Goal: Task Accomplishment & Management: Manage account settings

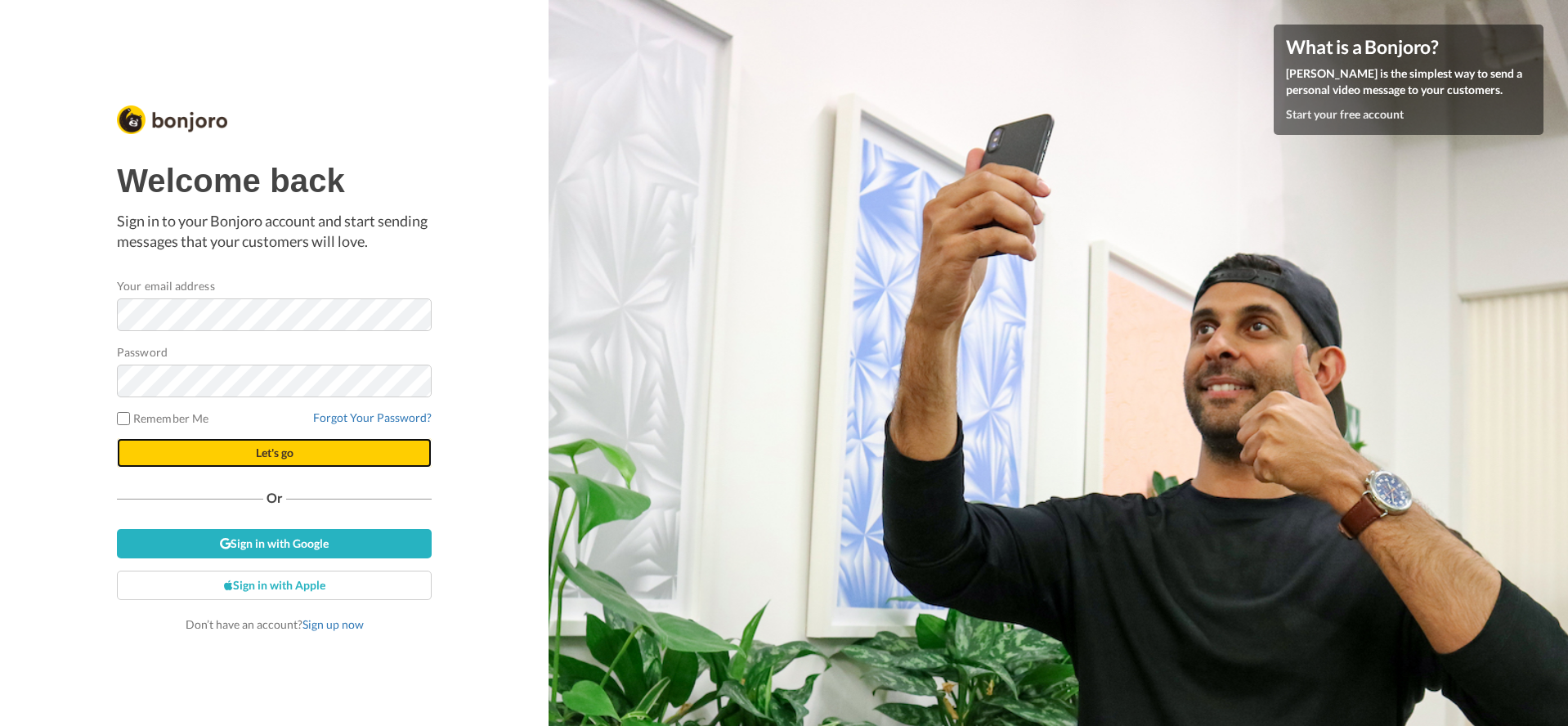
click at [267, 456] on span "Let's go" at bounding box center [275, 452] width 37 height 14
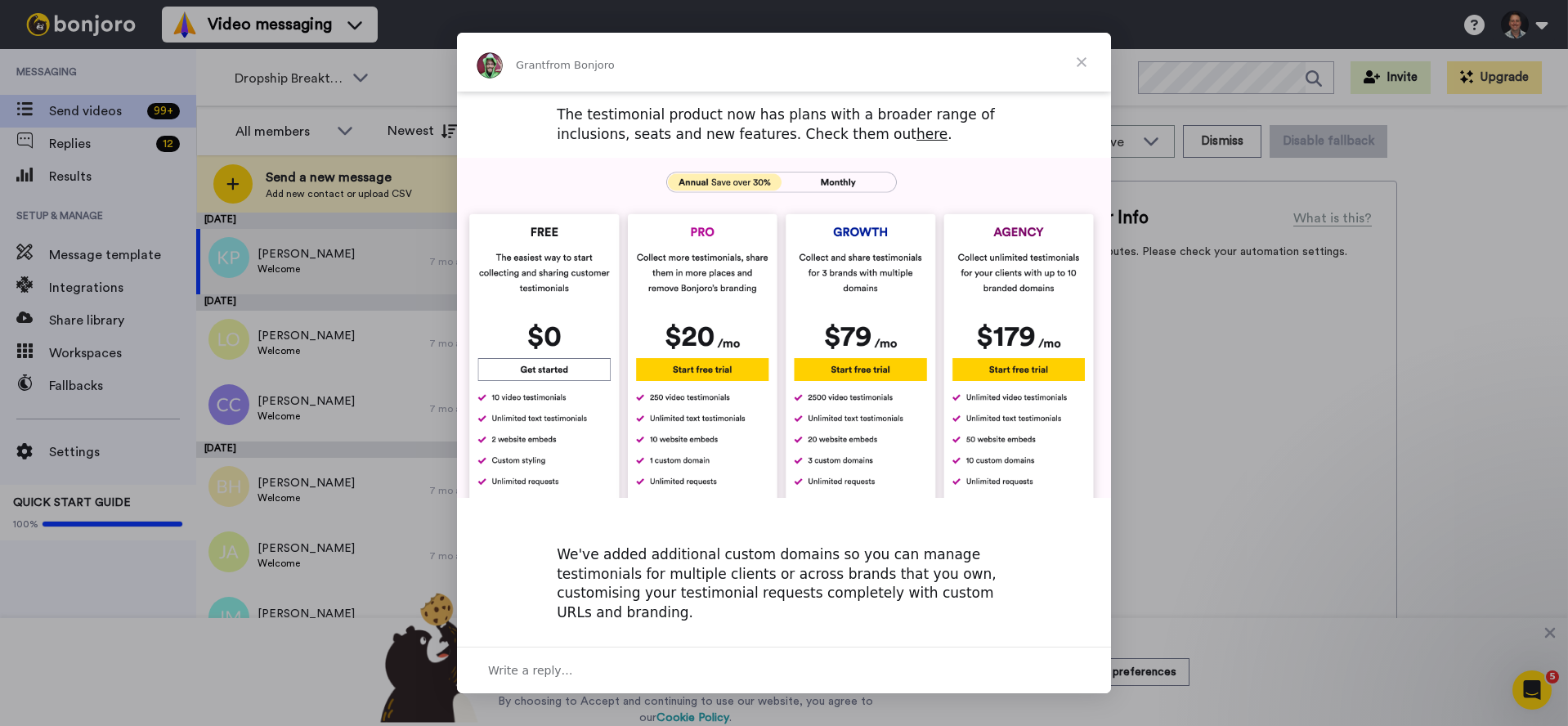
scroll to position [619, 0]
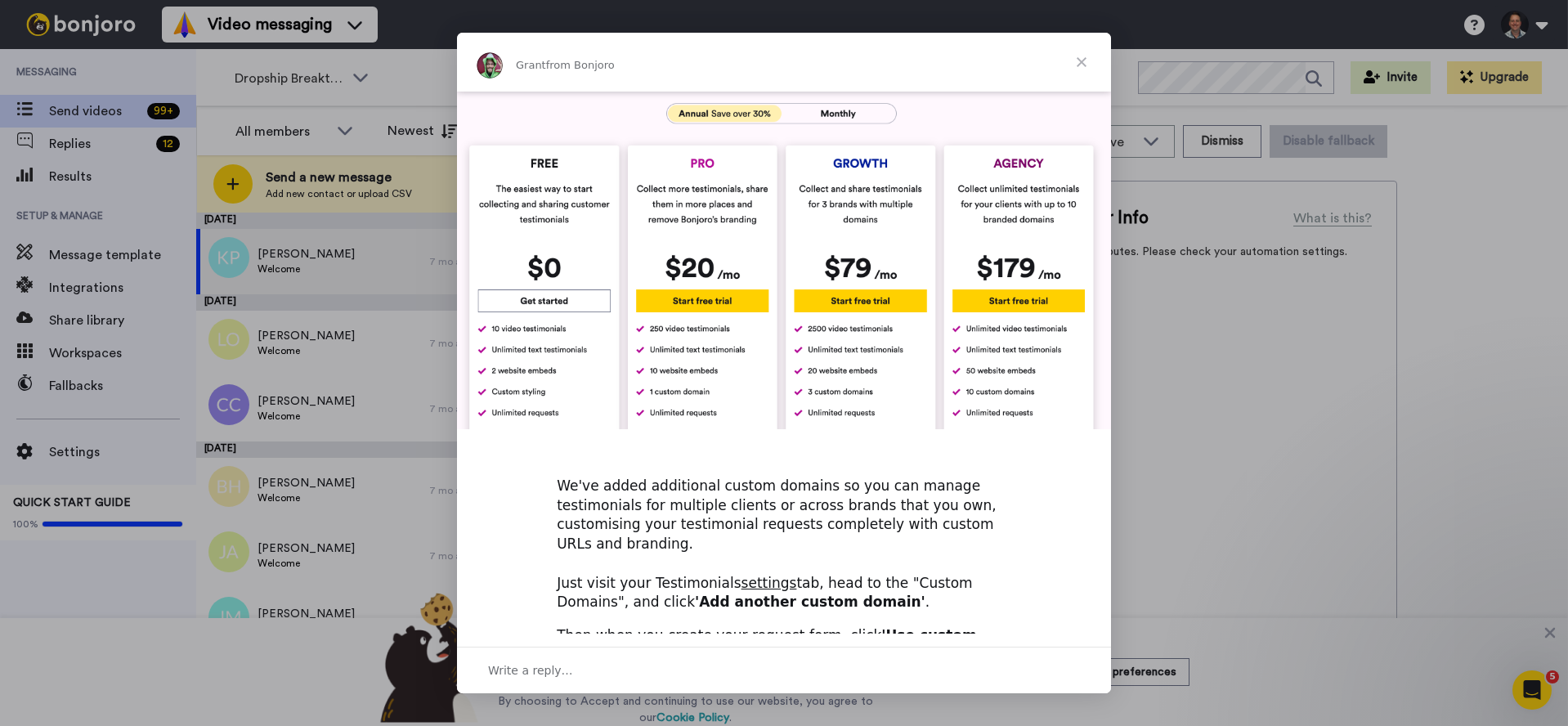
click at [1083, 69] on span "Close" at bounding box center [1082, 63] width 59 height 59
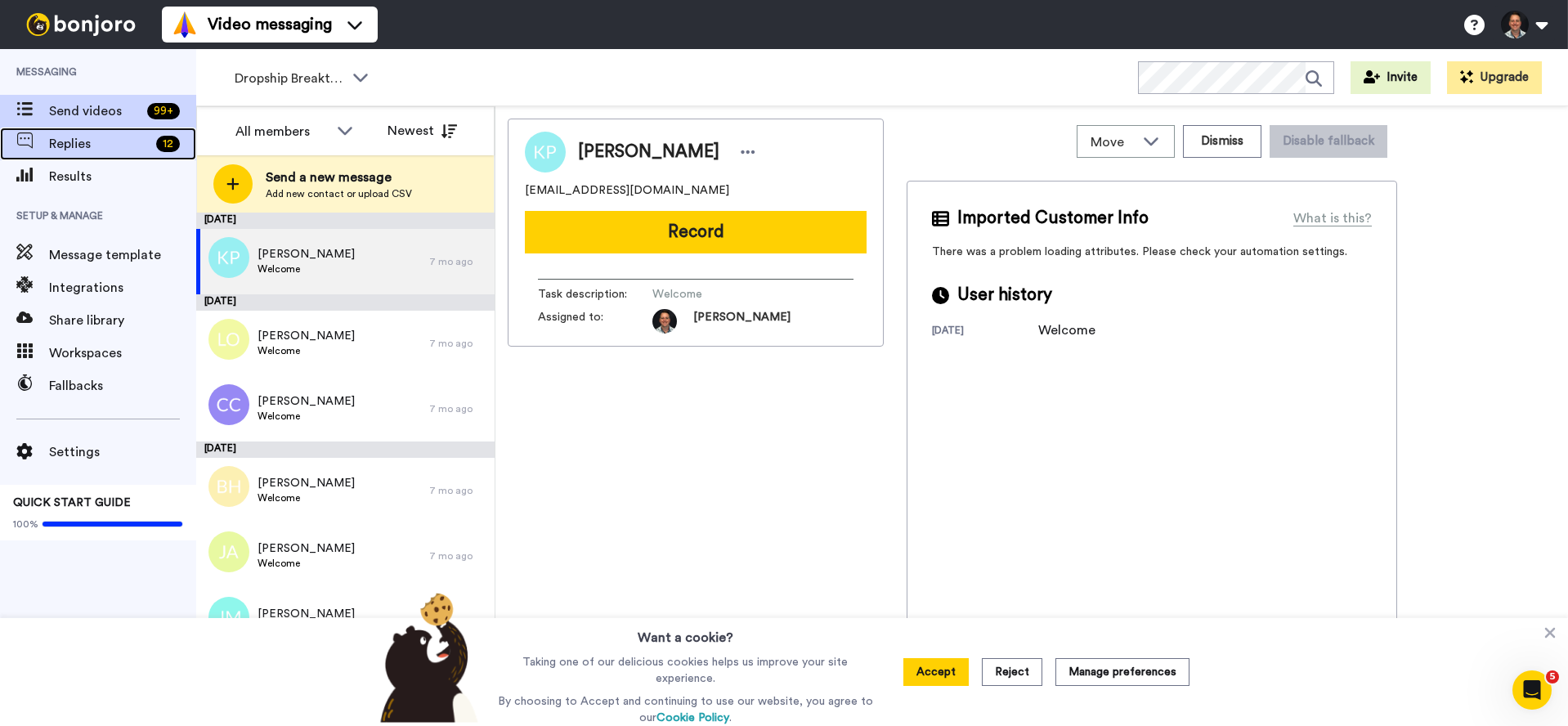
click at [59, 138] on span "Replies" at bounding box center [98, 144] width 100 height 20
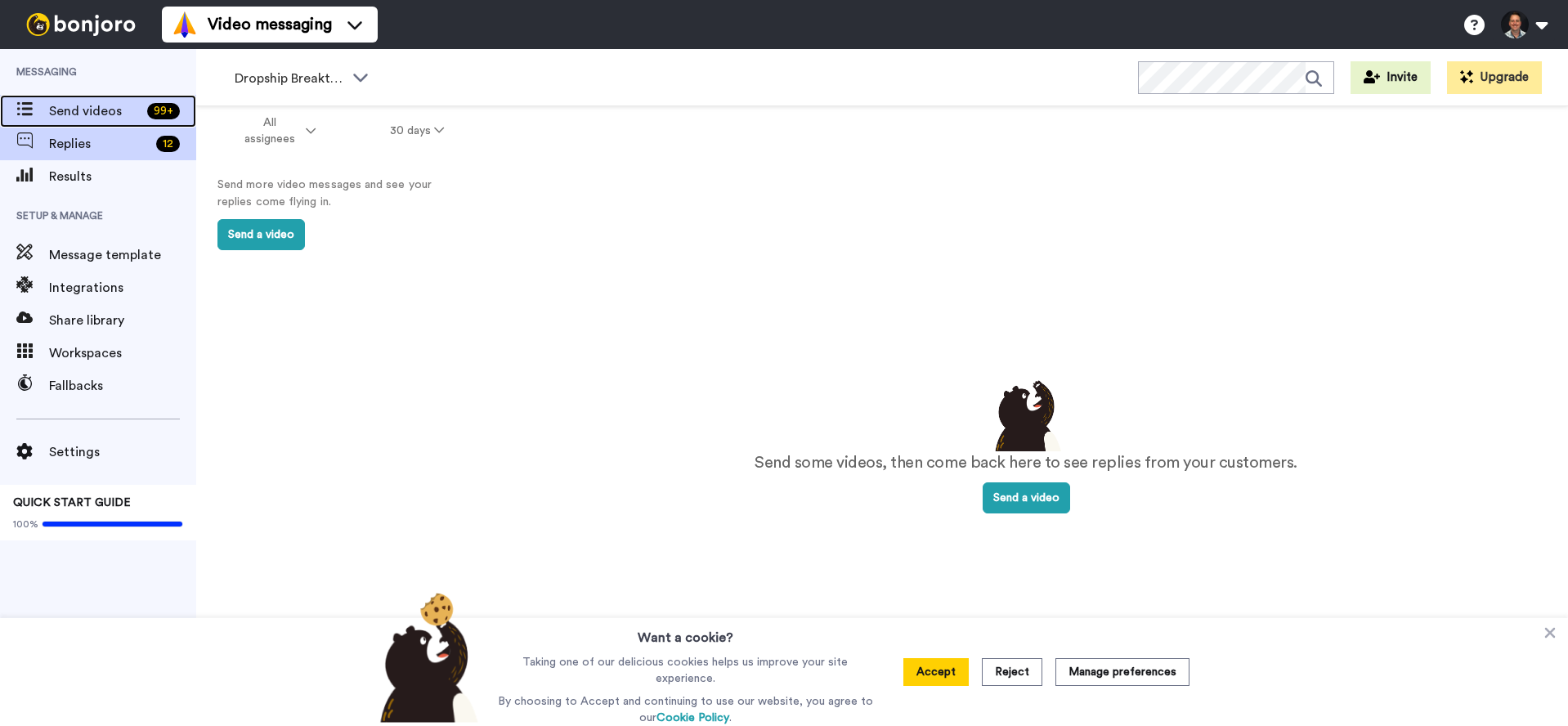
click at [67, 118] on span "Send videos" at bounding box center [94, 111] width 92 height 20
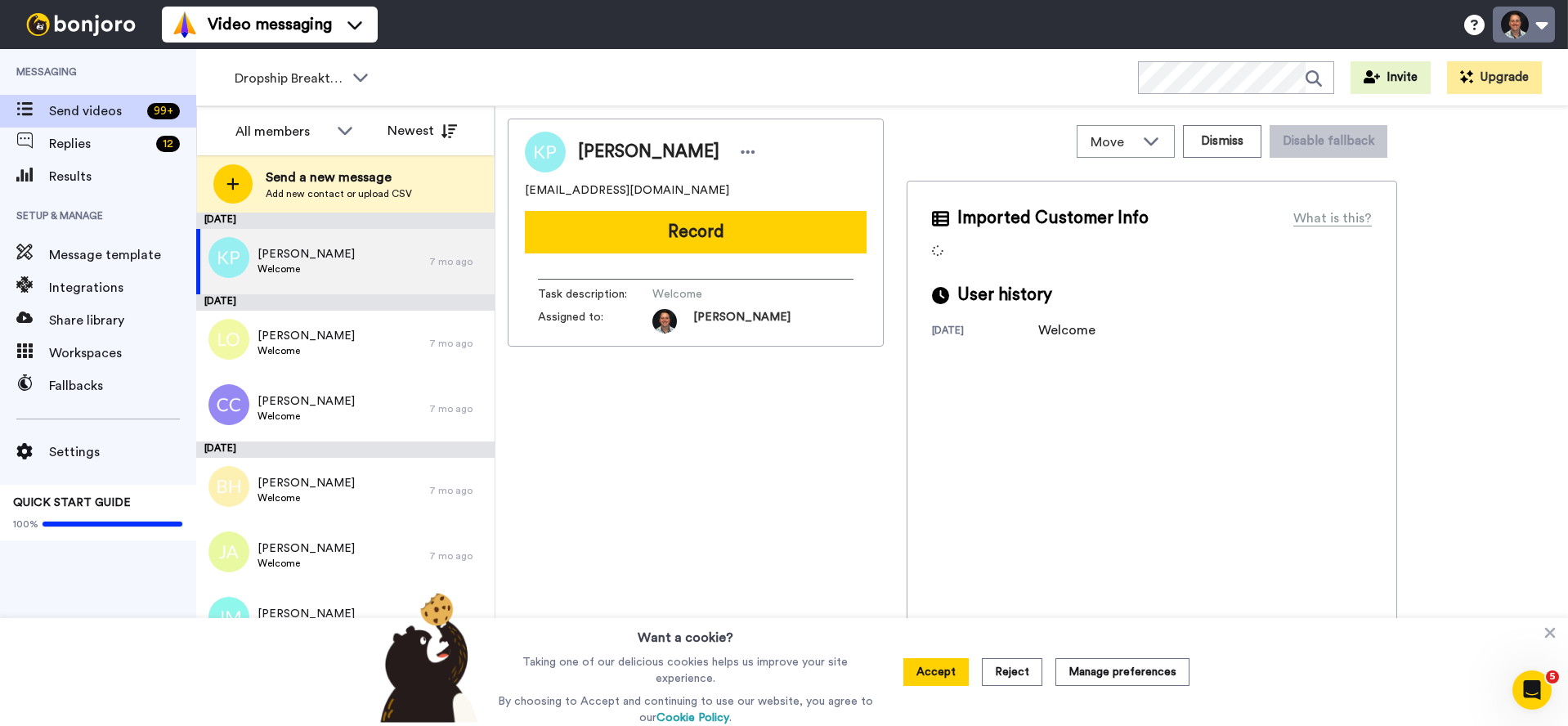
click at [1518, 24] on button at bounding box center [1524, 24] width 62 height 36
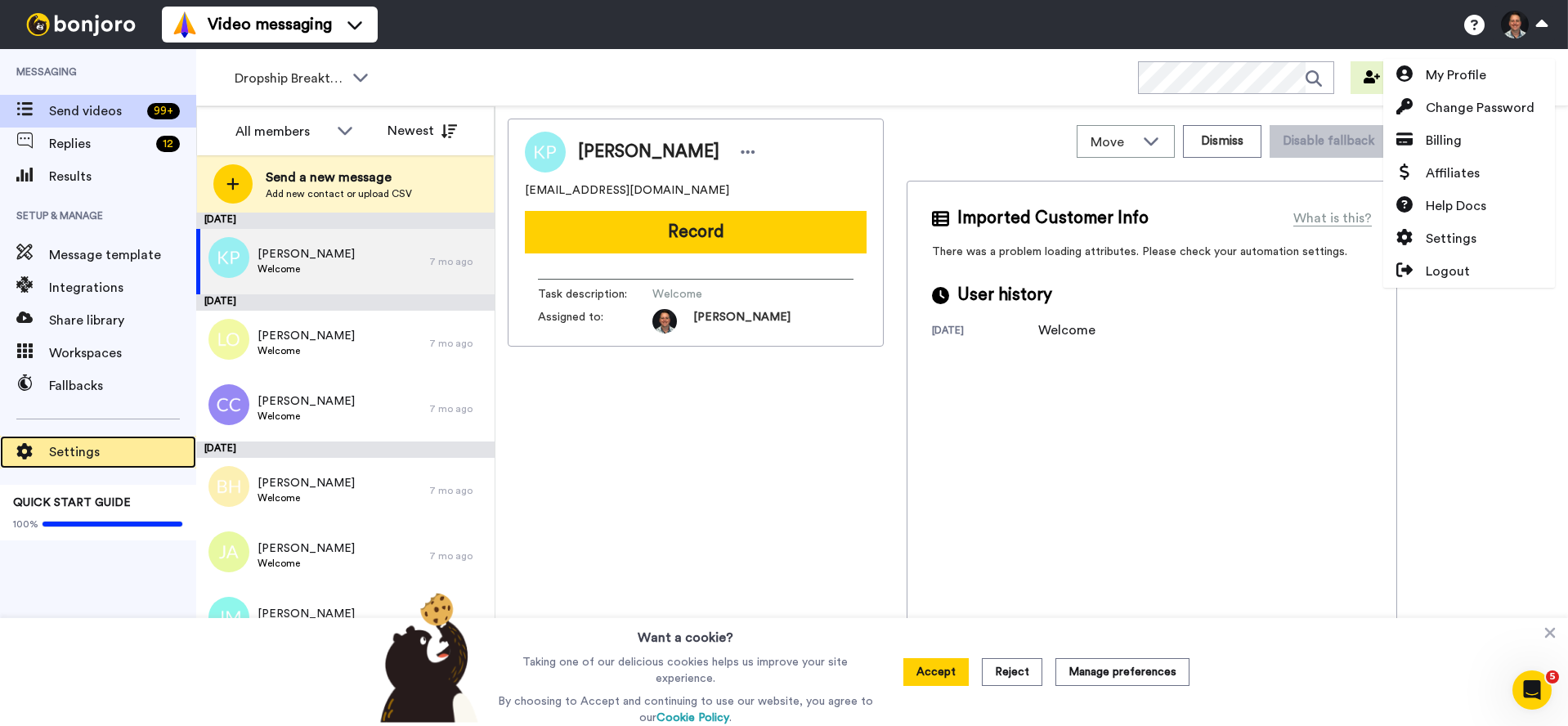
click at [77, 449] on span "Settings" at bounding box center [122, 452] width 147 height 20
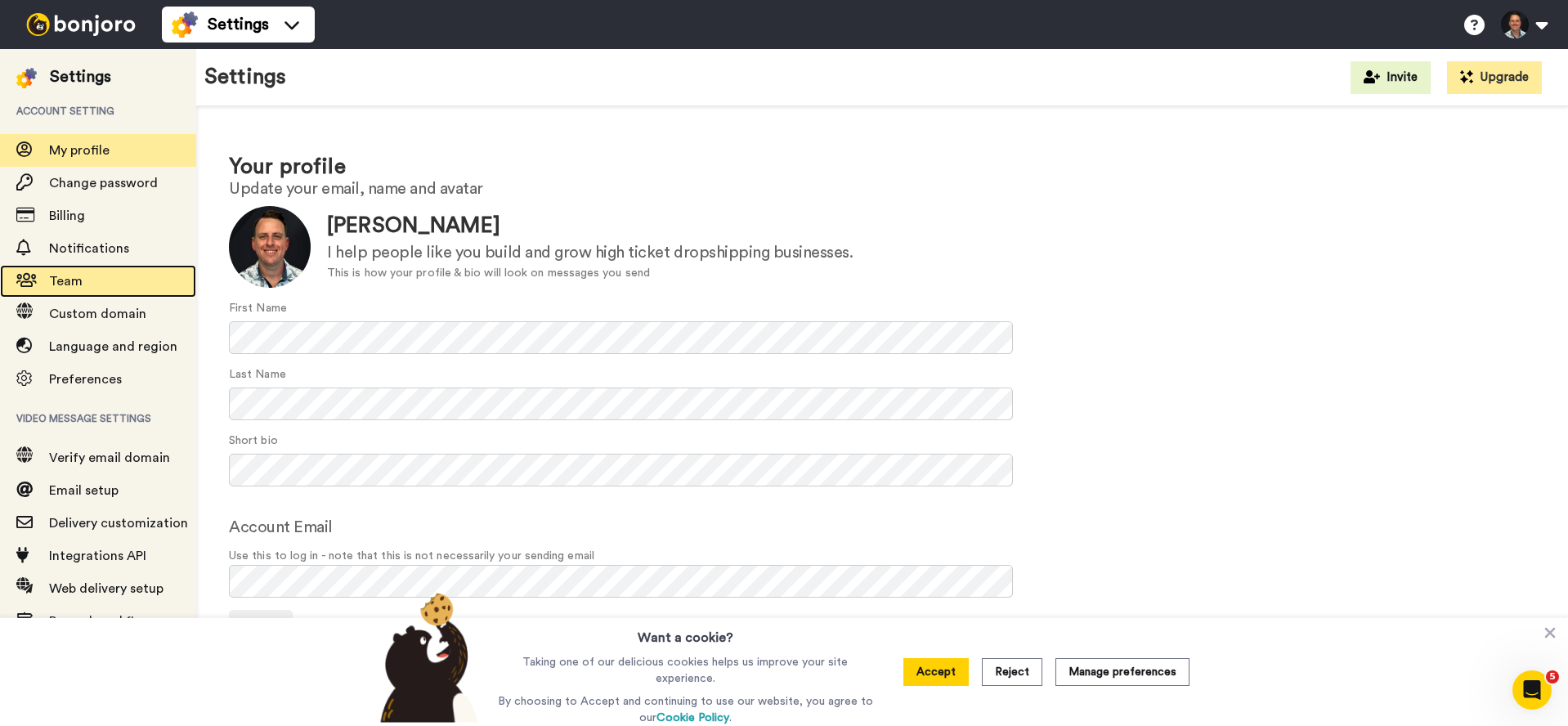
click at [117, 289] on span "Team" at bounding box center [122, 281] width 147 height 20
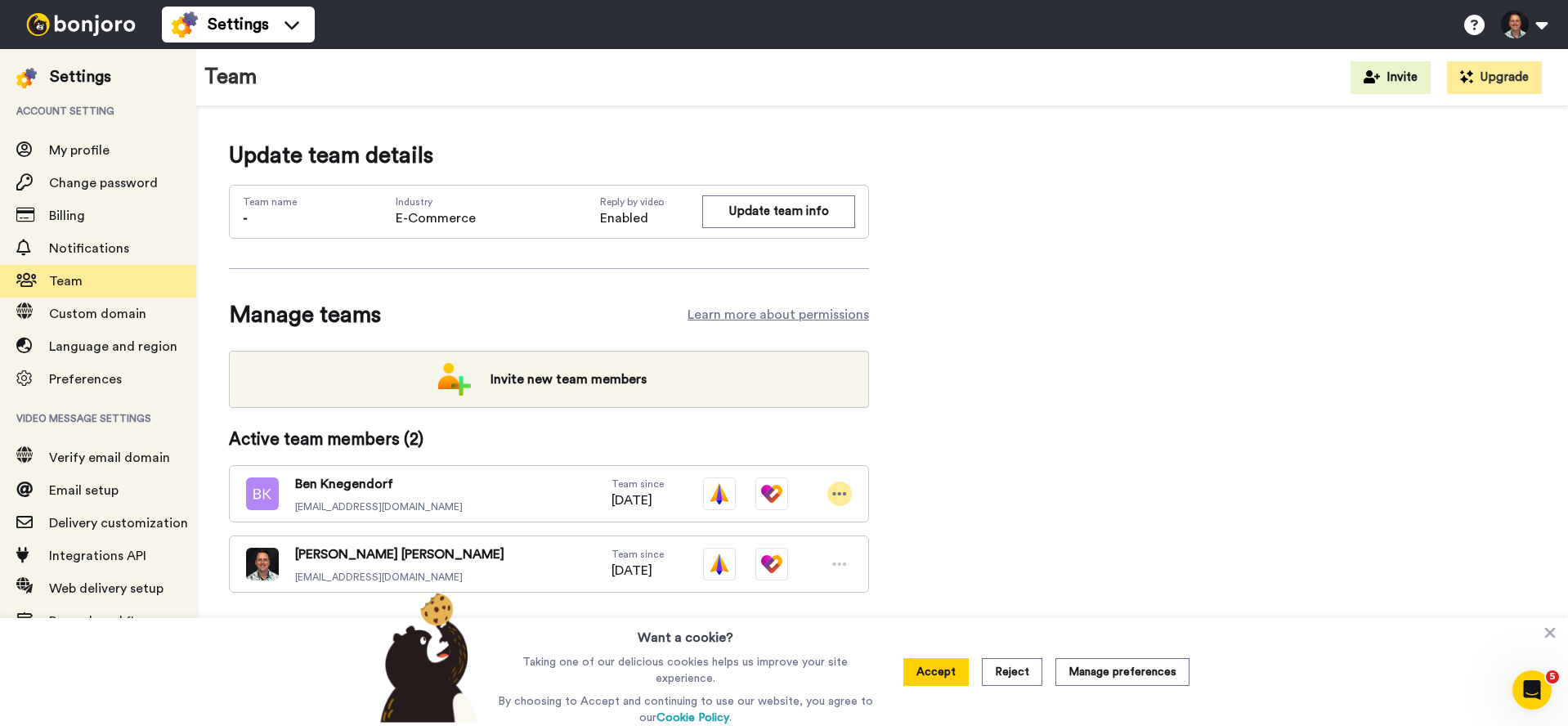
click at [847, 486] on div at bounding box center [839, 494] width 24 height 24
click at [784, 527] on li "Edit user" at bounding box center [770, 523] width 166 height 26
click at [747, 526] on button "Save changes" at bounding box center [785, 519] width 371 height 34
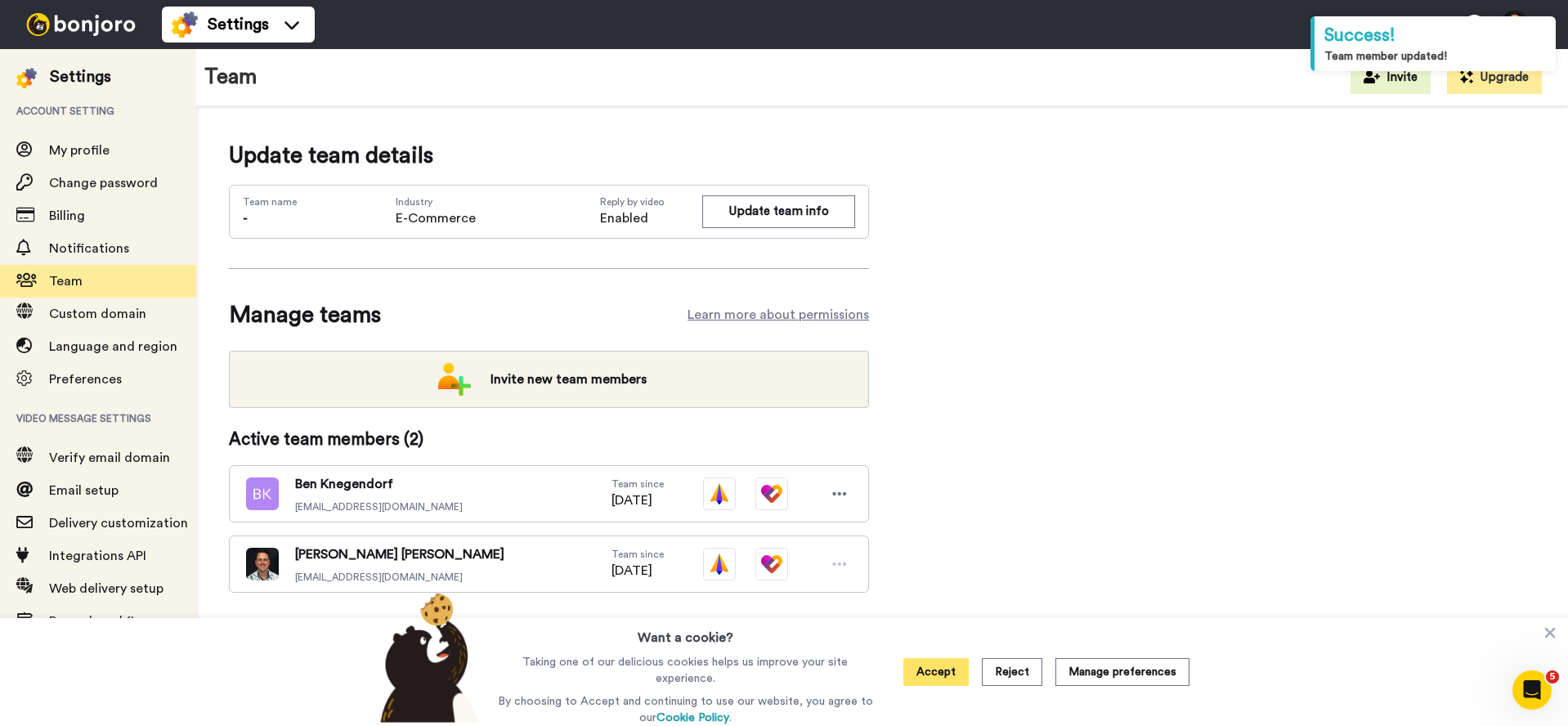
click at [936, 671] on button "Accept" at bounding box center [936, 672] width 65 height 28
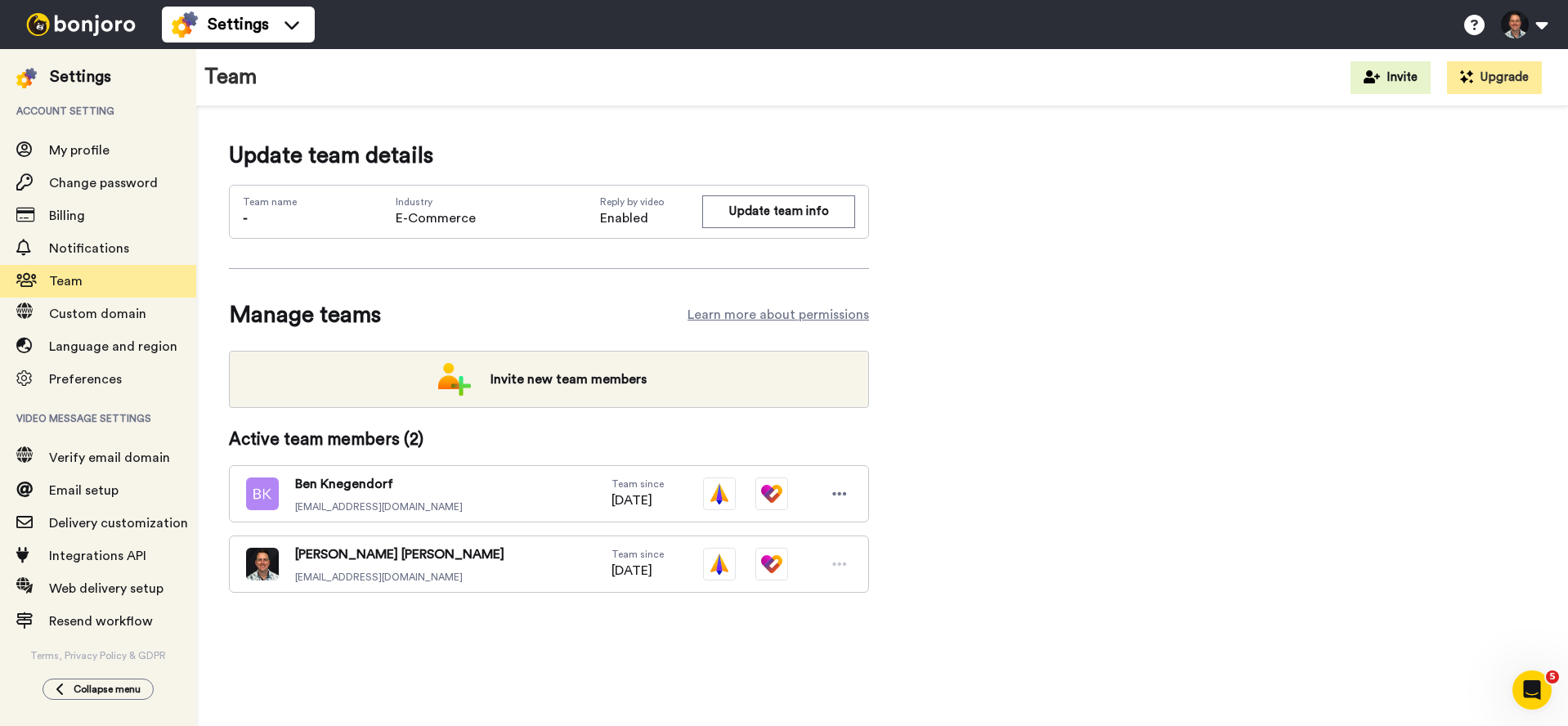
click at [37, 34] on img at bounding box center [81, 24] width 123 height 23
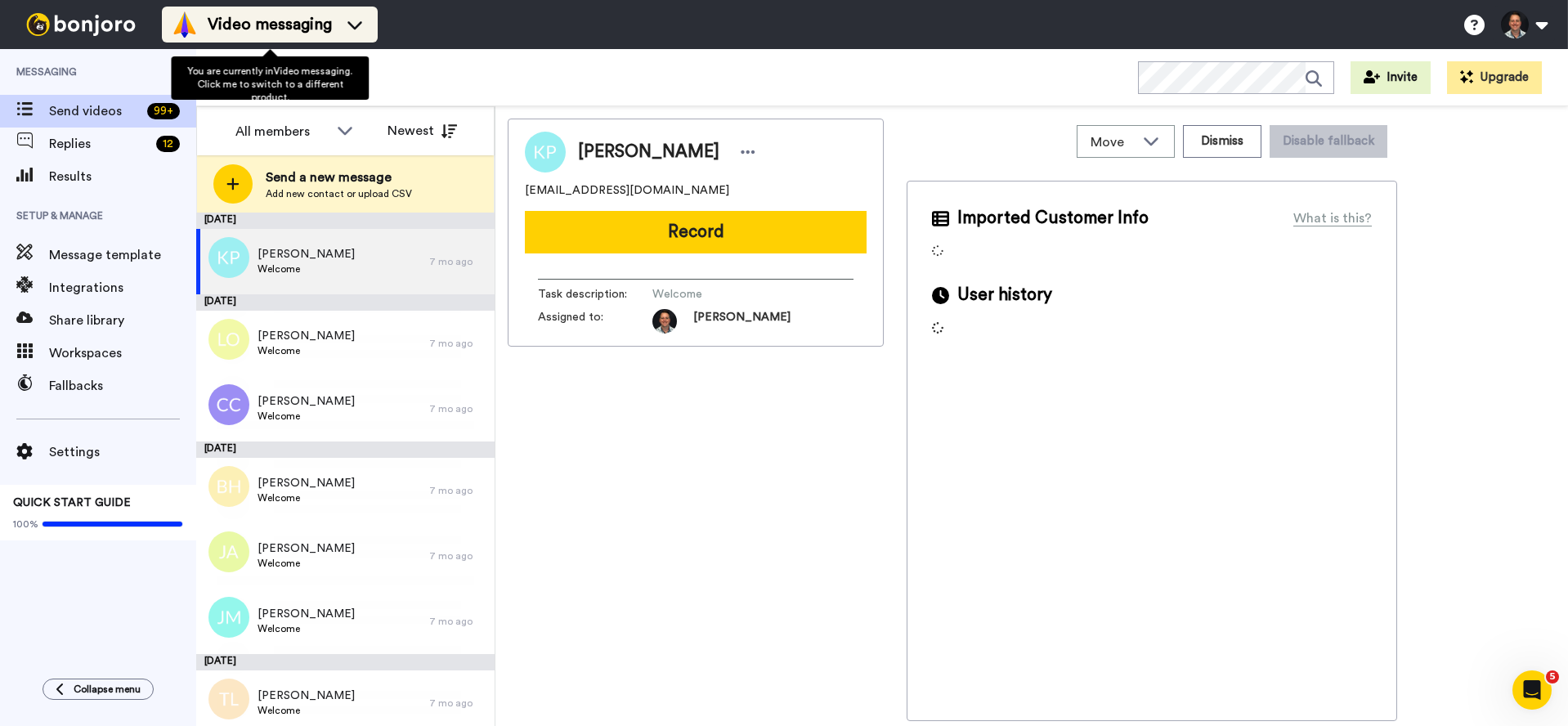
click at [282, 25] on span "Video messaging" at bounding box center [269, 24] width 125 height 23
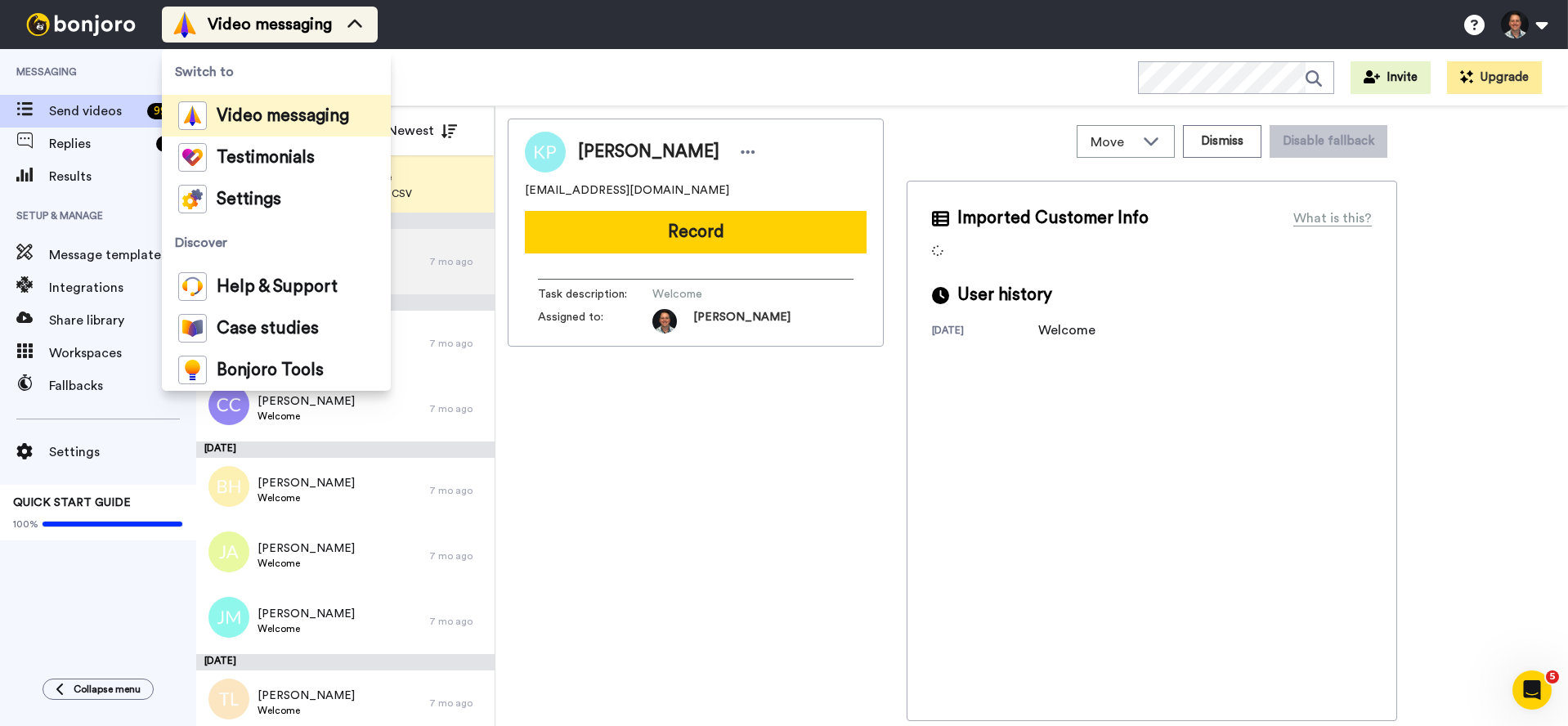
click at [282, 25] on span "Video messaging" at bounding box center [269, 24] width 125 height 23
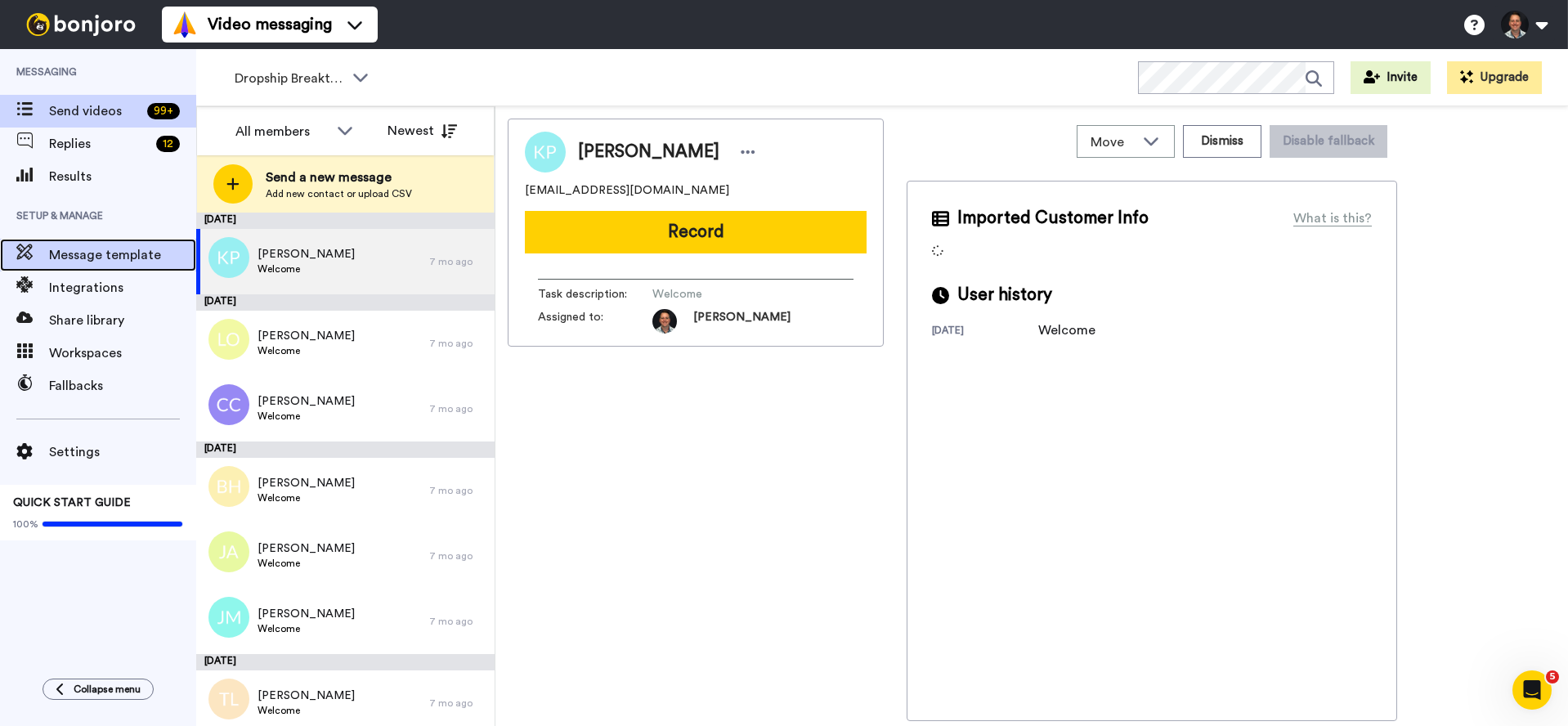
click at [92, 254] on span "Message template" at bounding box center [122, 254] width 147 height 20
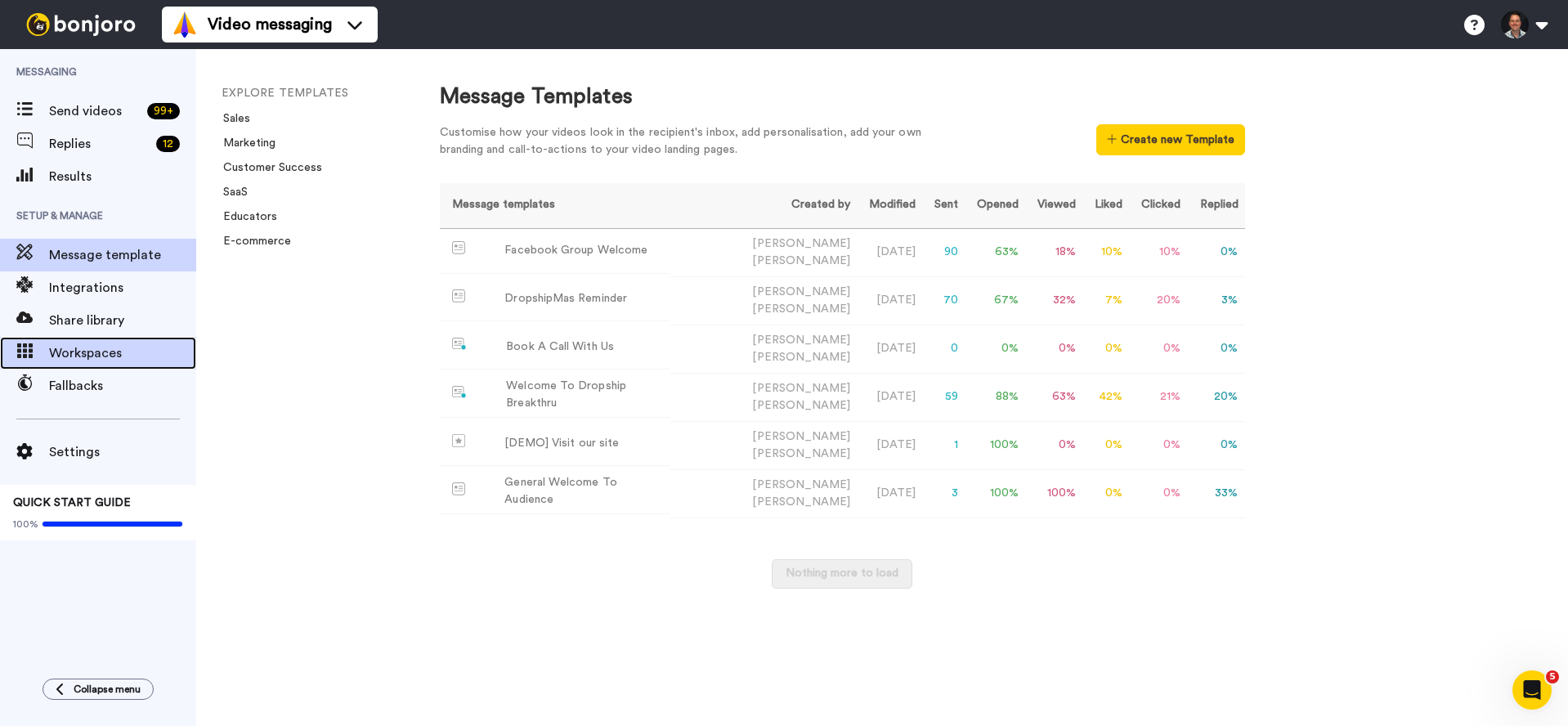
click at [86, 355] on span "Workspaces" at bounding box center [122, 353] width 147 height 20
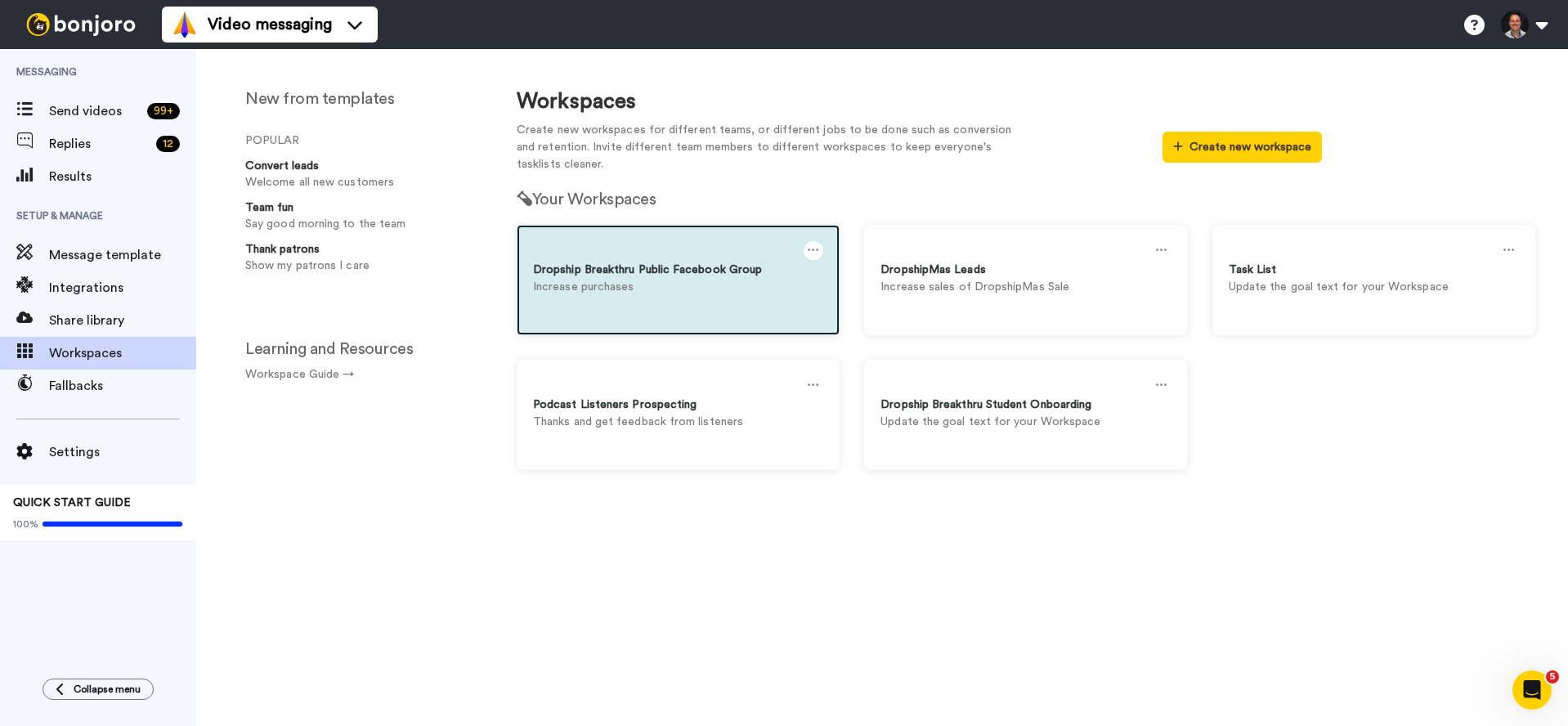
click at [810, 254] on icon at bounding box center [813, 250] width 11 height 18
click at [636, 282] on div "Delete" at bounding box center [631, 289] width 146 height 32
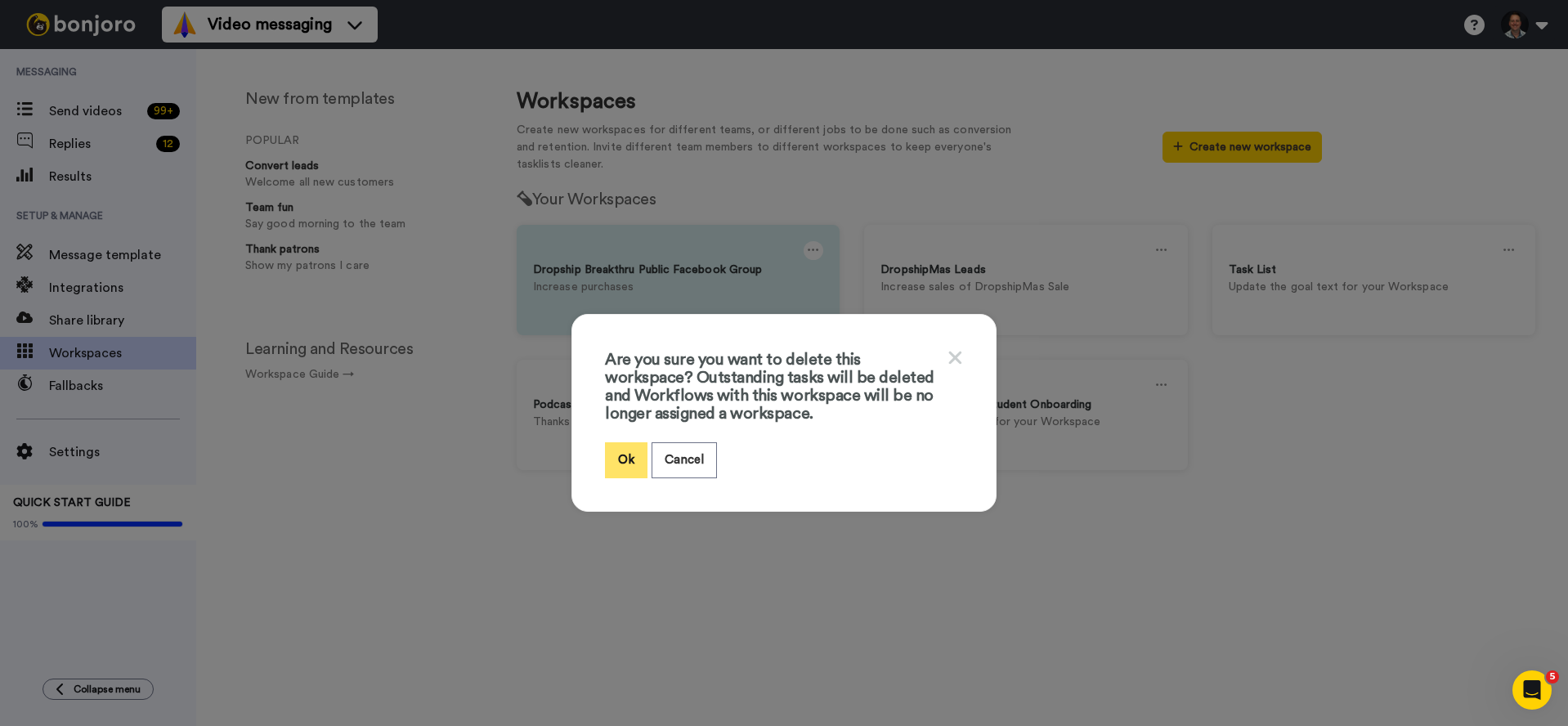
click at [620, 456] on button "Ok" at bounding box center [626, 460] width 43 height 35
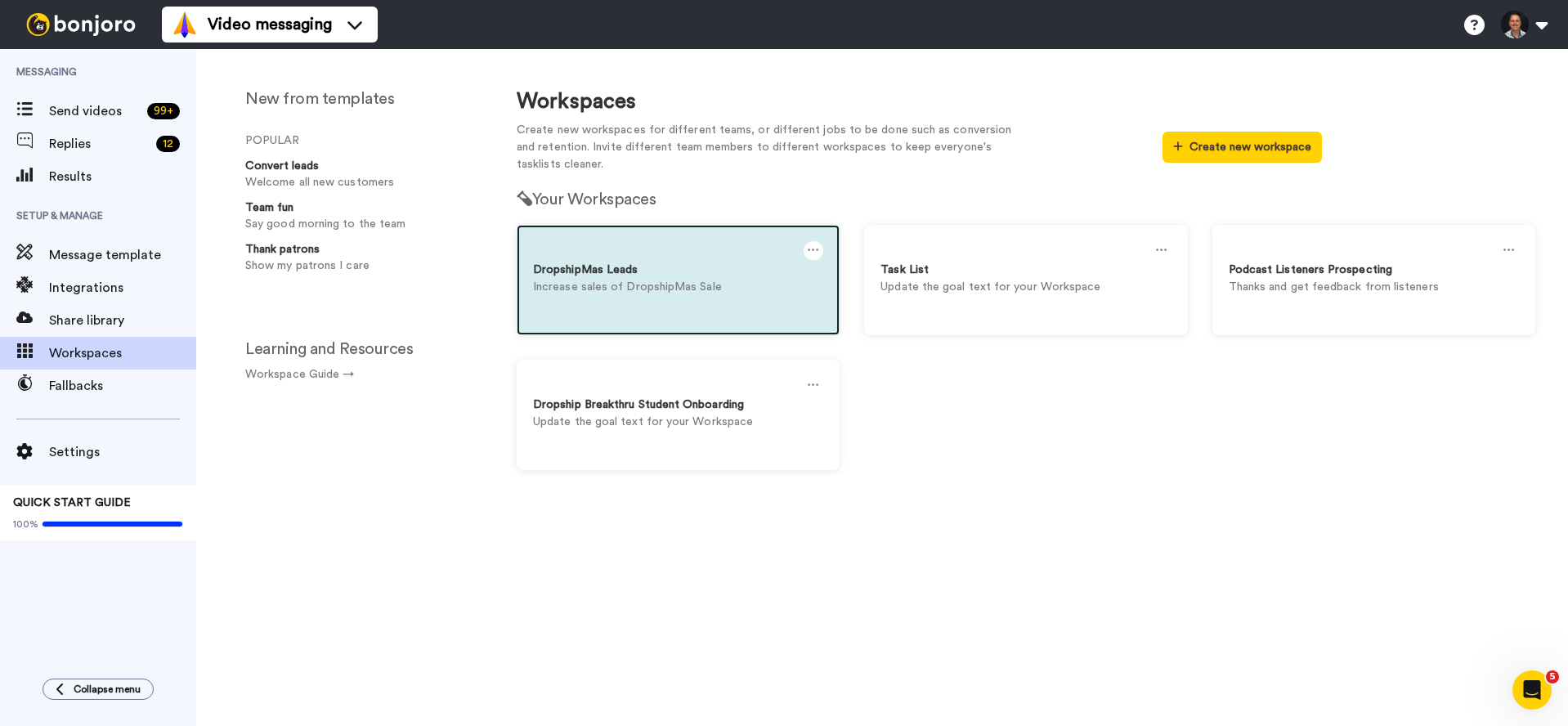
click at [817, 249] on icon at bounding box center [813, 250] width 11 height 18
click at [620, 294] on div "Delete" at bounding box center [631, 289] width 146 height 32
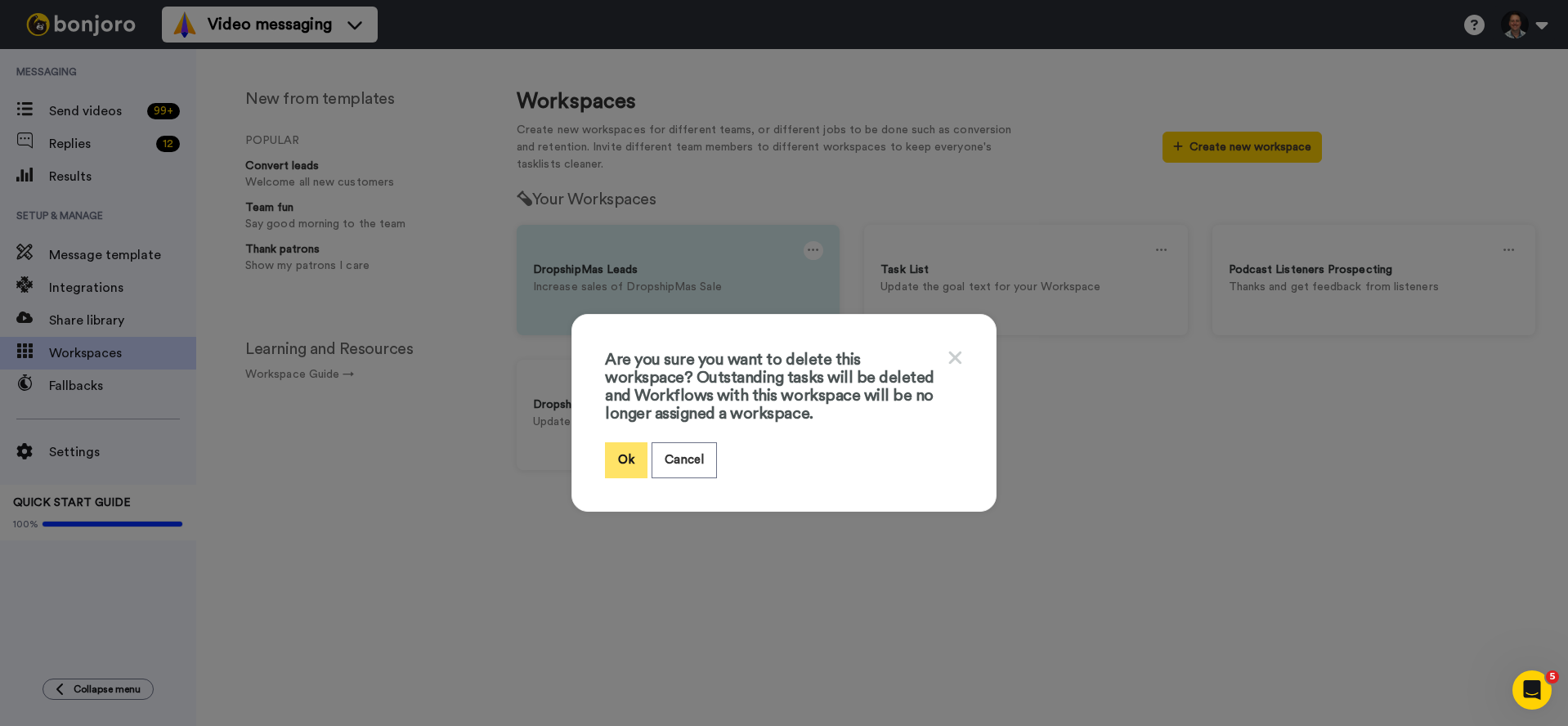
click at [608, 468] on button "Ok" at bounding box center [626, 460] width 43 height 35
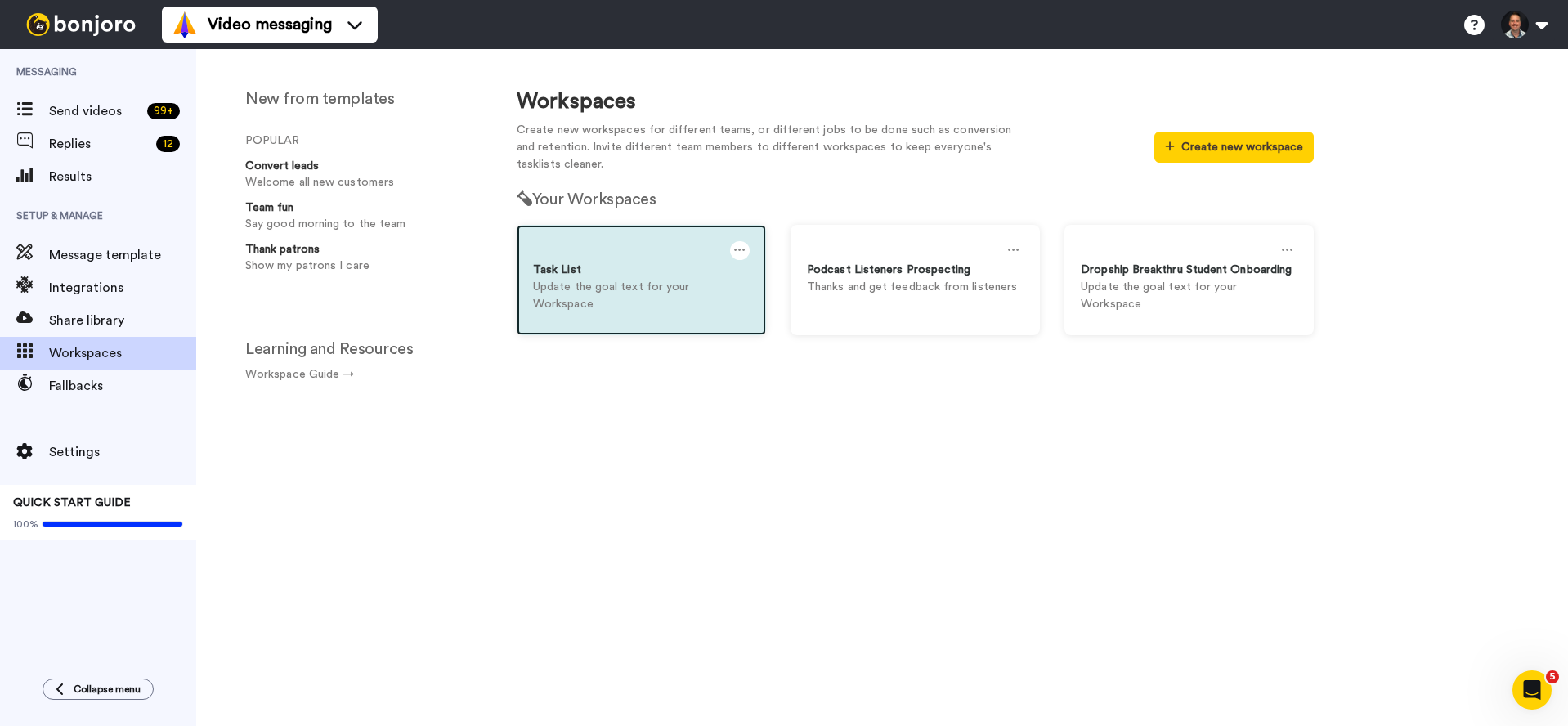
click at [735, 247] on icon at bounding box center [739, 250] width 11 height 18
click at [738, 253] on div at bounding box center [740, 251] width 20 height 19
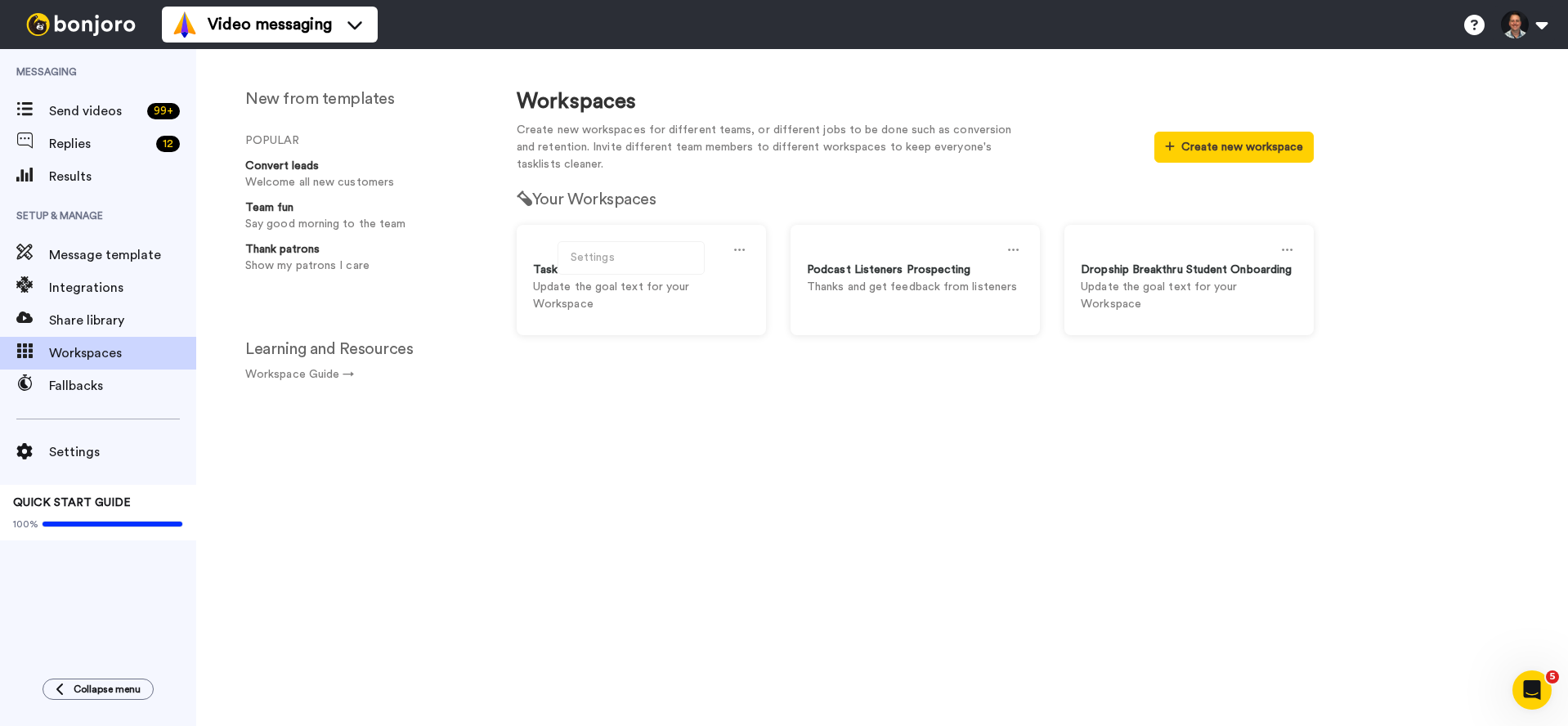
click at [727, 393] on div "Workspaces Create new workspaces for different teams, or different jobs to be d…" at bounding box center [915, 399] width 863 height 653
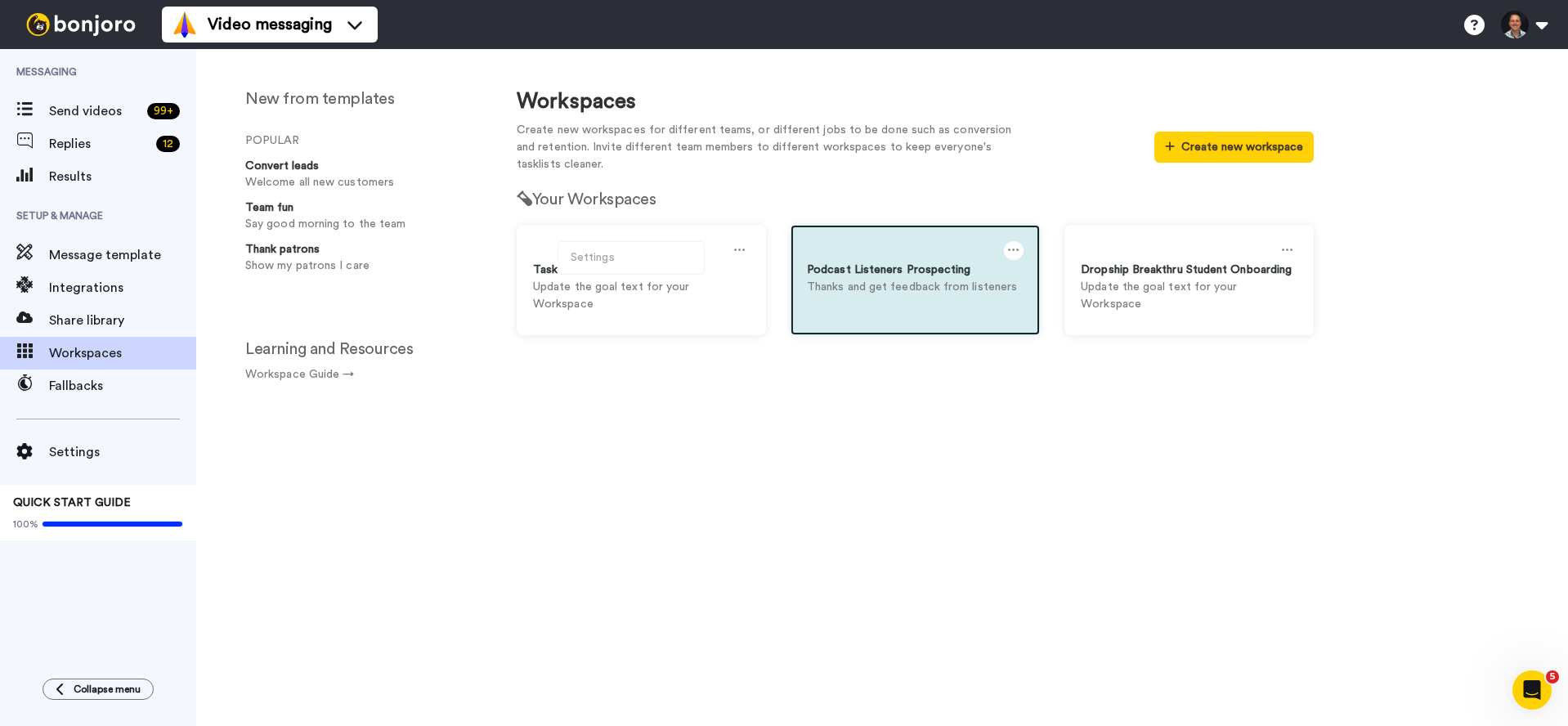
click at [1008, 252] on icon at bounding box center [1014, 250] width 11 height 18
click at [874, 286] on div "Delete" at bounding box center [905, 289] width 146 height 32
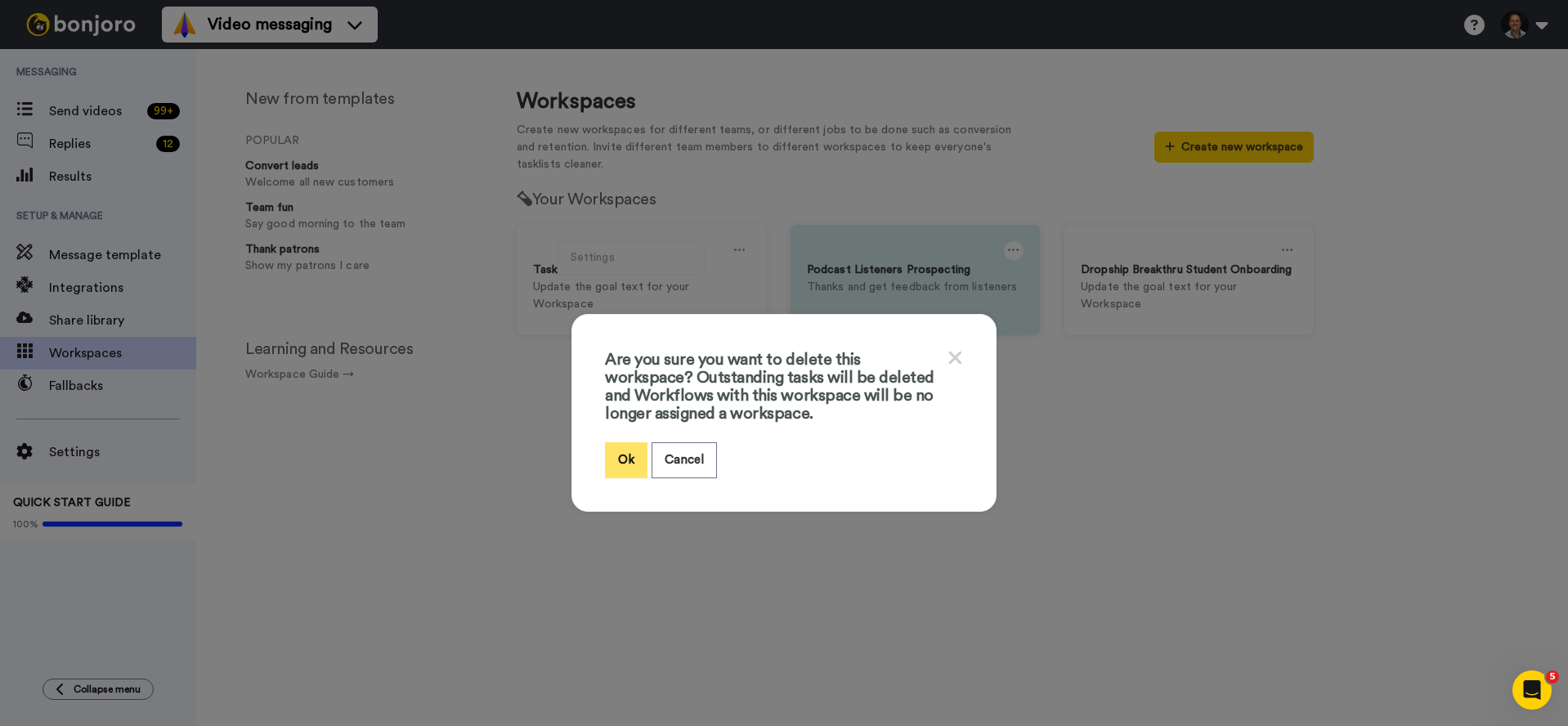
click at [620, 456] on button "Ok" at bounding box center [626, 460] width 43 height 35
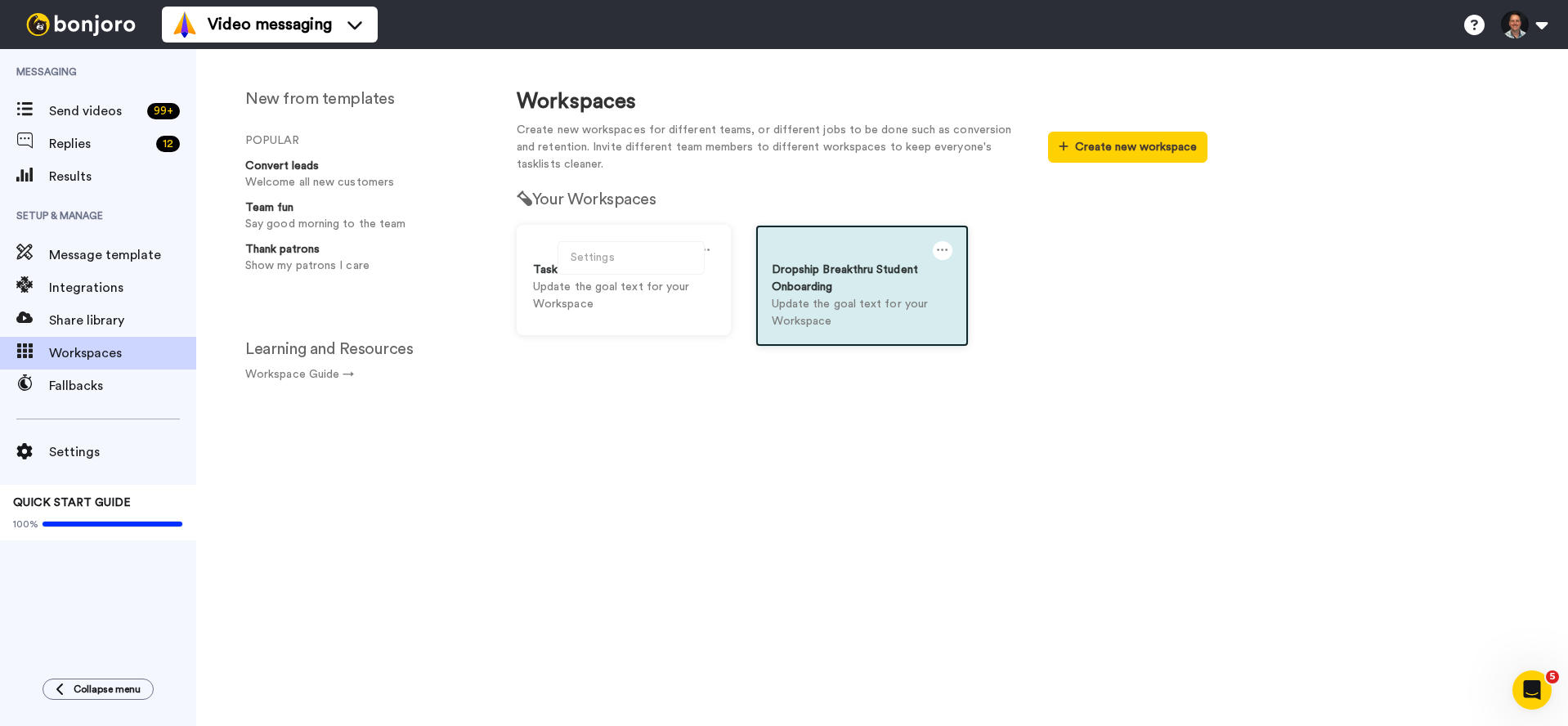
click at [940, 250] on icon at bounding box center [942, 250] width 11 height 18
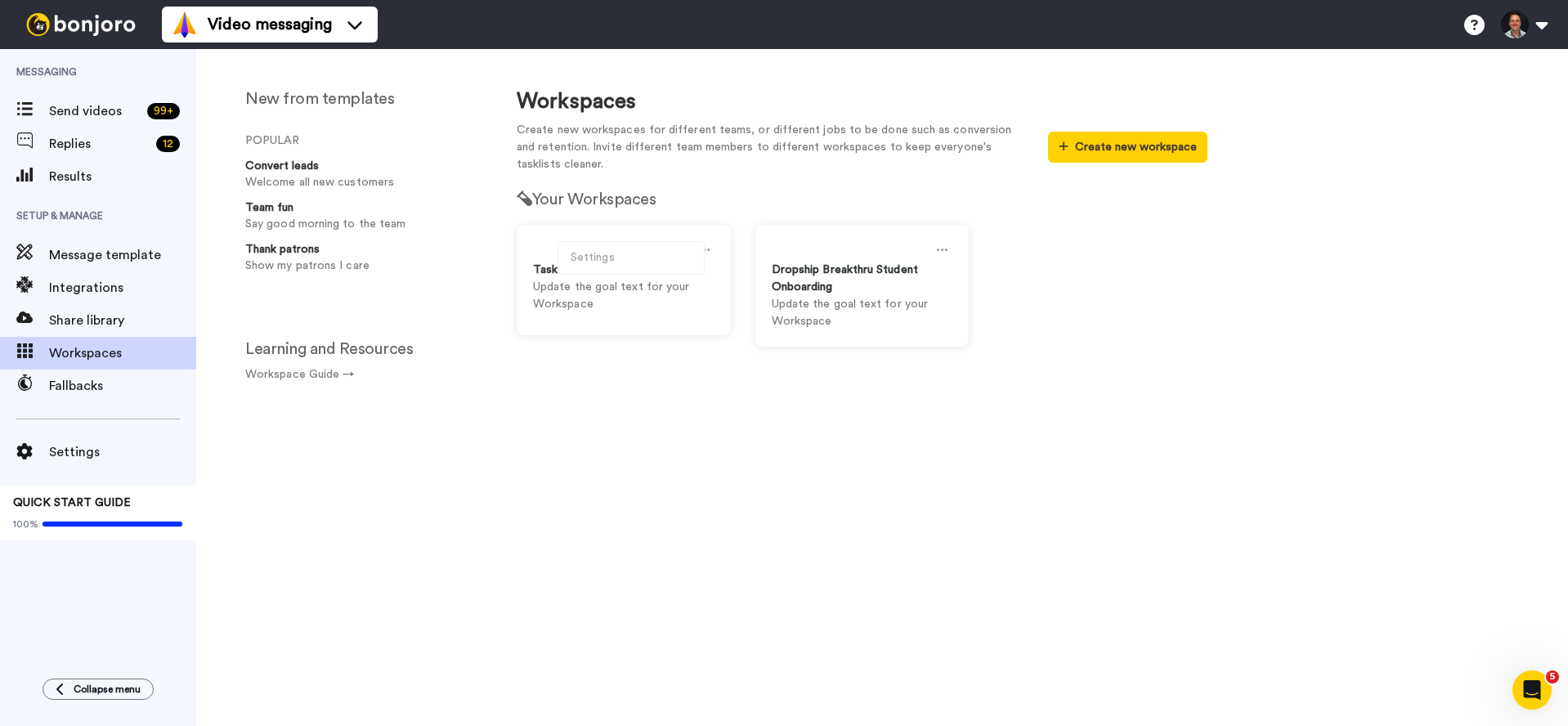
click at [1017, 284] on div "Settings Task List Update the goal text for your Workspace Dropship Breakthru S…" at bounding box center [862, 298] width 716 height 146
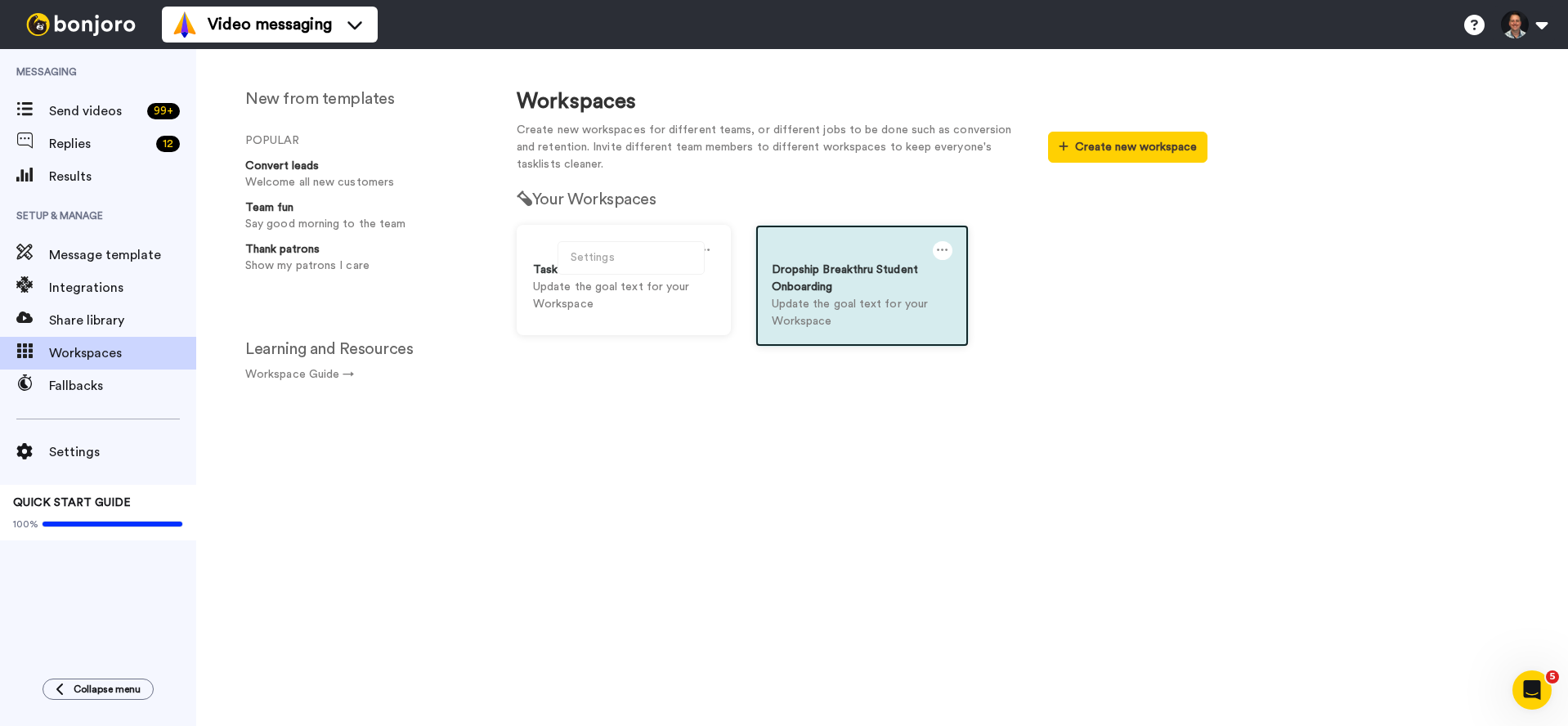
click at [872, 267] on div "Dropship Breakthru Student Onboarding" at bounding box center [863, 278] width 181 height 34
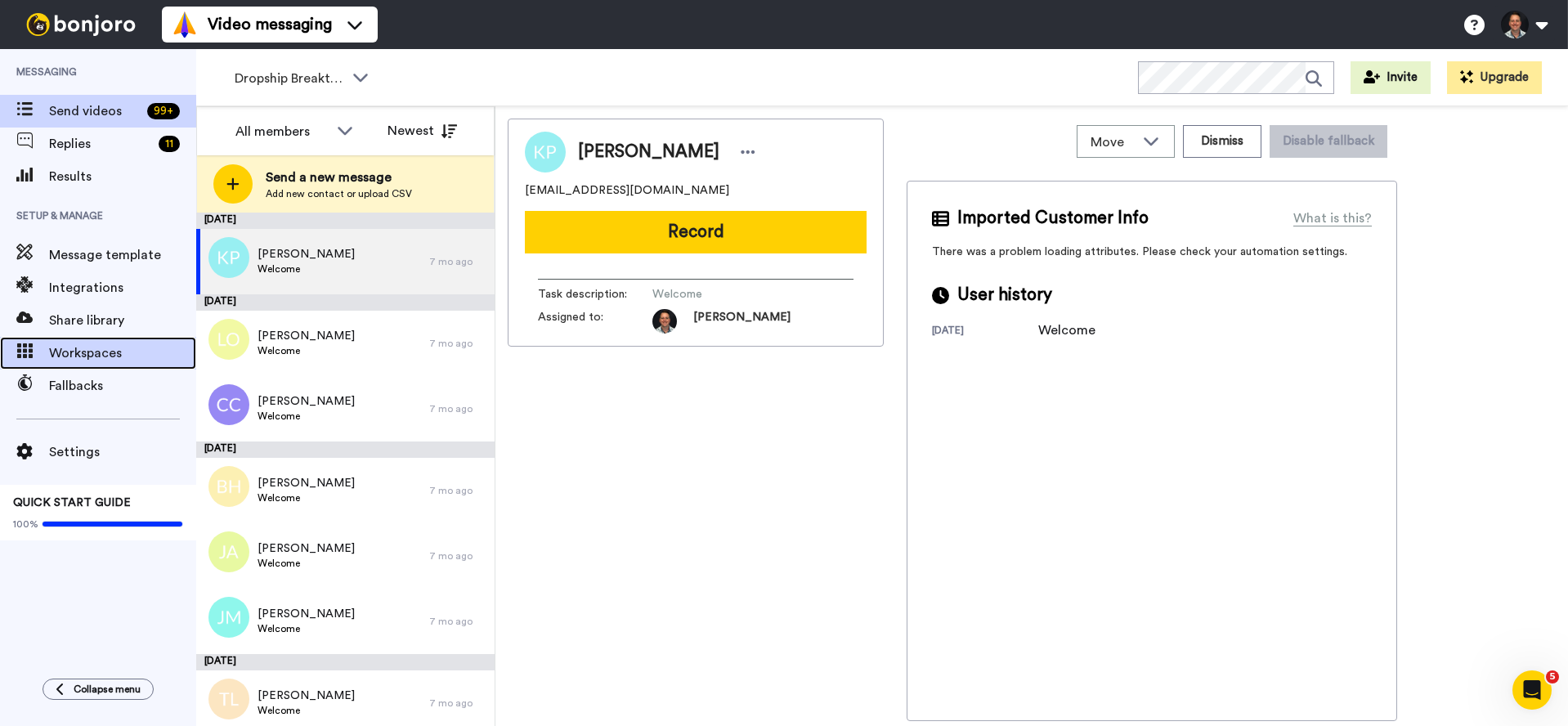
click at [63, 346] on span "Workspaces" at bounding box center [122, 353] width 147 height 20
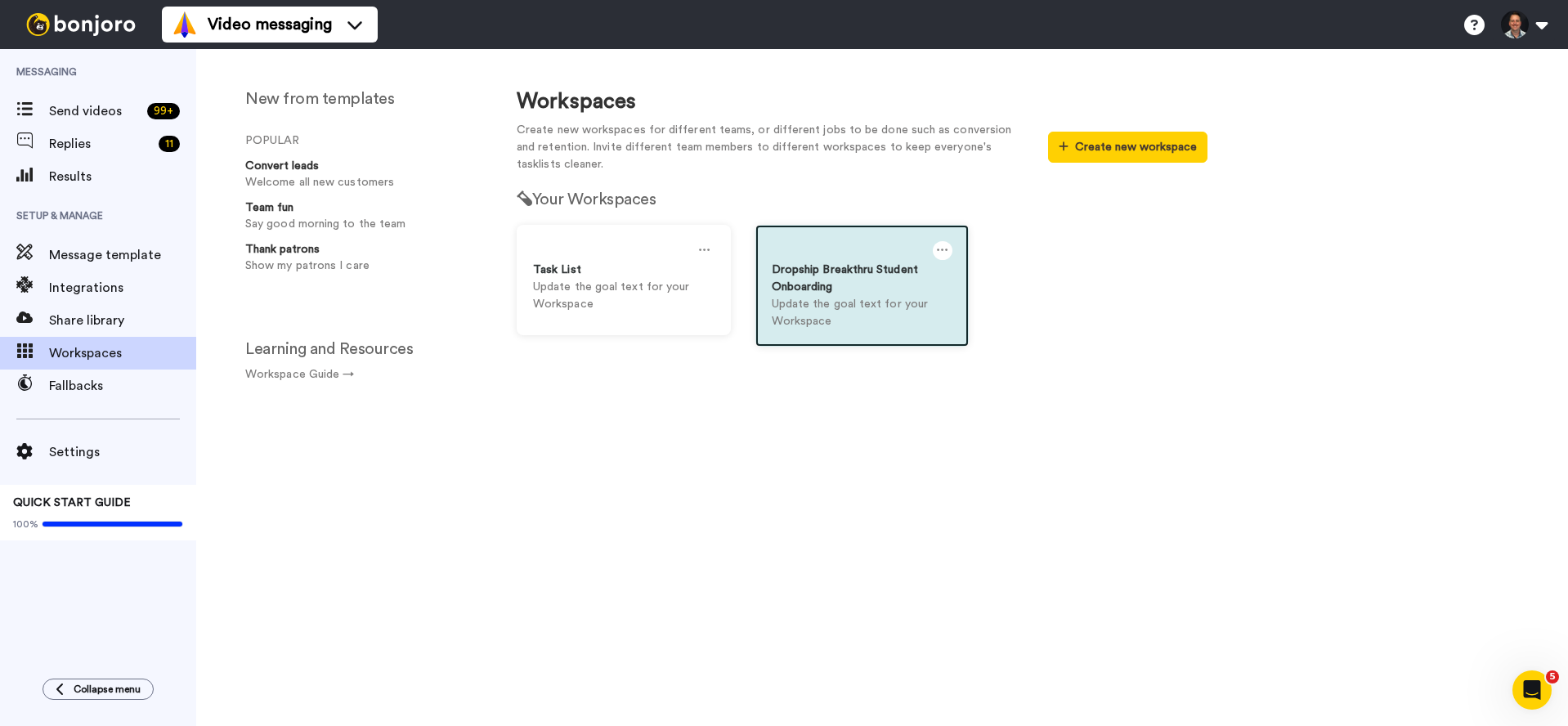
click at [942, 254] on icon at bounding box center [942, 250] width 11 height 18
click at [835, 279] on div "Delete" at bounding box center [870, 289] width 146 height 32
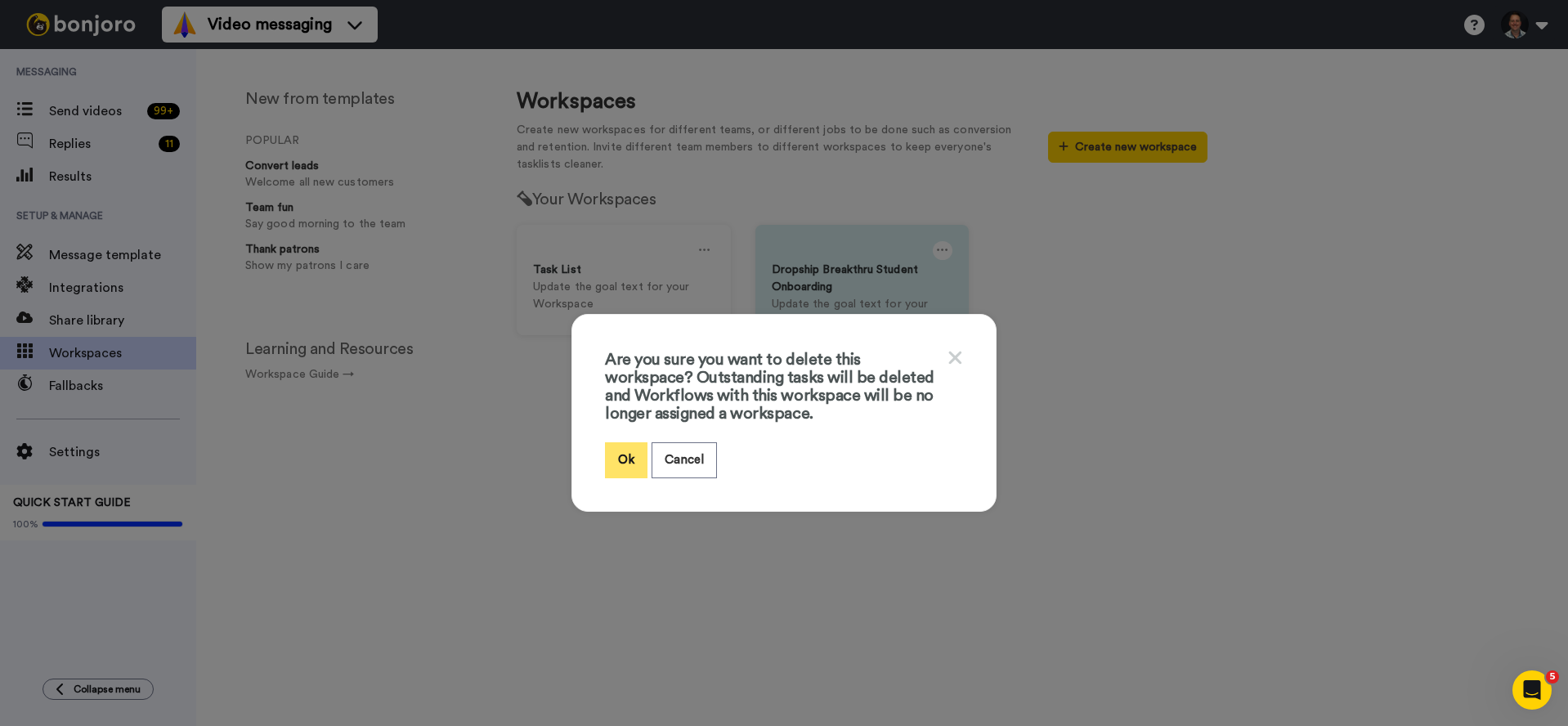
click at [614, 447] on button "Ok" at bounding box center [626, 460] width 43 height 35
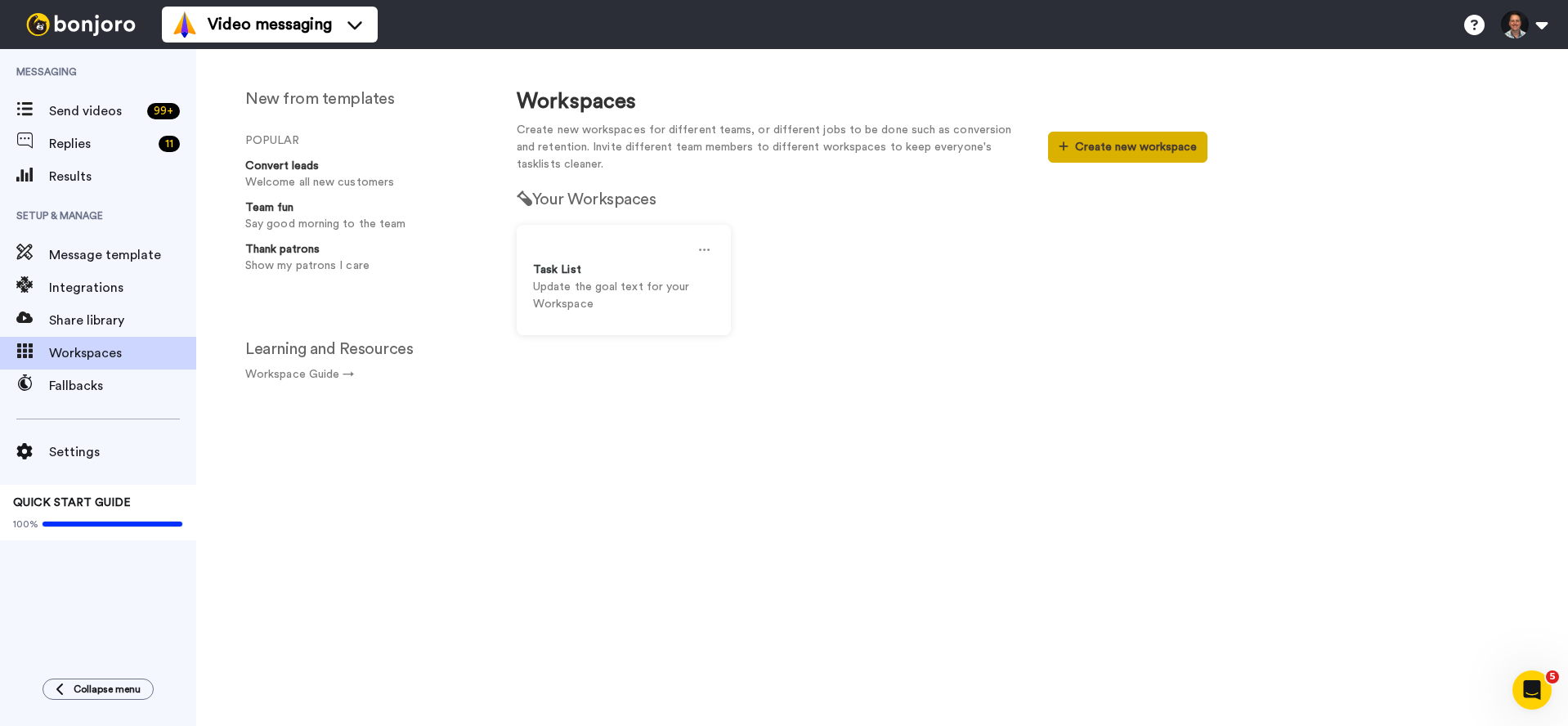
click at [1106, 146] on button "Create new workspace" at bounding box center [1128, 147] width 160 height 31
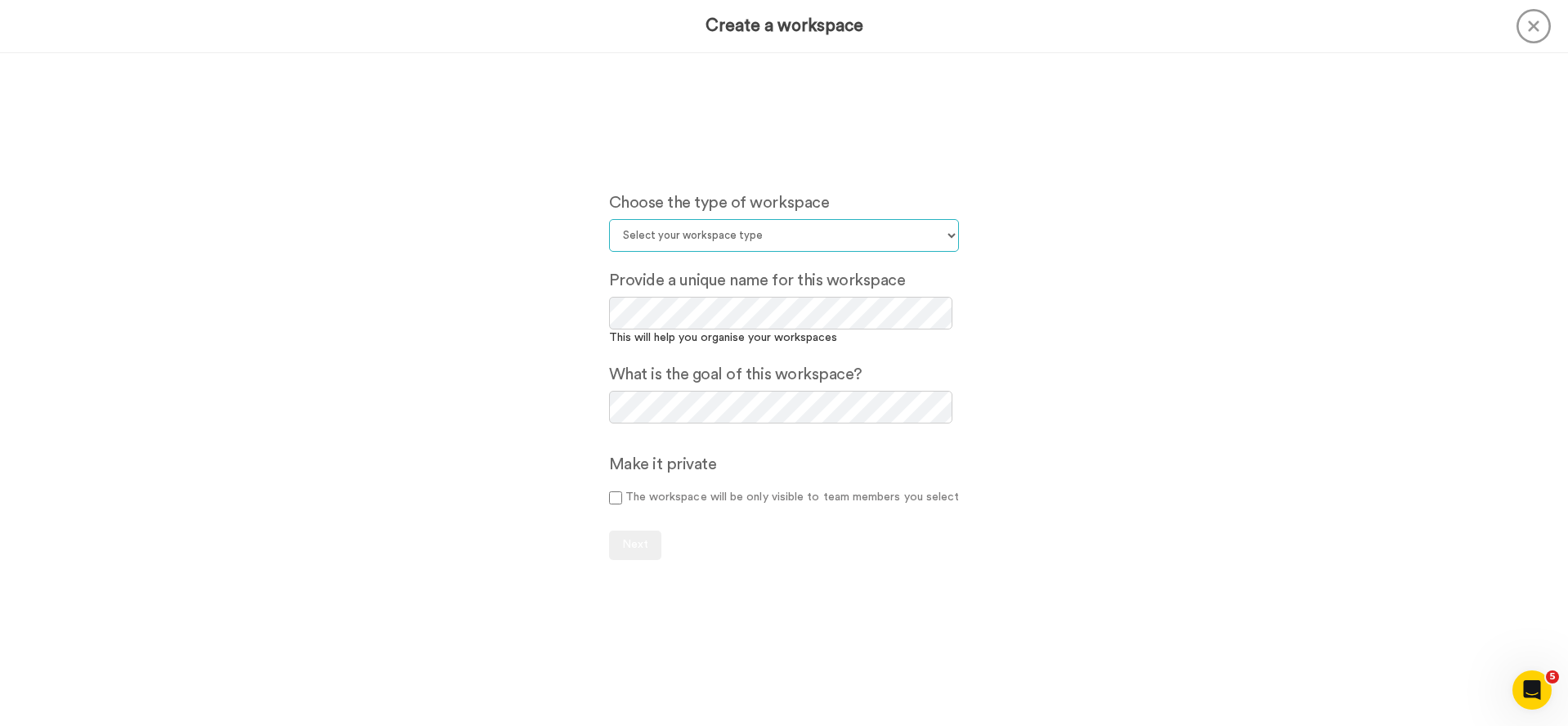
click at [940, 235] on select "Select your workspace type Default Onboarding Activation Retention Team updates…" at bounding box center [784, 235] width 350 height 33
select select "Upselling"
click at [609, 219] on select "Select your workspace type Default Onboarding Activation Retention Team updates…" at bounding box center [784, 235] width 350 height 33
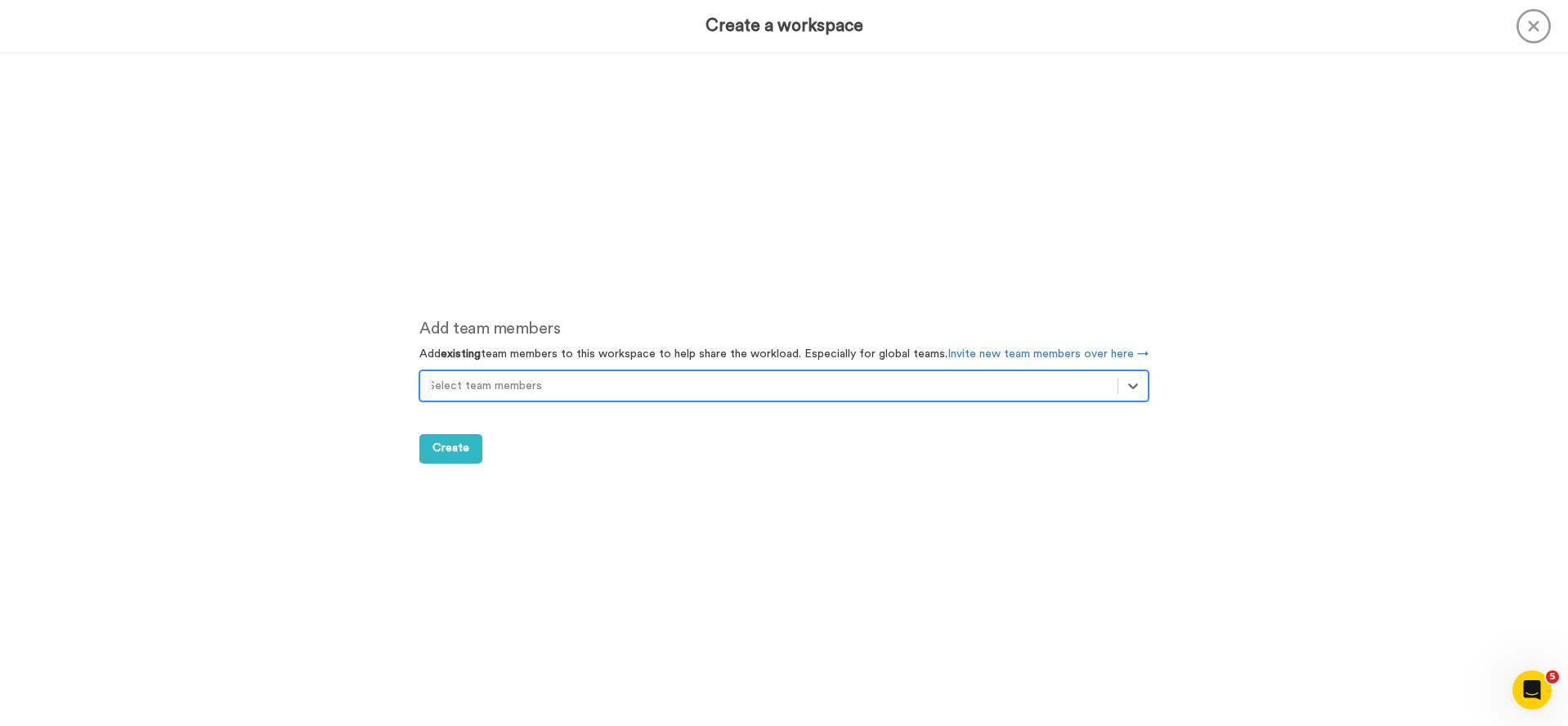
scroll to position [673, 0]
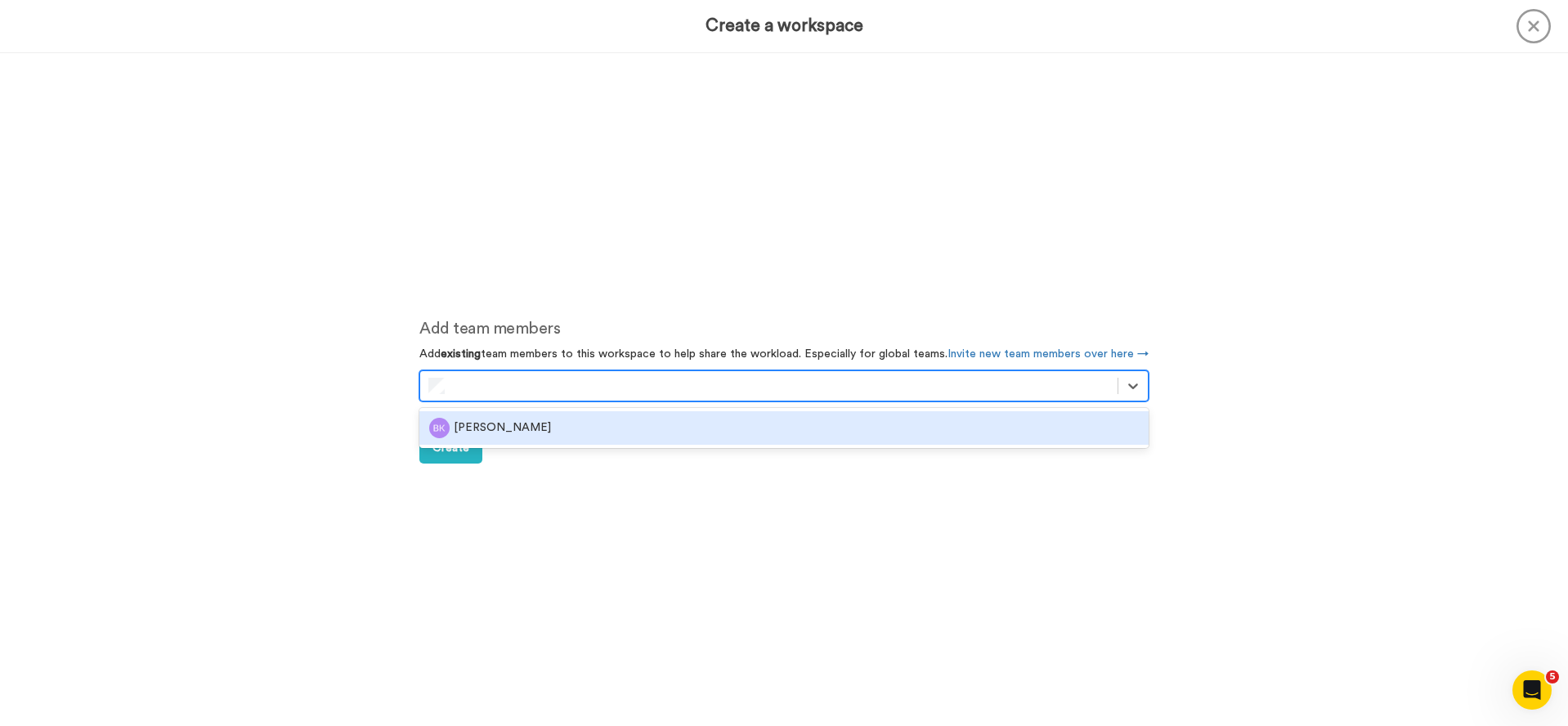
click at [551, 428] on div "Ben Knegendorf" at bounding box center [784, 427] width 709 height 20
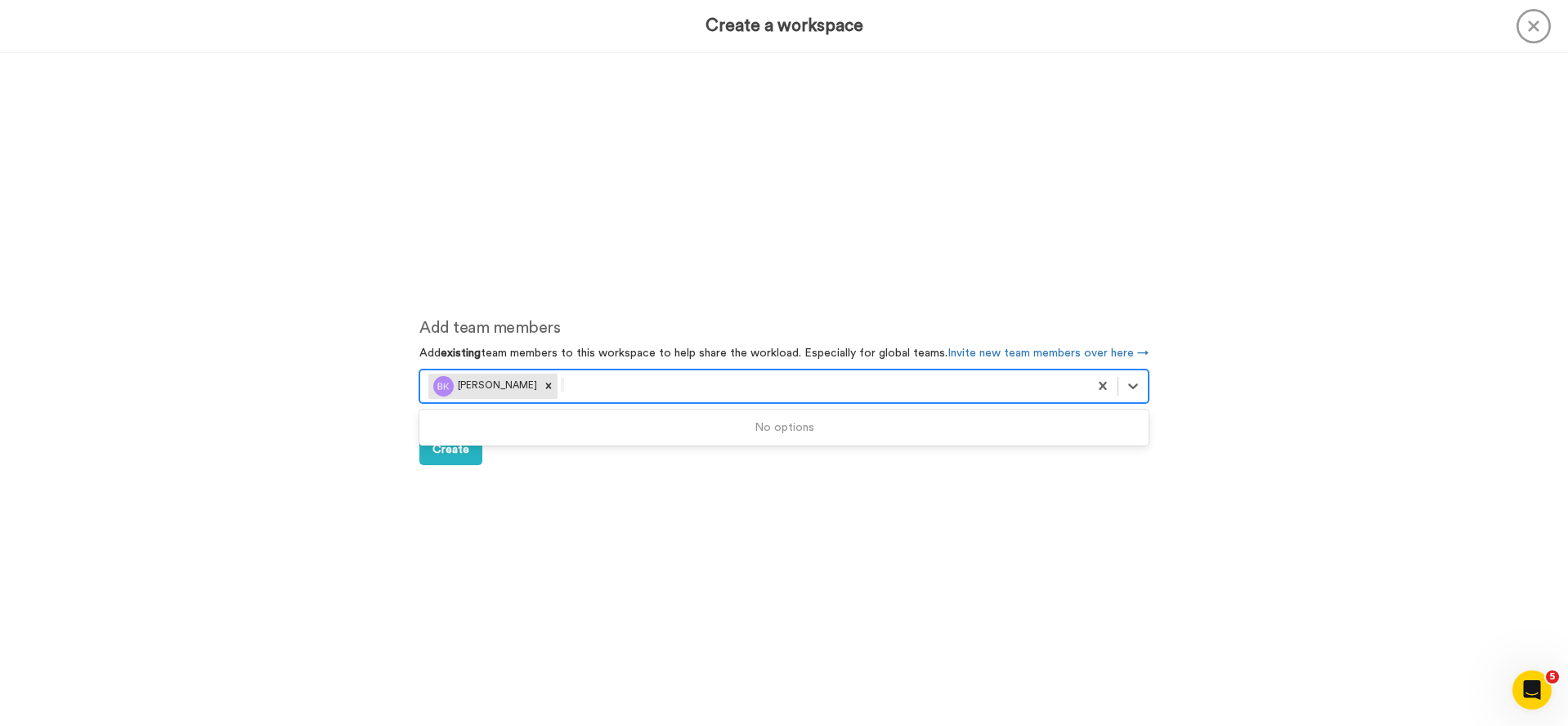
click at [622, 539] on div "Add team members Add existing team members to this workspace to help share the …" at bounding box center [784, 390] width 778 height 673
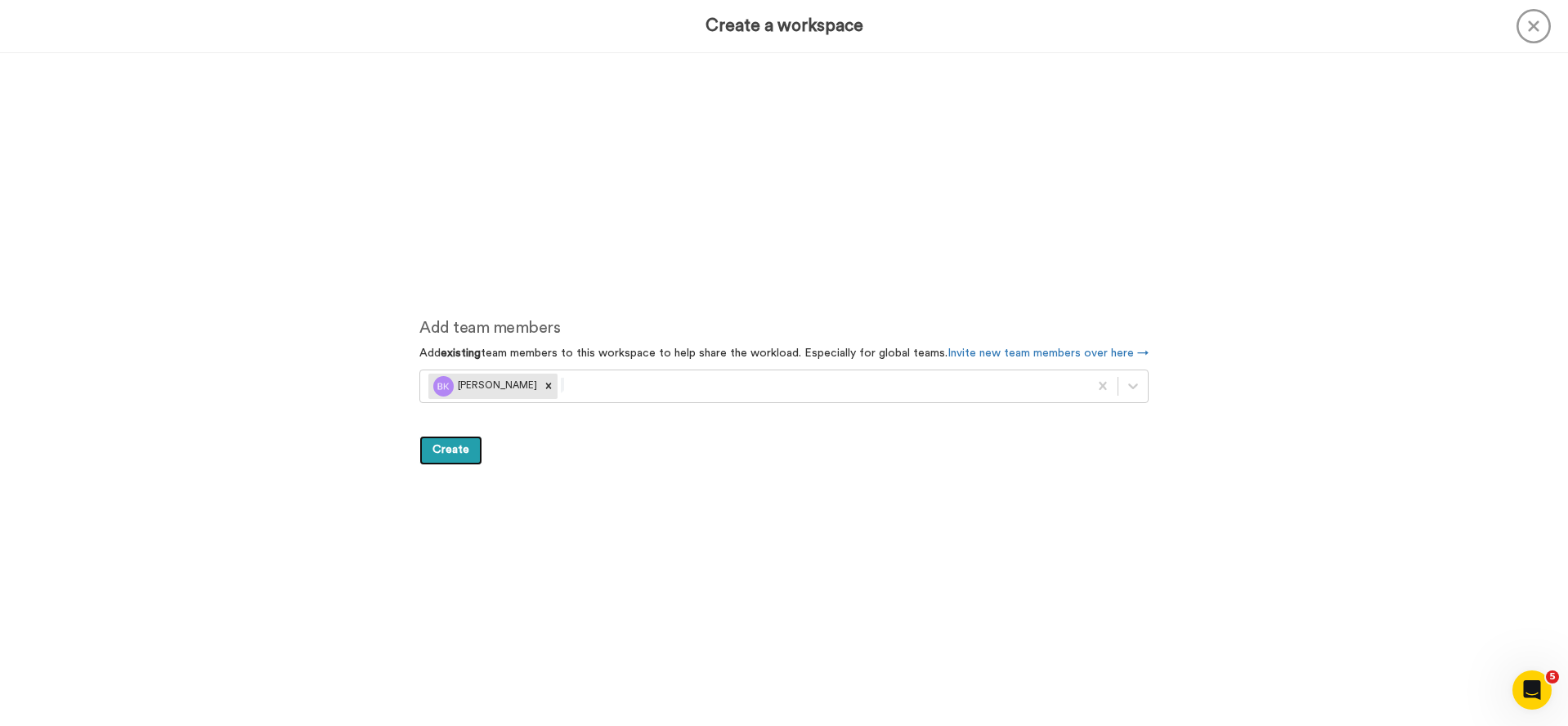
click at [465, 451] on button "Create" at bounding box center [451, 451] width 63 height 30
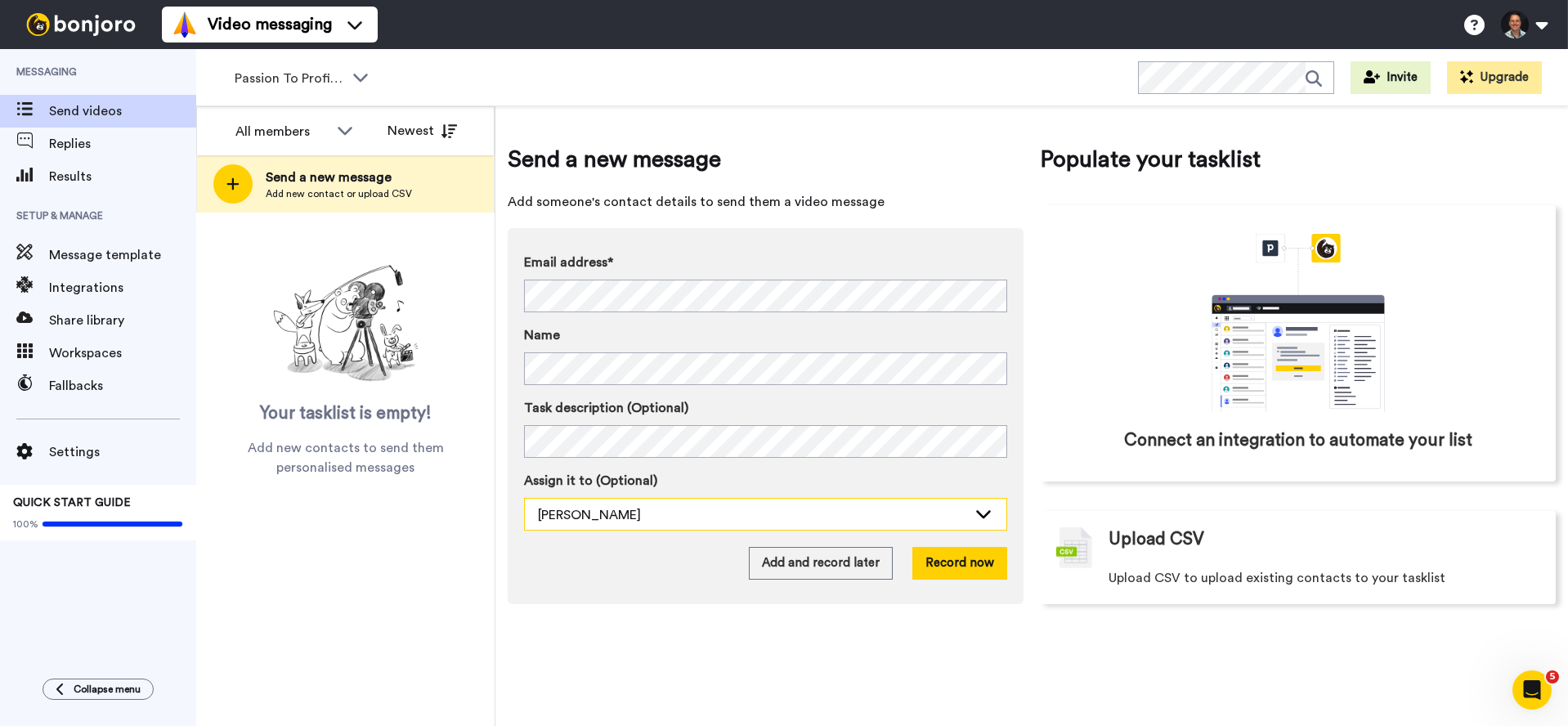
click at [678, 513] on div "[PERSON_NAME]" at bounding box center [752, 515] width 430 height 20
click at [673, 508] on div "Jon Warren" at bounding box center [752, 515] width 430 height 20
click at [623, 553] on span "Ben Knegendorf" at bounding box center [582, 550] width 117 height 17
click at [613, 521] on div "Ben Knegendorf" at bounding box center [752, 515] width 430 height 20
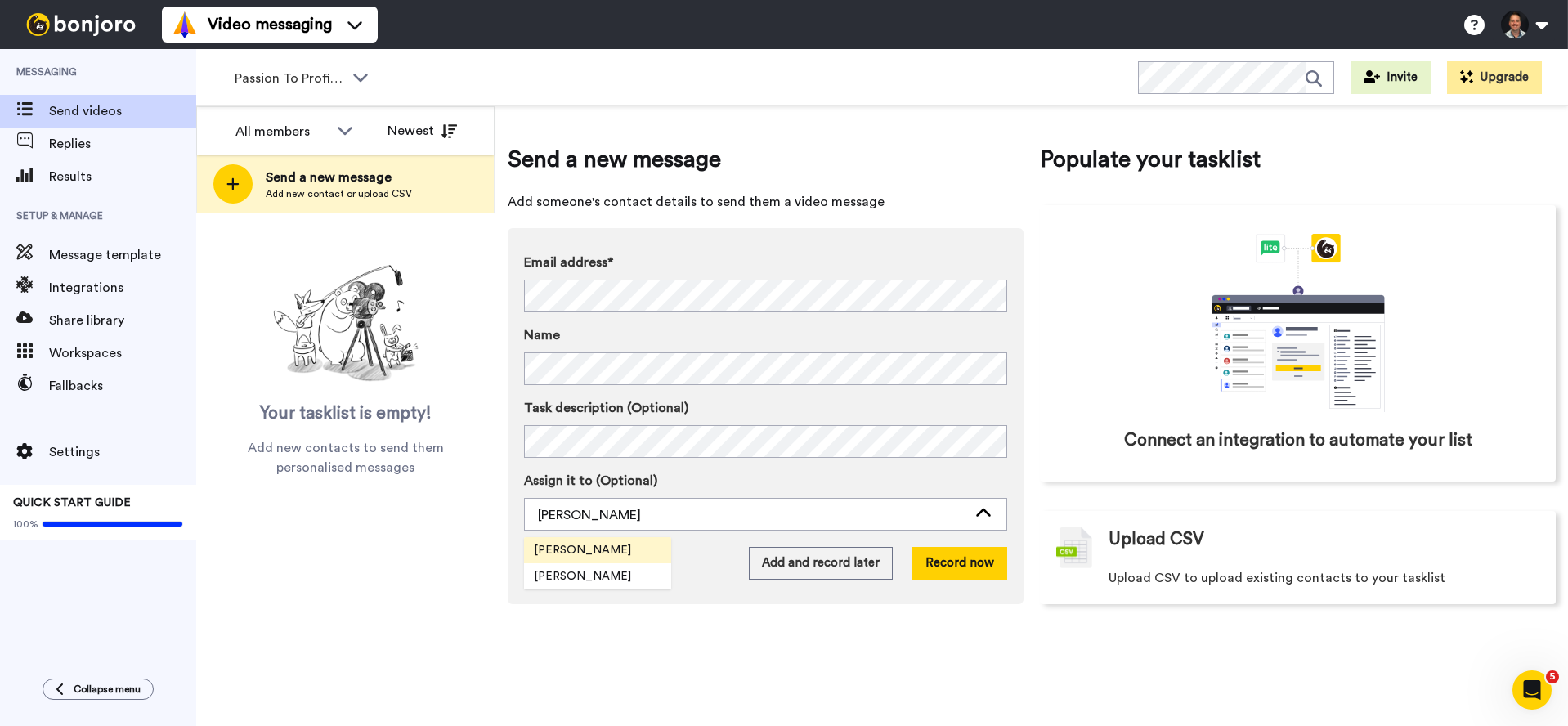
click at [611, 561] on li "Ben Knegendorf" at bounding box center [597, 550] width 147 height 26
click at [585, 521] on div "Ben Knegendorf" at bounding box center [752, 515] width 430 height 20
click at [609, 585] on li "[PERSON_NAME]" at bounding box center [597, 576] width 147 height 26
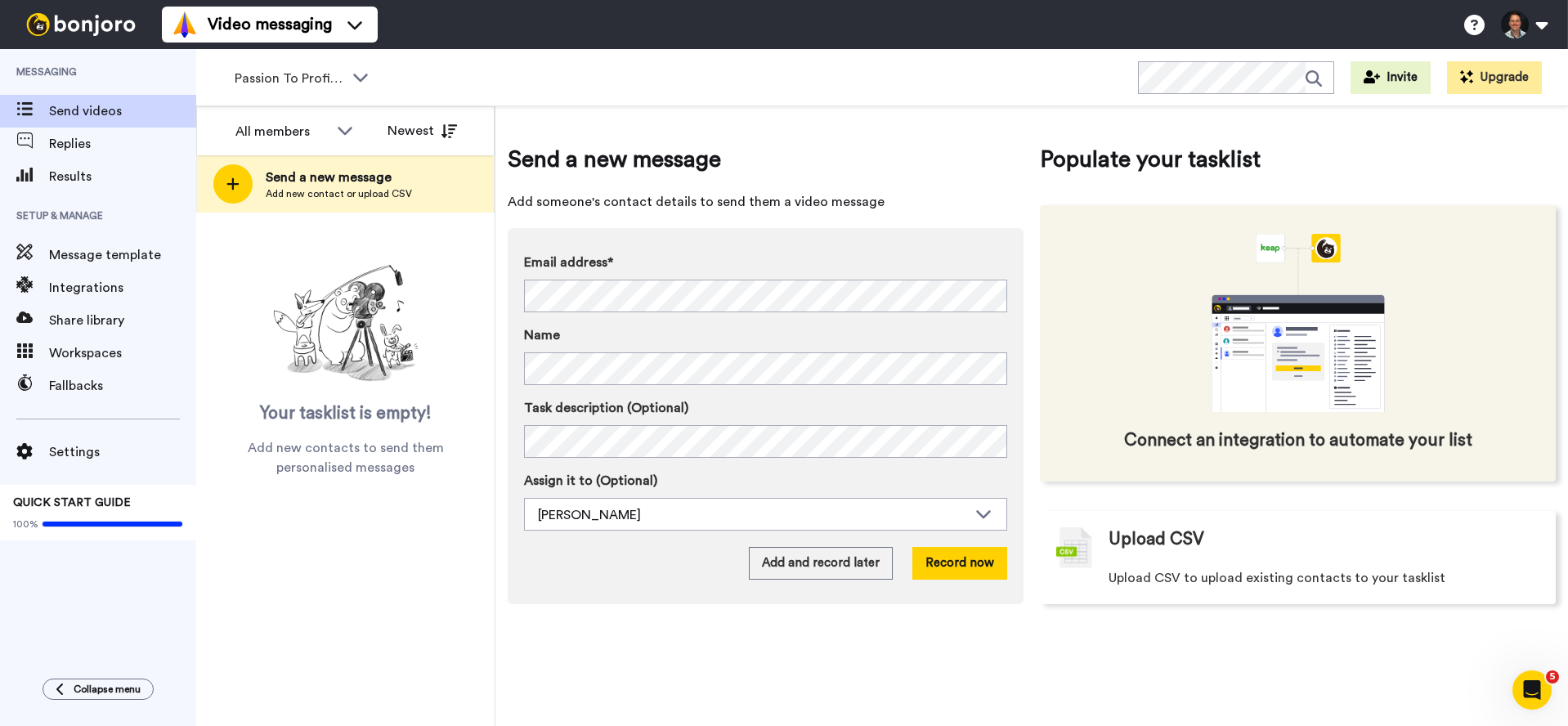
click at [1271, 326] on icon "animation" at bounding box center [1298, 354] width 173 height 117
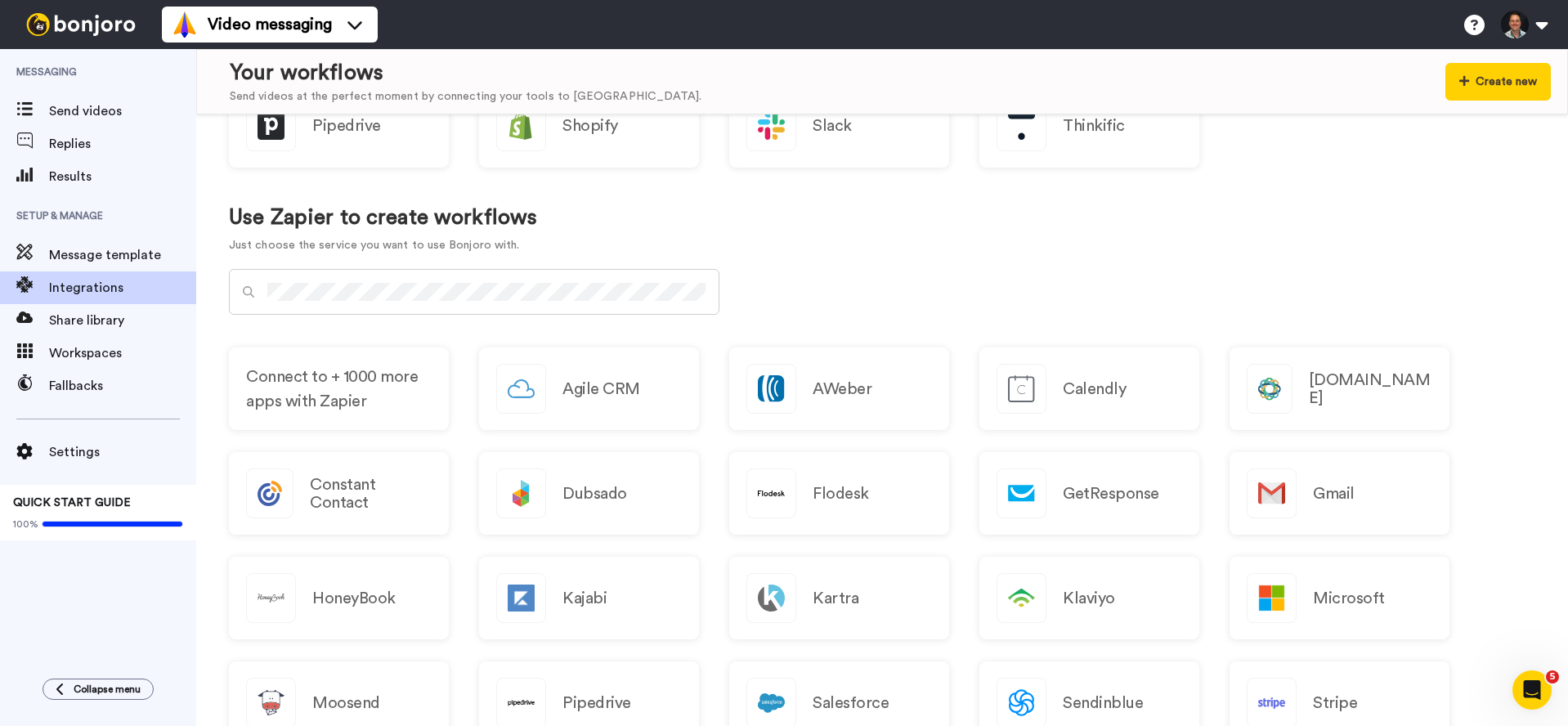
scroll to position [760, 0]
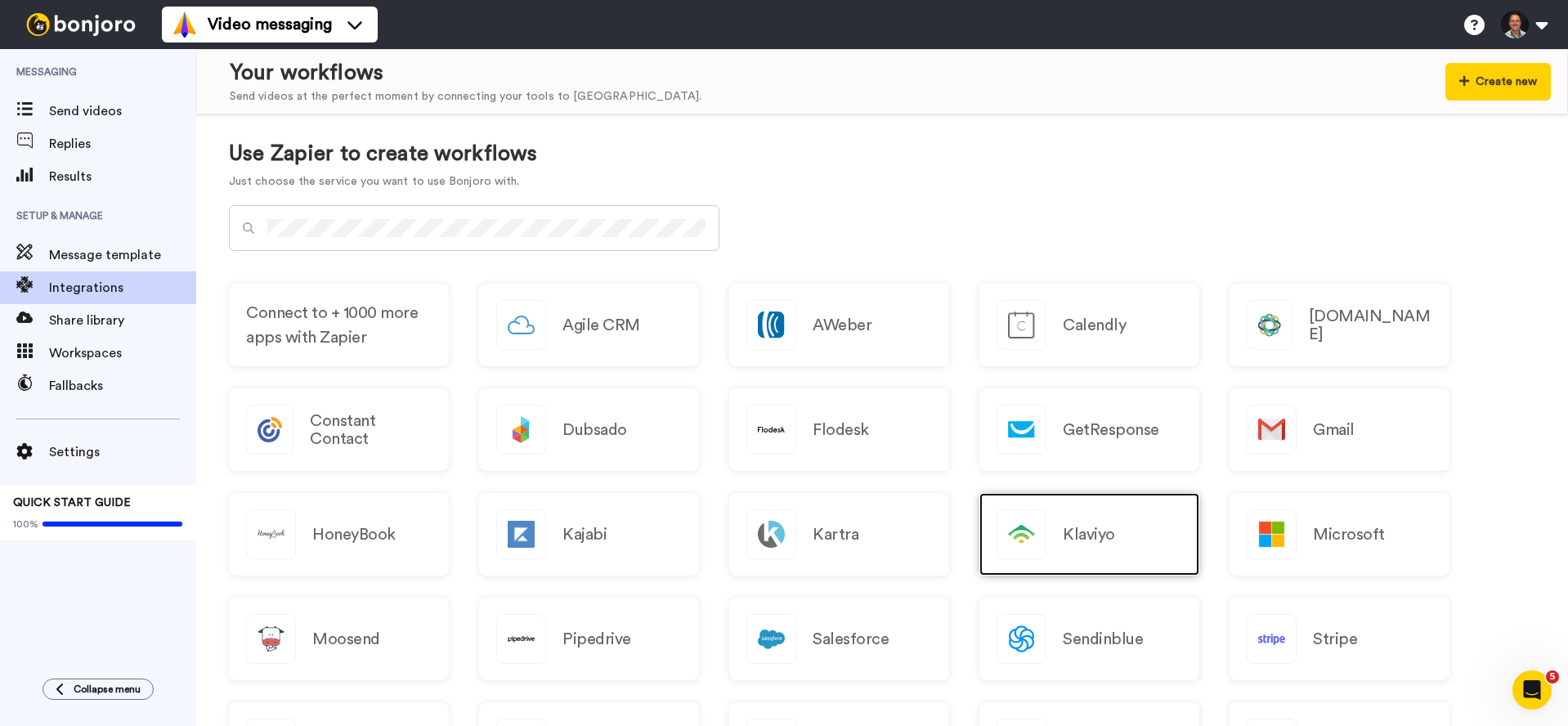
click at [1129, 517] on div "Klaviyo" at bounding box center [1089, 534] width 220 height 83
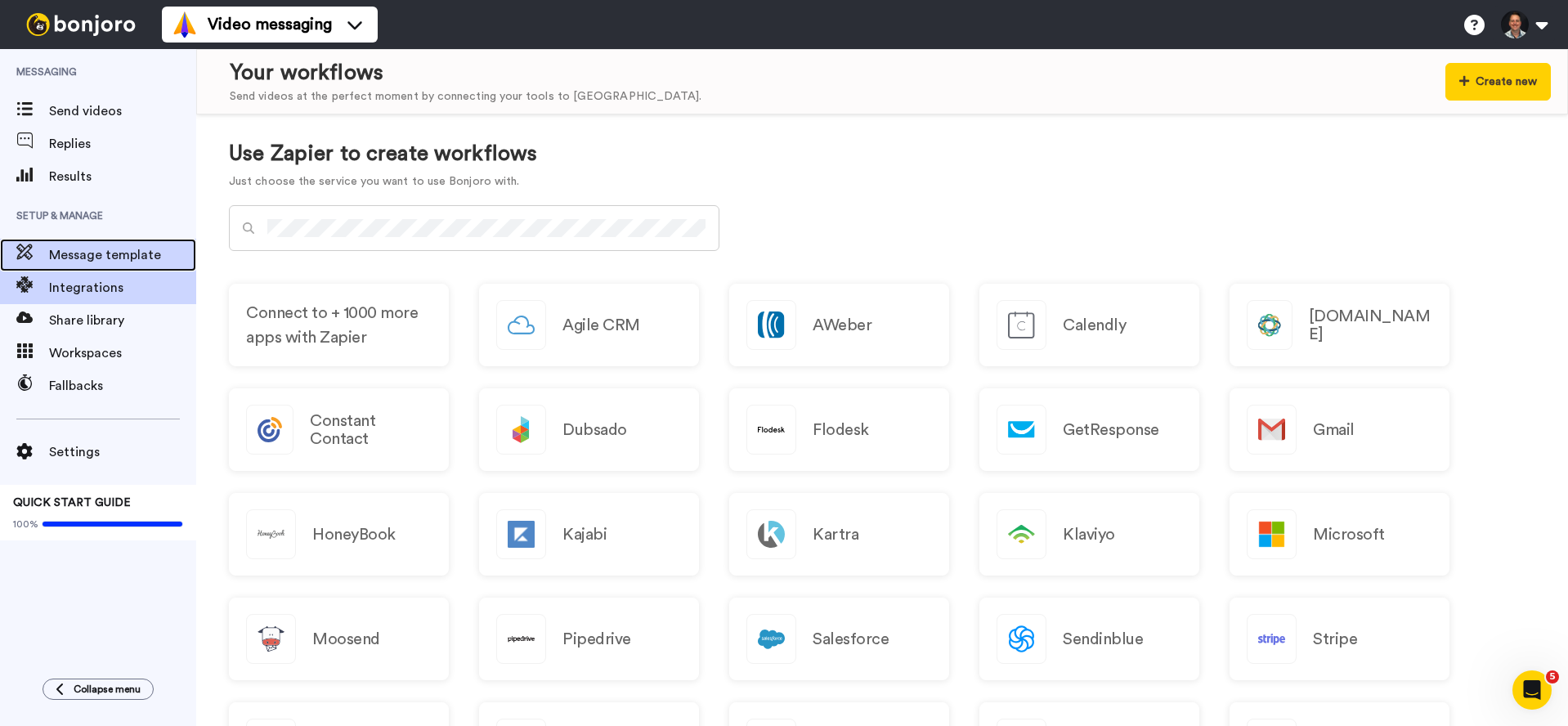
click at [103, 259] on span "Message template" at bounding box center [122, 254] width 147 height 20
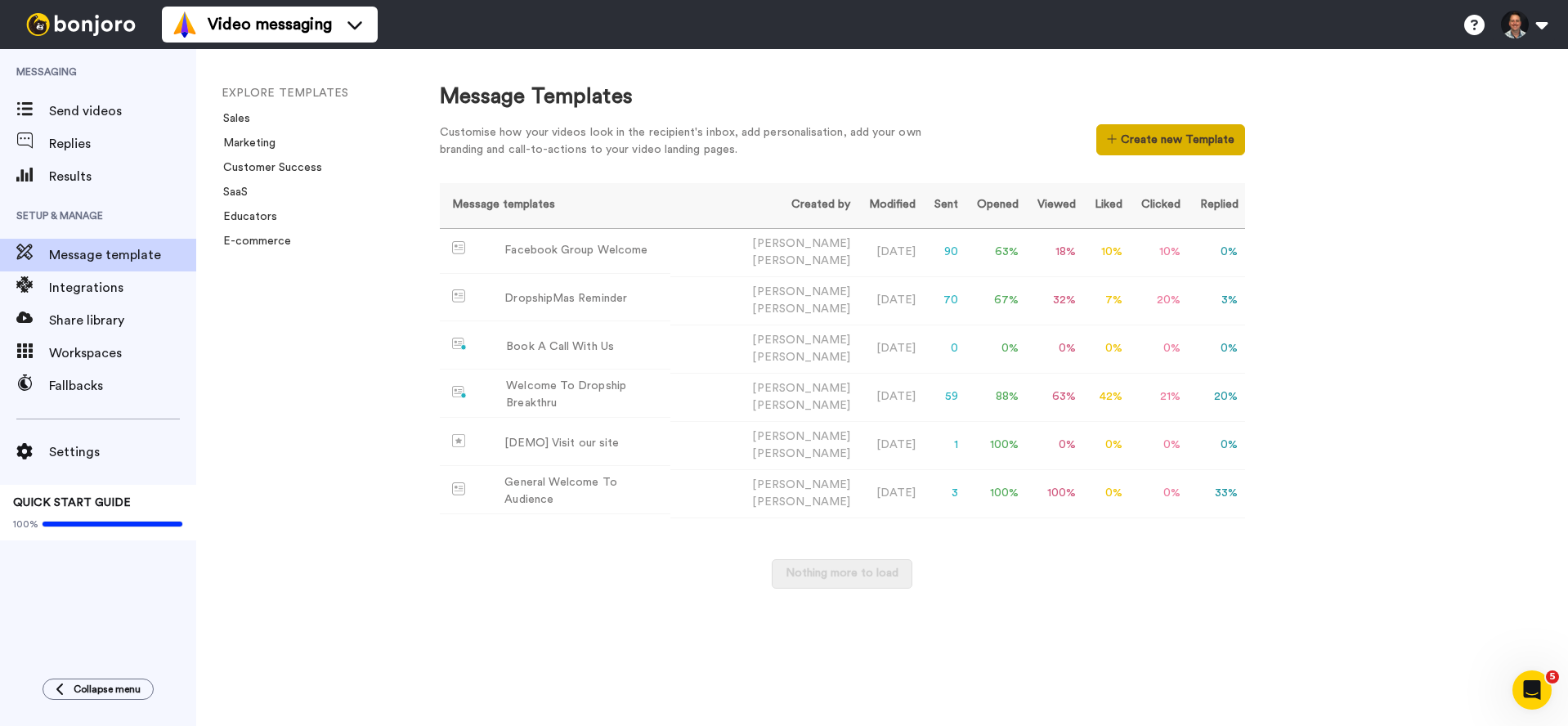
click at [1186, 153] on button "Create new Template" at bounding box center [1171, 140] width 148 height 31
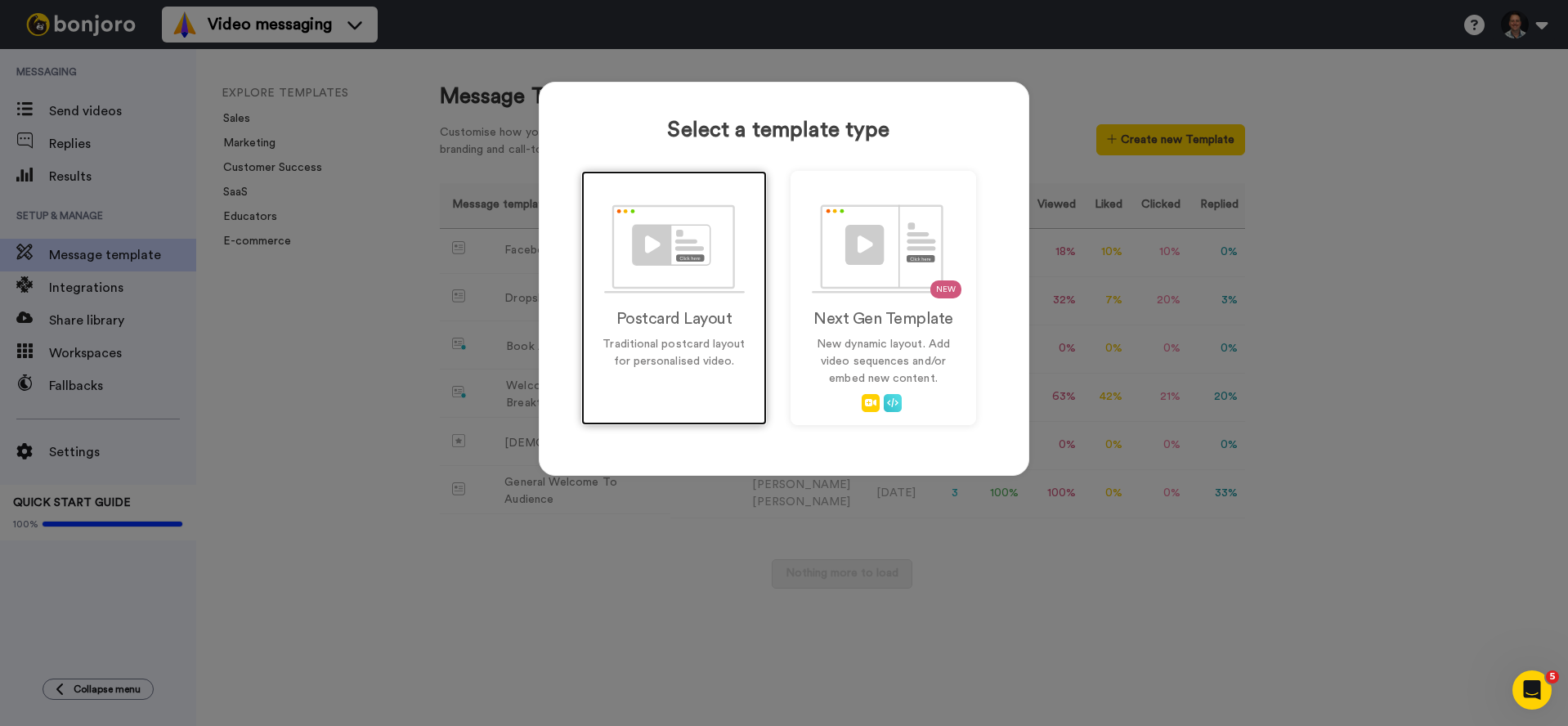
click at [649, 369] on p "Traditional postcard layout for personalised video." at bounding box center [675, 353] width 152 height 34
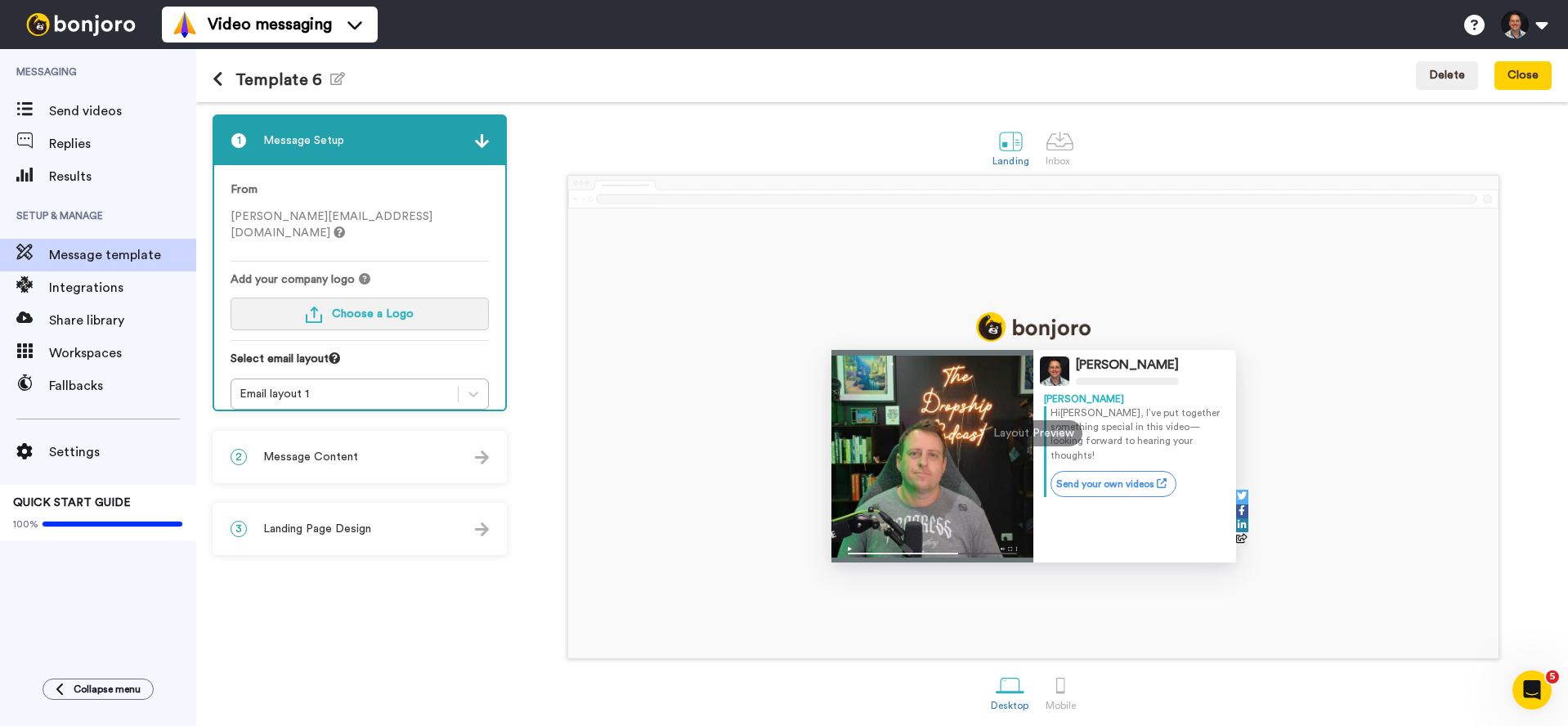
click at [350, 309] on button "Choose a Logo" at bounding box center [360, 314] width 258 height 33
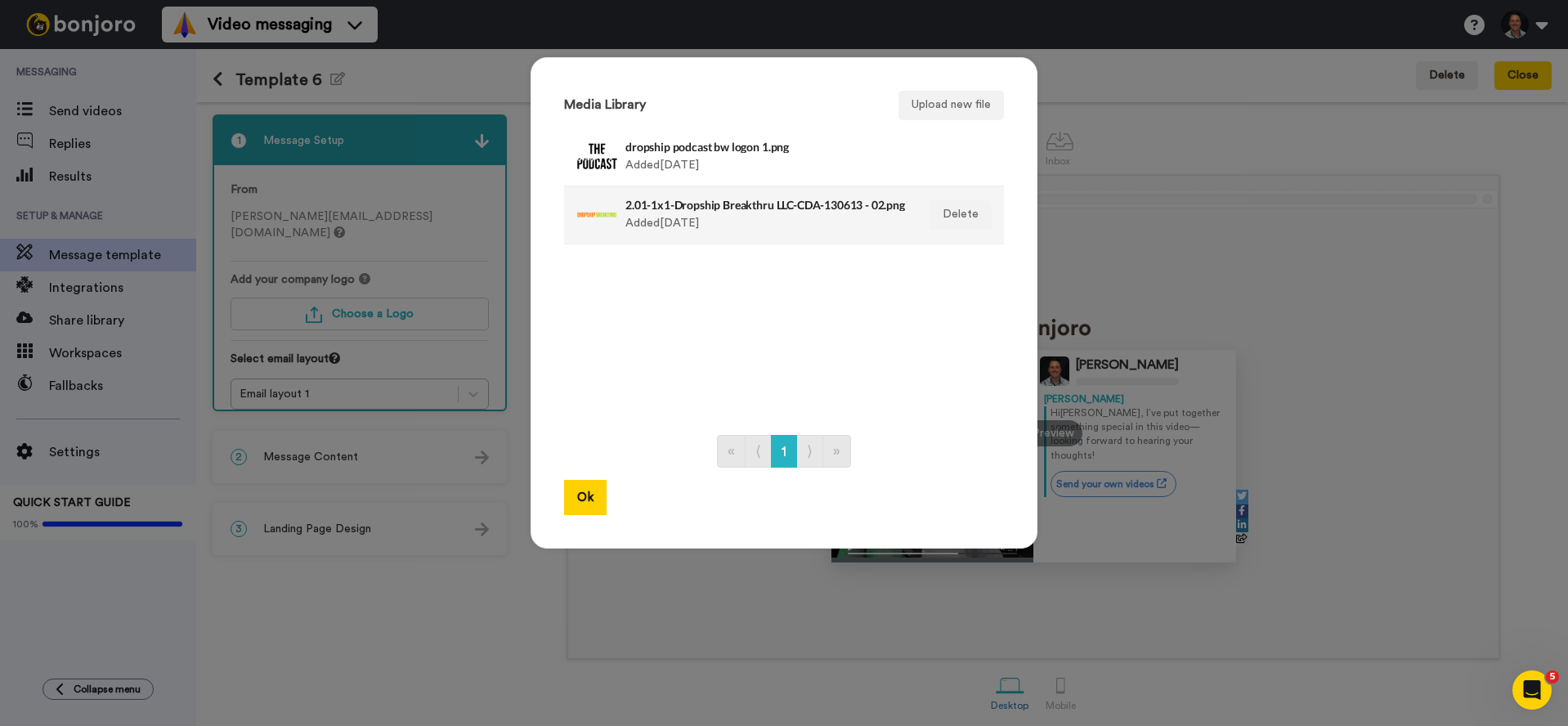
click at [675, 212] on div "2.01-1x1-Dropship Breakthru LLC-CDA-130613 - 02.png Added [DATE]" at bounding box center [767, 214] width 282 height 41
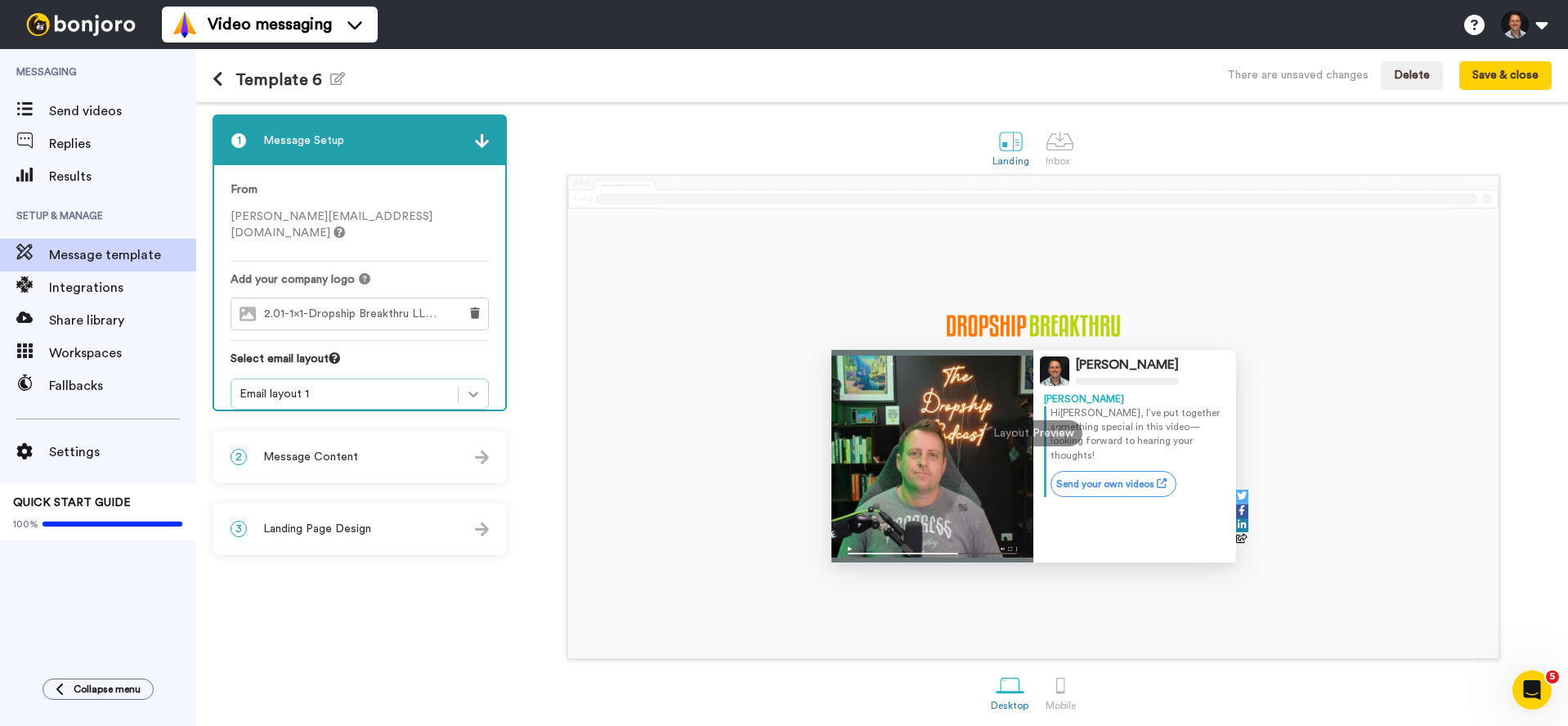
click at [468, 386] on div at bounding box center [473, 394] width 30 height 30
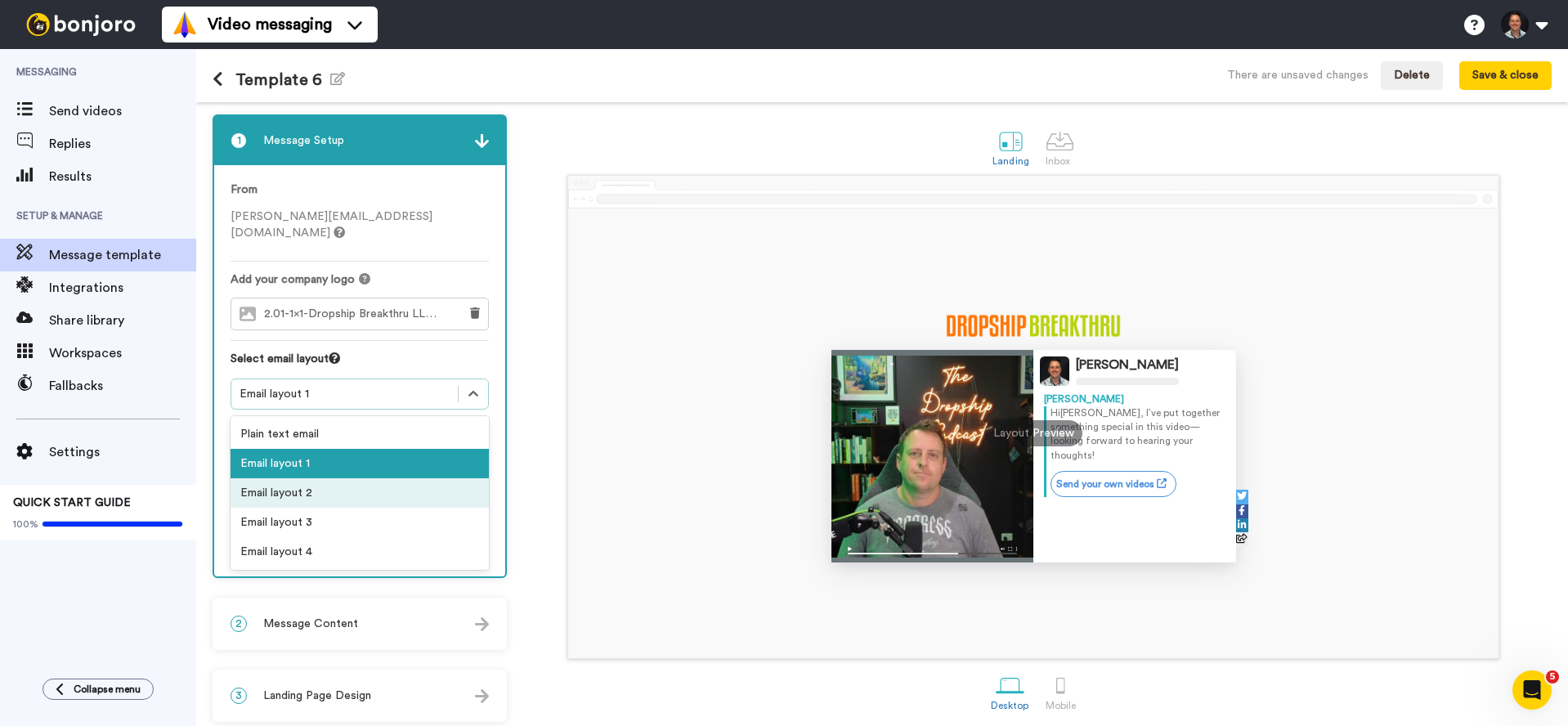
click at [342, 484] on div "Email layout 2" at bounding box center [360, 493] width 258 height 30
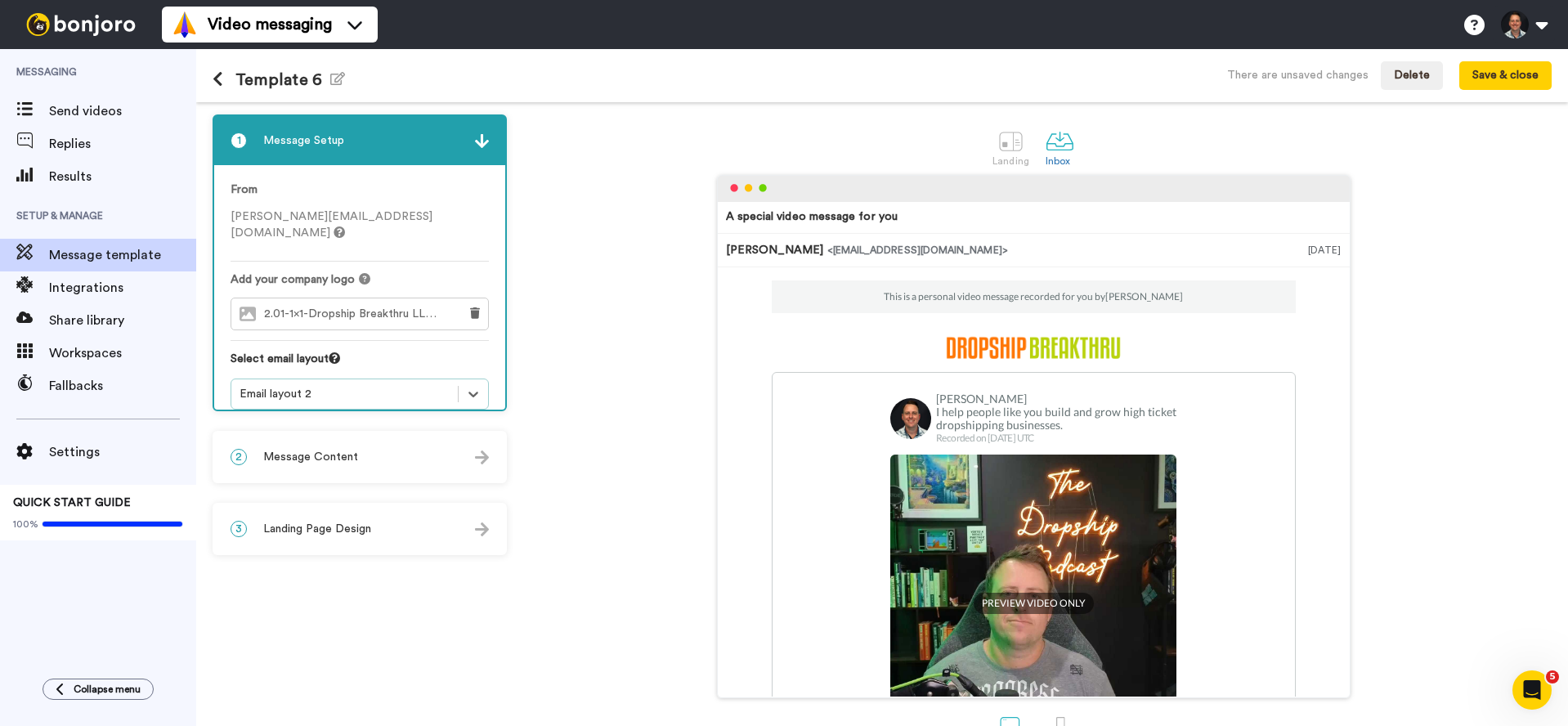
click at [337, 386] on div "Email layout 2" at bounding box center [344, 394] width 210 height 17
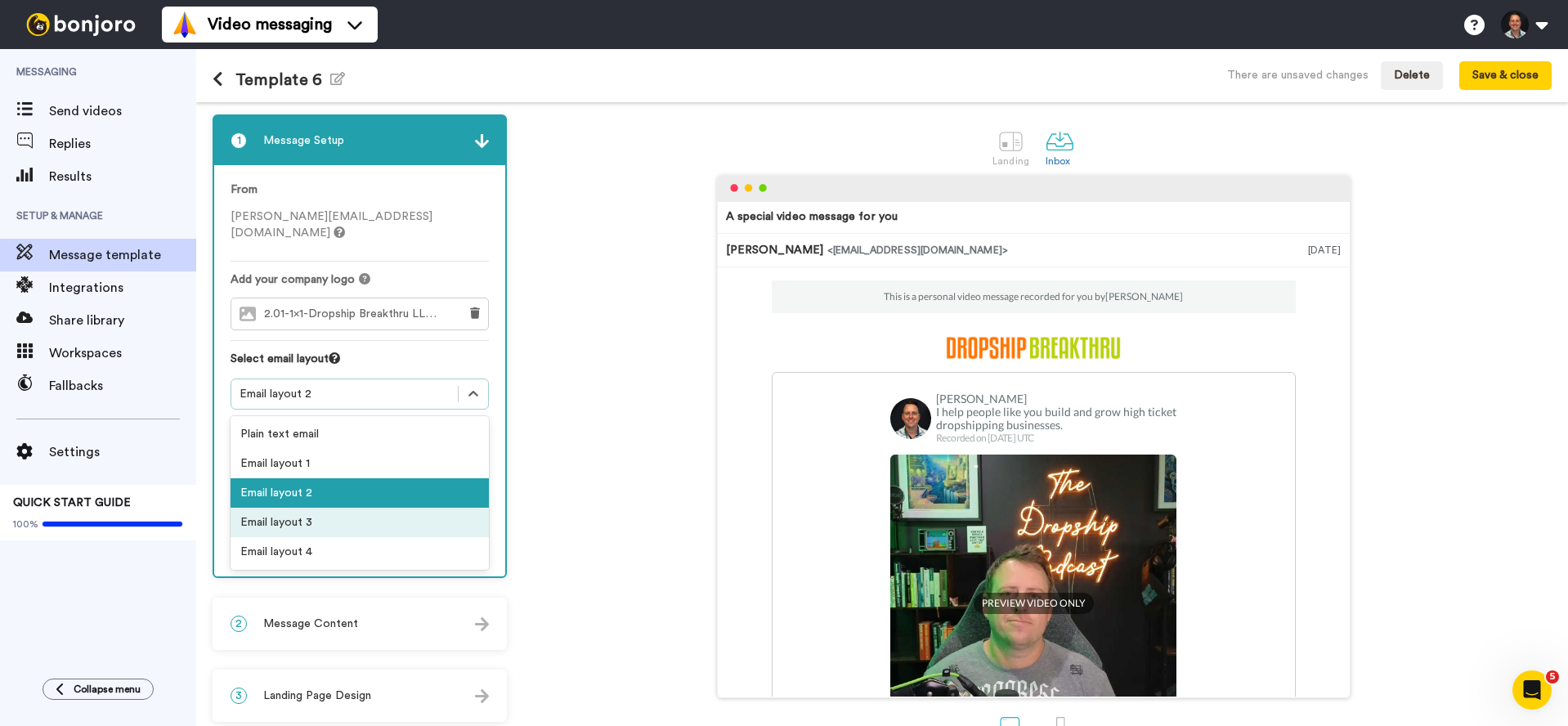
click at [322, 508] on div "Email layout 3" at bounding box center [360, 523] width 258 height 30
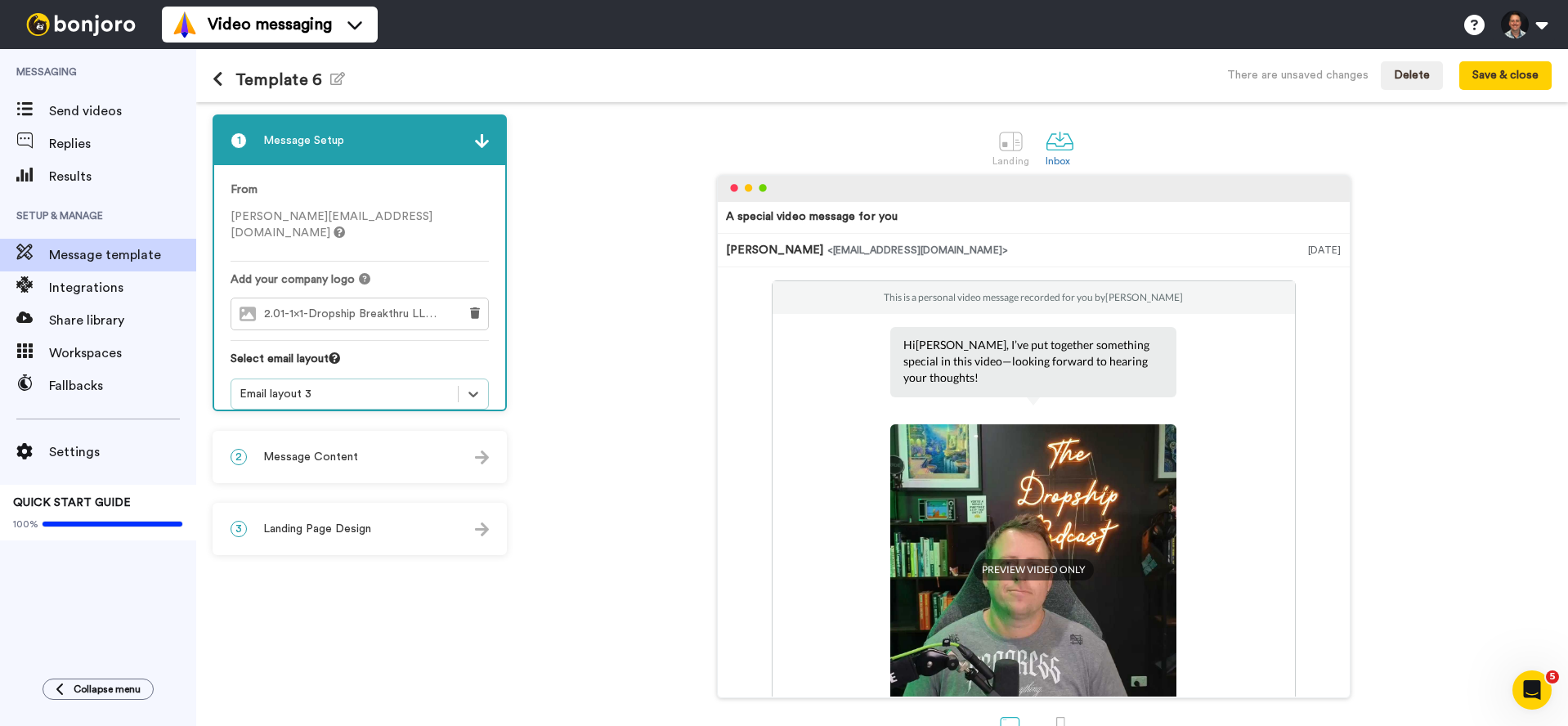
click at [346, 386] on div "Email layout 3" at bounding box center [344, 394] width 210 height 17
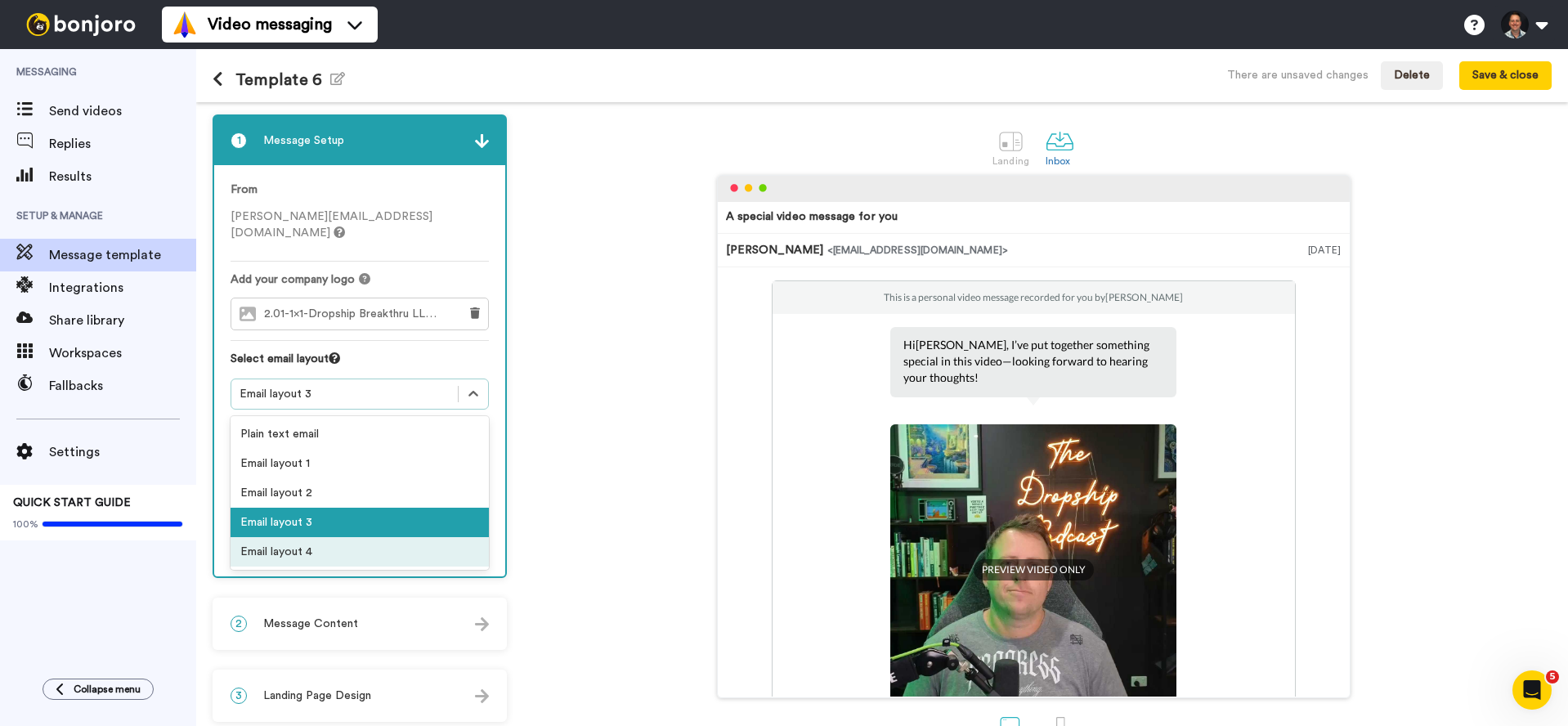
click at [322, 539] on div "Email layout 4" at bounding box center [360, 552] width 258 height 30
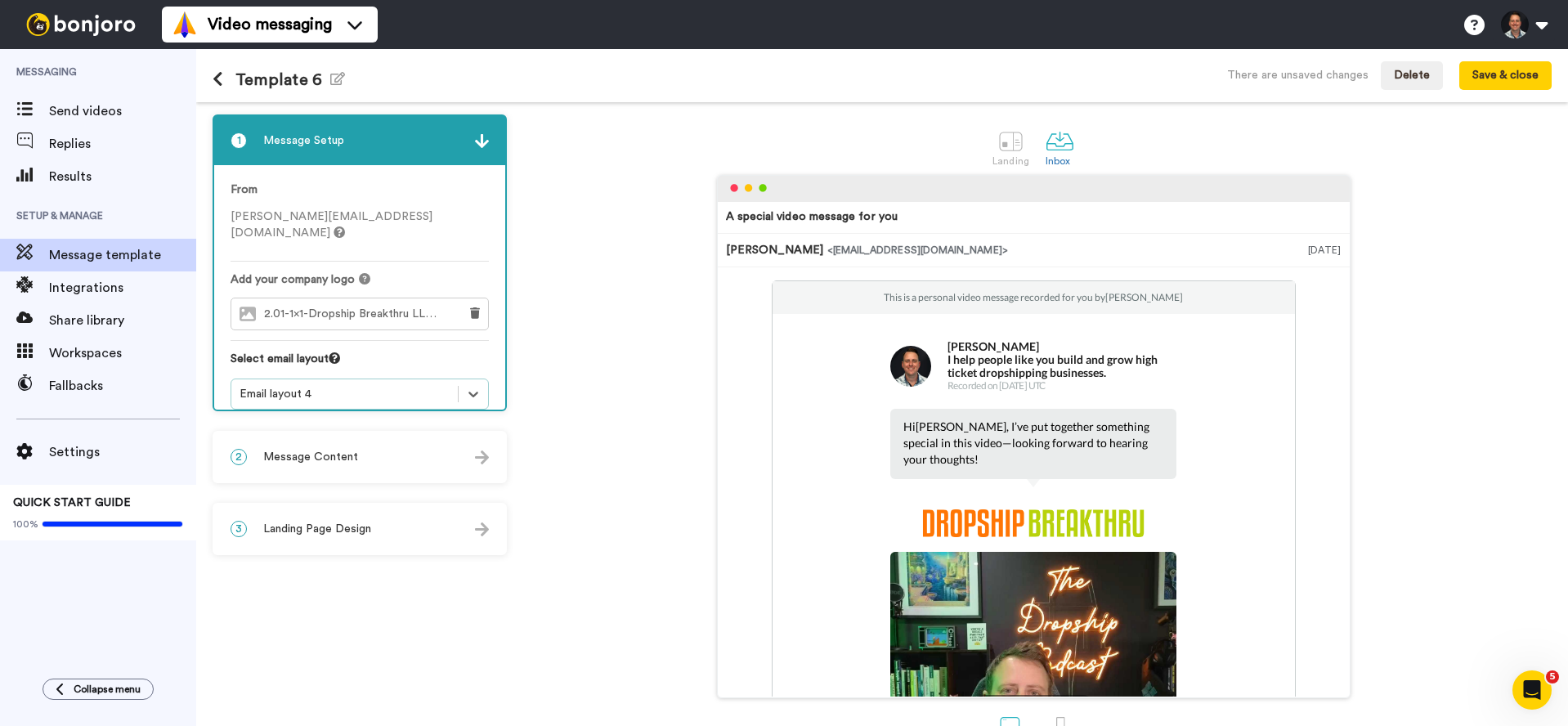
click at [350, 386] on div "Email layout 4" at bounding box center [344, 394] width 210 height 17
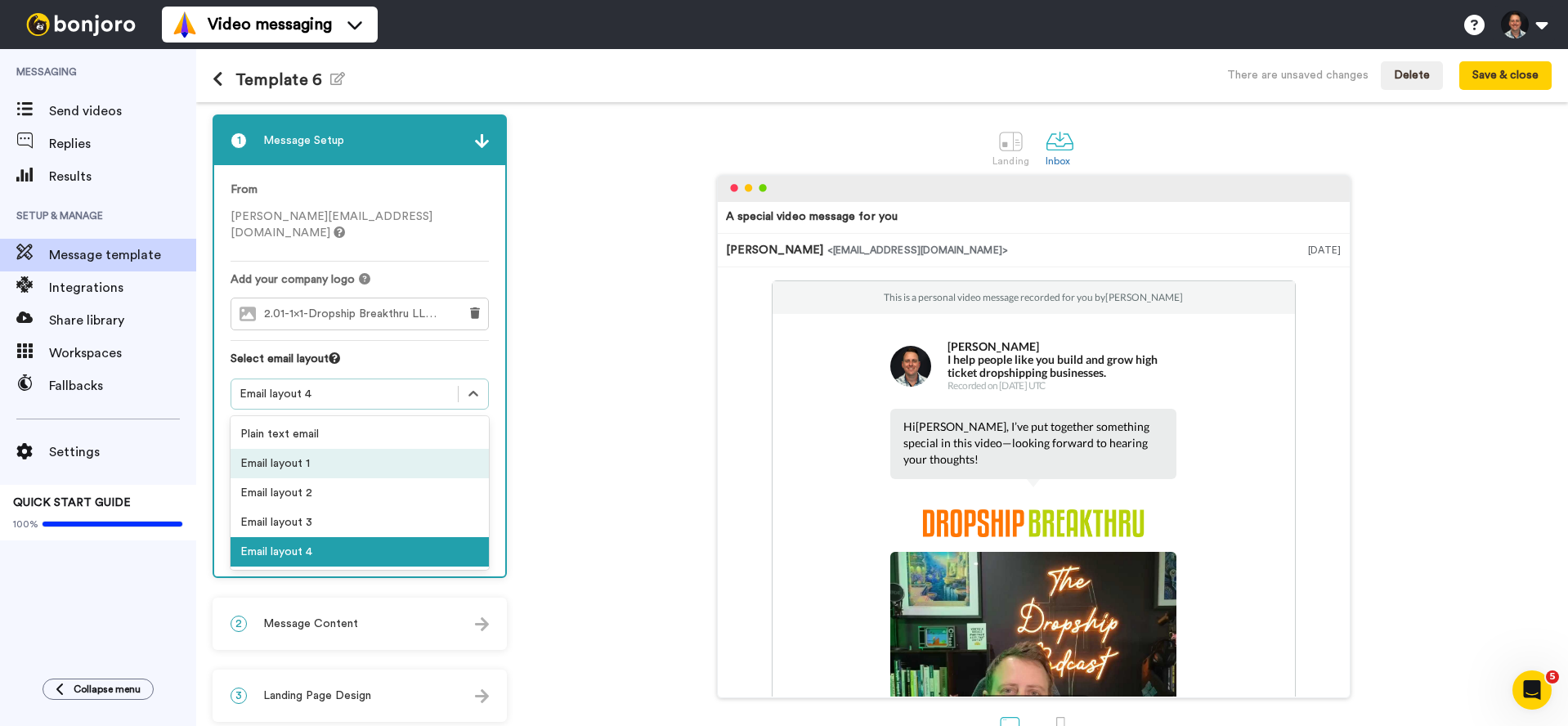
click at [321, 456] on div "Email layout 1" at bounding box center [360, 464] width 258 height 30
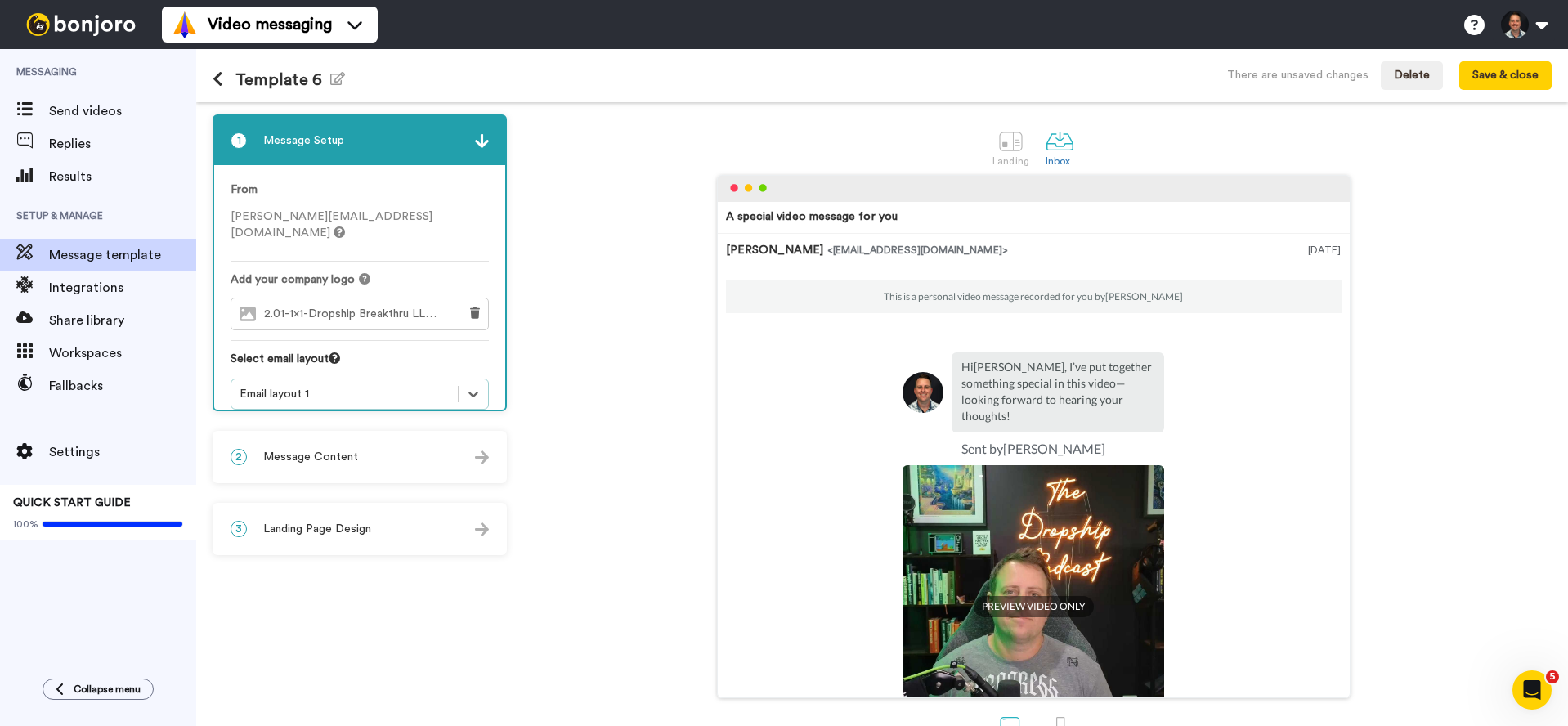
click at [323, 386] on div "Email layout 1" at bounding box center [344, 394] width 210 height 17
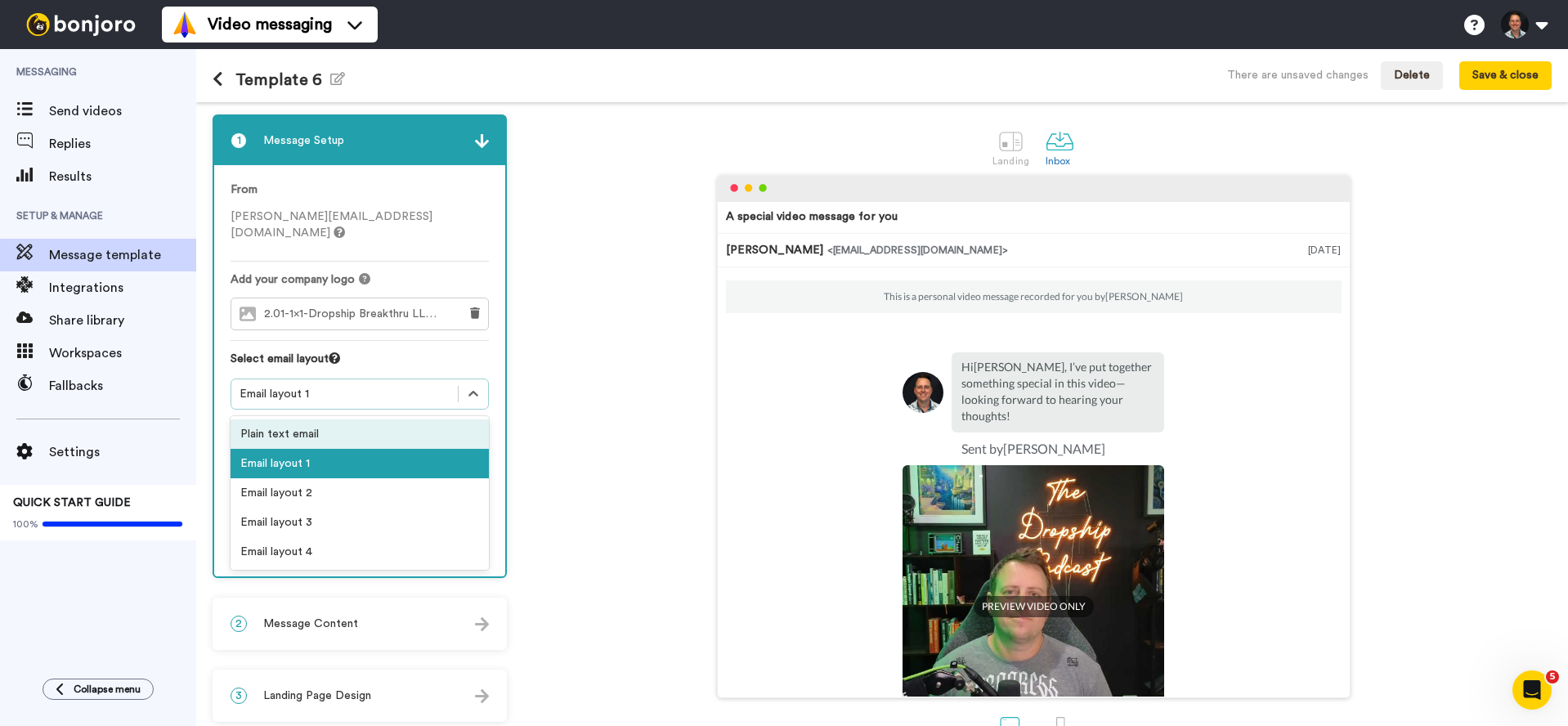
click at [309, 419] on div "Plain text email" at bounding box center [360, 434] width 258 height 30
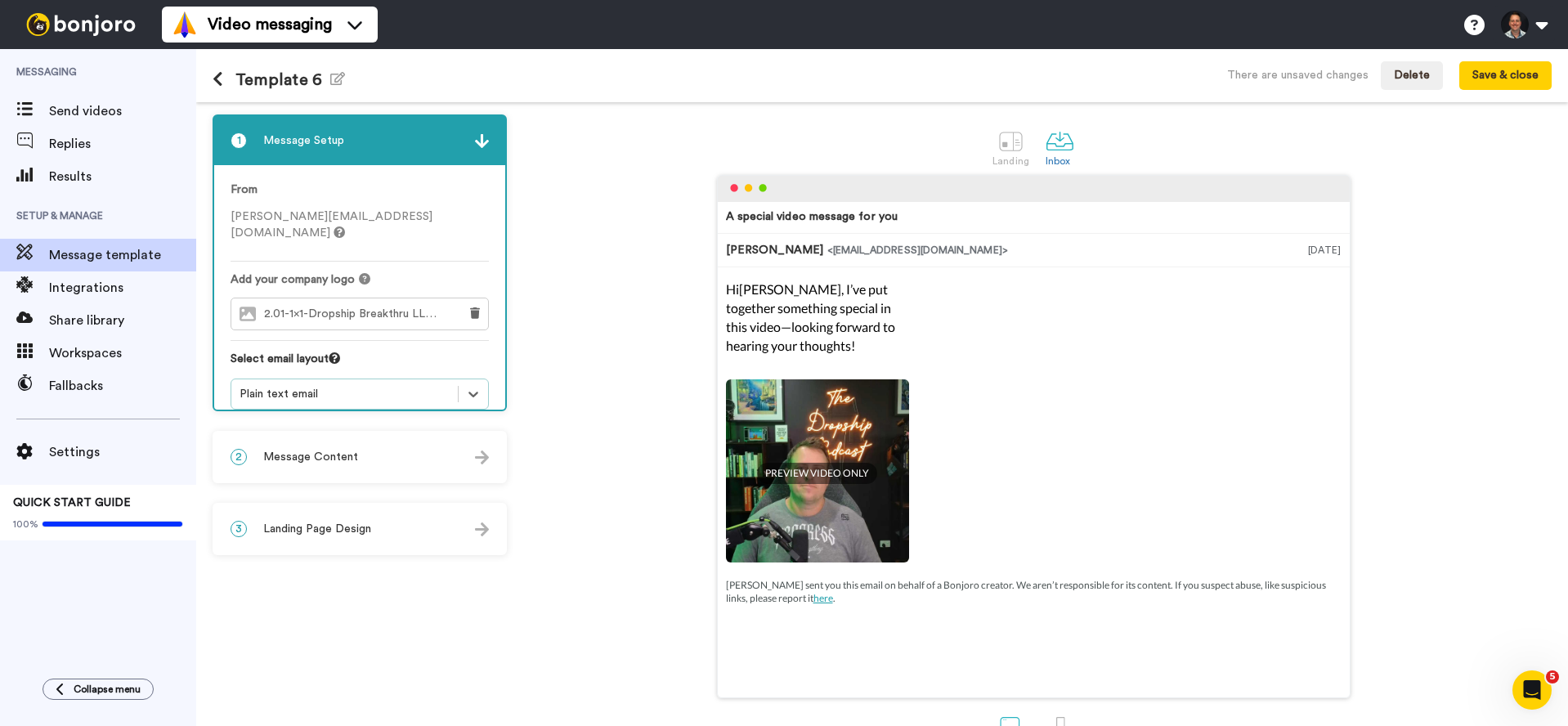
click at [336, 386] on div "Plain text email" at bounding box center [344, 394] width 210 height 17
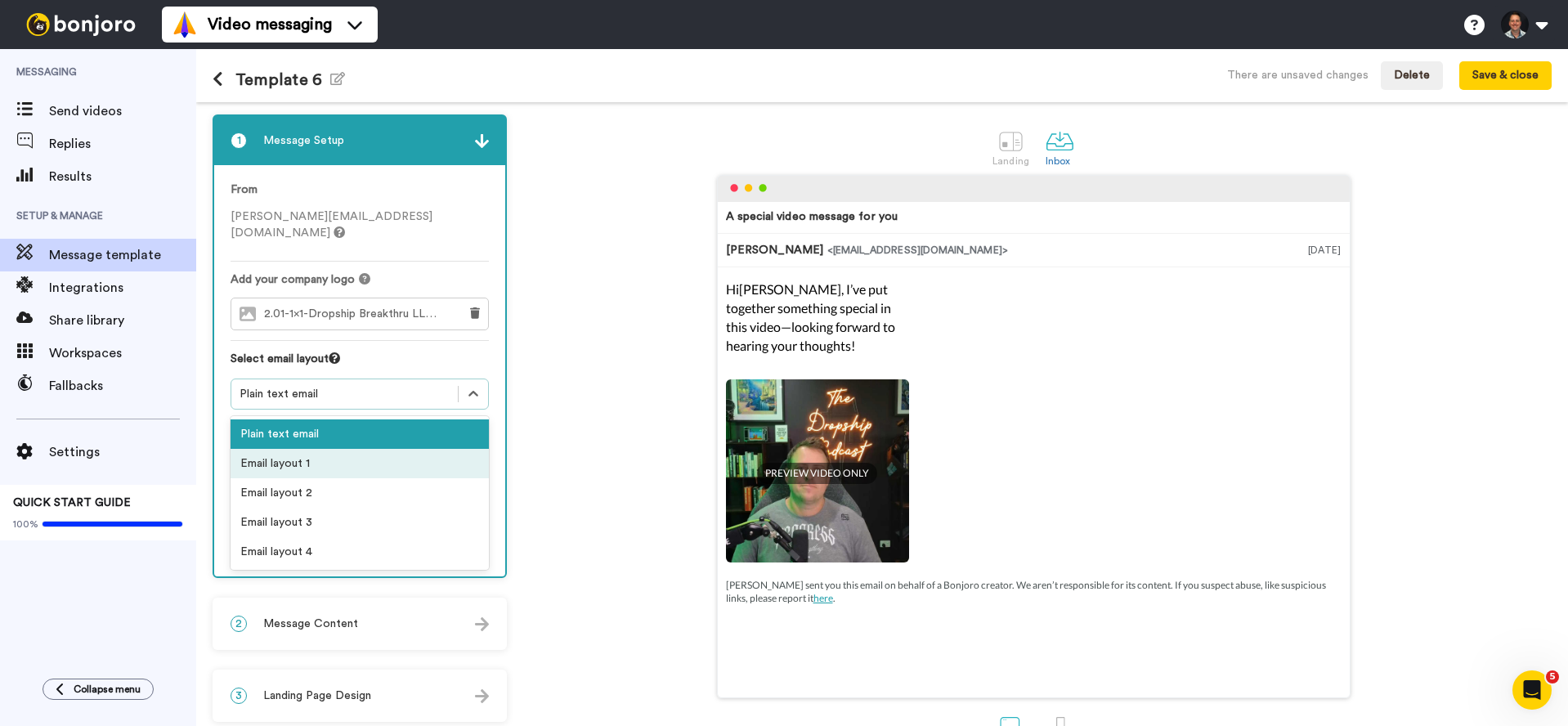
click at [325, 449] on div "Email layout 1" at bounding box center [360, 464] width 258 height 30
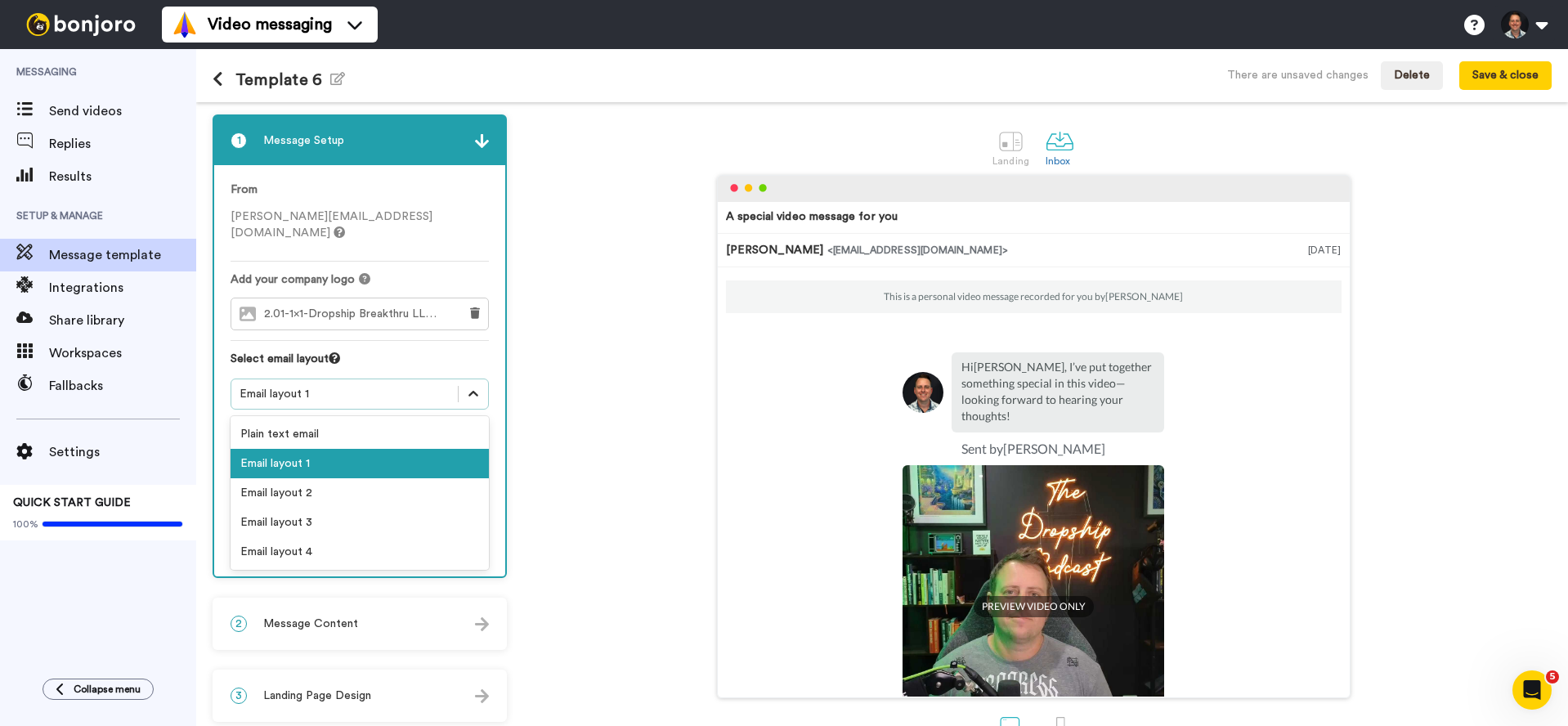
click at [478, 386] on icon at bounding box center [473, 394] width 17 height 17
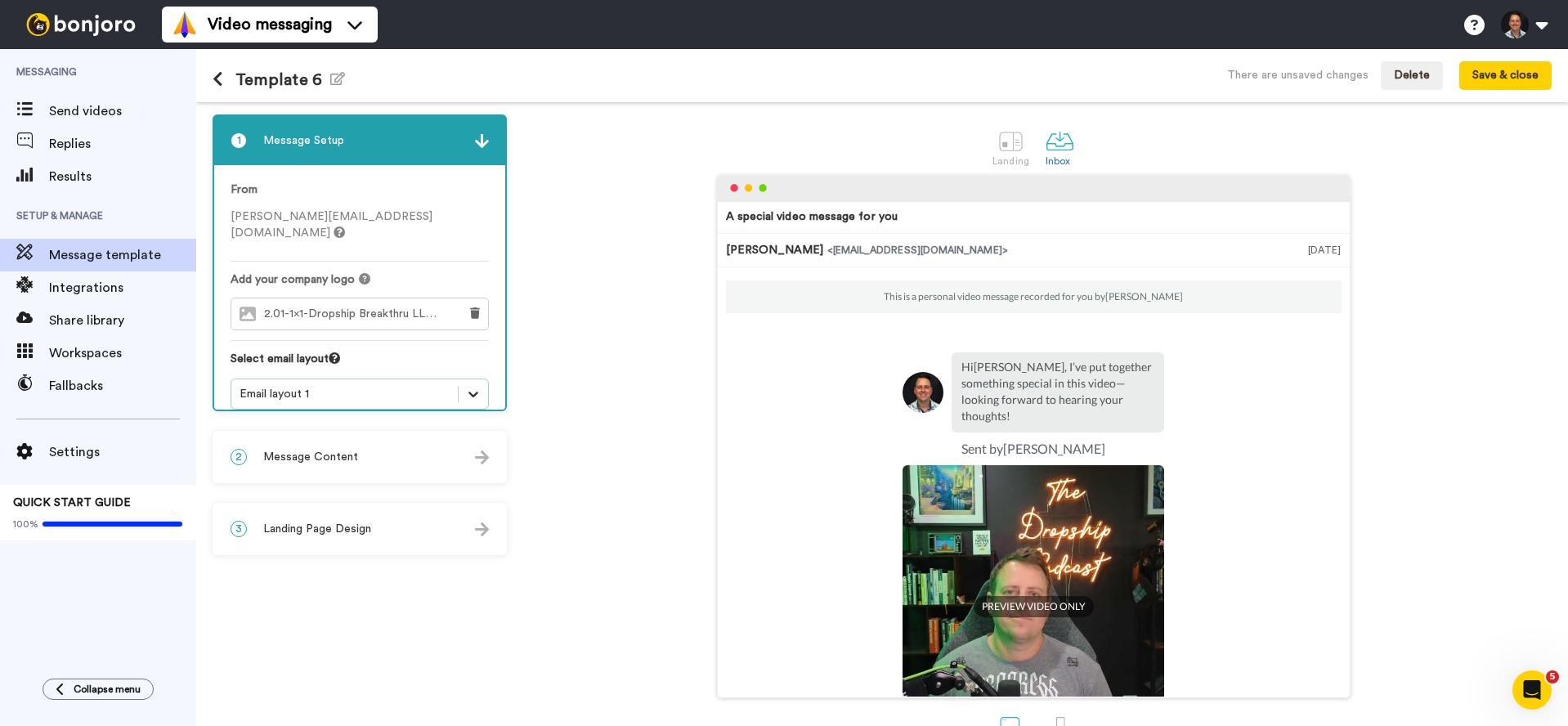
click at [478, 386] on icon at bounding box center [473, 394] width 17 height 17
click at [404, 455] on div "2 Message Content" at bounding box center [360, 457] width 291 height 49
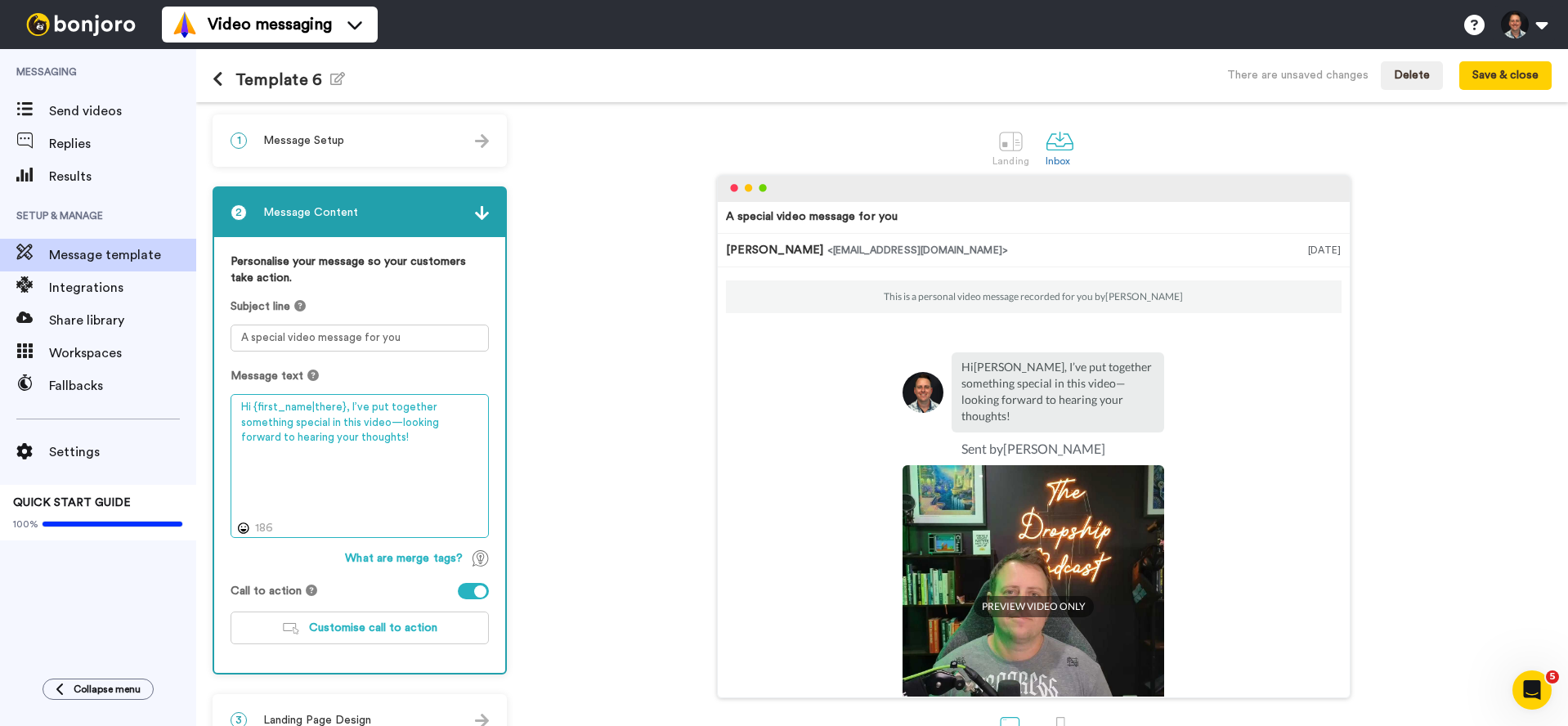
click at [349, 409] on textarea "Hi {first_name|there}, I’ve put together something special in this video—lookin…" at bounding box center [360, 465] width 258 height 144
drag, startPoint x: 346, startPoint y: 409, endPoint x: 376, endPoint y: 437, distance: 41.0
click at [376, 437] on textarea "Hi {first_name|there}, I’ve put together something special in this video—lookin…" at bounding box center [360, 465] width 258 height 144
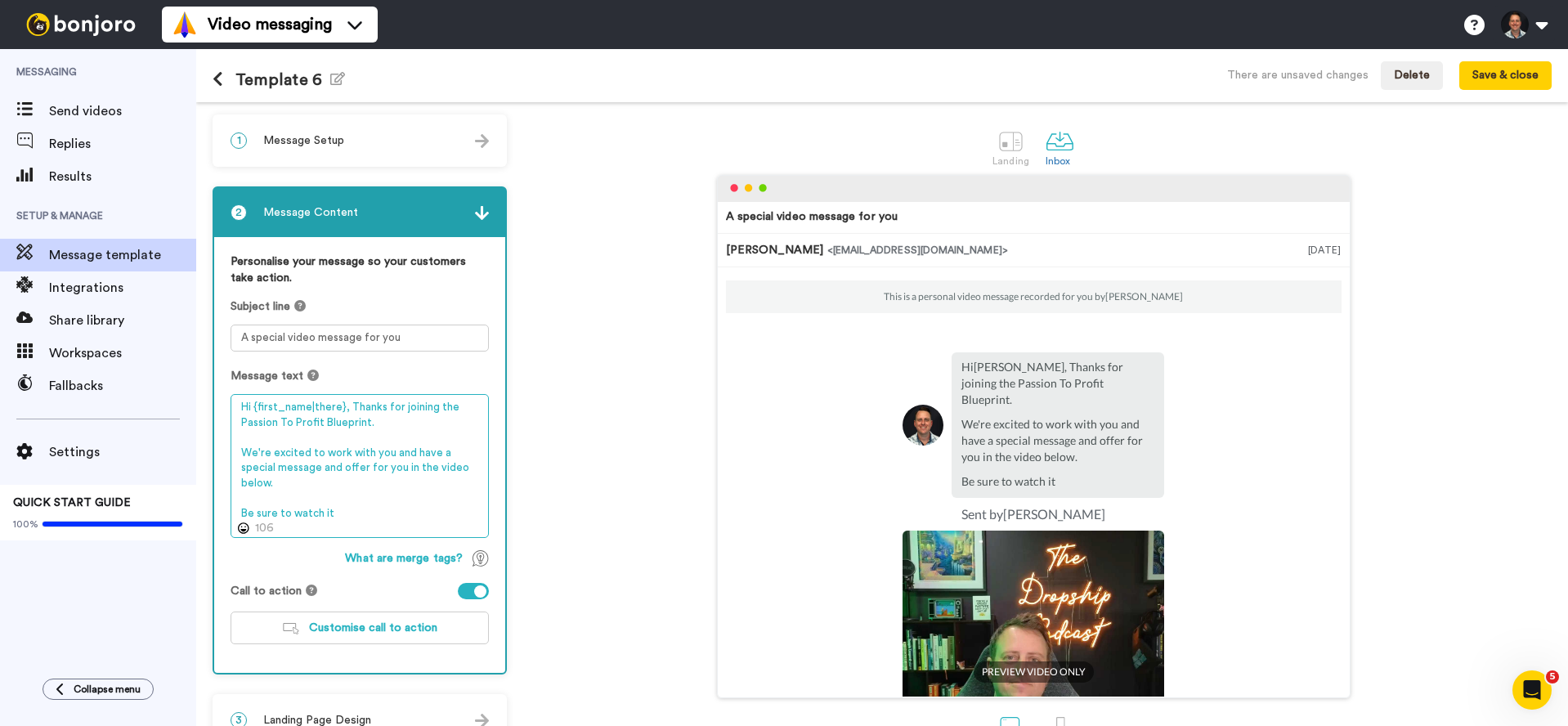
click at [434, 468] on textarea "Hi {first_name|there}, Thanks for joining the Passion To Profit Blueprint. We'r…" at bounding box center [360, 465] width 258 height 144
click at [346, 512] on textarea "Hi {first_name|there}, Thanks for joining the Passion To Profit Blueprint. We'r…" at bounding box center [360, 465] width 258 height 144
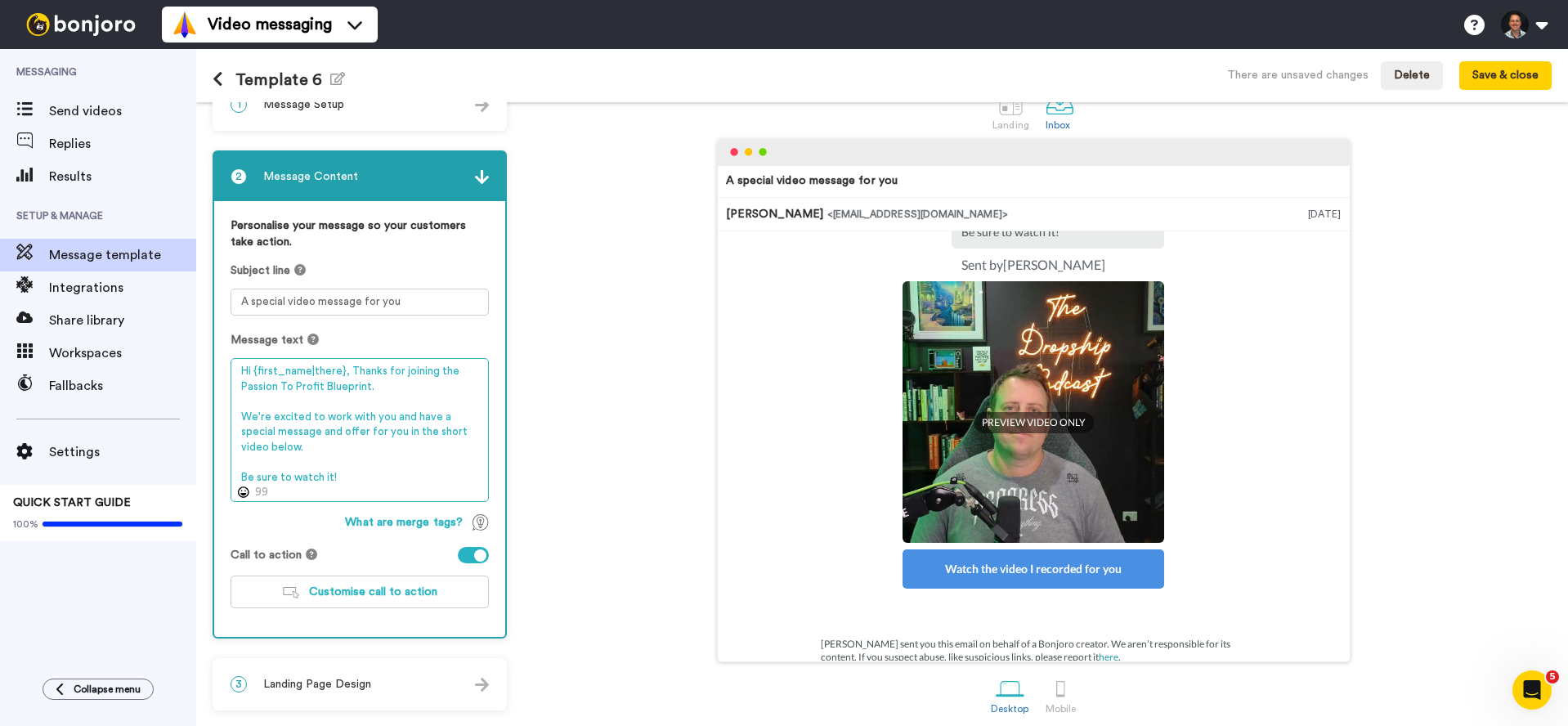
scroll to position [46, 0]
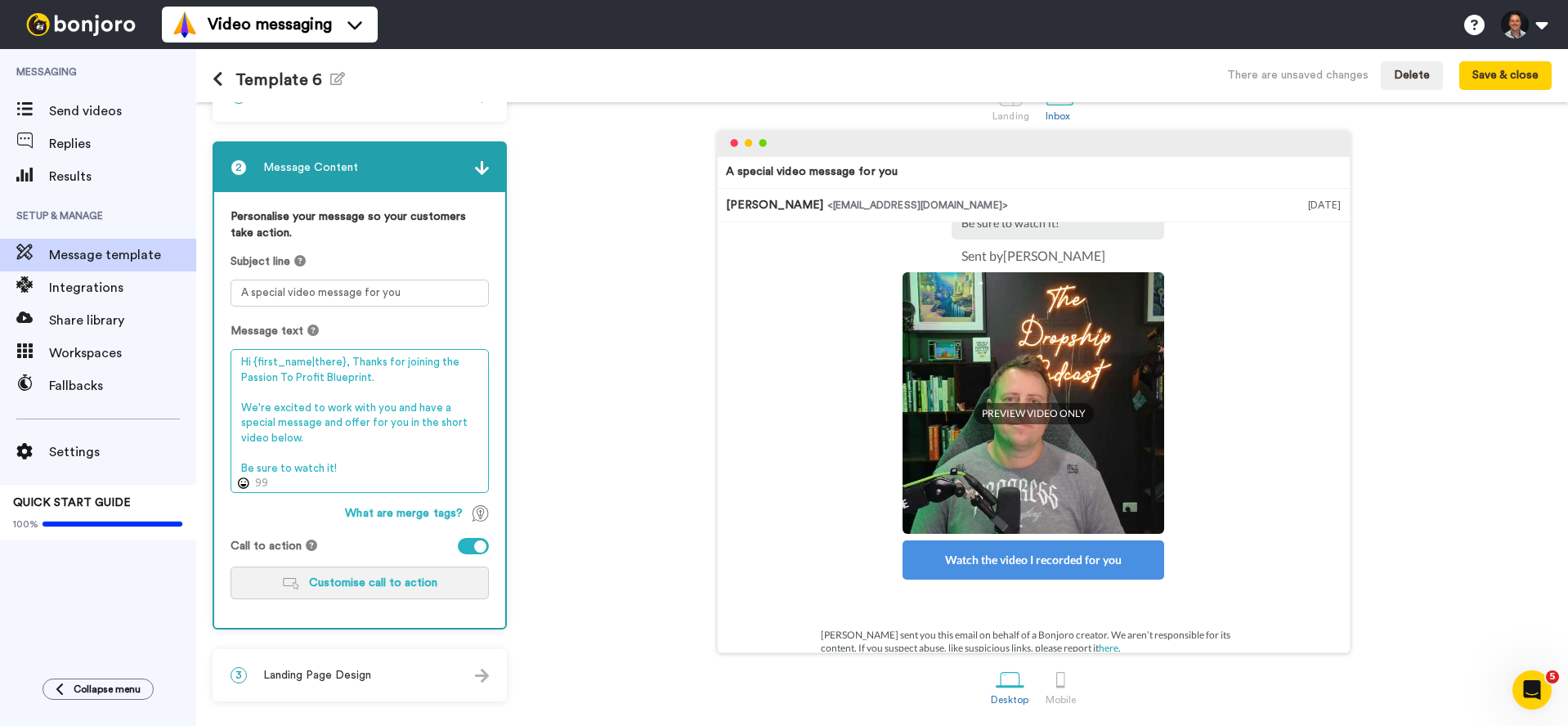
type textarea "Hi {first_name|there}, Thanks for joining the Passion To Profit Blueprint. We'r…"
click at [388, 587] on span "Customise call to action" at bounding box center [373, 582] width 128 height 11
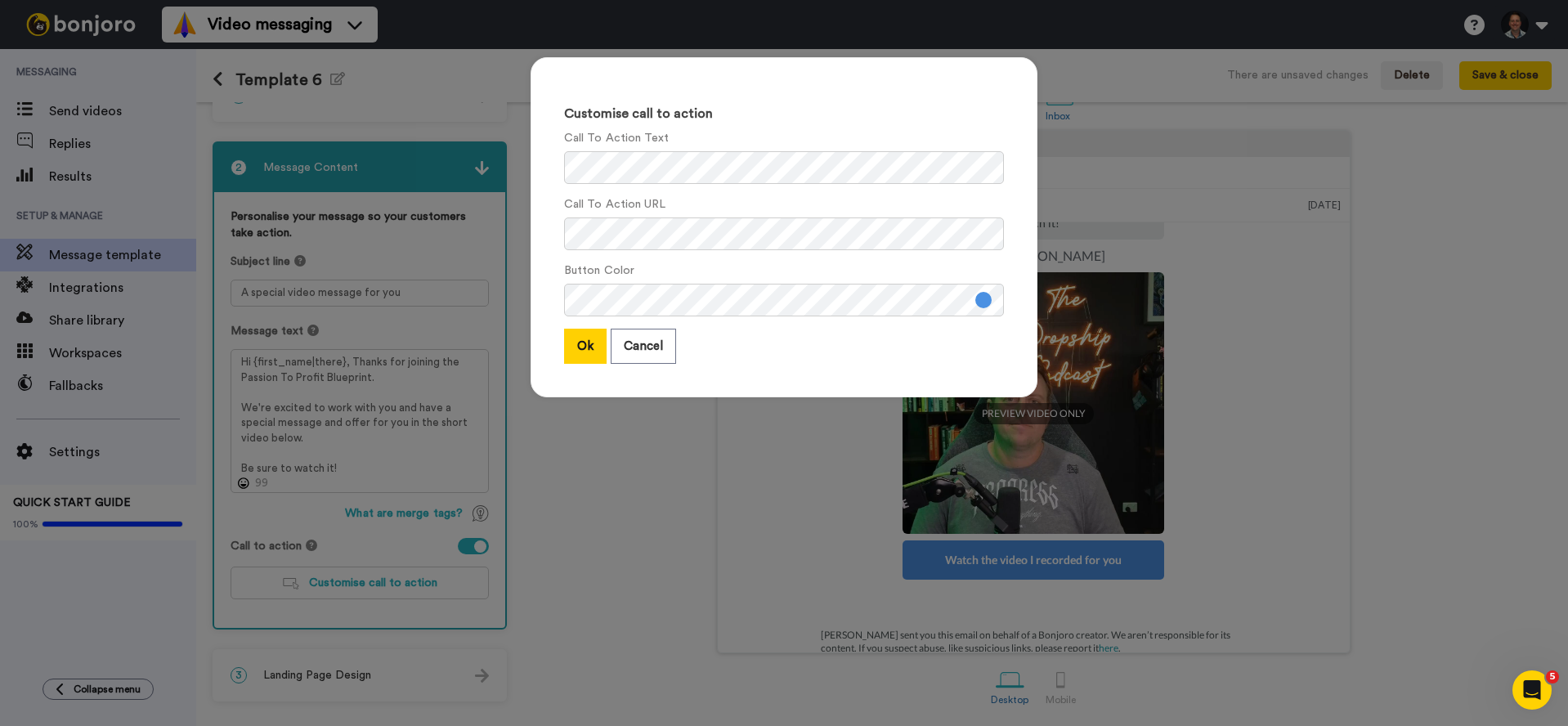
click at [977, 300] on button at bounding box center [983, 300] width 17 height 17
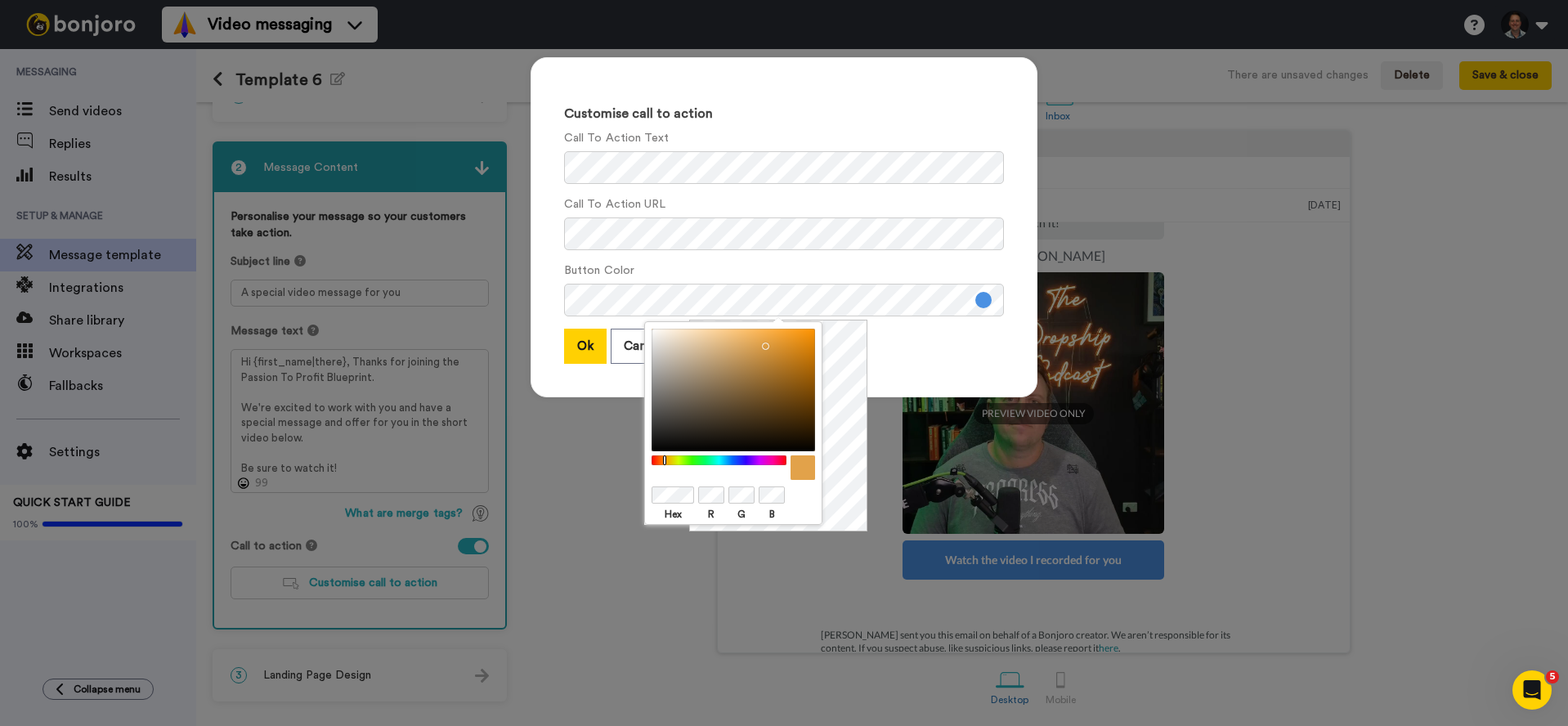
drag, startPoint x: 731, startPoint y: 458, endPoint x: 665, endPoint y: 460, distance: 66.0
click at [665, 460] on div at bounding box center [719, 461] width 140 height 10
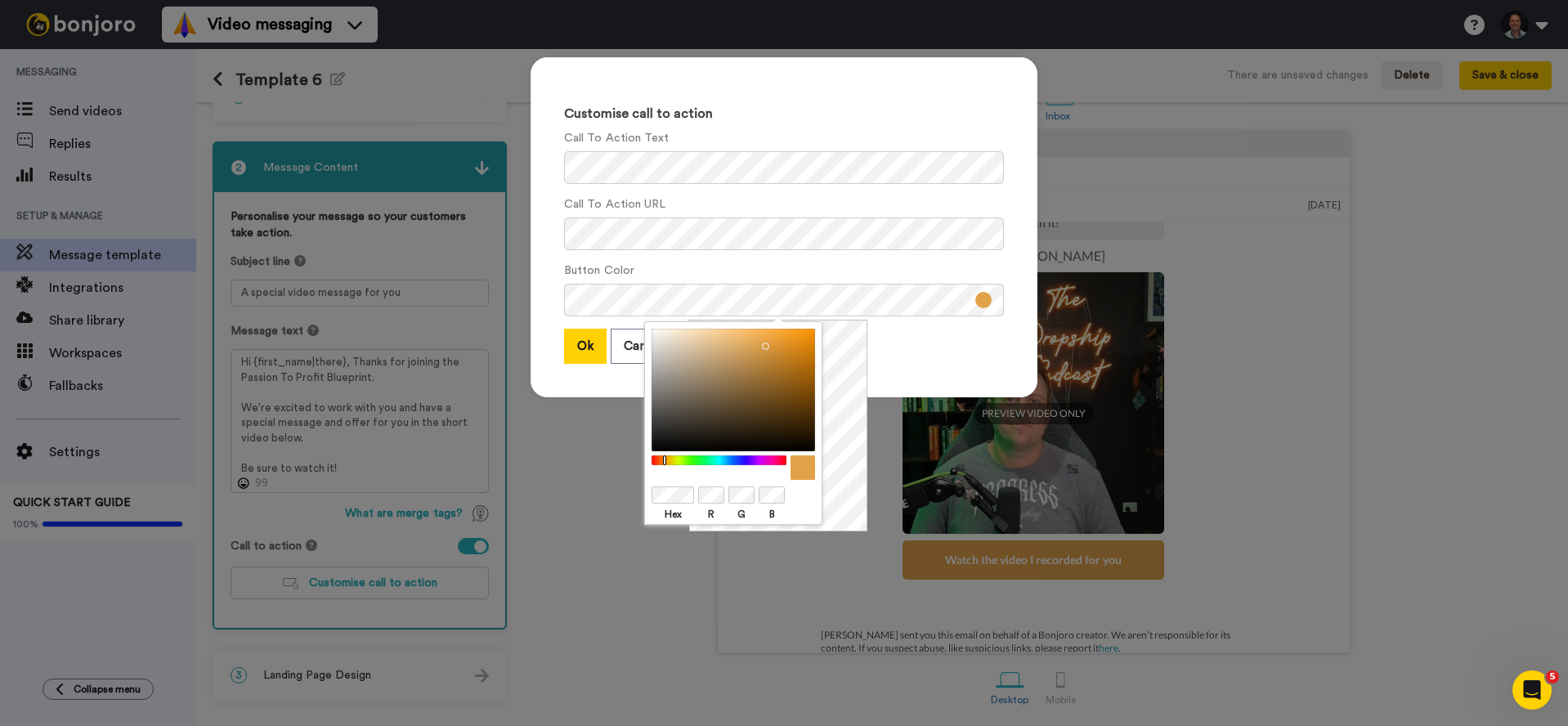
click at [812, 336] on div at bounding box center [734, 390] width 164 height 123
click at [812, 334] on div at bounding box center [734, 390] width 164 height 123
click at [588, 386] on div "Customise call to action Call To Action Text Call To Action URL Button Color Ok…" at bounding box center [784, 227] width 507 height 340
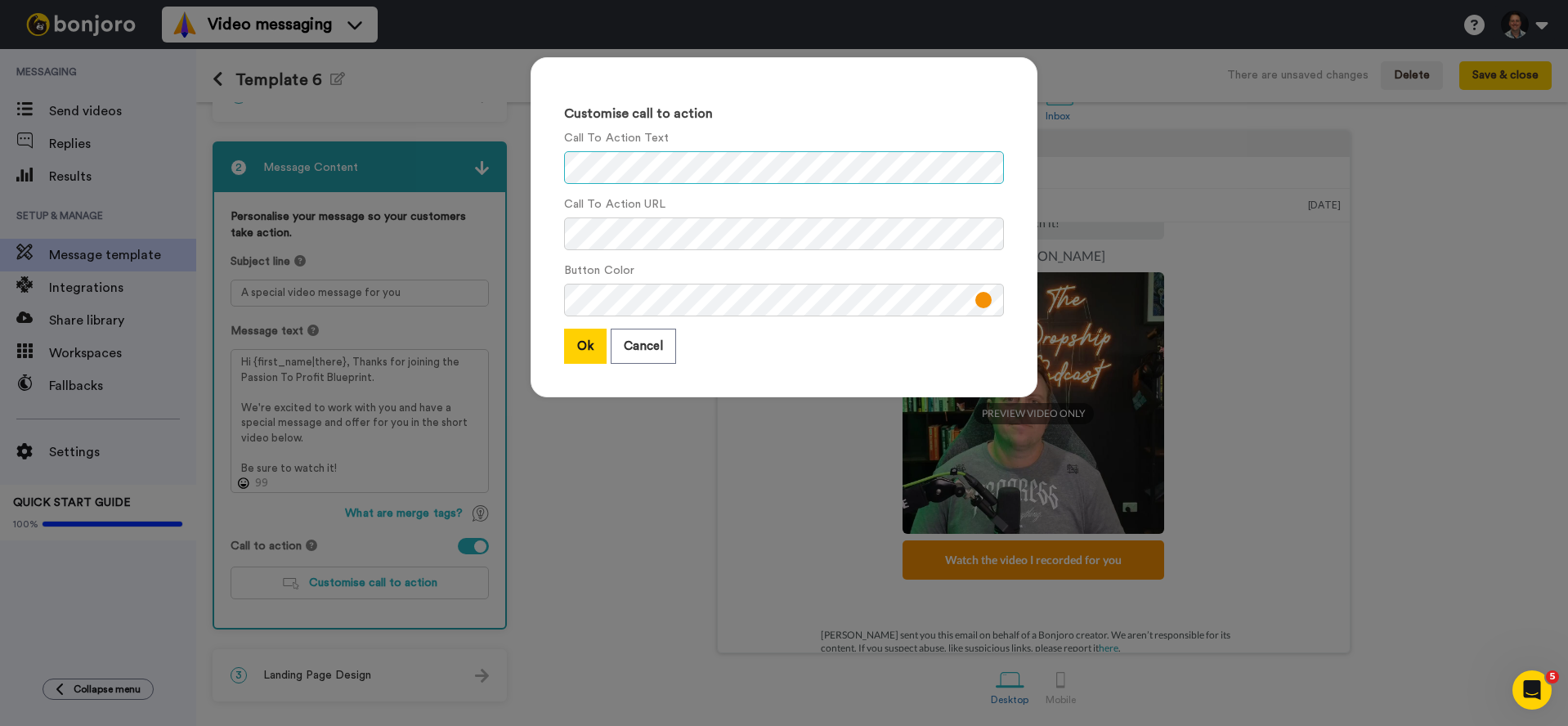
click at [548, 172] on div "Customise call to action Call To Action Text Call To Action URL Button Color Ok…" at bounding box center [784, 227] width 507 height 340
click at [564, 354] on button "Ok" at bounding box center [585, 346] width 43 height 35
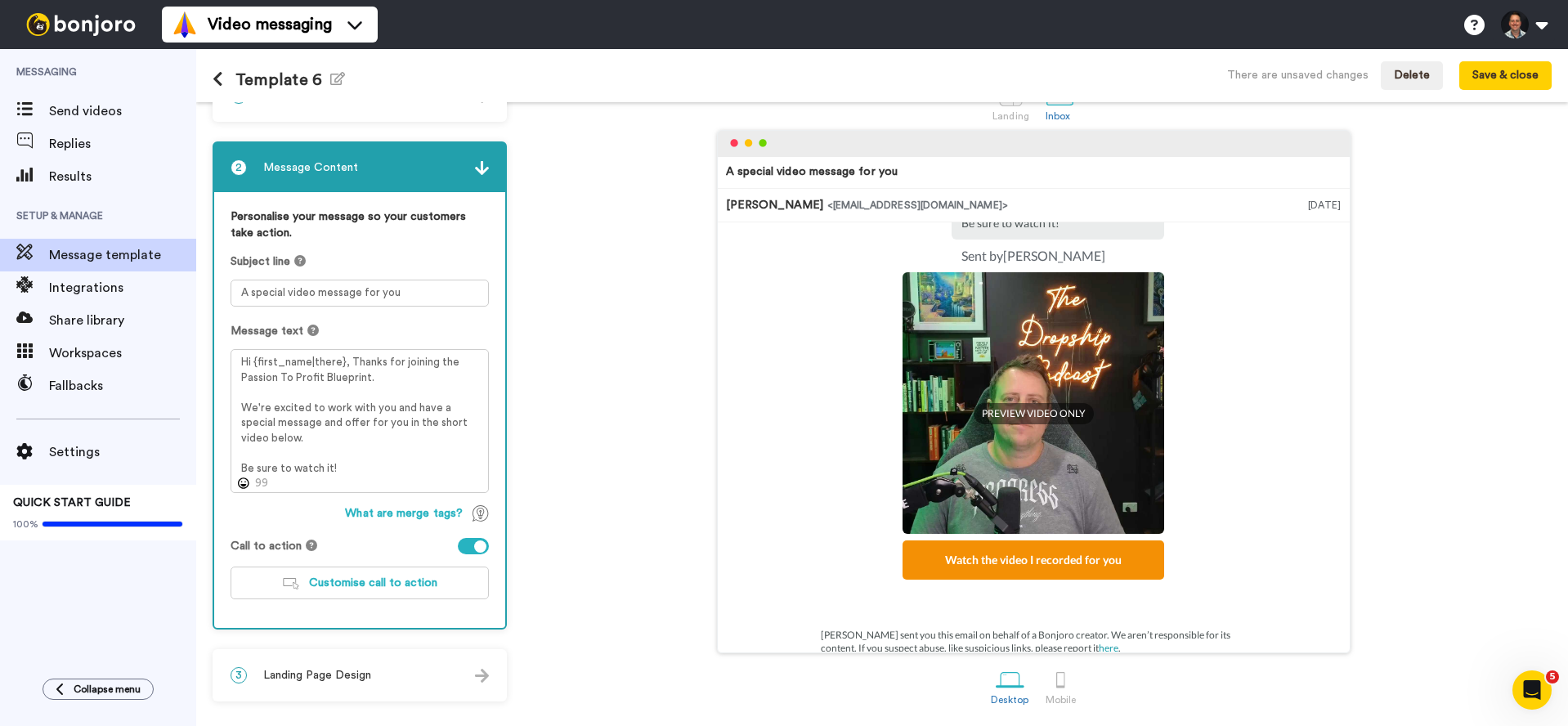
click at [466, 670] on div "3 Landing Page Design" at bounding box center [360, 675] width 291 height 49
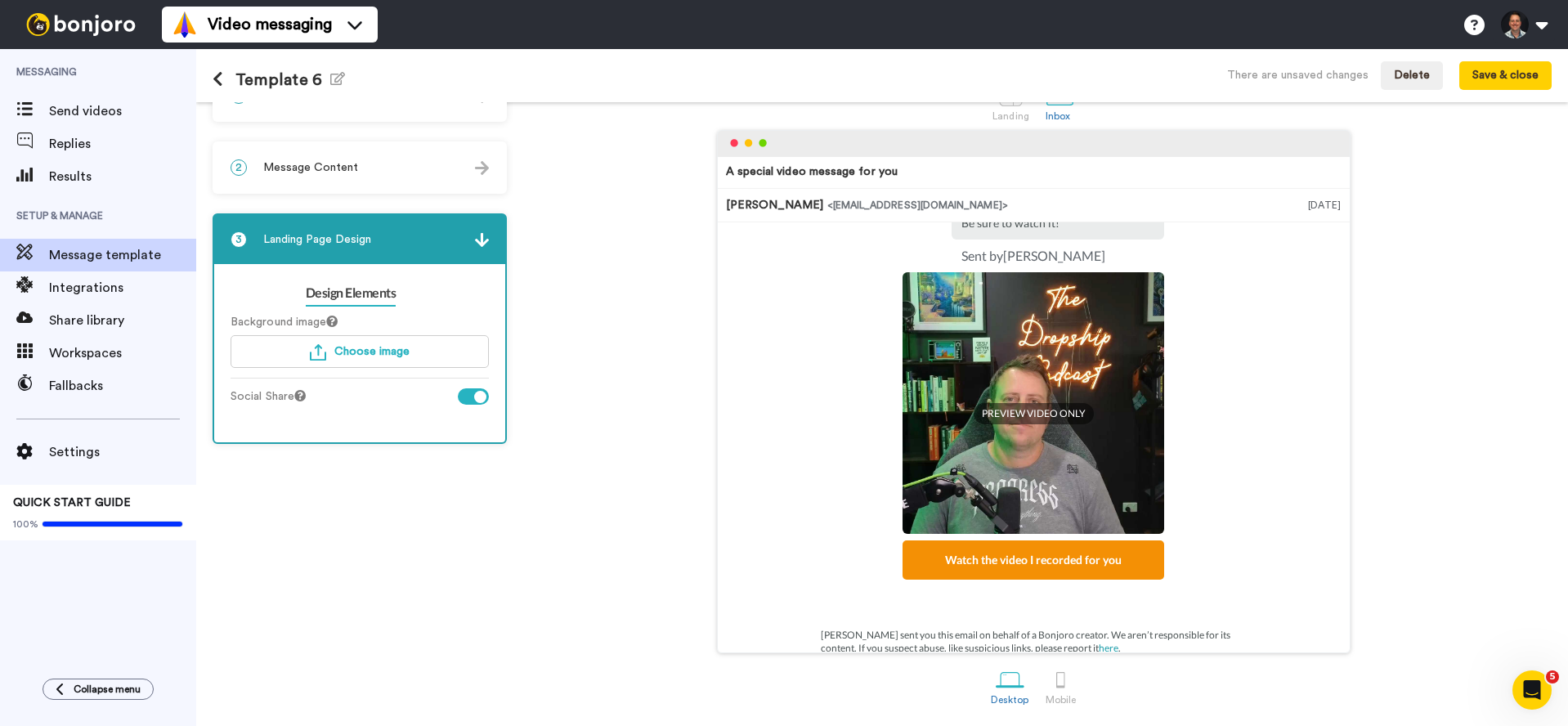
click at [389, 170] on div "2 Message Content" at bounding box center [360, 167] width 291 height 49
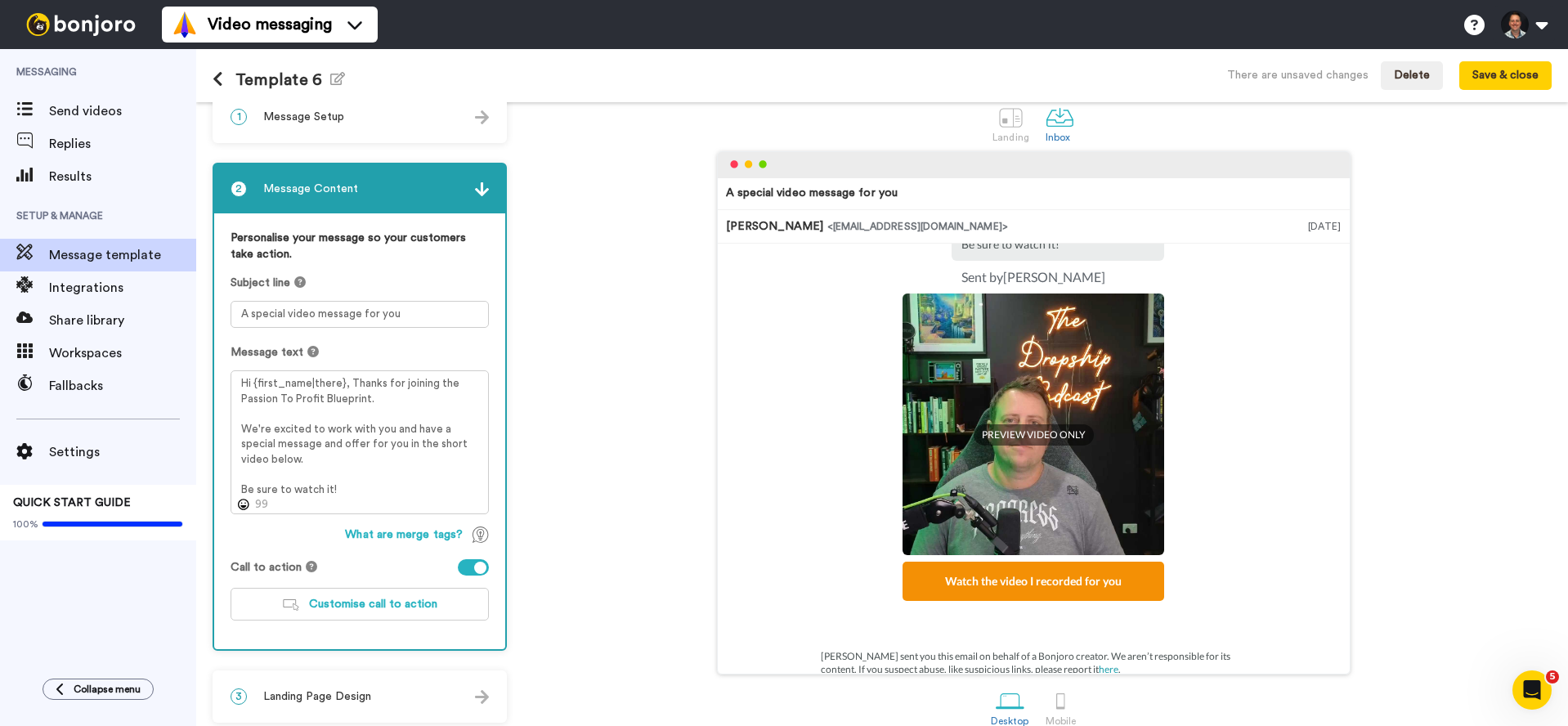
scroll to position [0, 0]
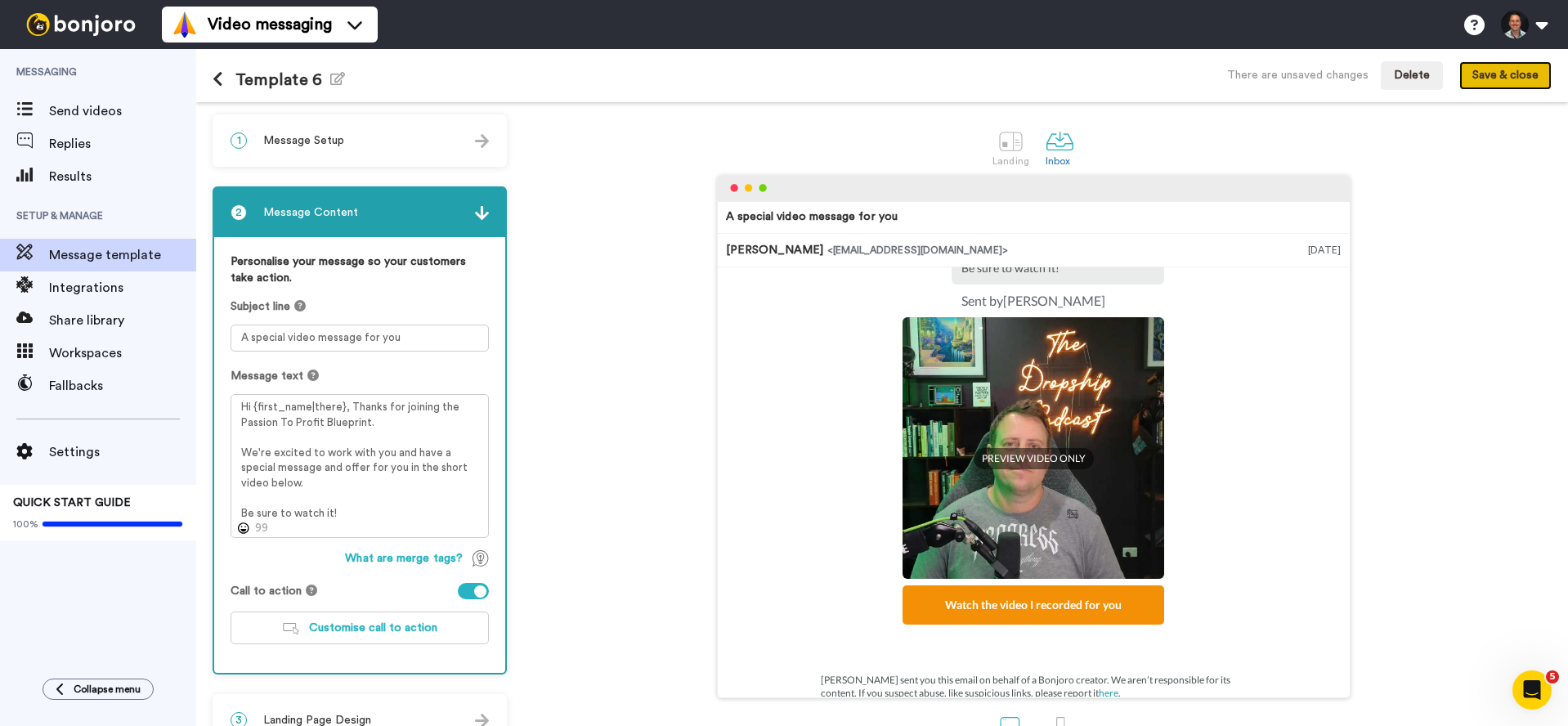
click at [1490, 77] on button "Save & close" at bounding box center [1506, 76] width 92 height 30
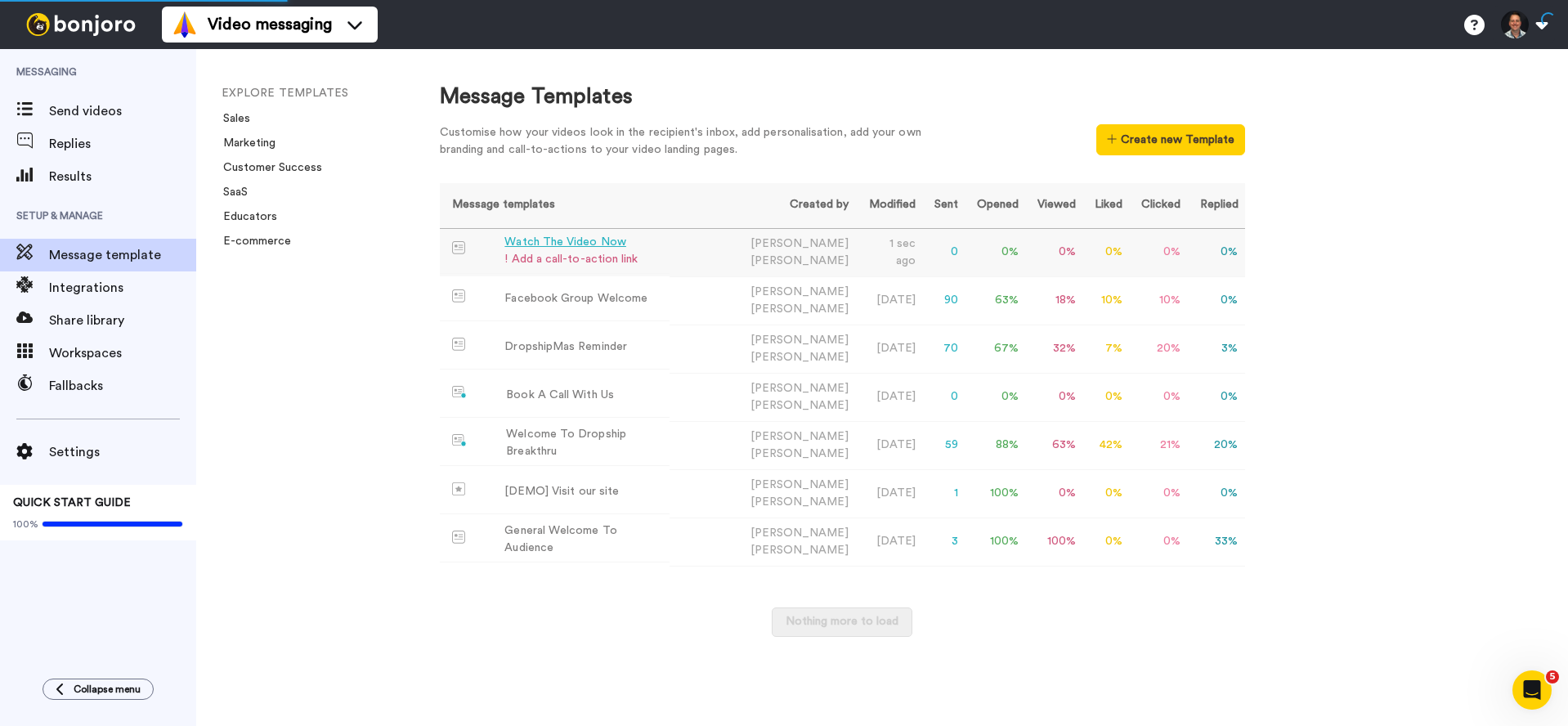
click at [602, 244] on div "Watch The Video Now" at bounding box center [571, 242] width 133 height 17
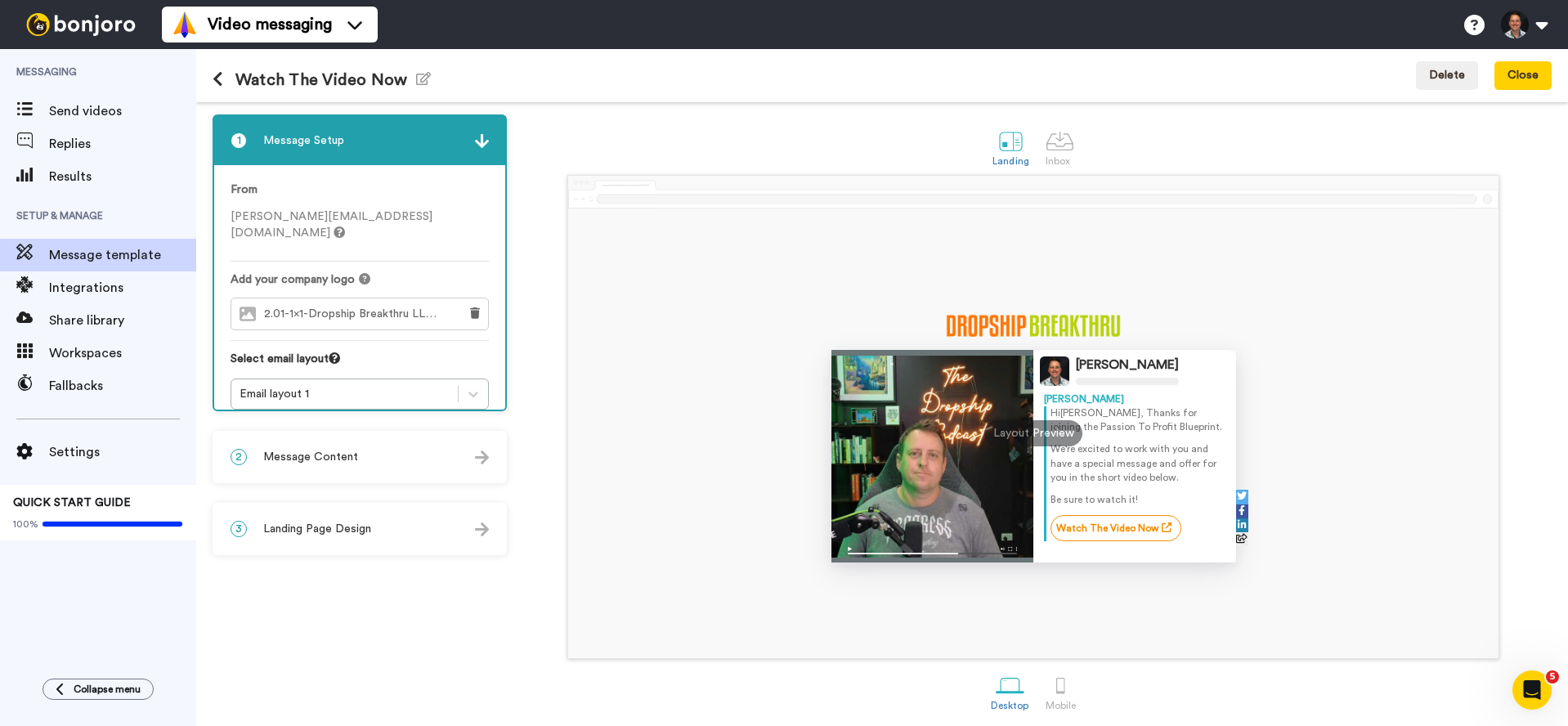
click at [320, 475] on div "2 Message Content" at bounding box center [360, 457] width 291 height 49
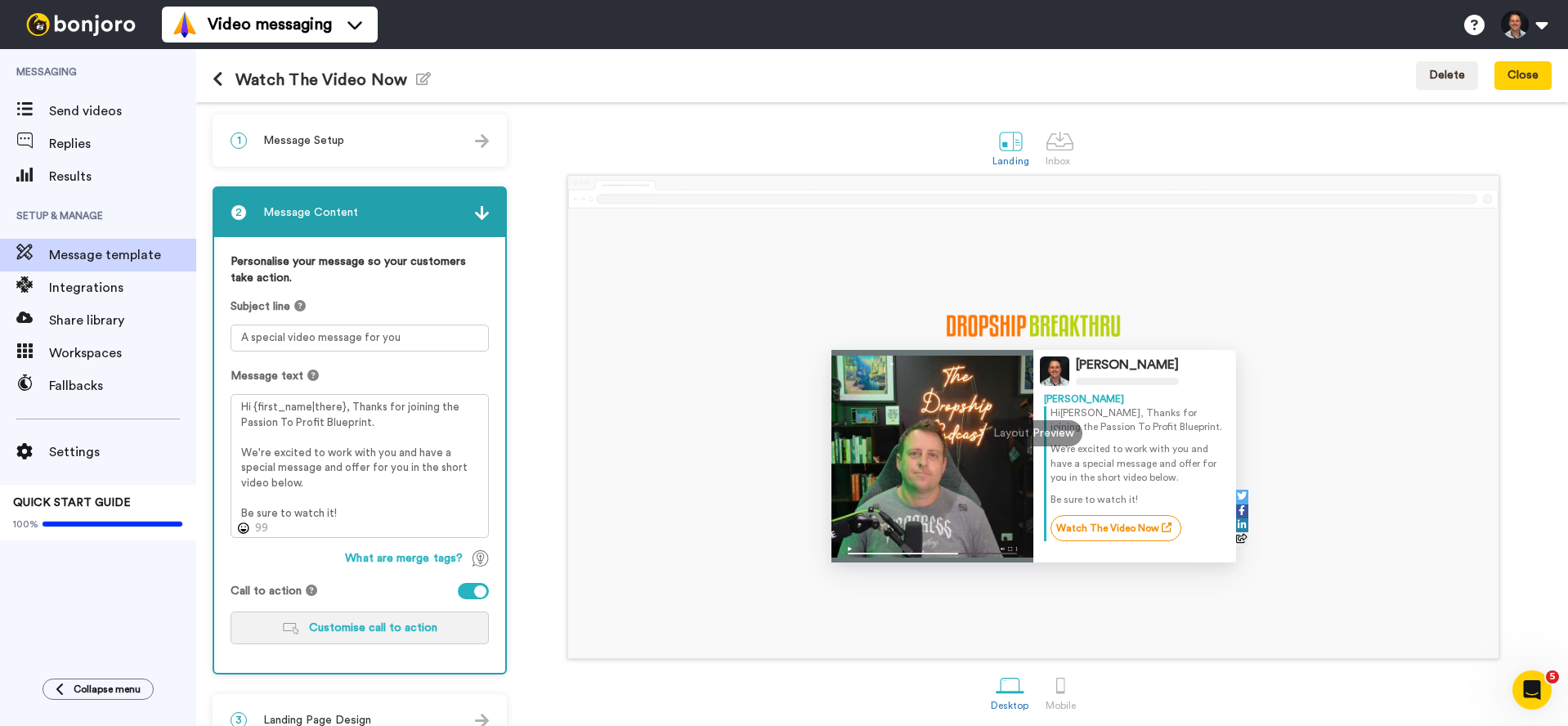
click at [350, 632] on span "Customise call to action" at bounding box center [373, 628] width 128 height 11
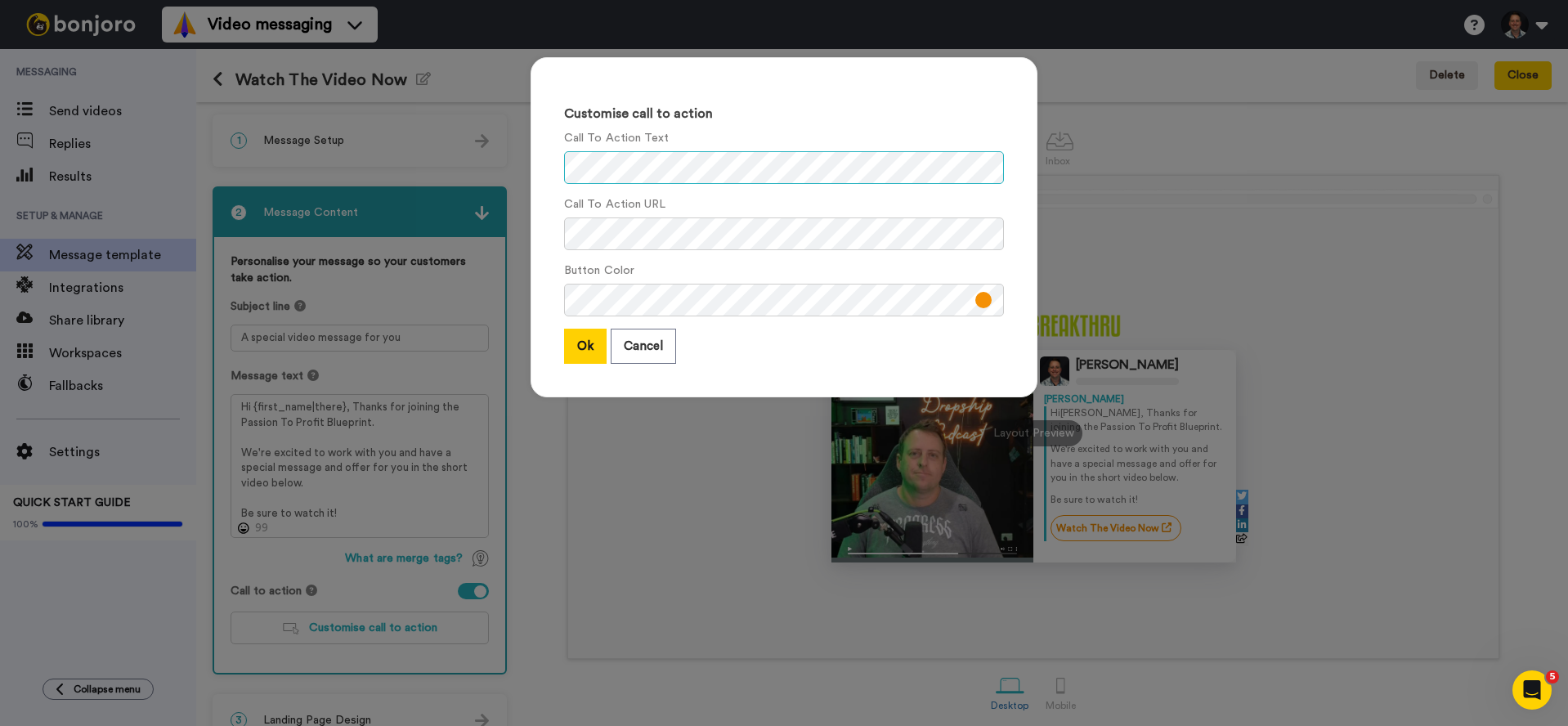
click at [555, 167] on div "Customise call to action Call To Action Text Call To Action URL Button Color Ok…" at bounding box center [784, 227] width 507 height 340
click at [550, 231] on div "Customise call to action Call To Action Text Call To Action URL Button Color Ok…" at bounding box center [784, 227] width 507 height 340
click at [597, 342] on button "Ok" at bounding box center [585, 346] width 43 height 35
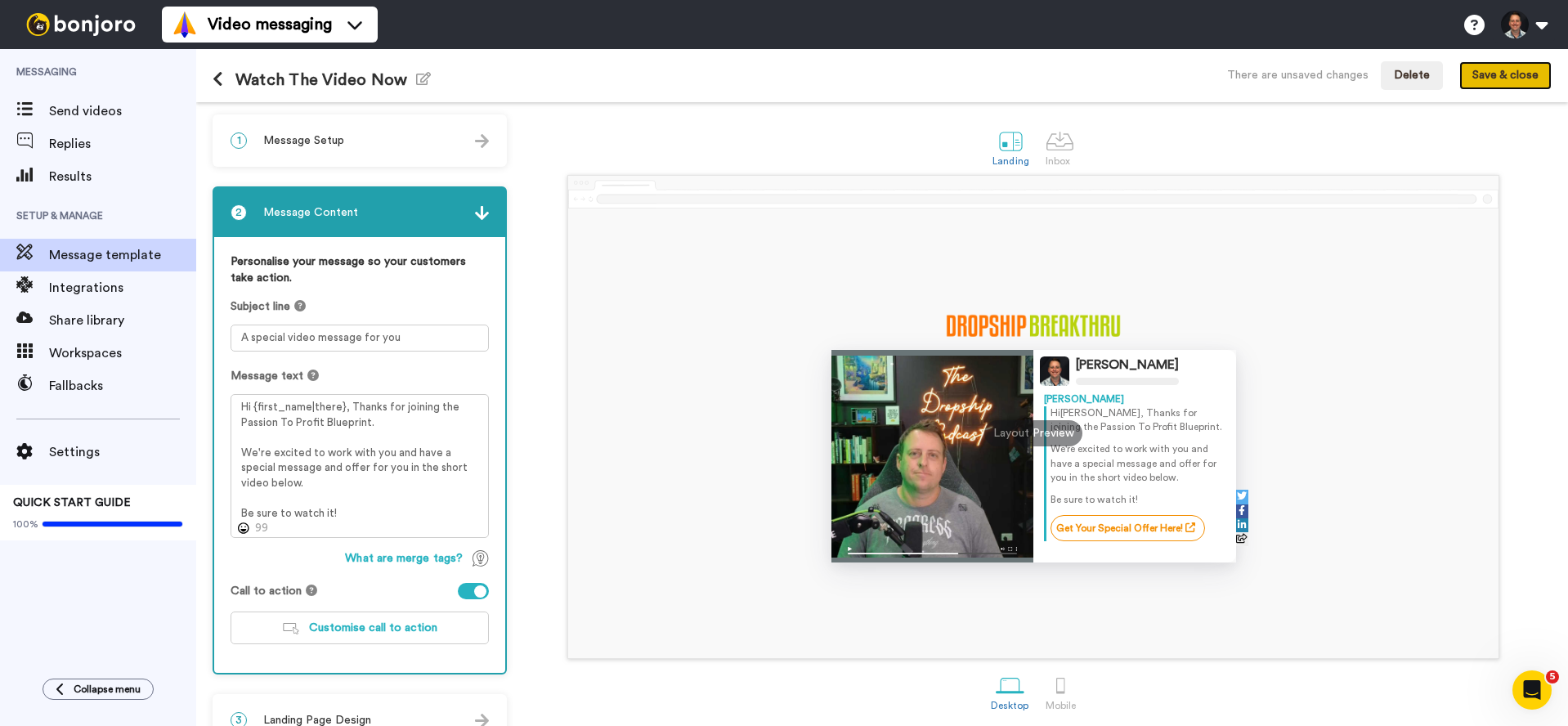
click at [1534, 72] on button "Save & close" at bounding box center [1506, 76] width 92 height 30
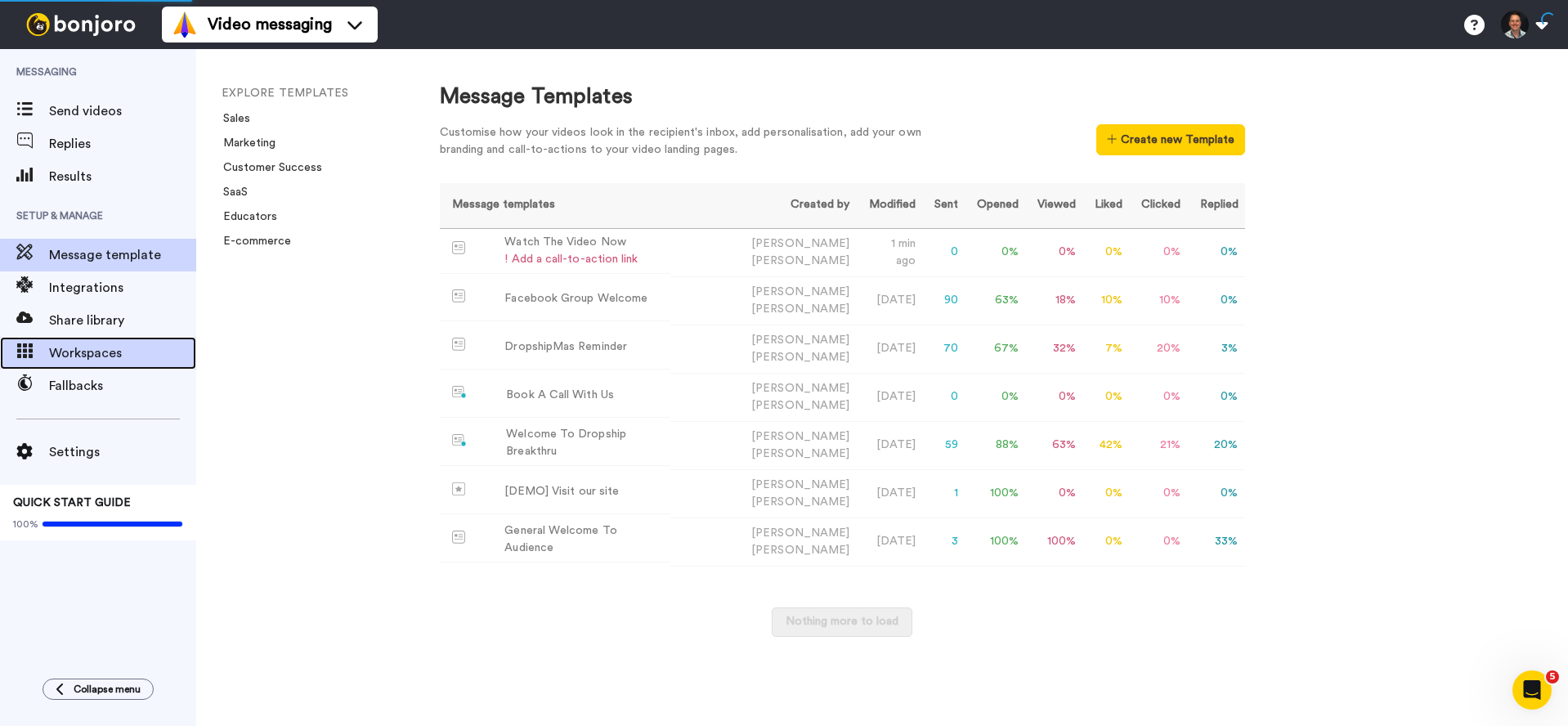
click at [93, 349] on span "Workspaces" at bounding box center [122, 353] width 147 height 20
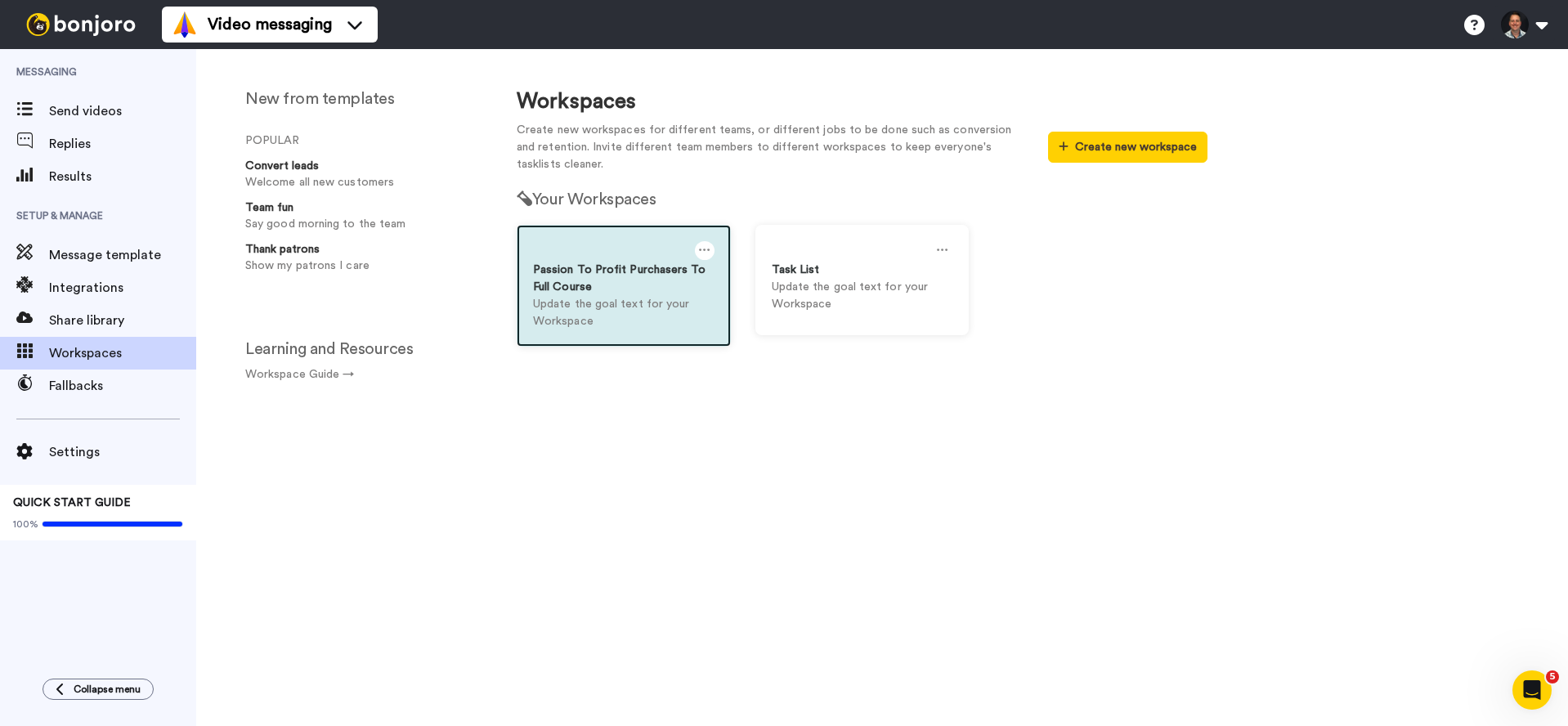
click at [636, 309] on p "Update the goal text for your Workspace" at bounding box center [624, 313] width 181 height 34
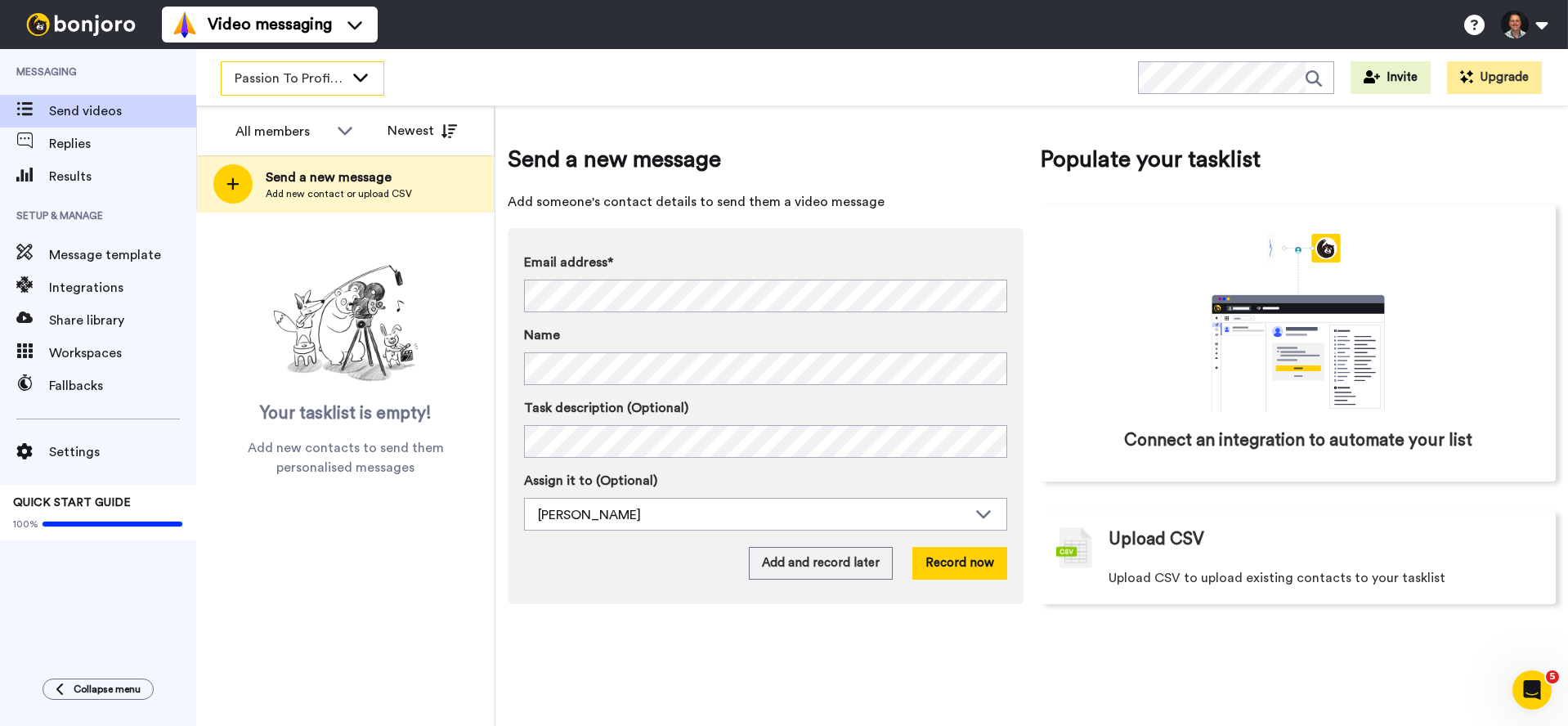
click at [360, 74] on icon at bounding box center [360, 77] width 20 height 17
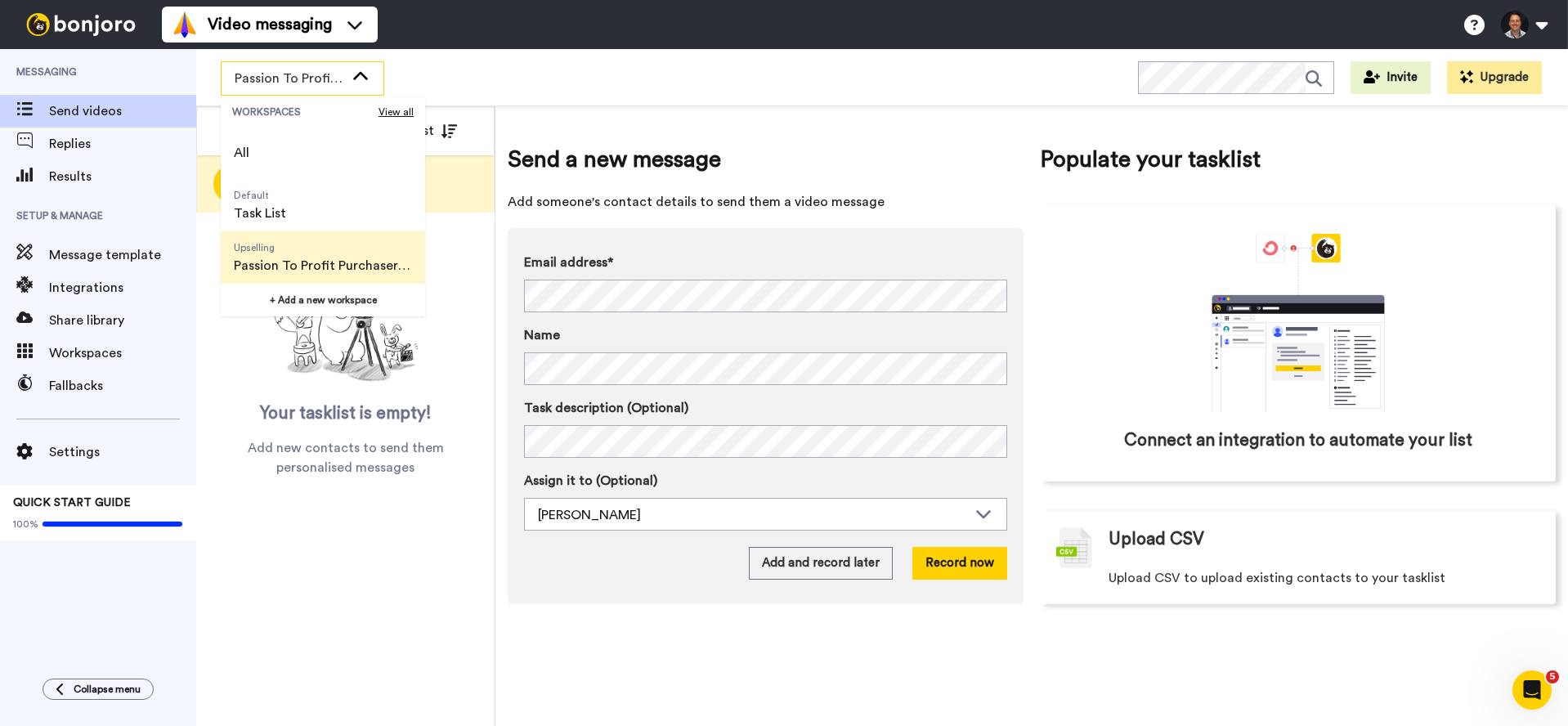
click at [360, 74] on icon at bounding box center [360, 75] width 15 height 8
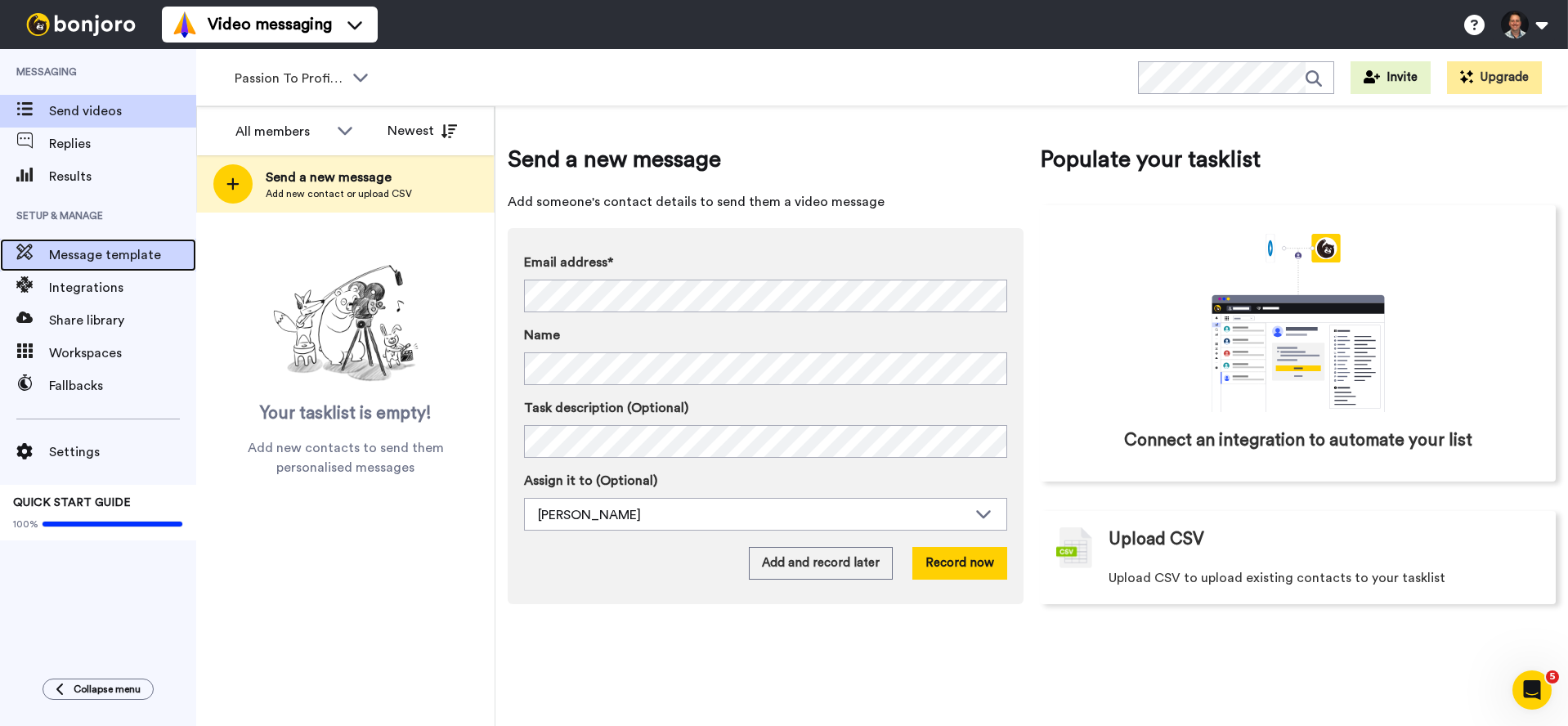
click at [99, 251] on span "Message template" at bounding box center [122, 254] width 147 height 20
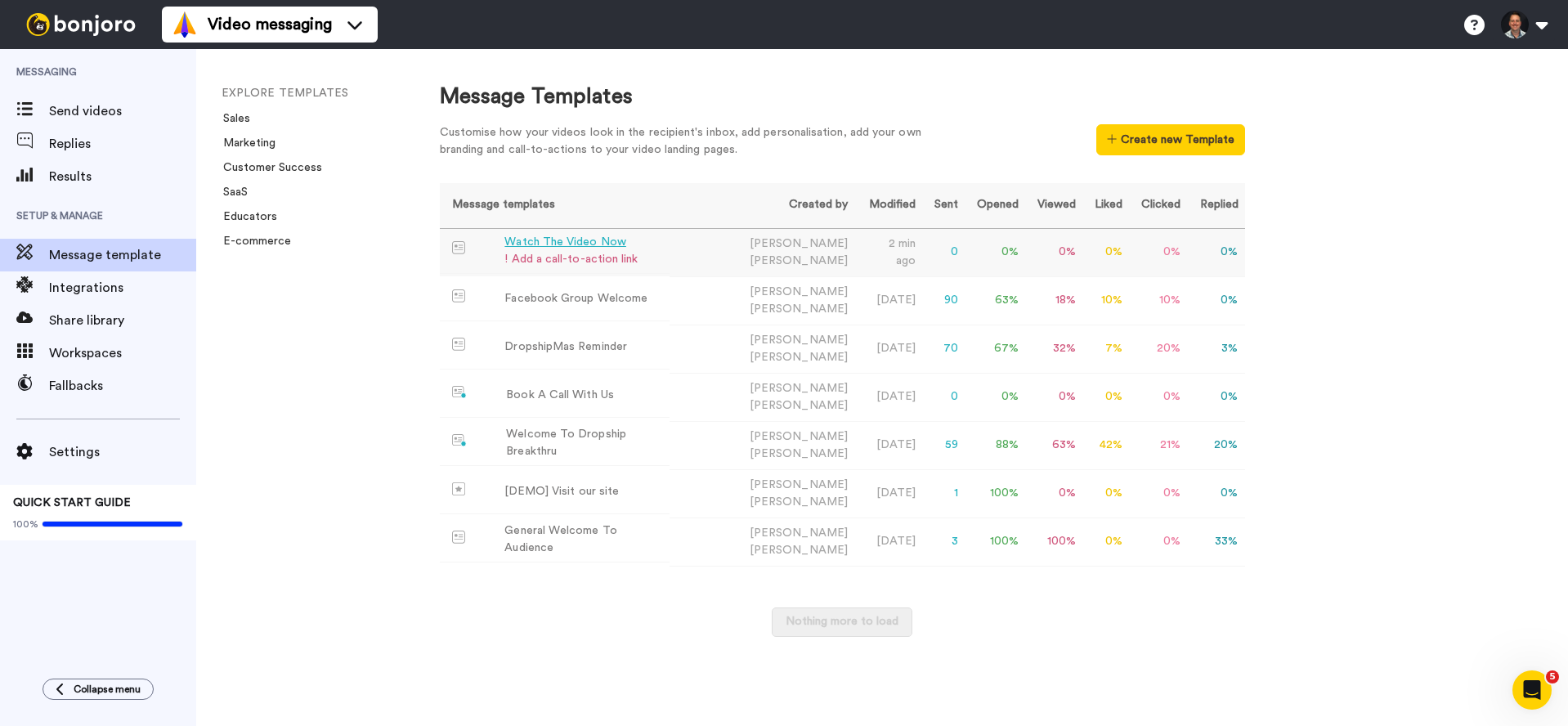
click at [519, 241] on div "Watch The Video Now" at bounding box center [571, 242] width 133 height 17
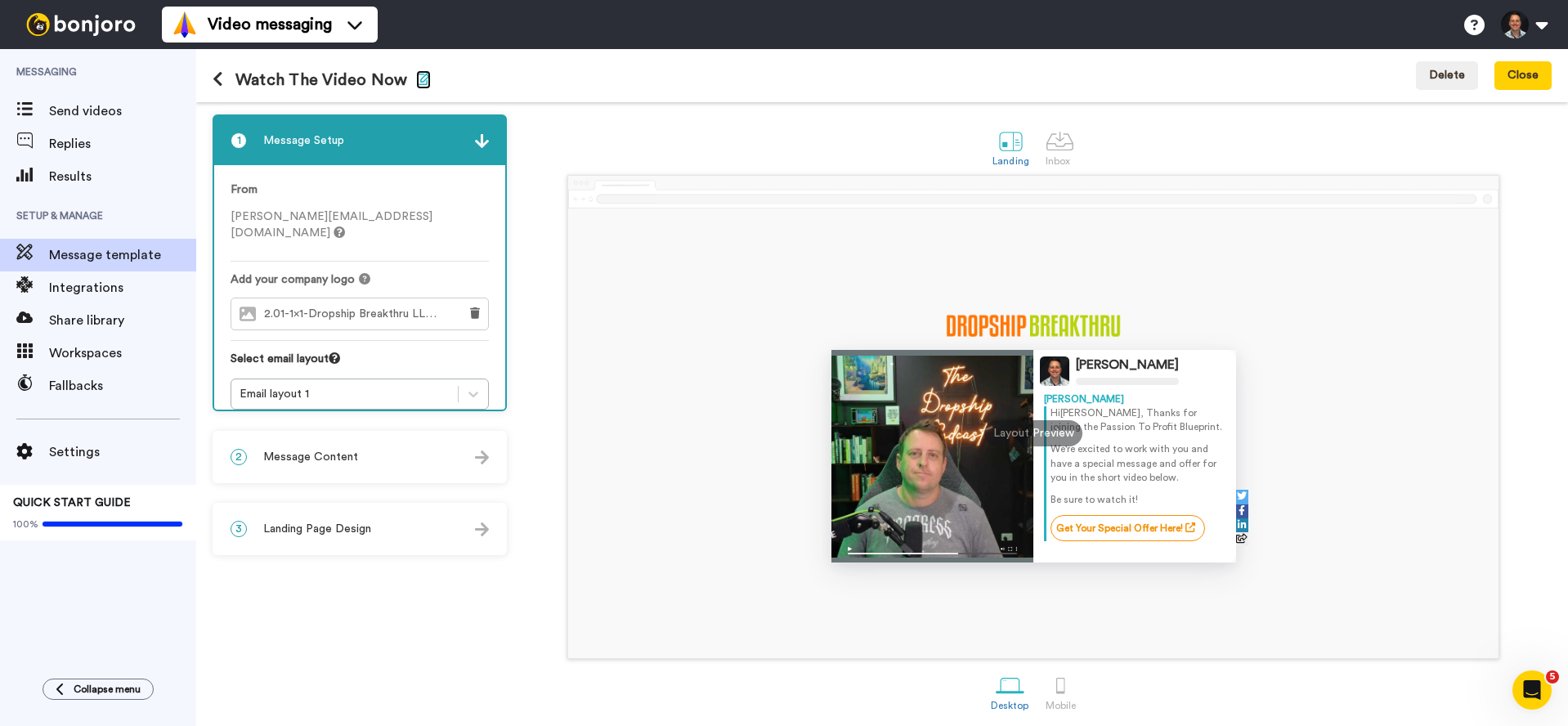
click at [418, 85] on icon "button" at bounding box center [424, 78] width 15 height 13
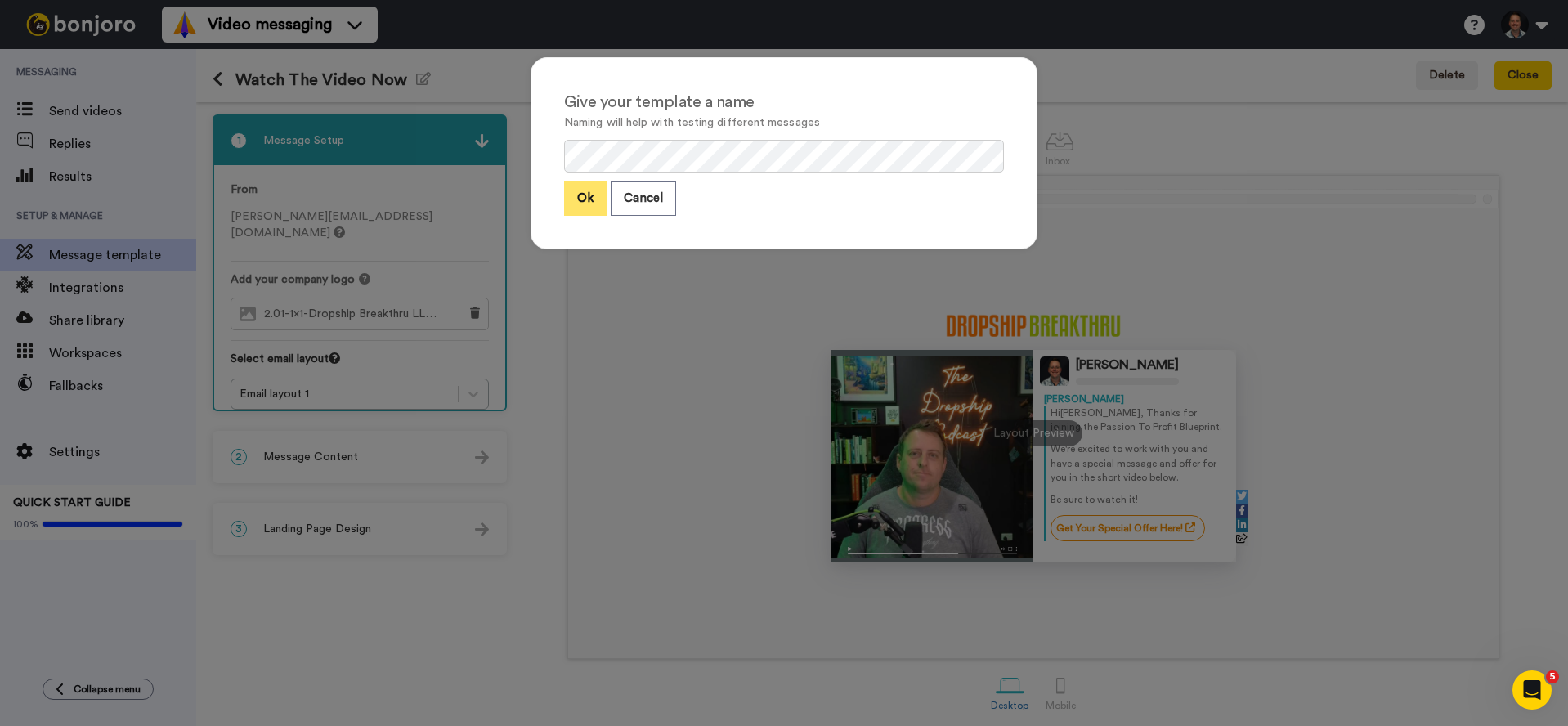
click at [564, 207] on button "Ok" at bounding box center [585, 198] width 43 height 35
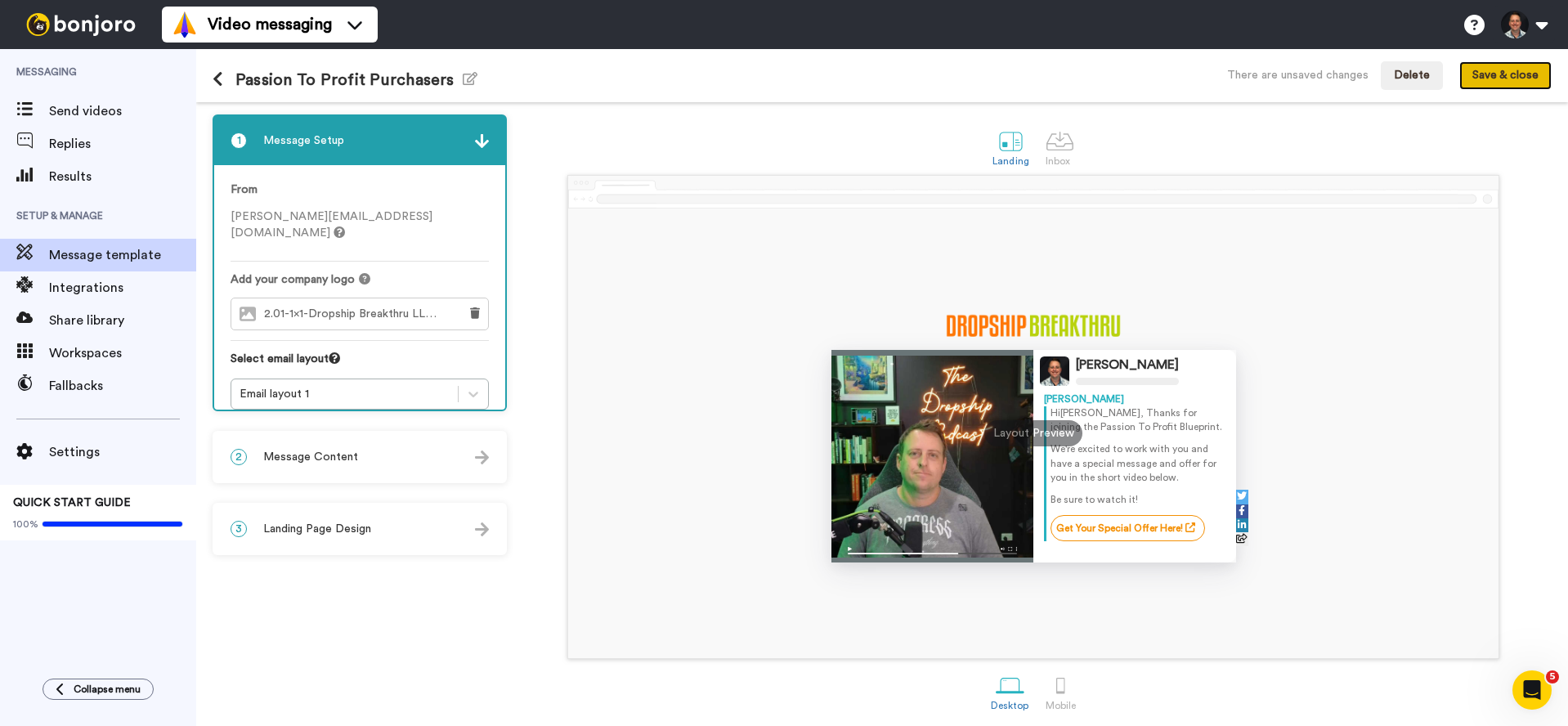
click at [1518, 83] on button "Save & close" at bounding box center [1506, 76] width 92 height 30
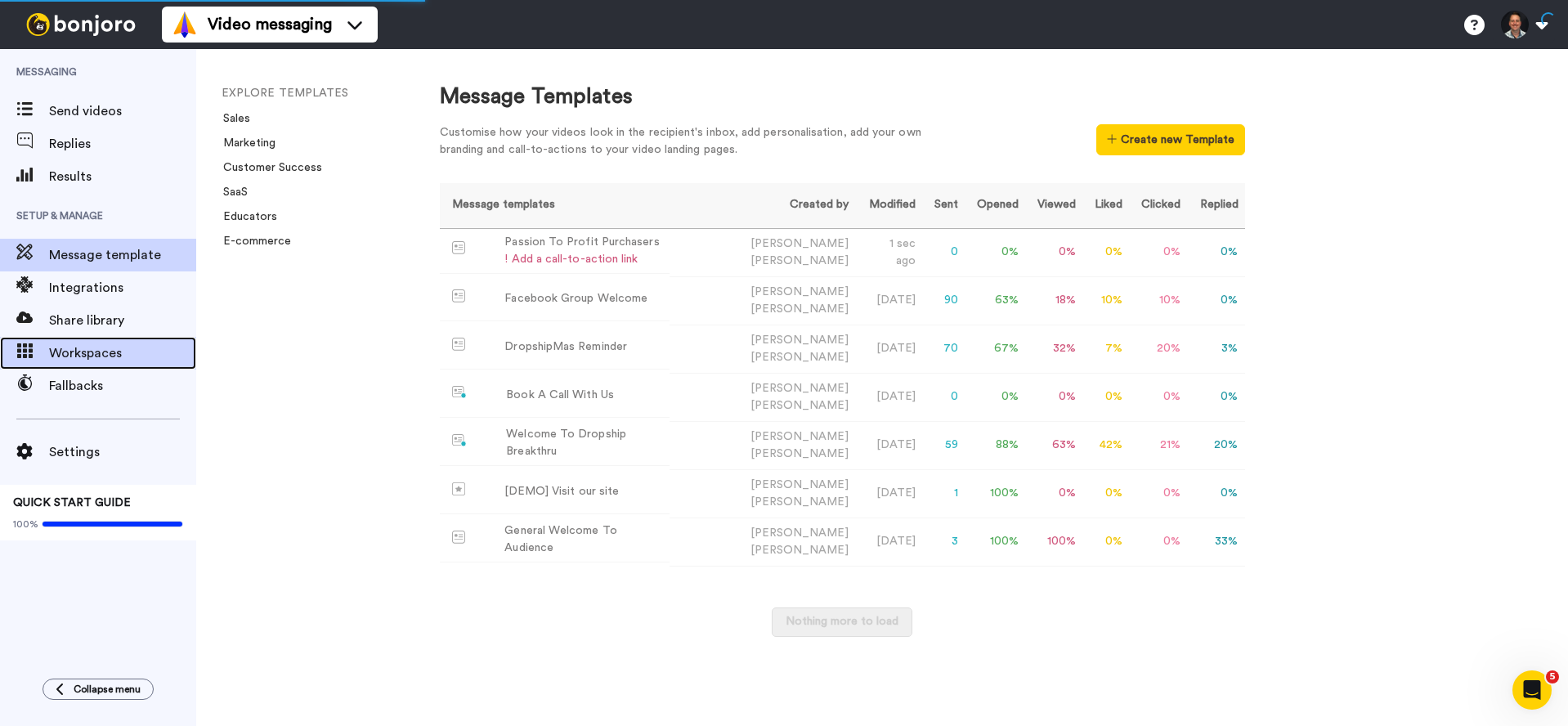
click at [111, 356] on span "Workspaces" at bounding box center [122, 353] width 147 height 20
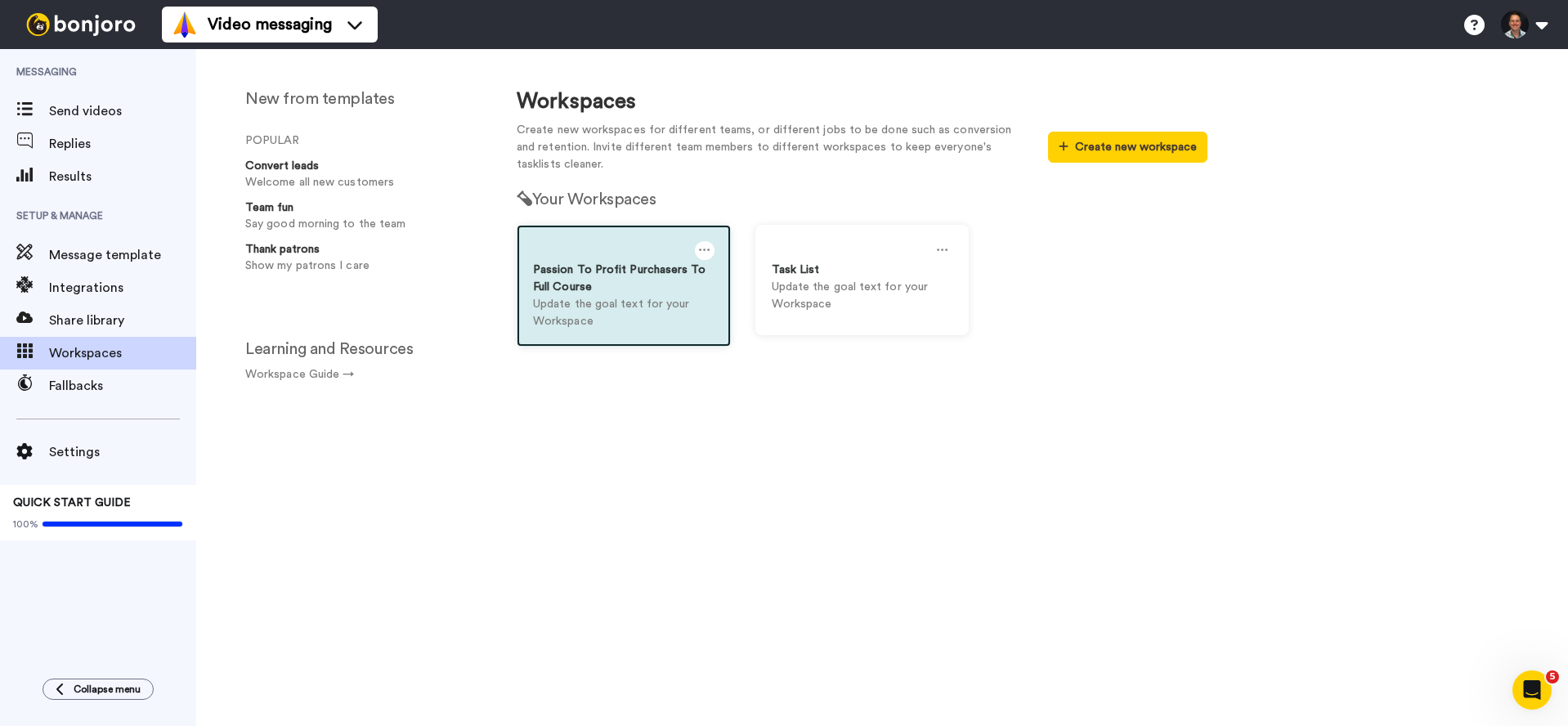
click at [577, 271] on div "Passion To Profit Purchasers To Full Course" at bounding box center [624, 278] width 181 height 34
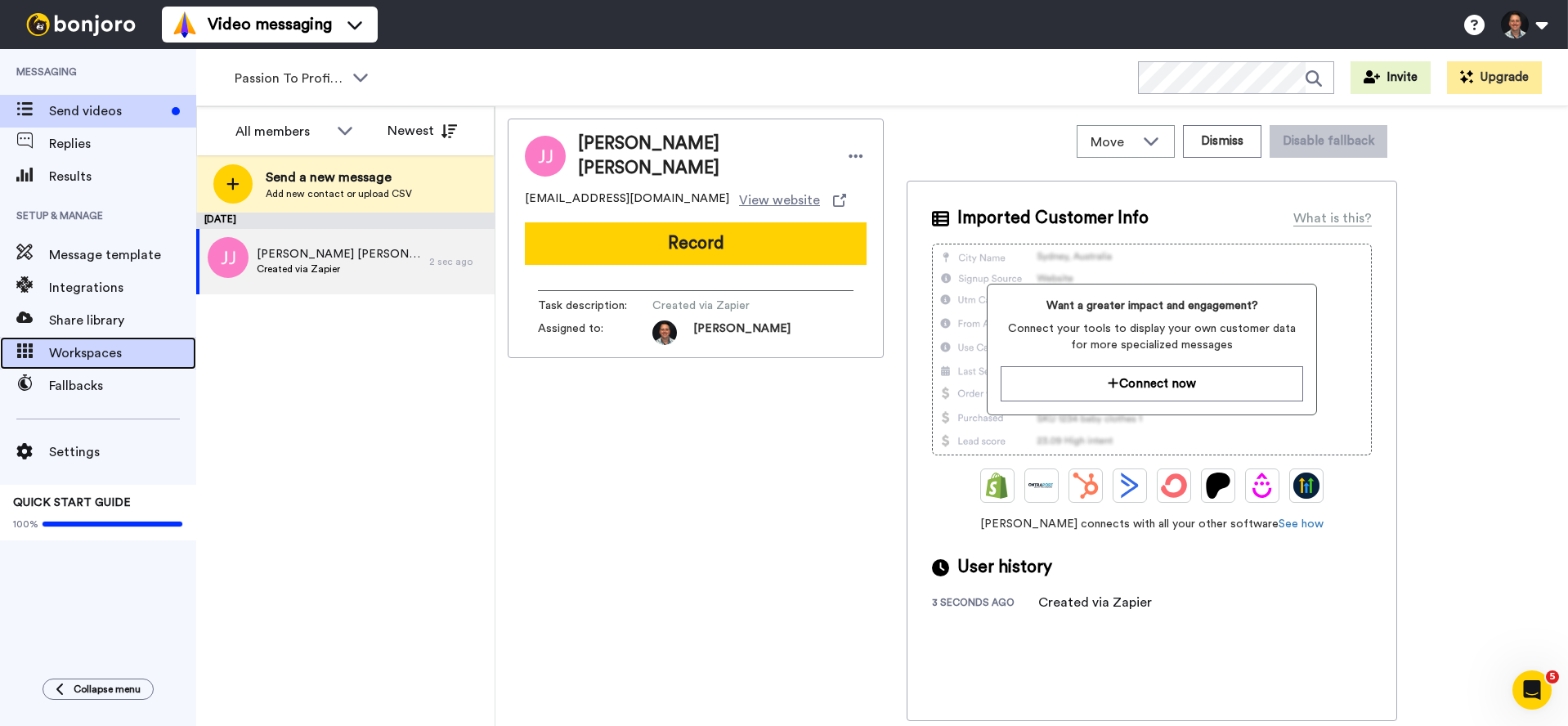
click at [74, 363] on div "Workspaces" at bounding box center [98, 354] width 196 height 33
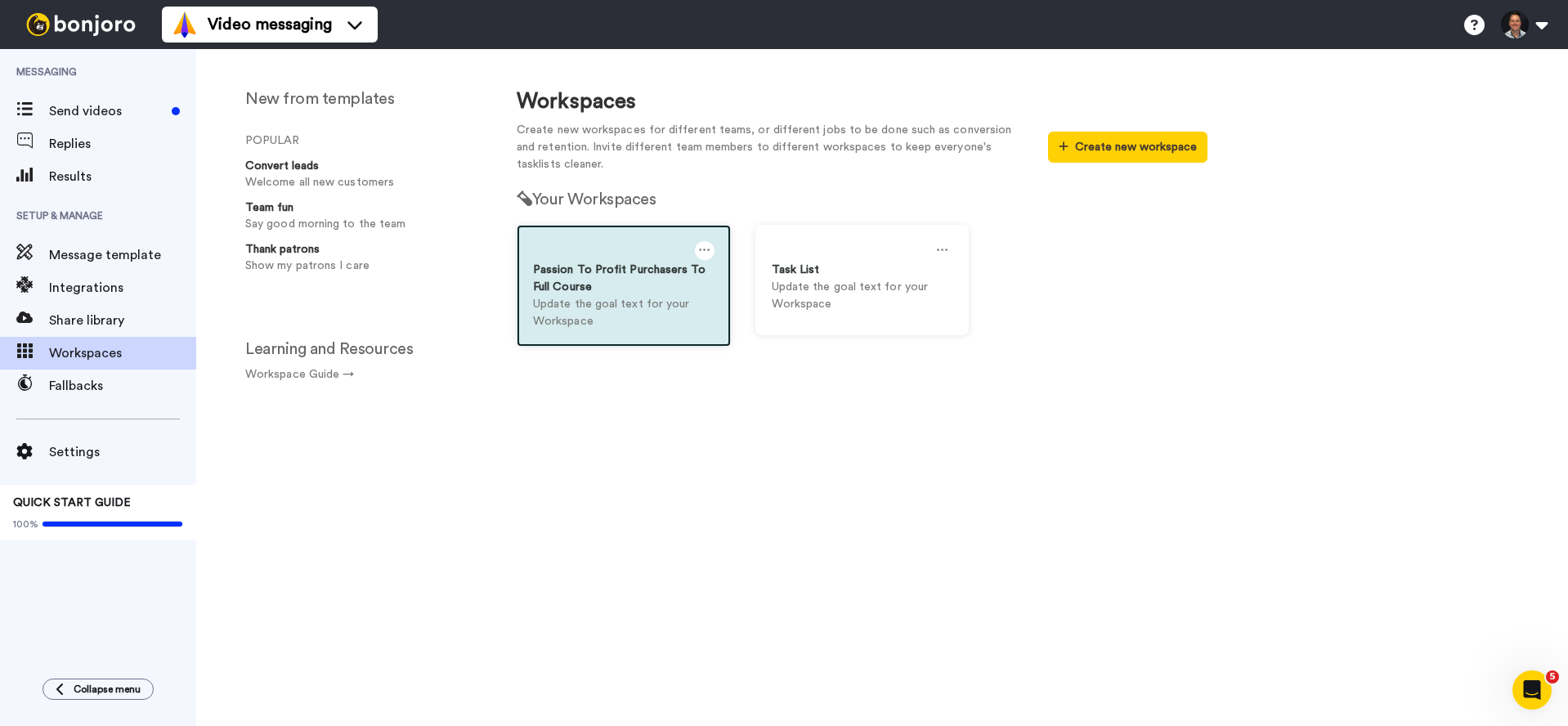
click at [699, 251] on icon at bounding box center [704, 250] width 11 height 18
click at [647, 261] on div "Settings" at bounding box center [631, 258] width 146 height 32
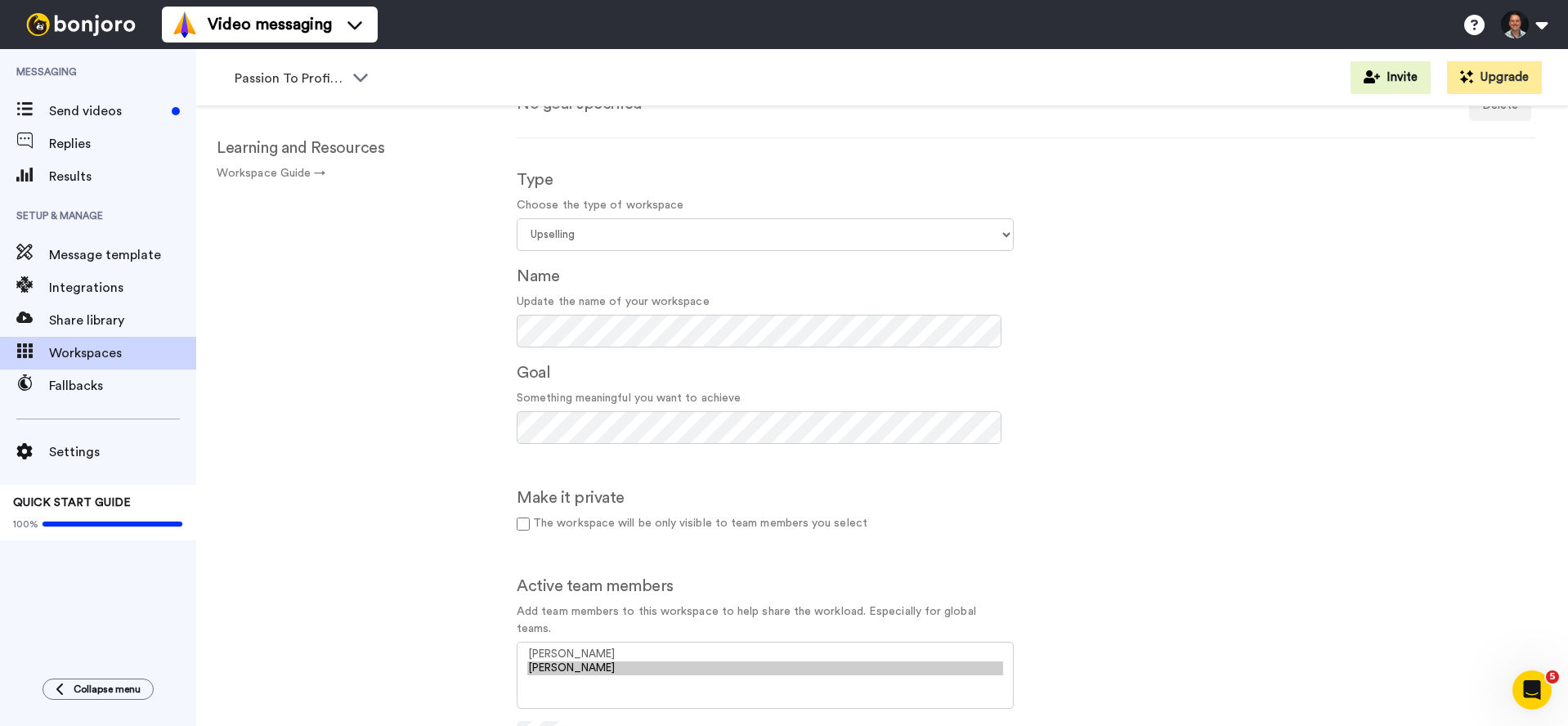
scroll to position [135, 0]
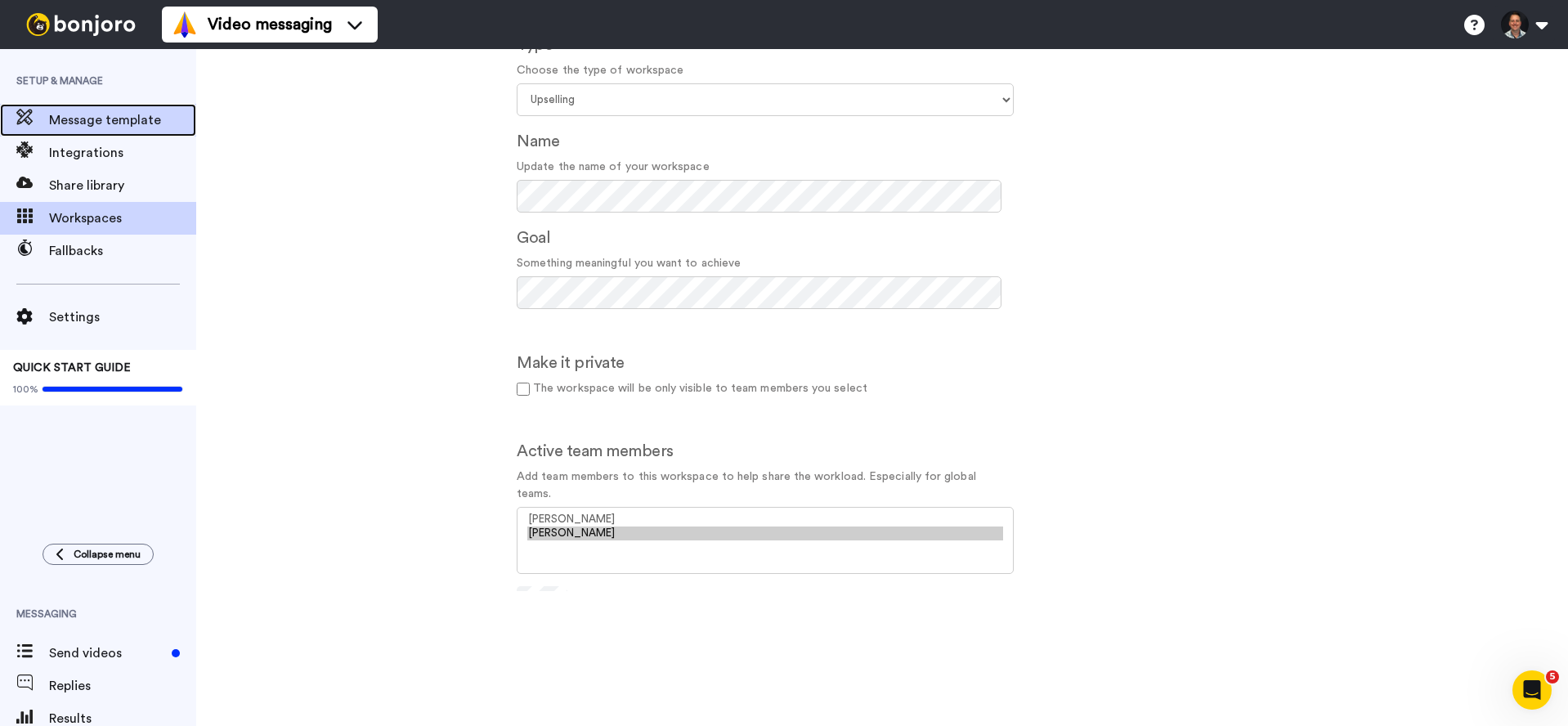
click at [108, 126] on span "Message template" at bounding box center [122, 120] width 147 height 20
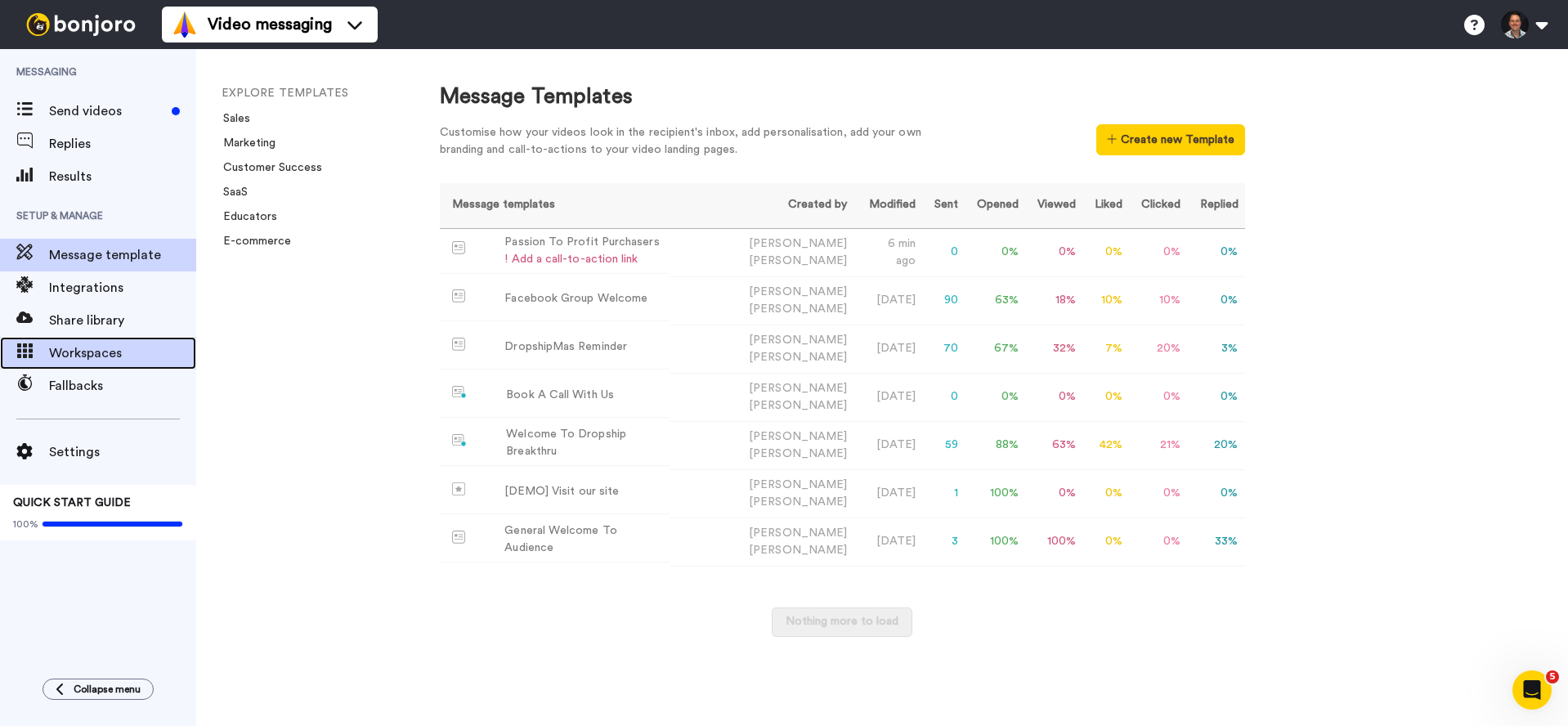
click at [109, 350] on span "Workspaces" at bounding box center [122, 353] width 147 height 20
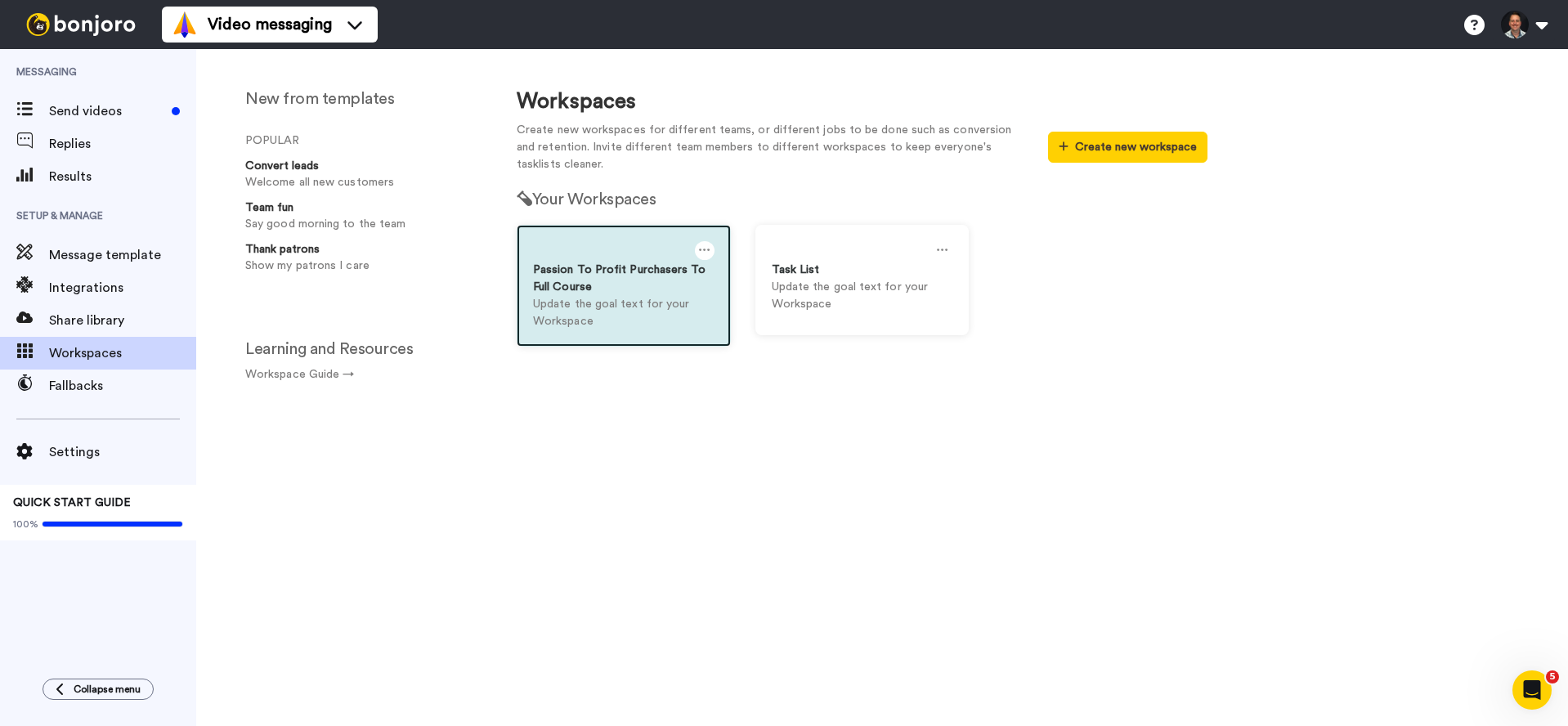
click at [612, 275] on div "Passion To Profit Purchasers To Full Course" at bounding box center [624, 278] width 181 height 34
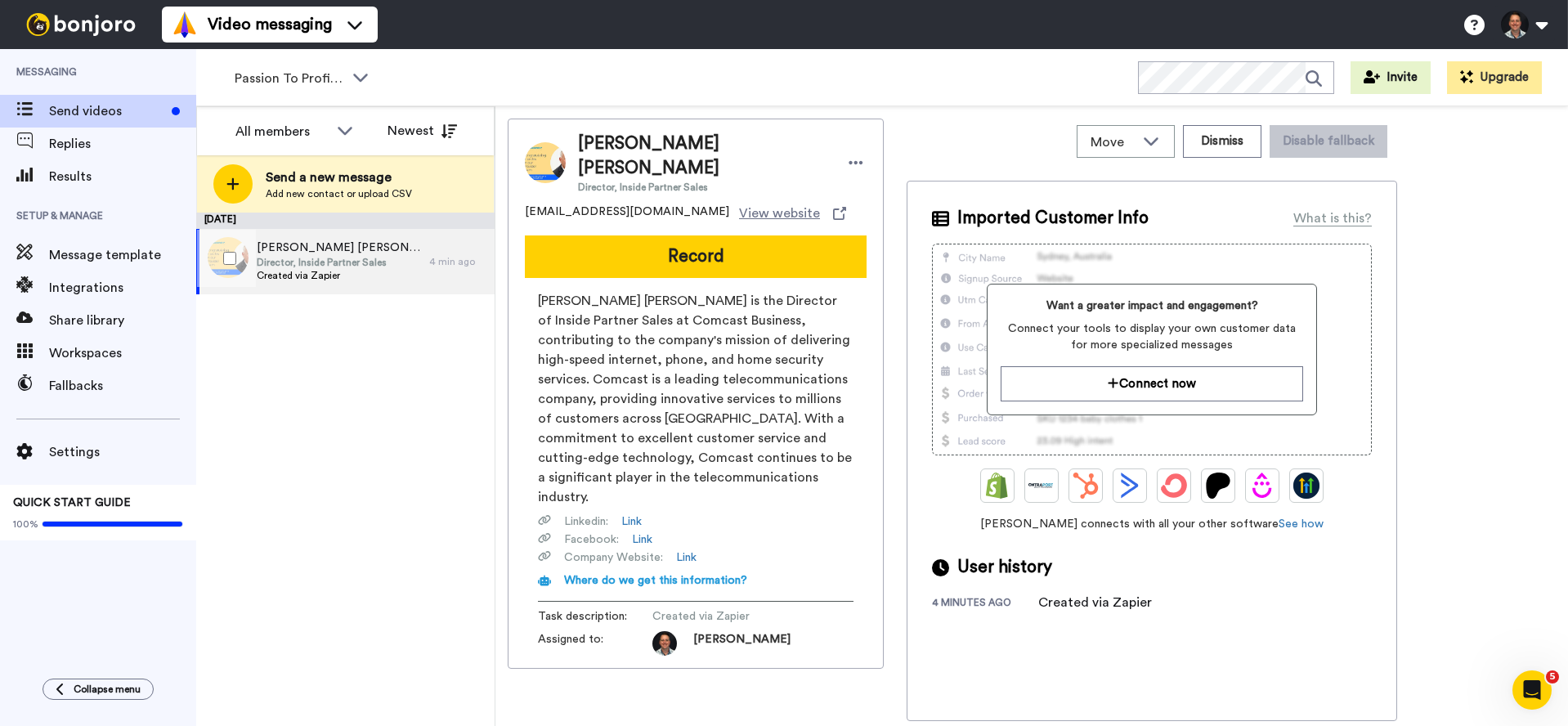
click at [399, 275] on div "Jenna Jesus Director, Inside Partner Sales Created via Zapier" at bounding box center [312, 261] width 233 height 65
click at [710, 631] on span "[PERSON_NAME]" at bounding box center [743, 643] width 98 height 24
click at [657, 631] on img at bounding box center [665, 643] width 24 height 24
click at [1107, 141] on span "Move" at bounding box center [1112, 142] width 44 height 20
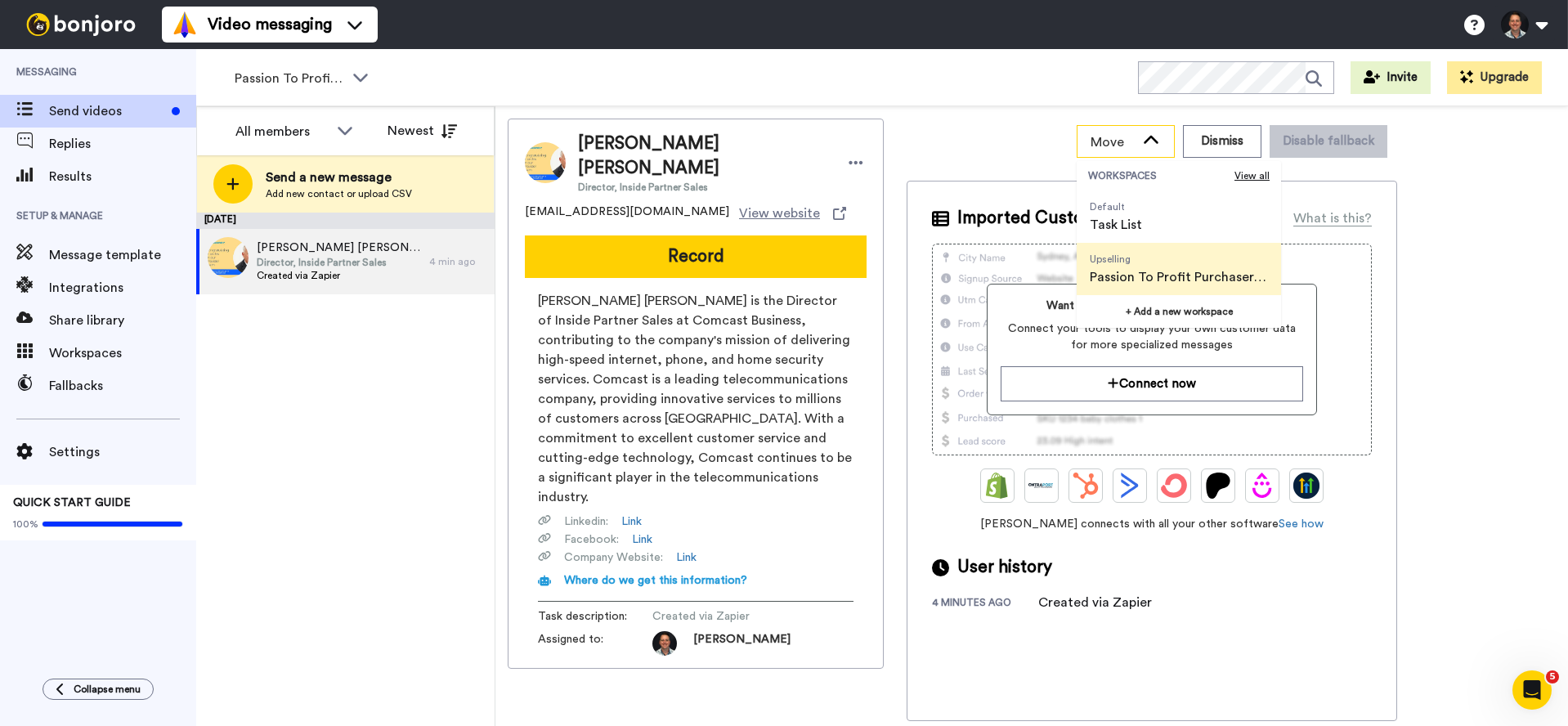
click at [1106, 141] on span "Move" at bounding box center [1112, 142] width 44 height 20
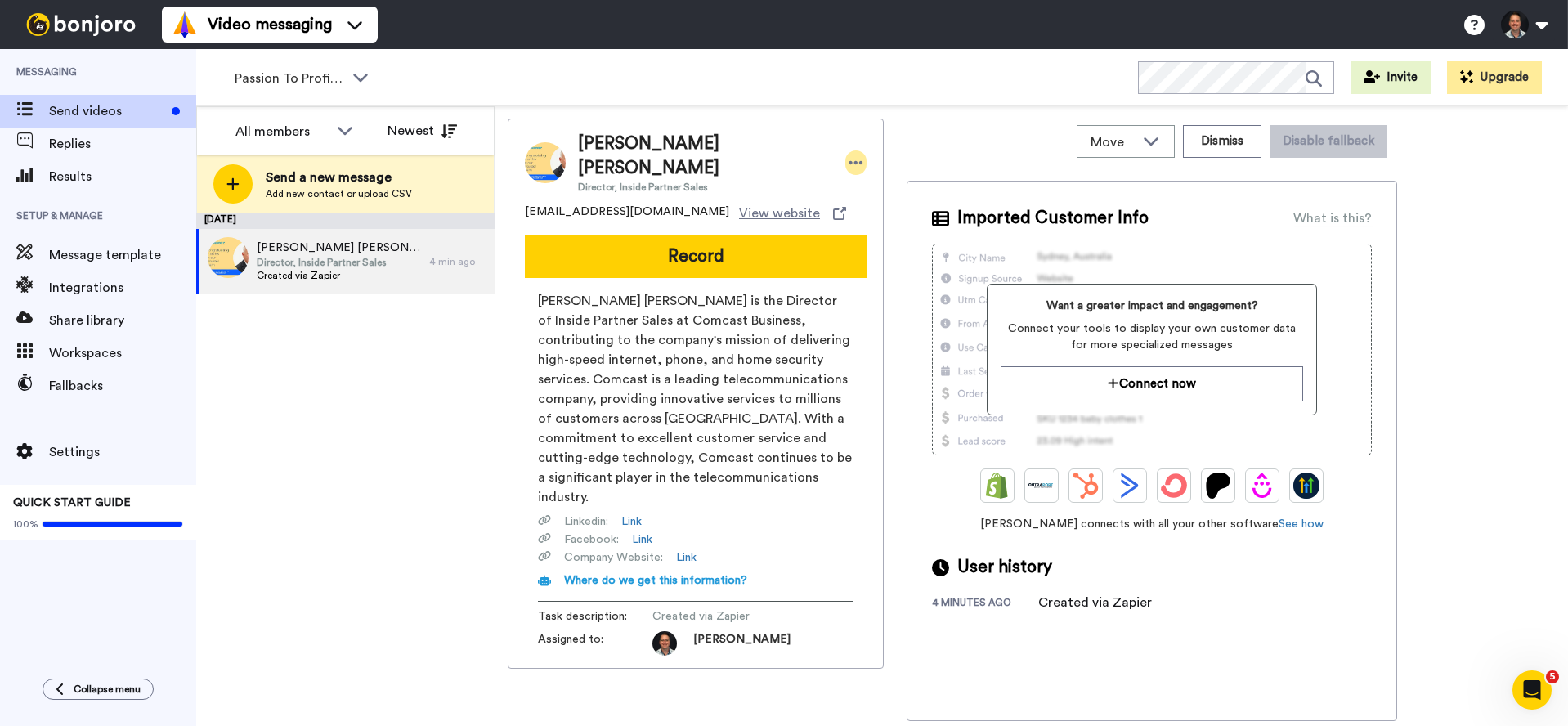
click at [849, 158] on icon at bounding box center [856, 162] width 15 height 17
click at [751, 196] on li "Assign" at bounding box center [781, 203] width 119 height 23
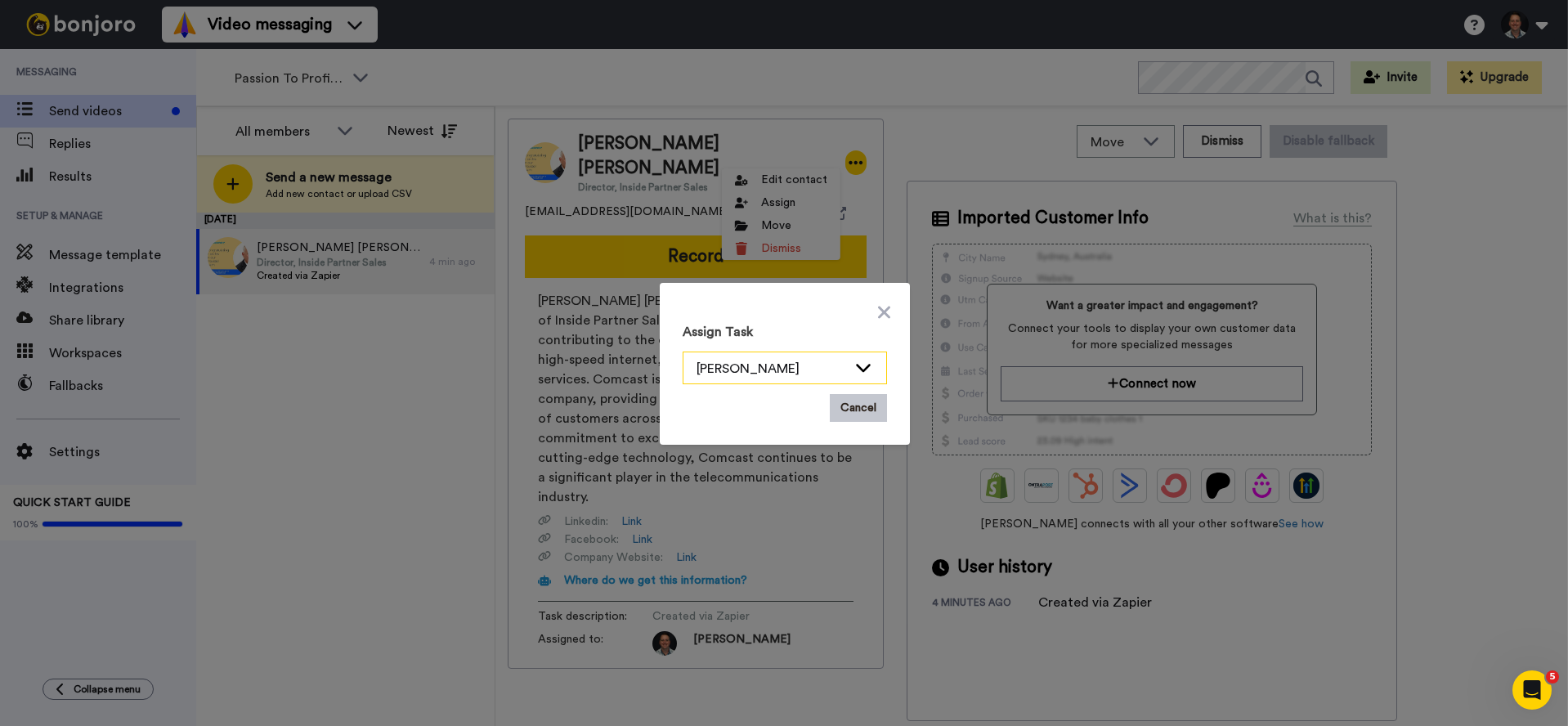
click at [739, 378] on div "[PERSON_NAME]" at bounding box center [784, 369] width 203 height 33
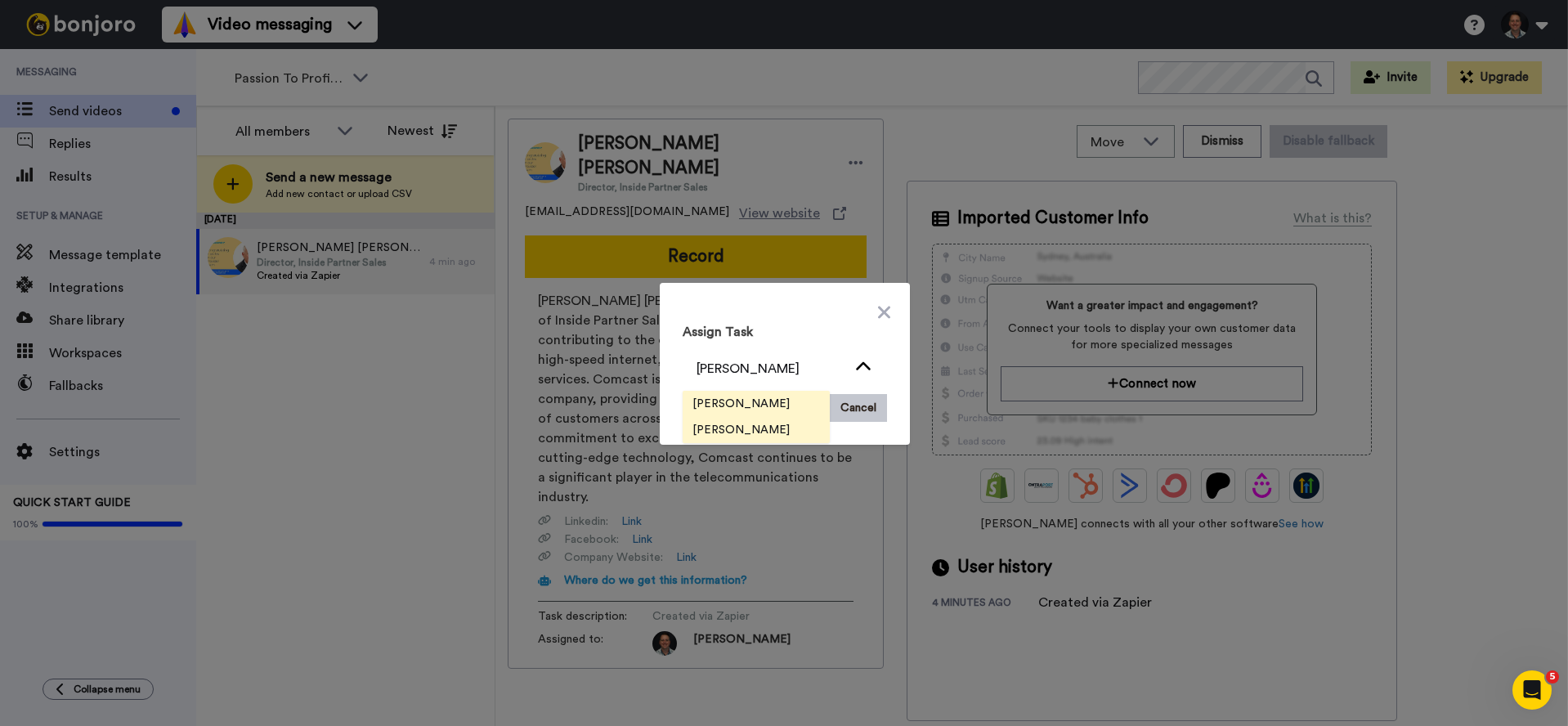
click at [734, 406] on span "[PERSON_NAME]" at bounding box center [741, 404] width 117 height 17
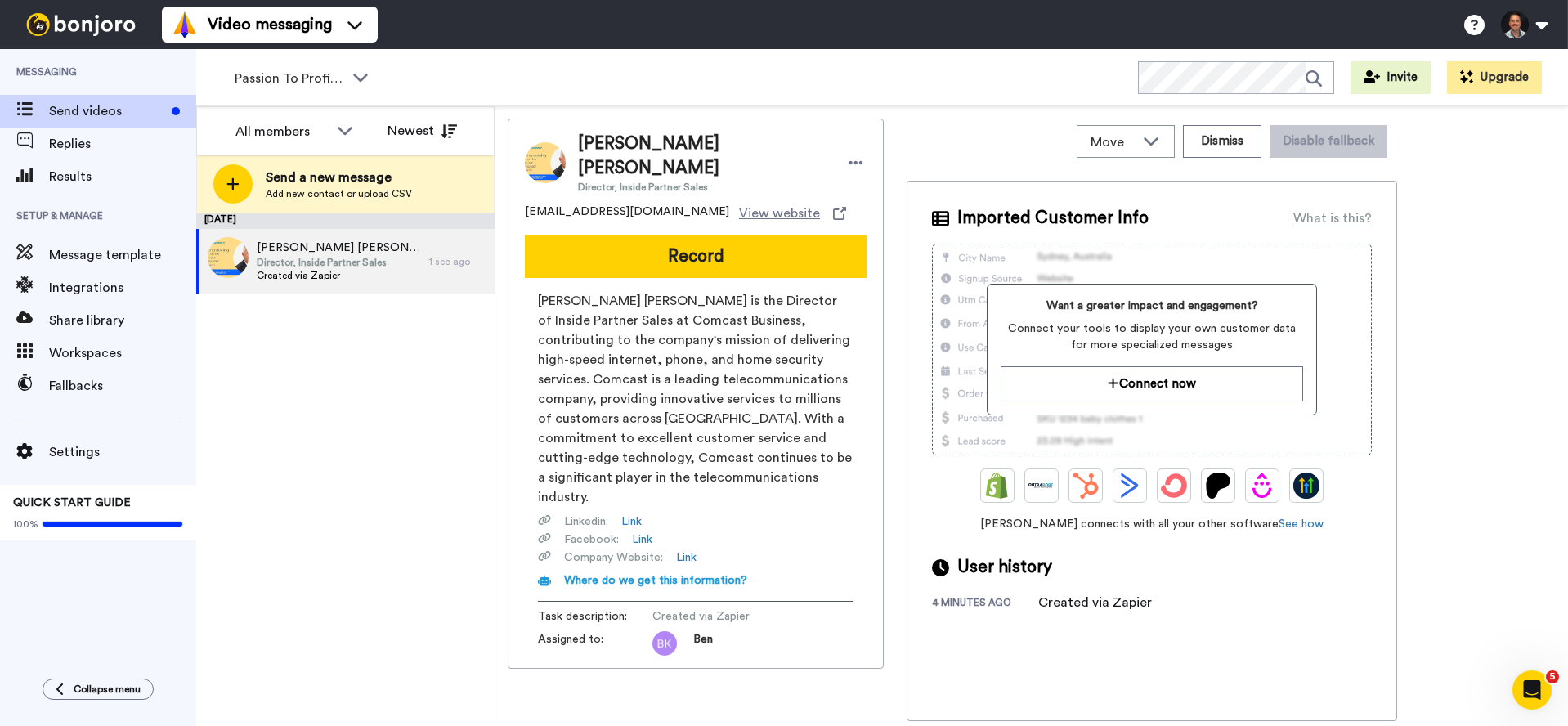
click at [458, 348] on div "August 13 Jenna Jesus Director, Inside Partner Sales Created via Zapier 1 sec a…" at bounding box center [345, 469] width 298 height 513
click at [379, 405] on div "August 13 Jenna Jesus Director, Inside Partner Sales Created via Zapier 4 min a…" at bounding box center [345, 469] width 298 height 513
click at [99, 351] on span "Workspaces" at bounding box center [122, 353] width 147 height 20
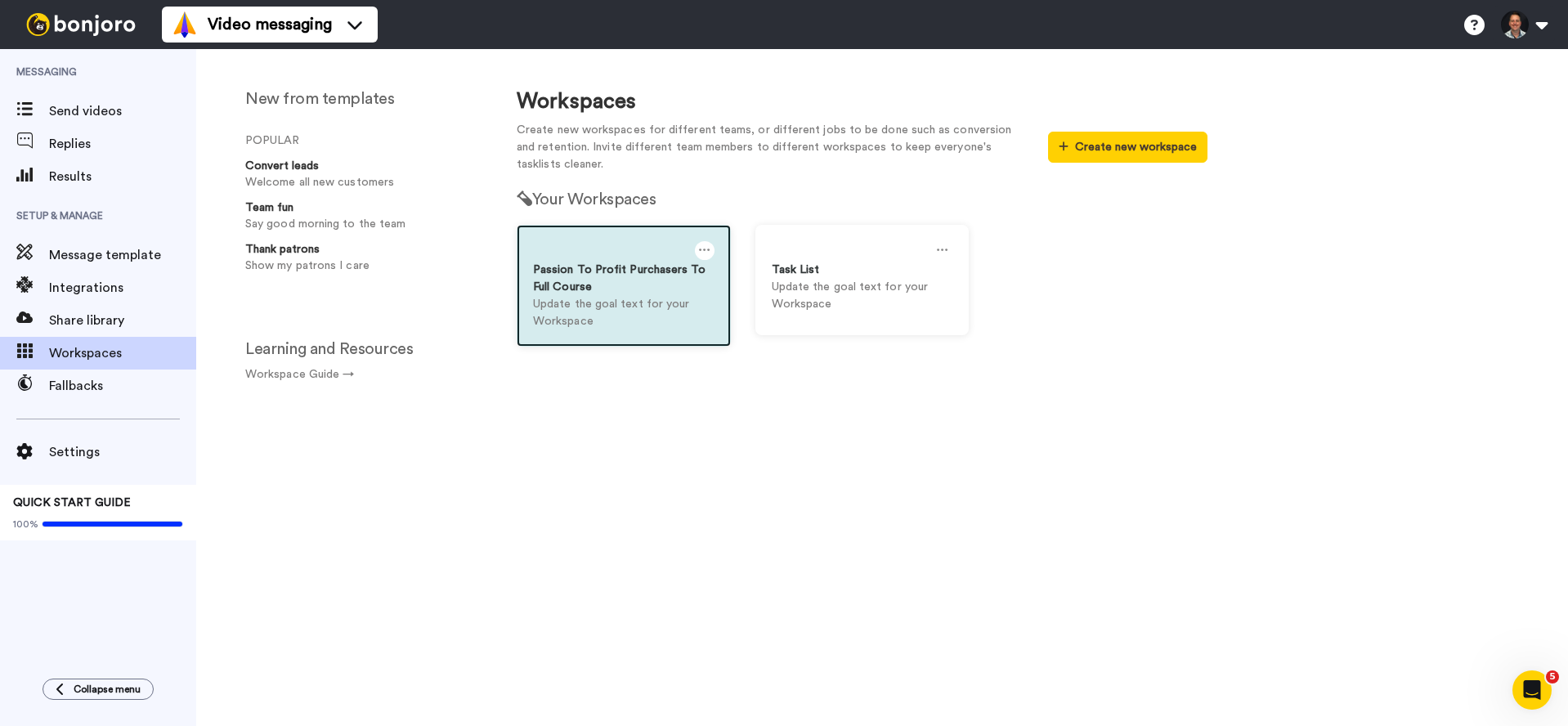
click at [706, 249] on icon at bounding box center [704, 250] width 11 height 18
click at [689, 253] on div "Settings" at bounding box center [631, 258] width 146 height 32
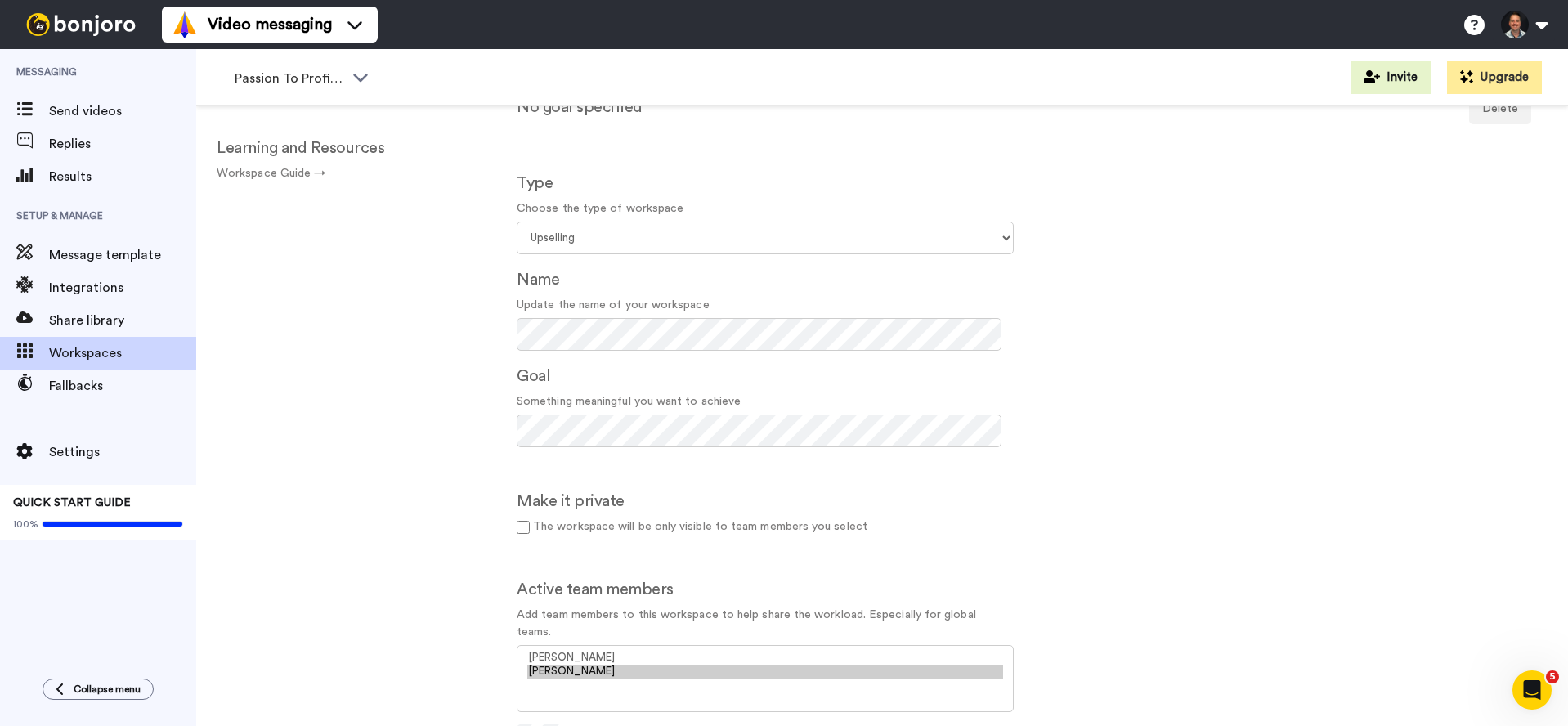
scroll to position [85, 0]
select select "af16c302-991a-4d46-a7de-73279439a09e"
click at [607, 669] on option "[PERSON_NAME]" at bounding box center [765, 668] width 476 height 14
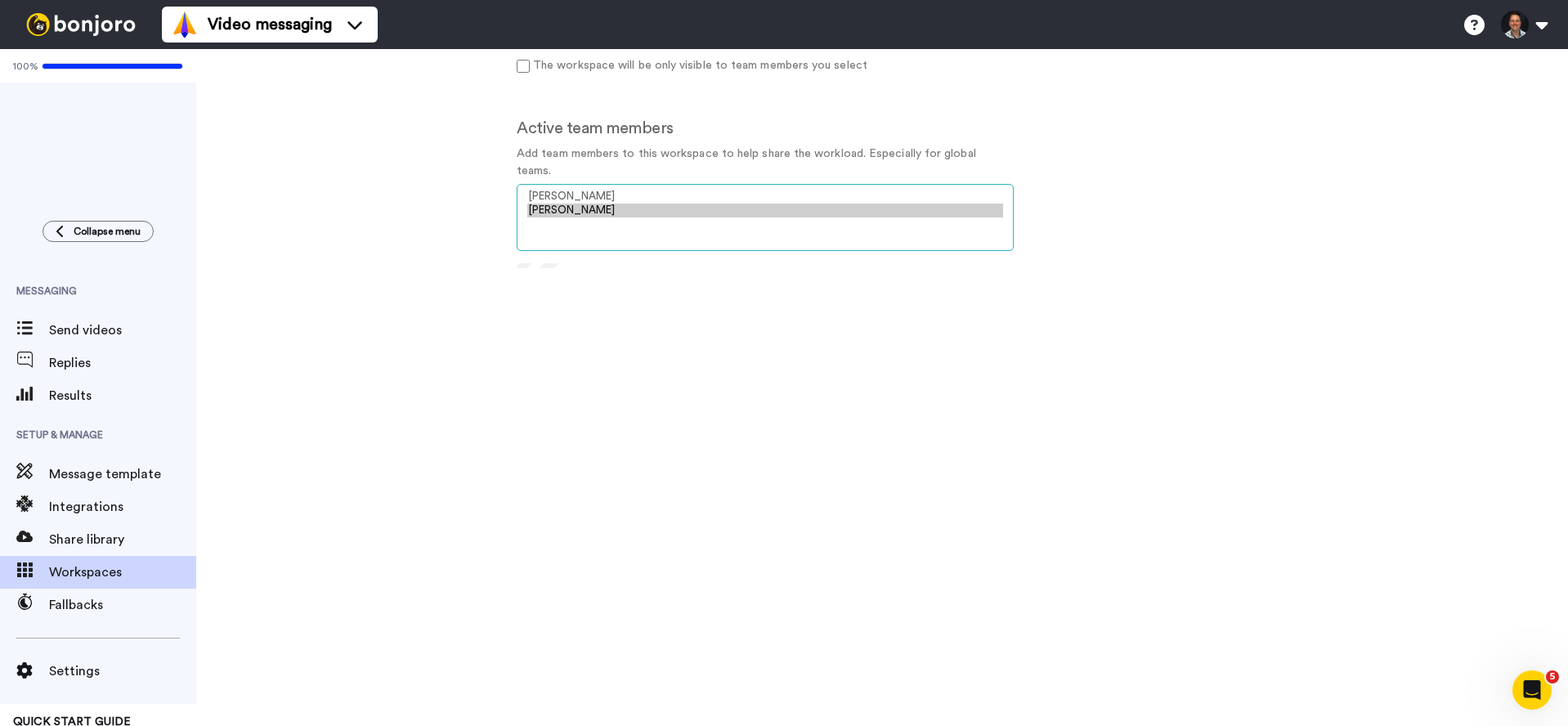
scroll to position [465, 0]
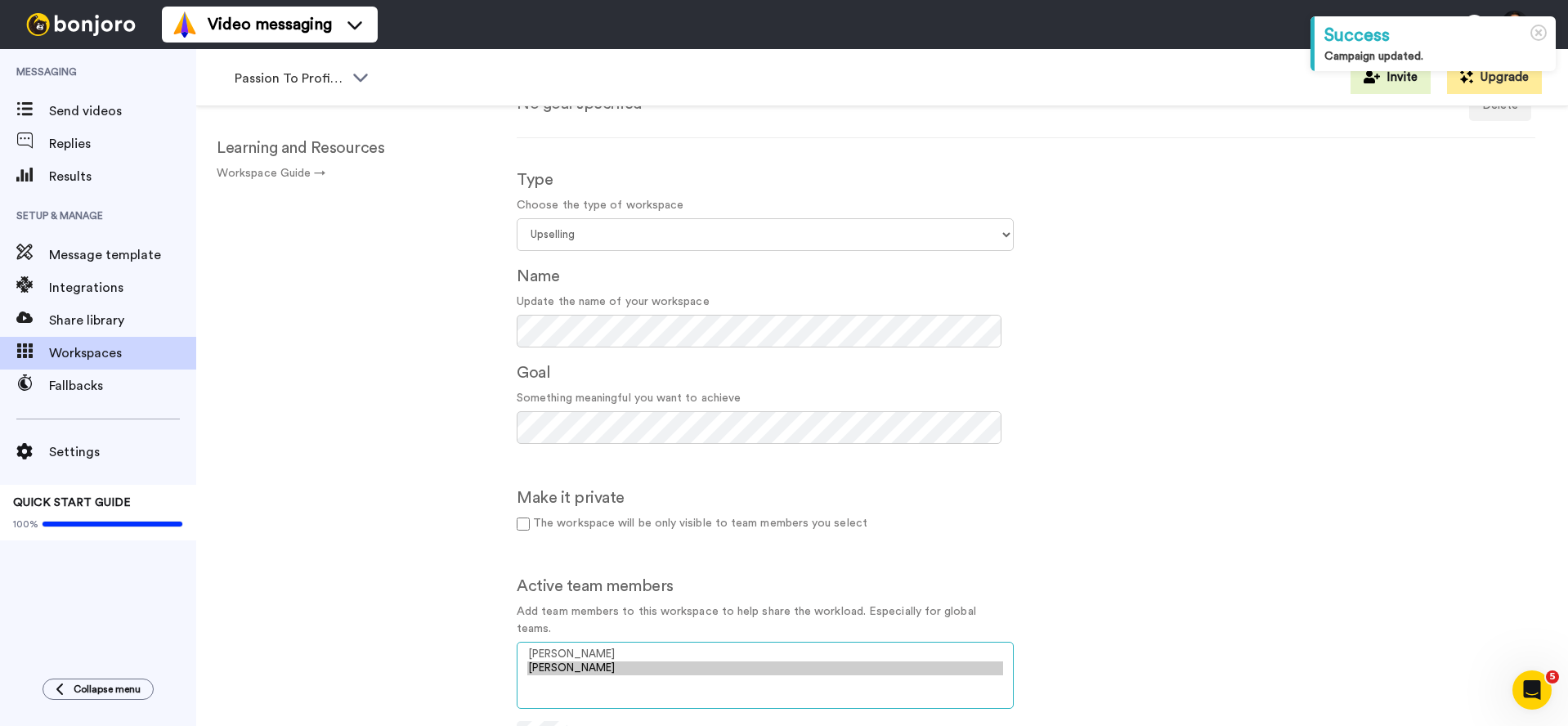
click at [671, 670] on option "[PERSON_NAME]" at bounding box center [765, 668] width 476 height 14
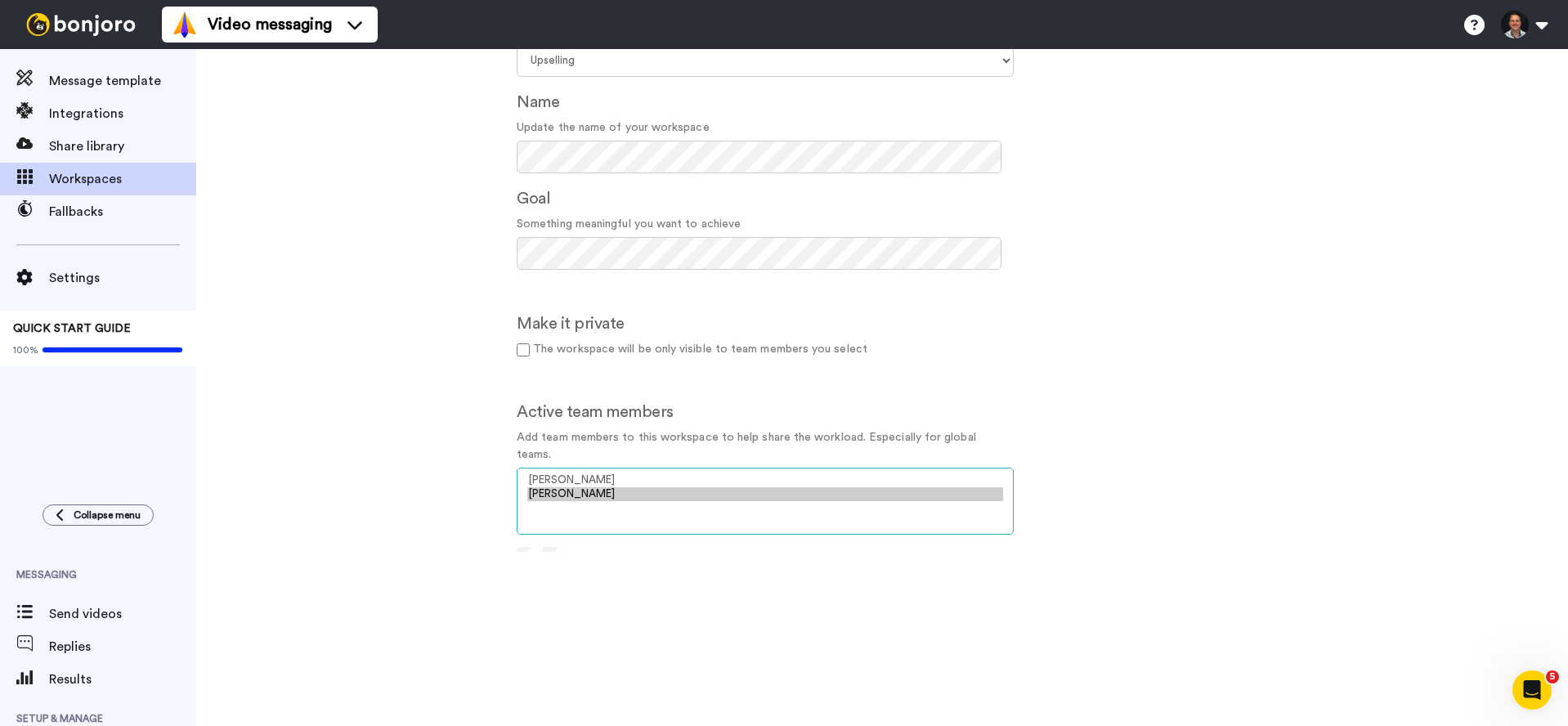
scroll to position [221, 0]
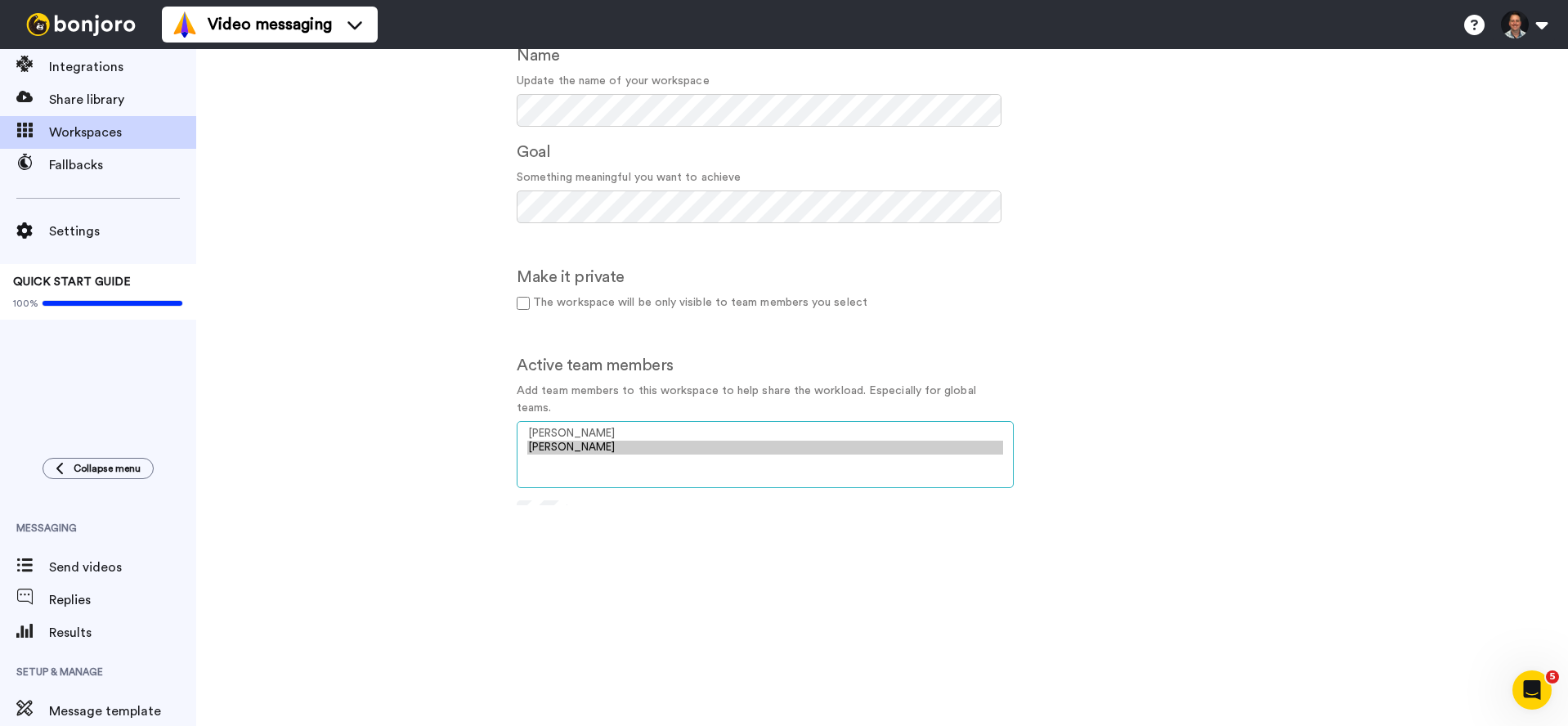
click at [592, 464] on select "[PERSON_NAME] [PERSON_NAME]" at bounding box center [765, 454] width 497 height 67
drag, startPoint x: 592, startPoint y: 464, endPoint x: 602, endPoint y: 458, distance: 11.7
click at [592, 465] on select "[PERSON_NAME] [PERSON_NAME]" at bounding box center [765, 454] width 497 height 67
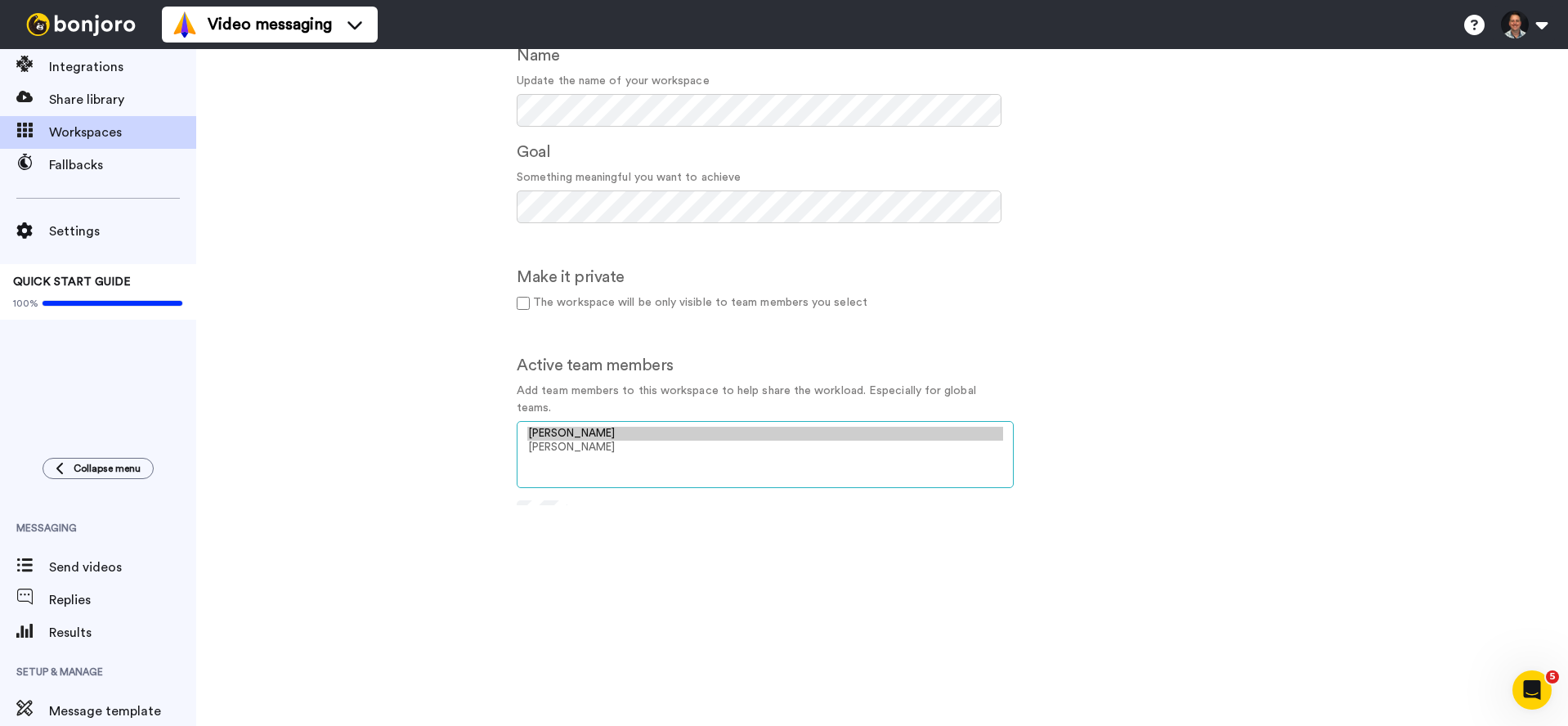
click at [697, 436] on option "Ben Knegendorf" at bounding box center [765, 434] width 476 height 14
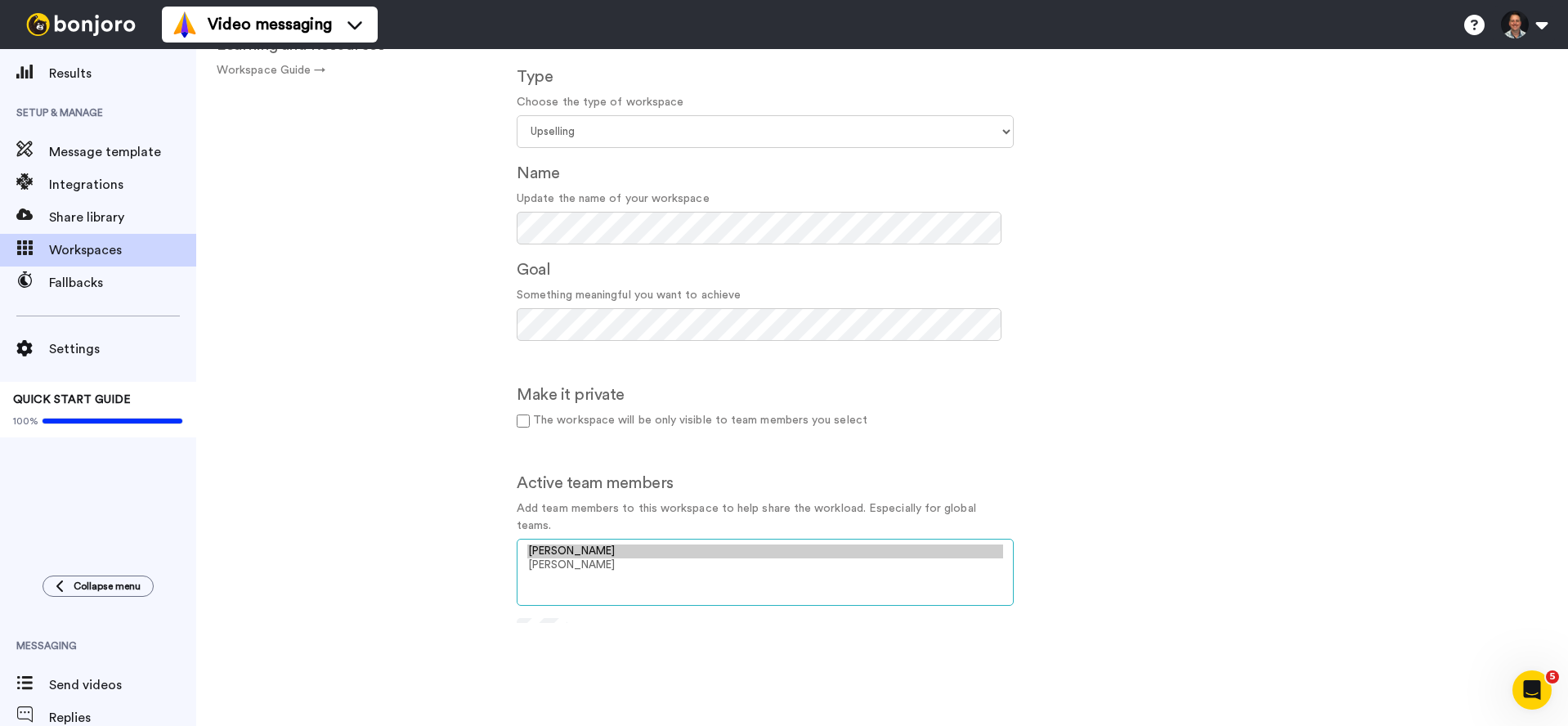
scroll to position [121, 0]
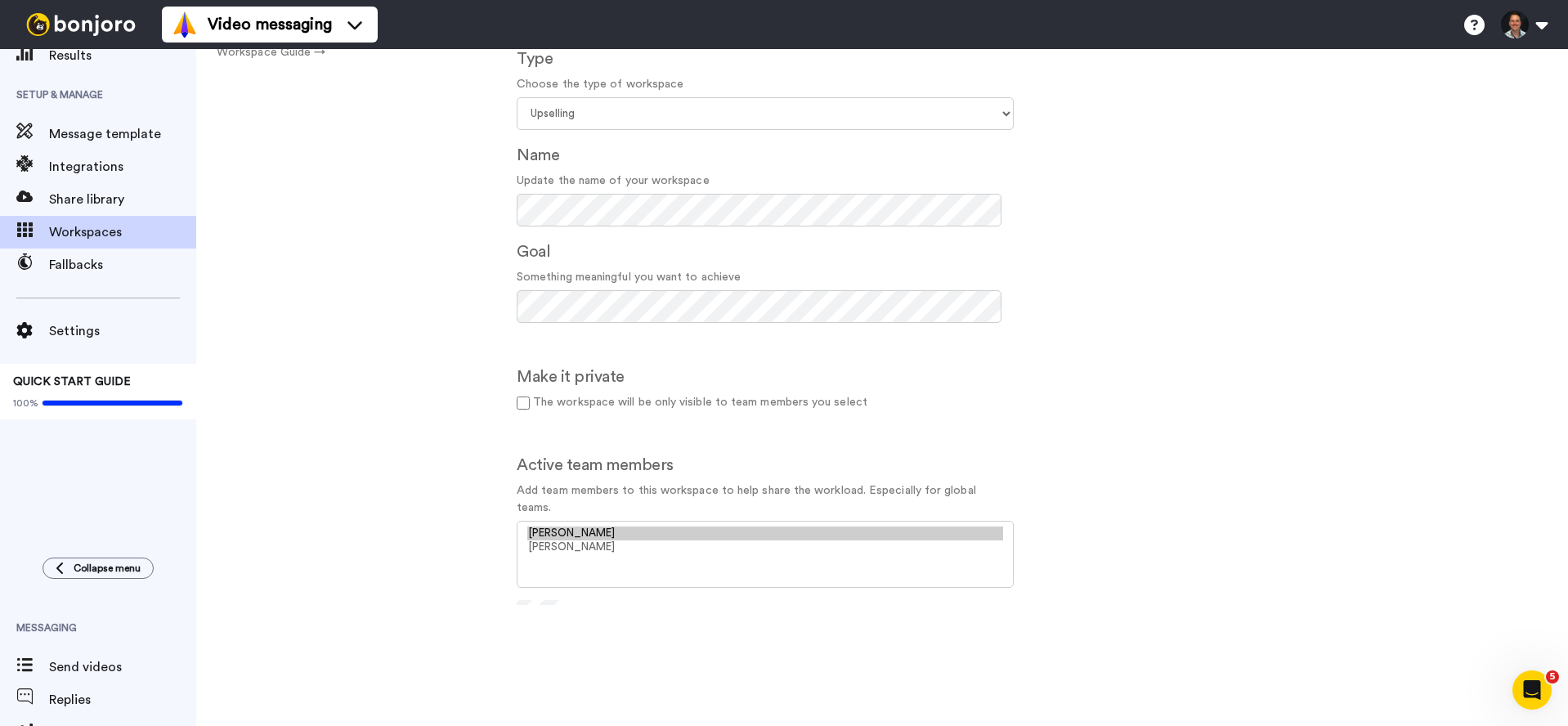
click at [1535, 681] on icon "Open Intercom Messenger" at bounding box center [1532, 690] width 27 height 27
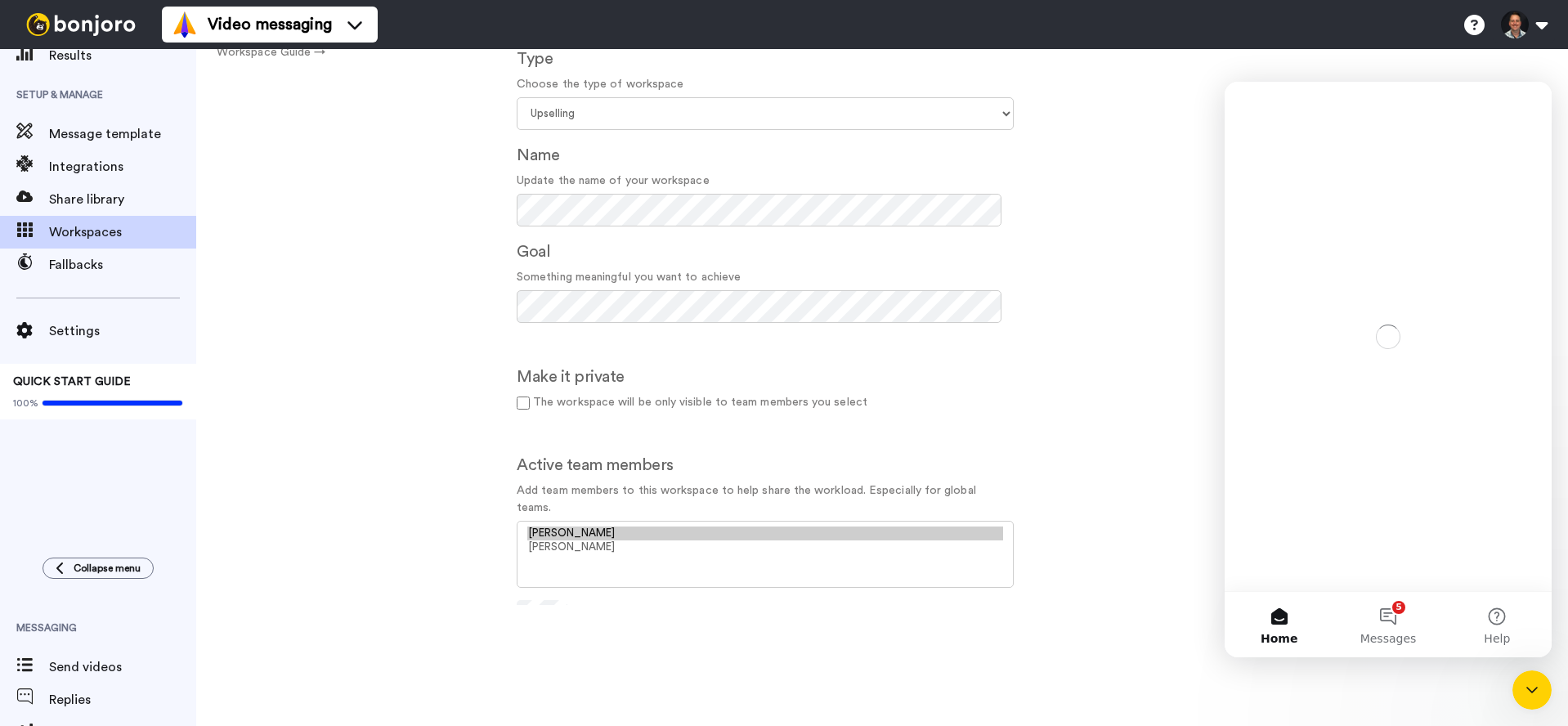
scroll to position [0, 0]
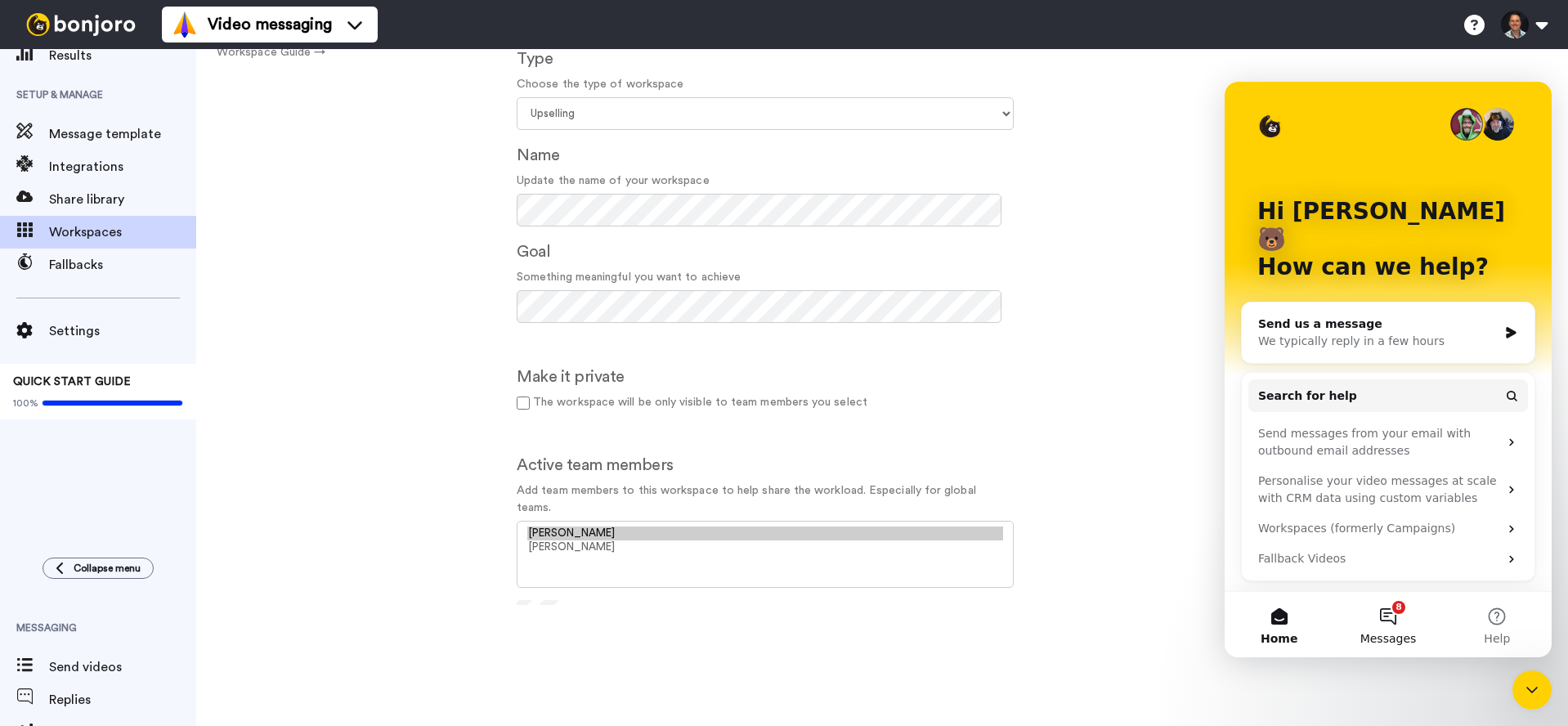
click at [1395, 626] on button "8 Messages" at bounding box center [1388, 624] width 109 height 65
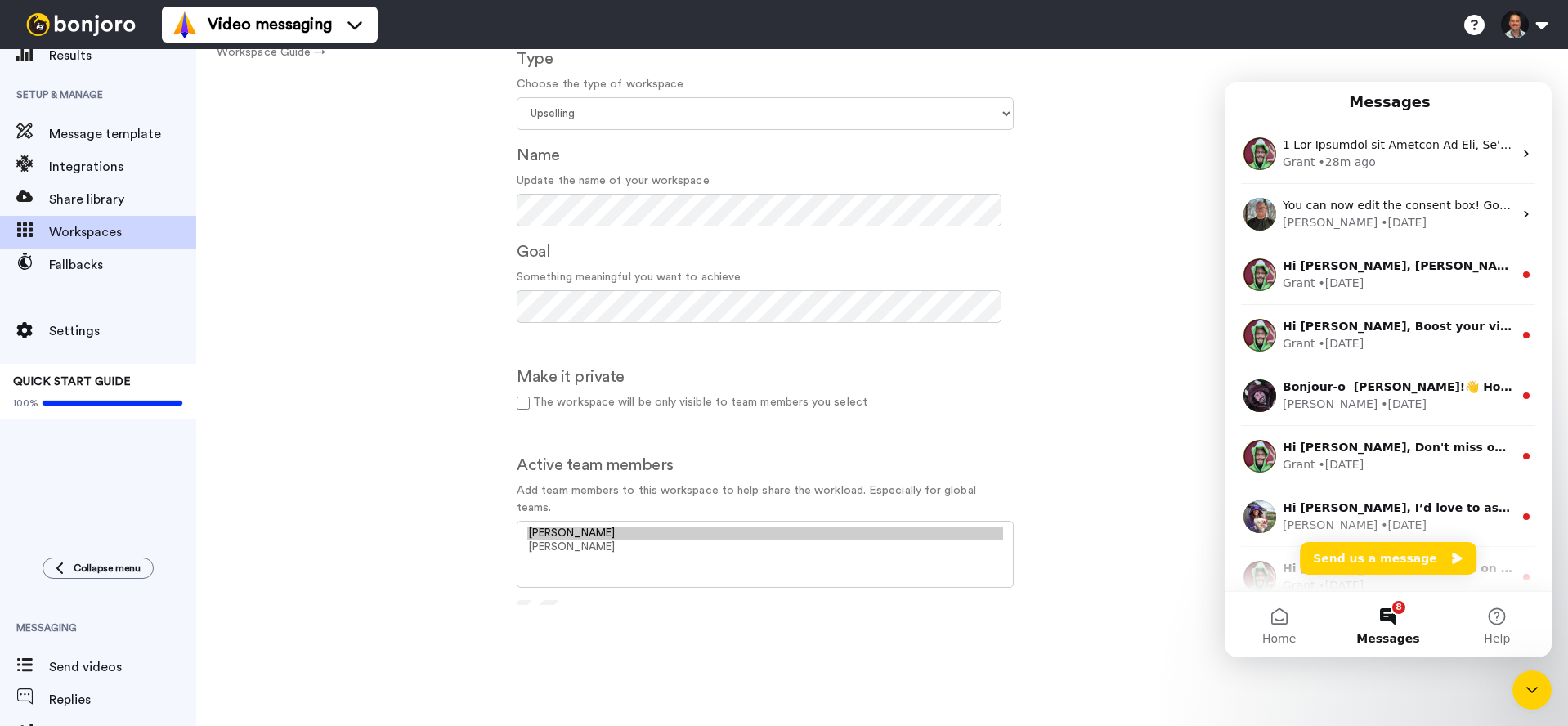
click at [1395, 626] on button "8 Messages" at bounding box center [1388, 624] width 109 height 65
click at [1524, 689] on icon "Close Intercom Messenger" at bounding box center [1532, 690] width 20 height 20
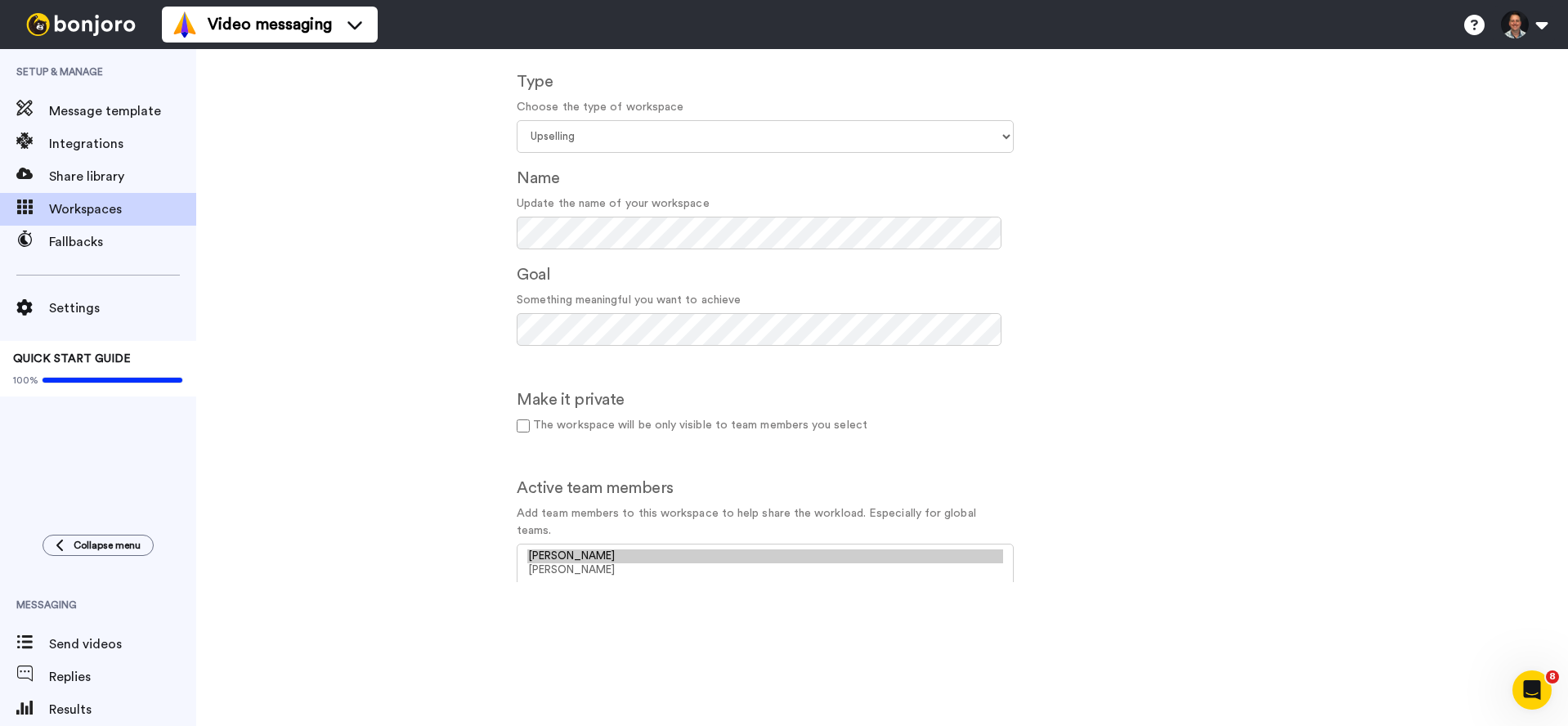
scroll to position [85, 0]
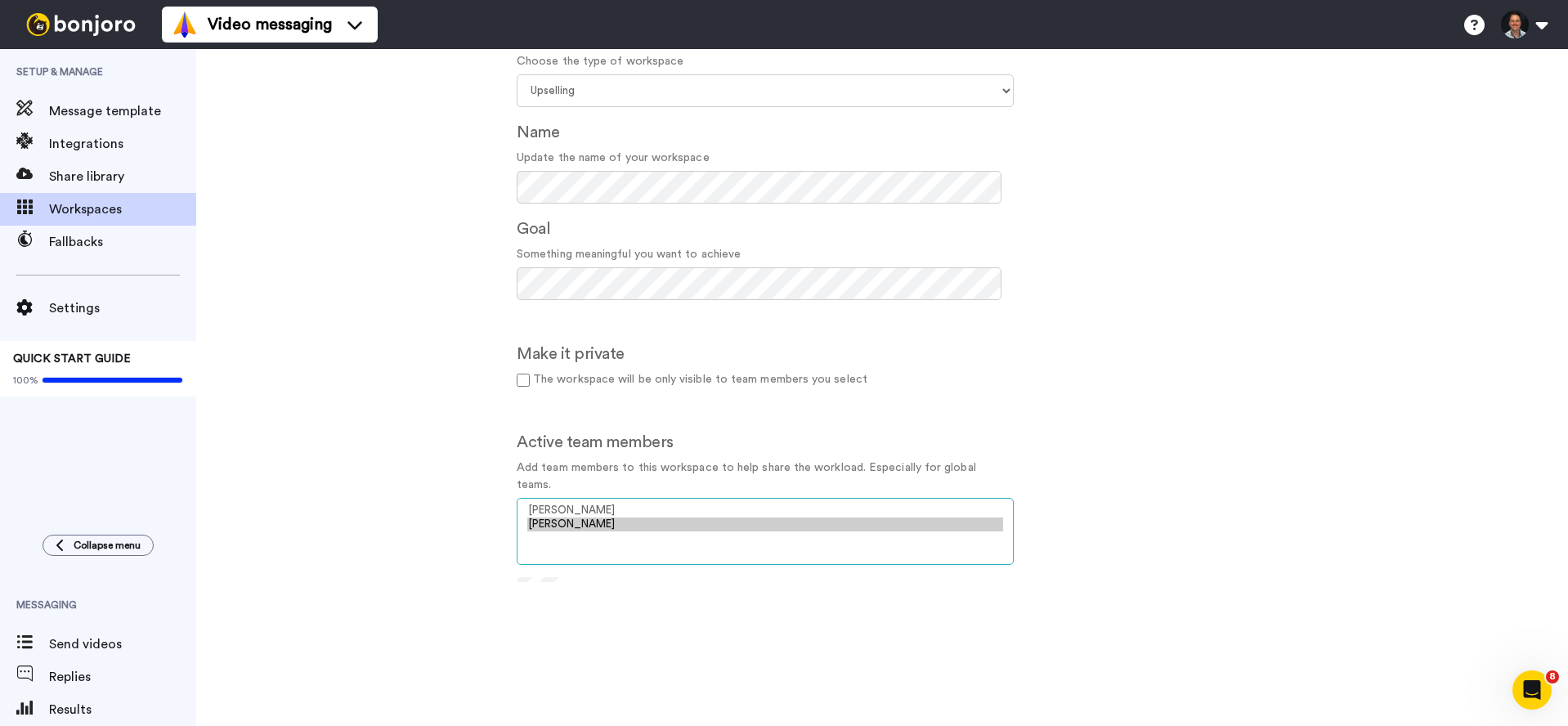
click at [576, 525] on option "Jon Warren" at bounding box center [765, 525] width 476 height 14
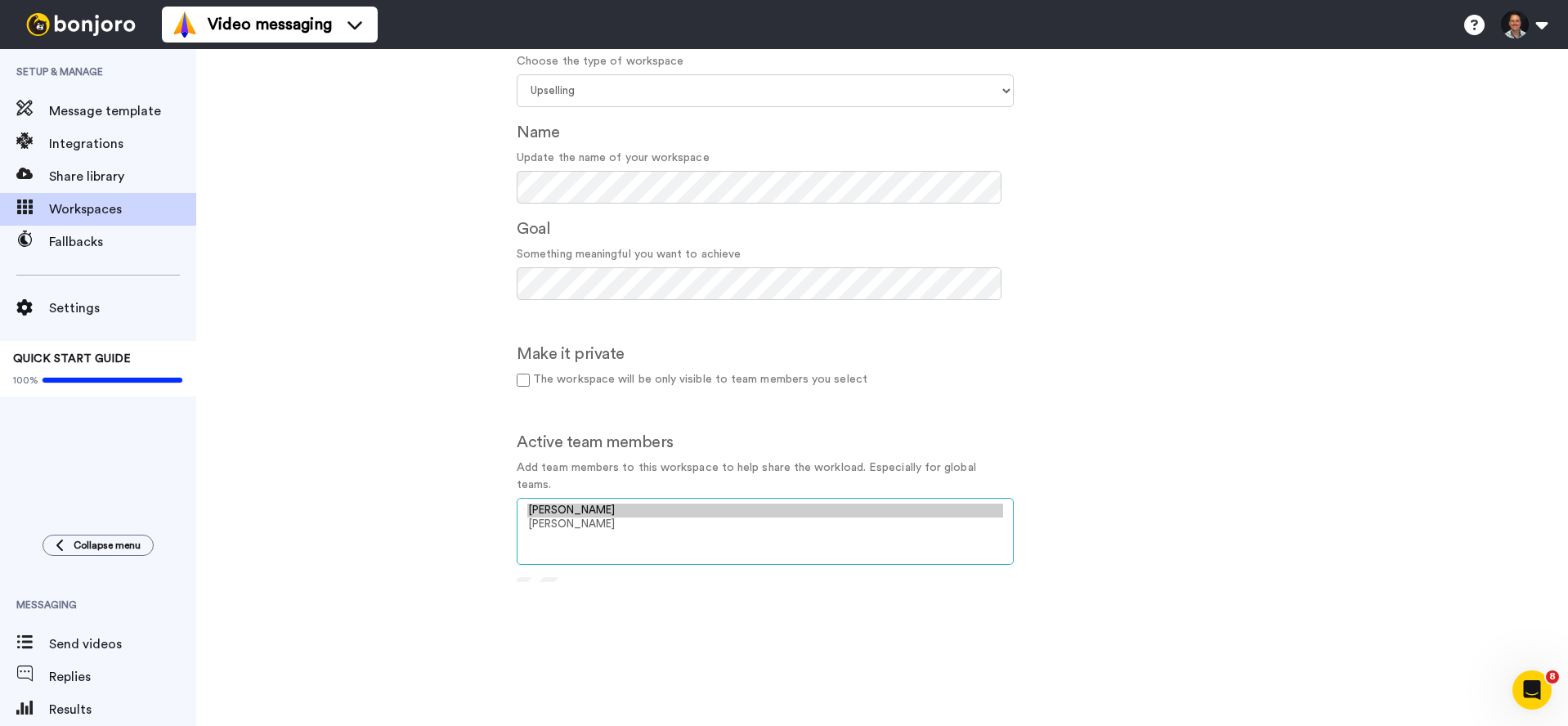
click at [582, 513] on option "Ben Knegendorf" at bounding box center [765, 511] width 476 height 14
select select "af16c302-991a-4d46-a7de-73279439a09e"
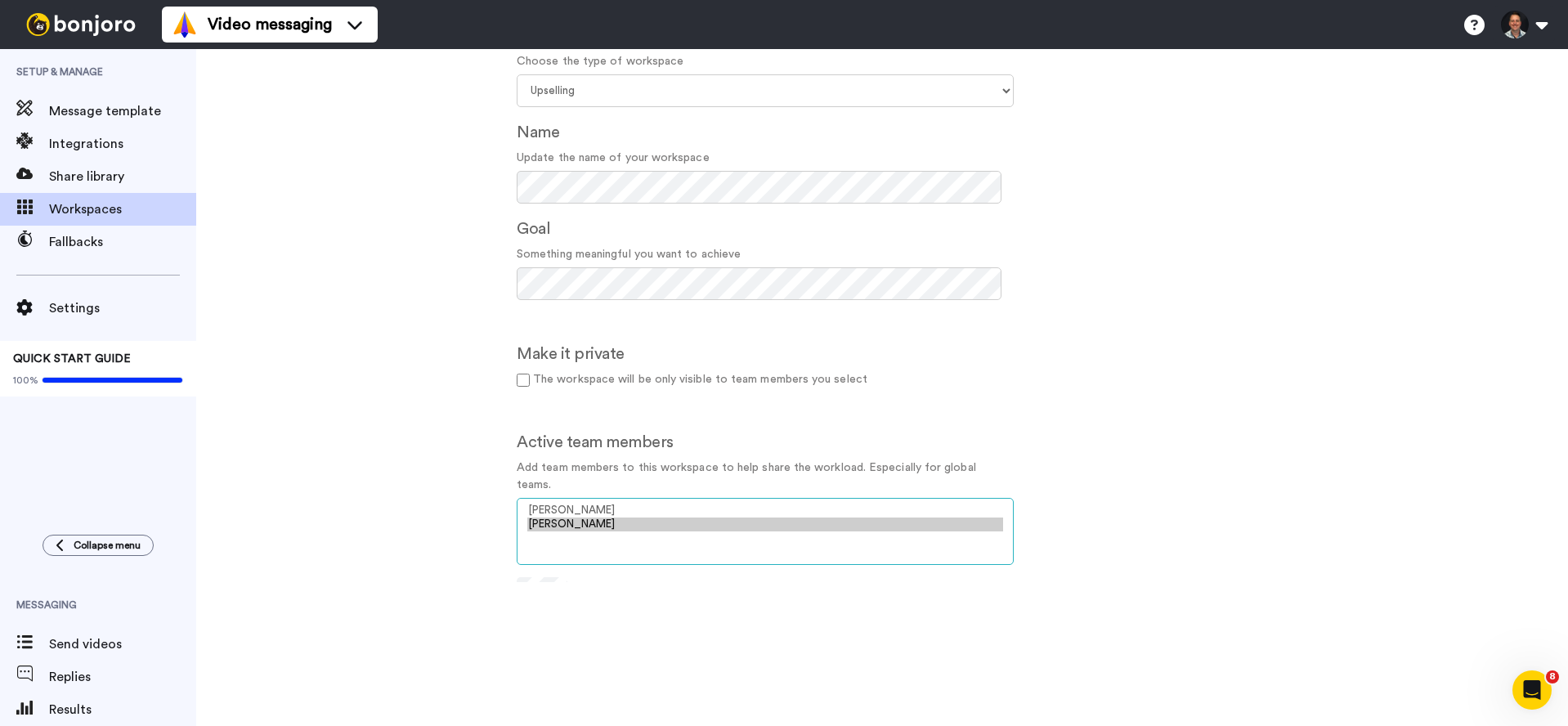
click at [576, 525] on option "[PERSON_NAME]" at bounding box center [765, 525] width 476 height 14
drag, startPoint x: 803, startPoint y: 556, endPoint x: 677, endPoint y: 556, distance: 126.0
click at [677, 556] on select "Ben Knegendorf Jon Warren" at bounding box center [765, 531] width 497 height 67
click at [982, 524] on select "Ben Knegendorf Jon Warren" at bounding box center [765, 531] width 497 height 67
click at [975, 522] on option "[PERSON_NAME]" at bounding box center [765, 525] width 476 height 14
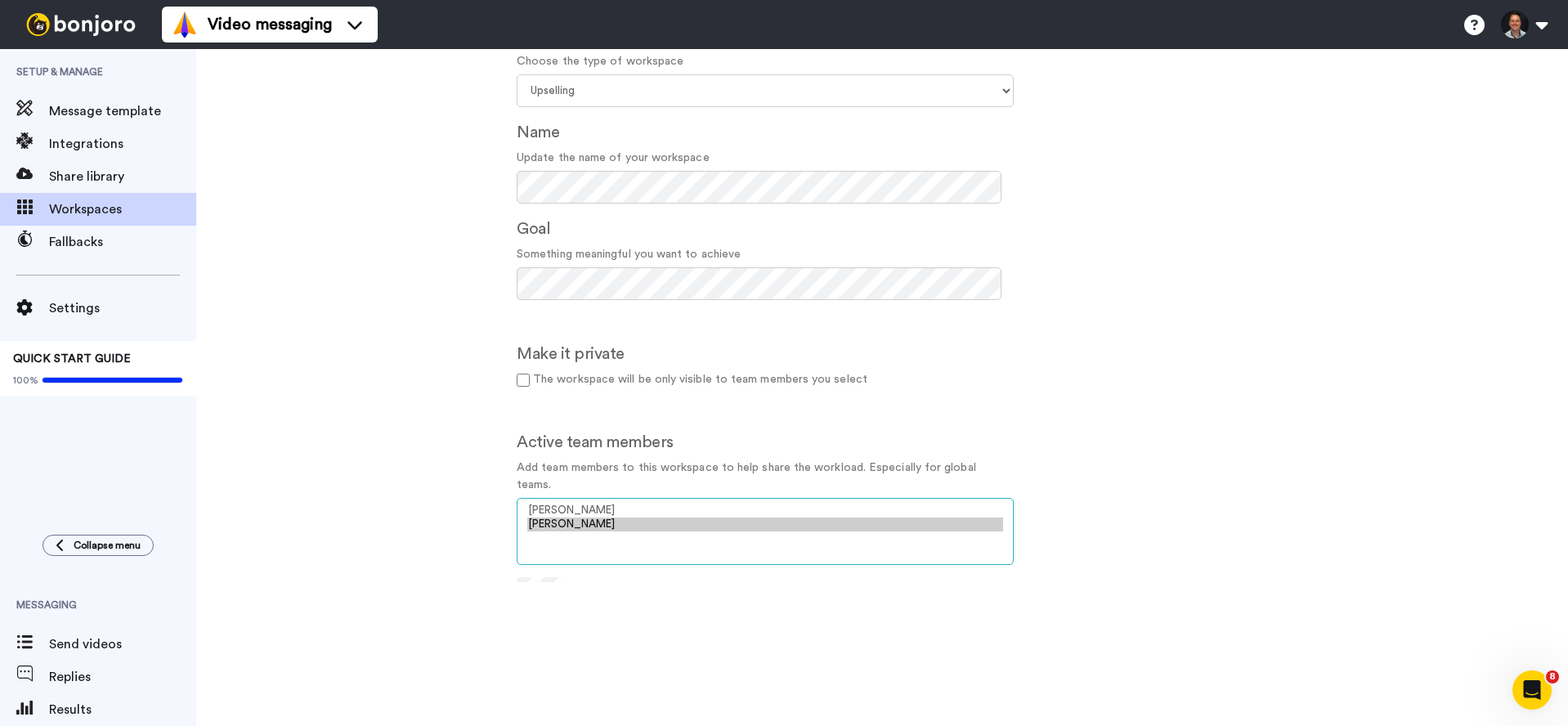
click at [967, 521] on option "[PERSON_NAME]" at bounding box center [765, 525] width 476 height 14
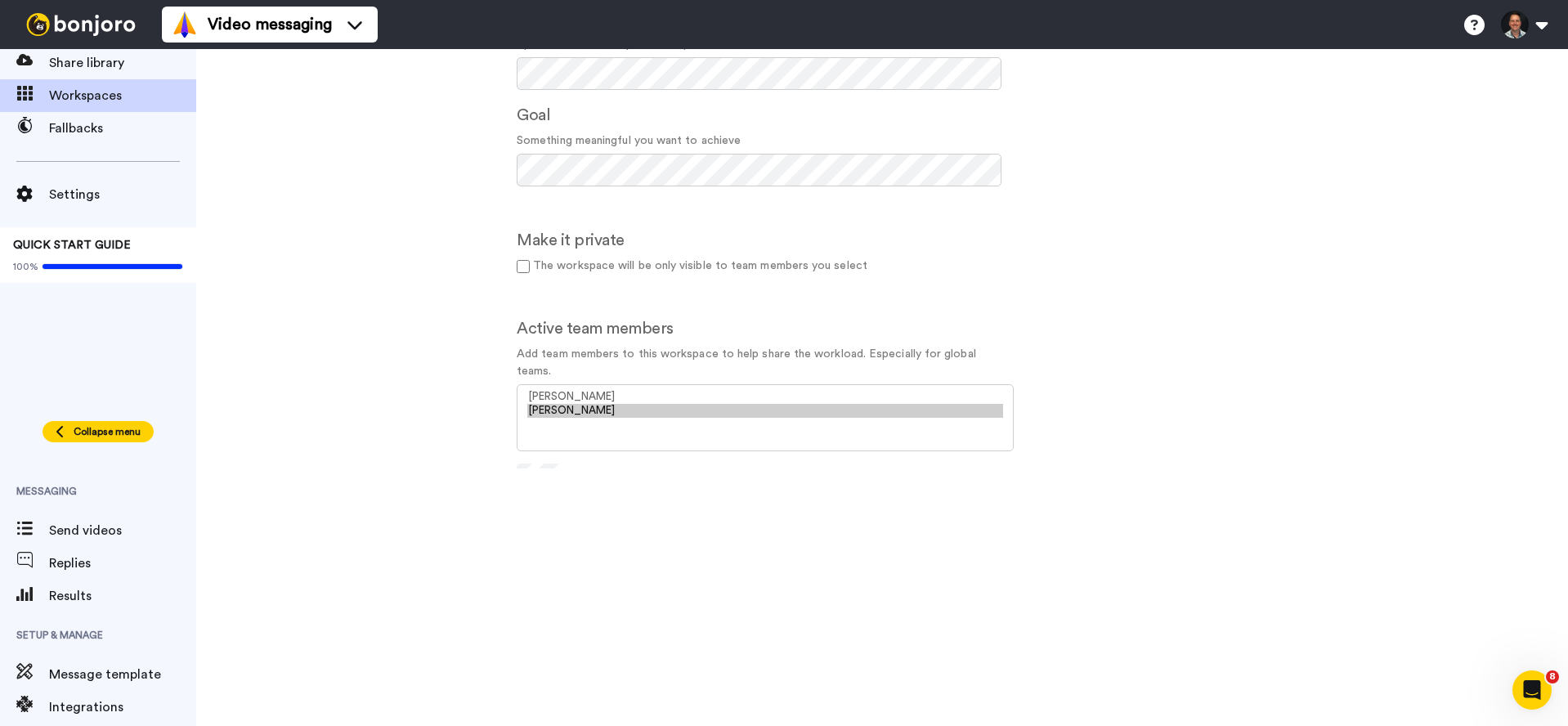
click at [129, 433] on span "Collapse menu" at bounding box center [106, 431] width 67 height 13
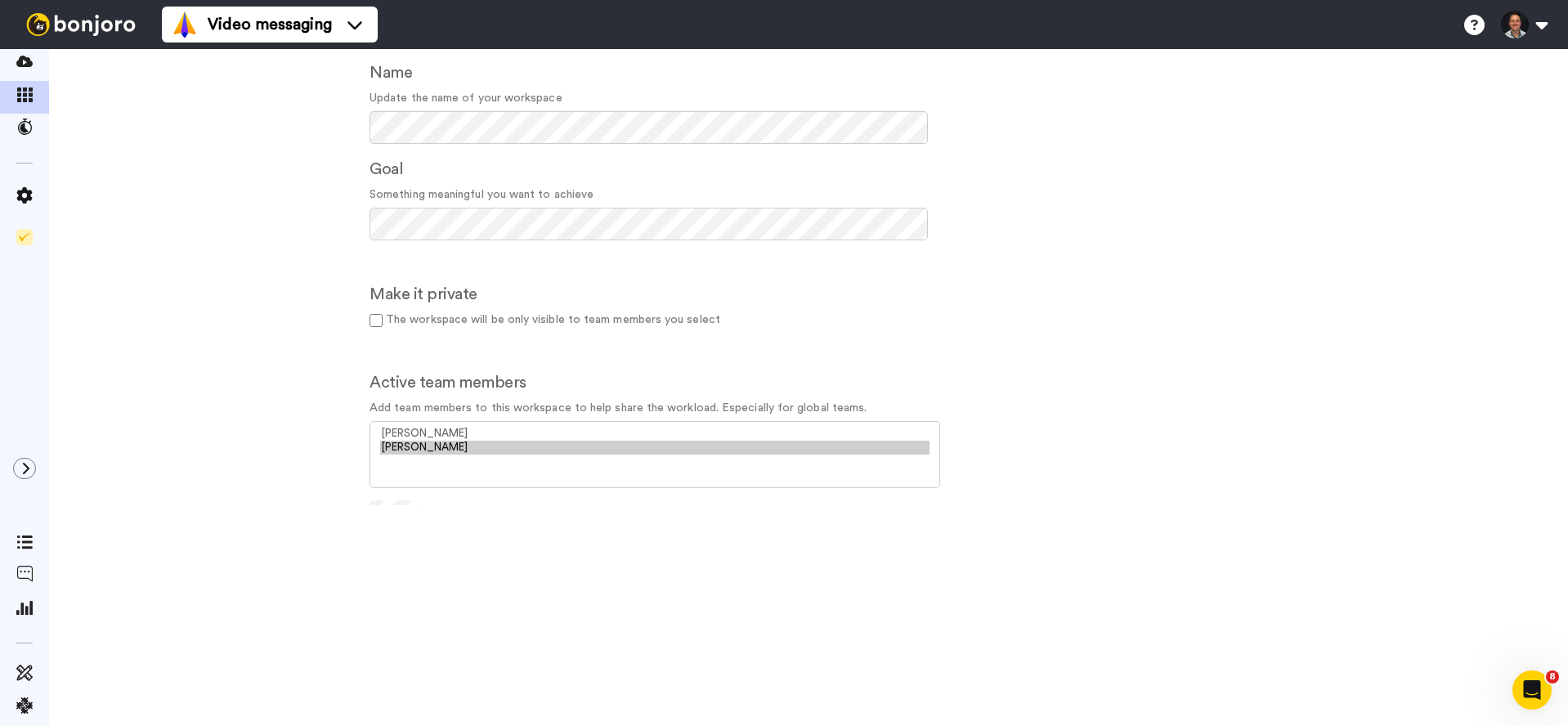
scroll to position [218, 0]
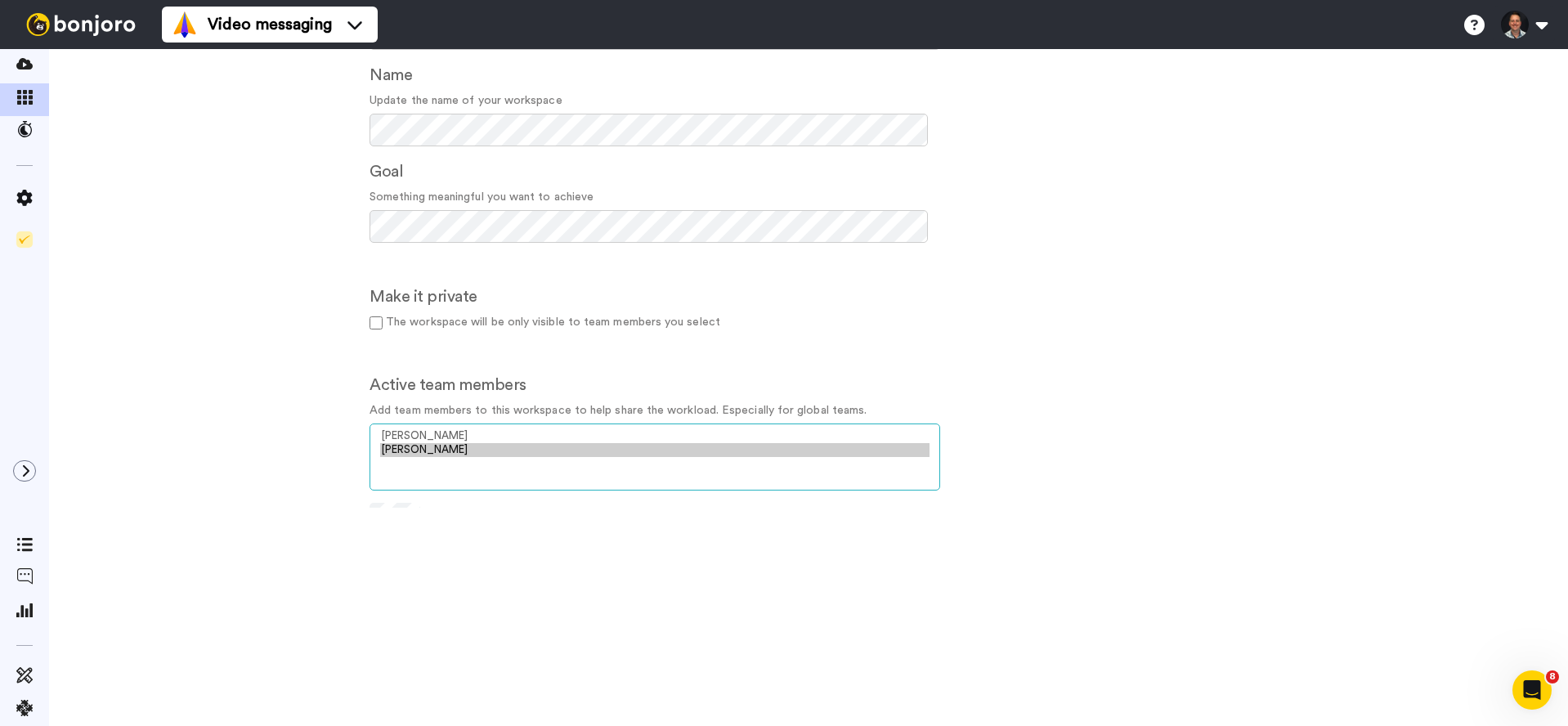
click at [474, 448] on option "[PERSON_NAME]" at bounding box center [655, 450] width 549 height 14
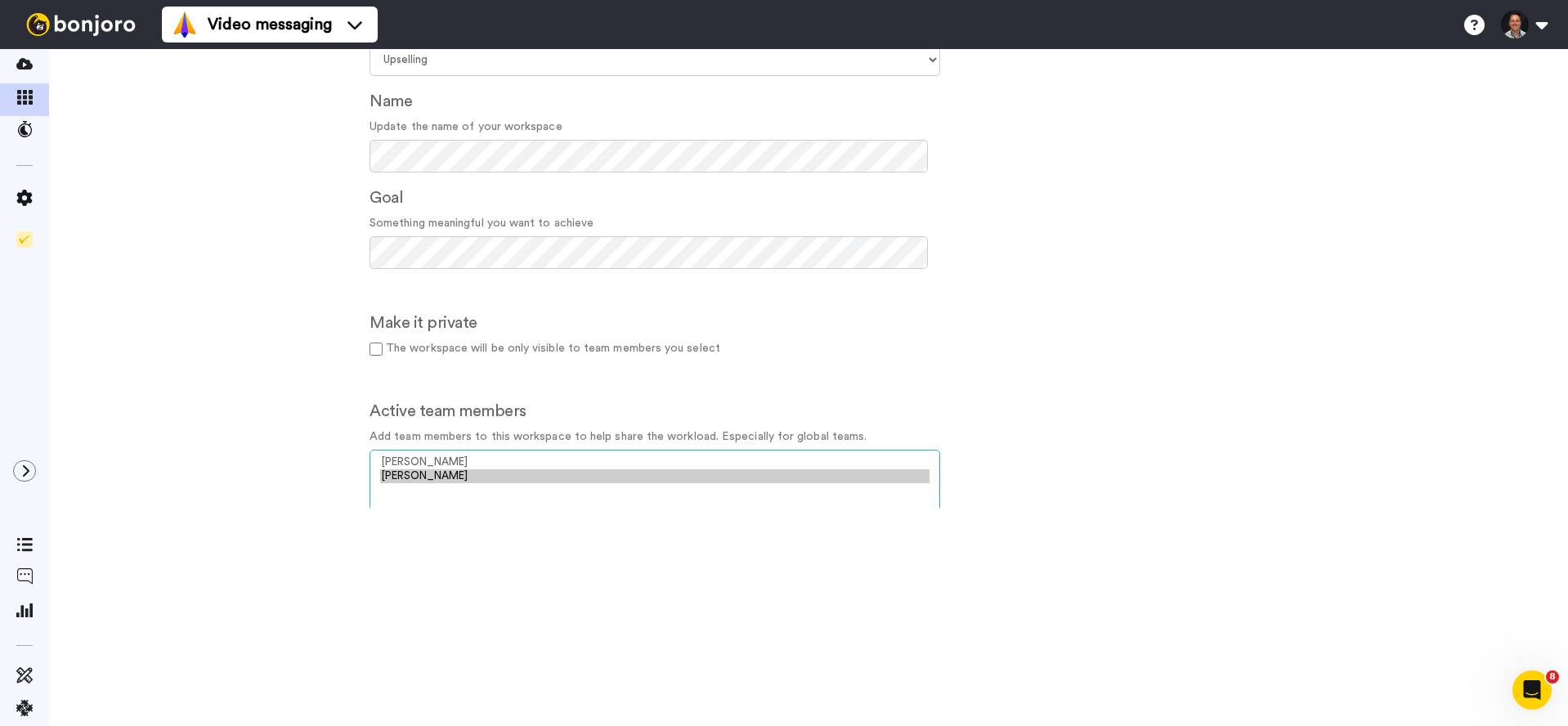
scroll to position [67, 0]
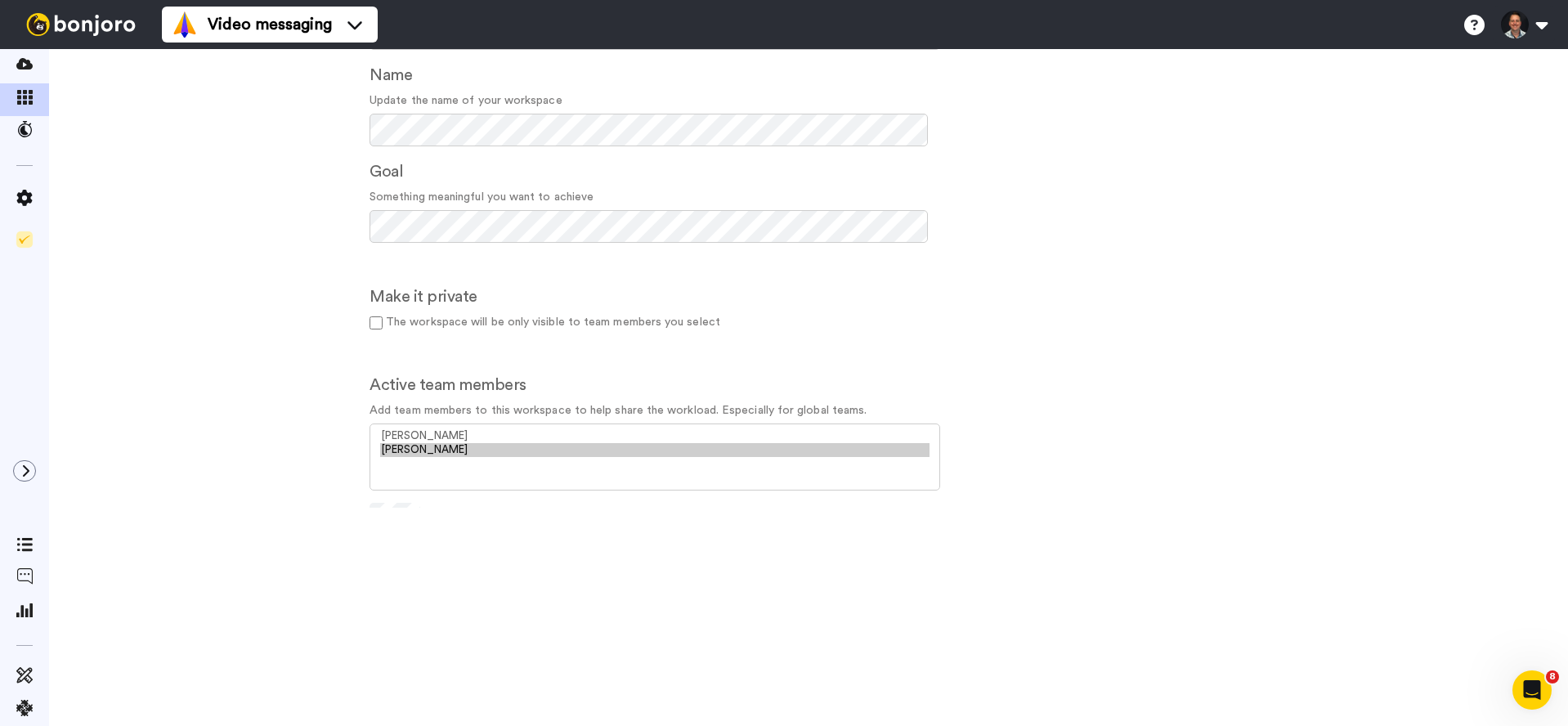
click at [1530, 694] on icon "Open Intercom Messenger" at bounding box center [1532, 690] width 27 height 27
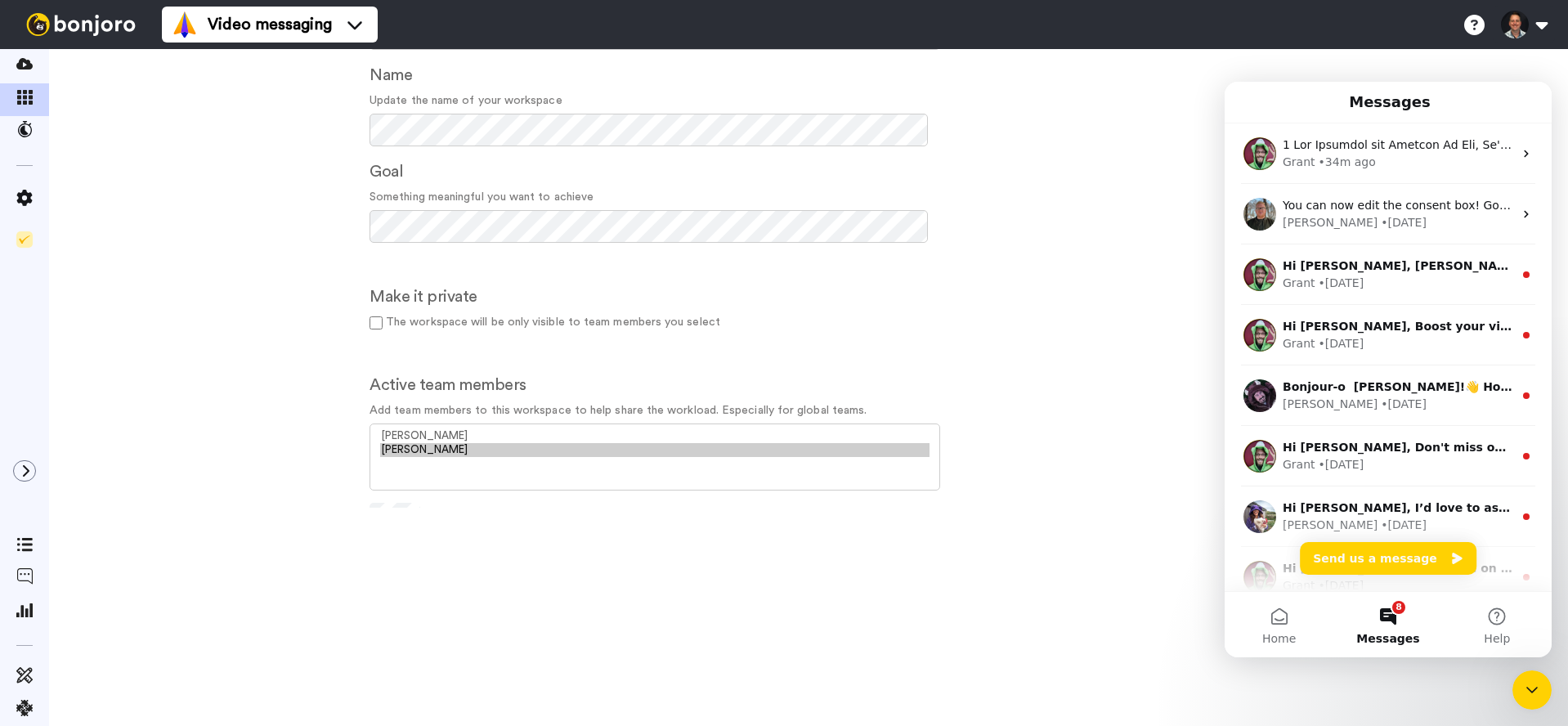
click at [1403, 561] on button "Send us a message" at bounding box center [1388, 559] width 177 height 33
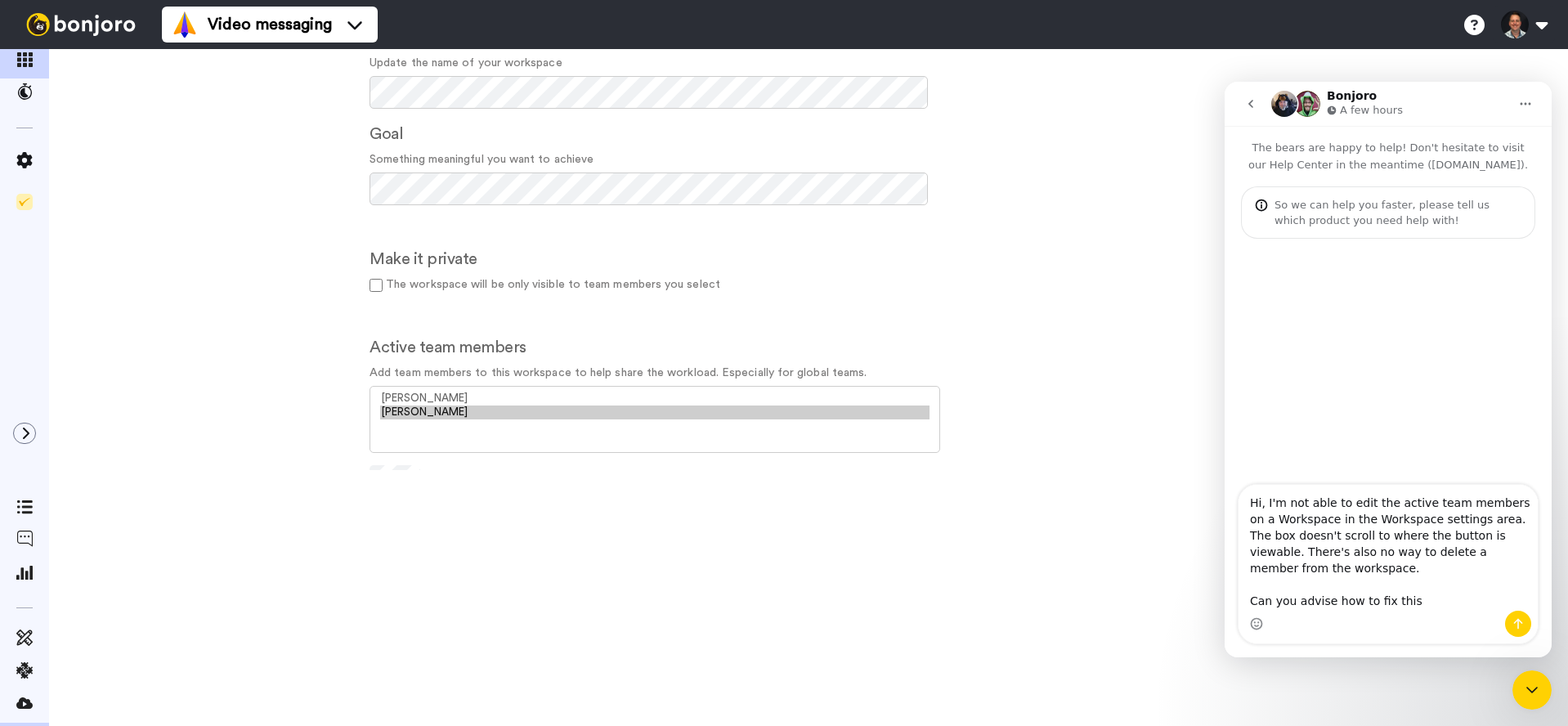
type textarea "Hi, I'm not able to edit the active team members on a Workspace in the Workspac…"
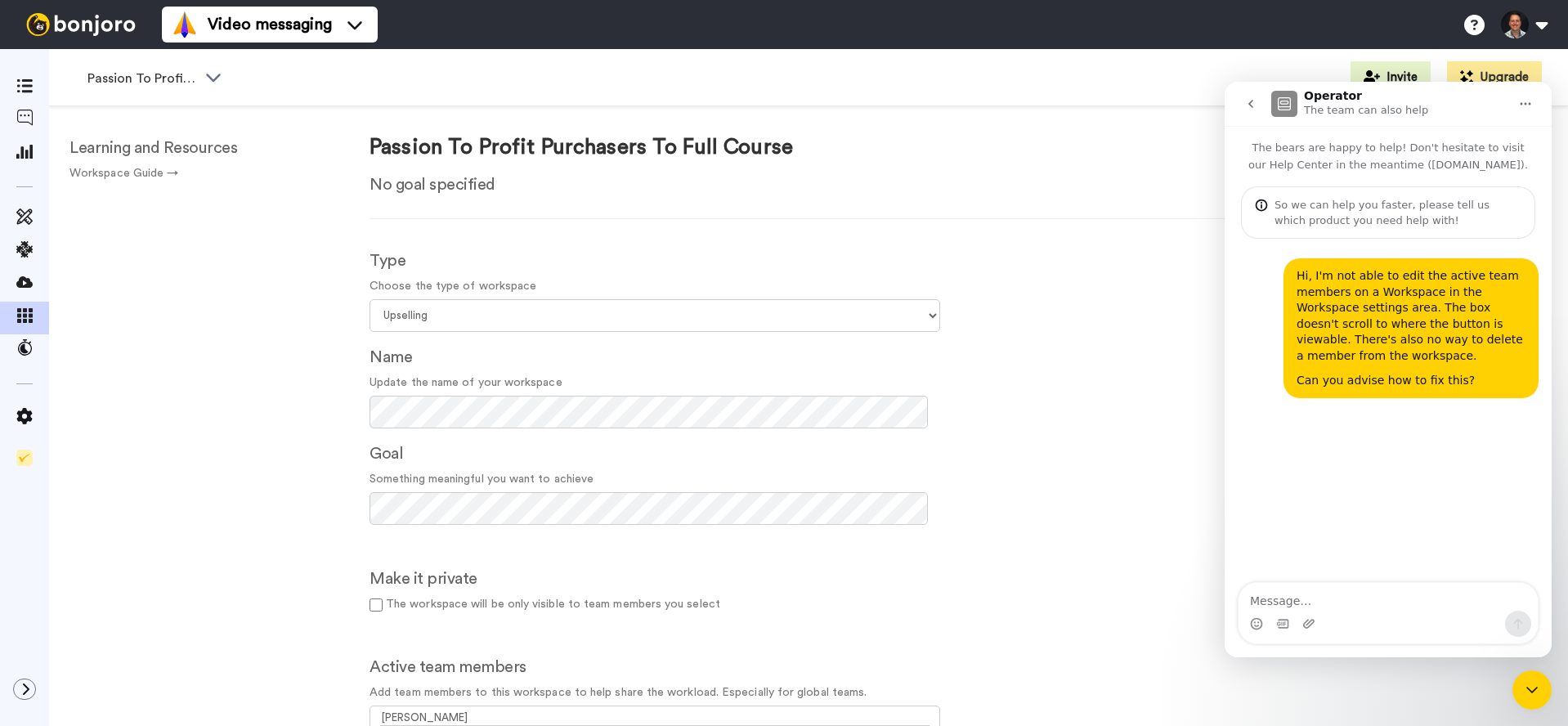
scroll to position [0, 0]
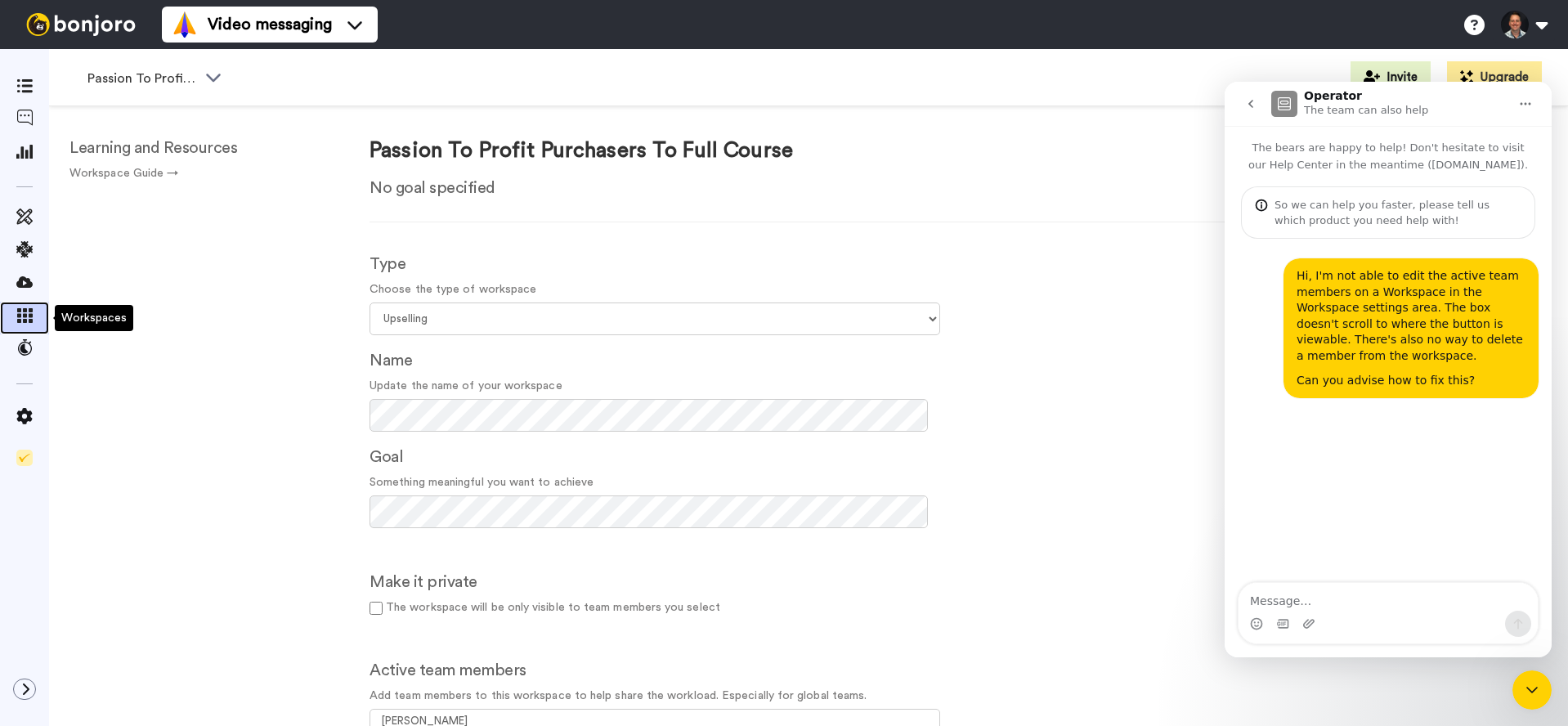
click at [21, 317] on icon at bounding box center [24, 316] width 17 height 15
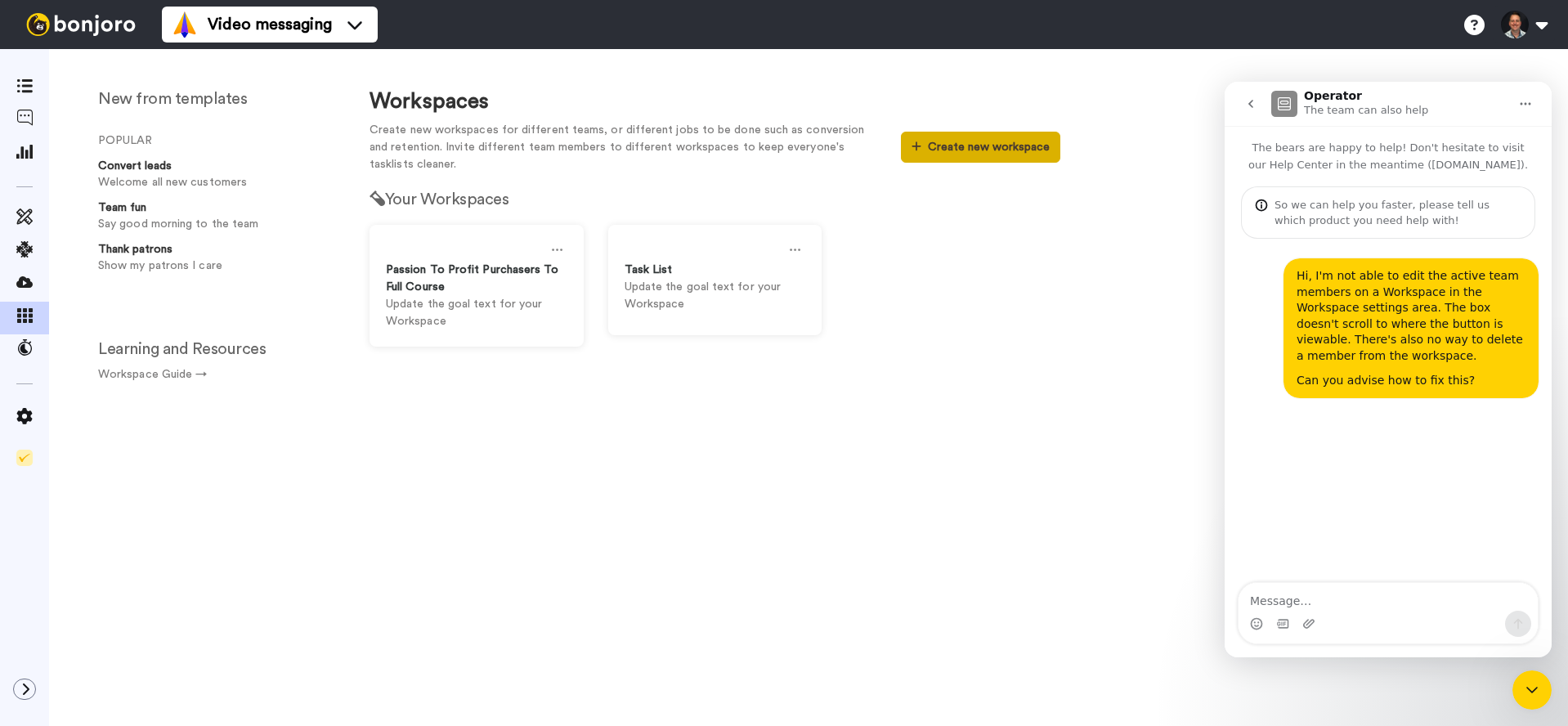
click at [994, 155] on button "Create new workspace" at bounding box center [981, 147] width 160 height 31
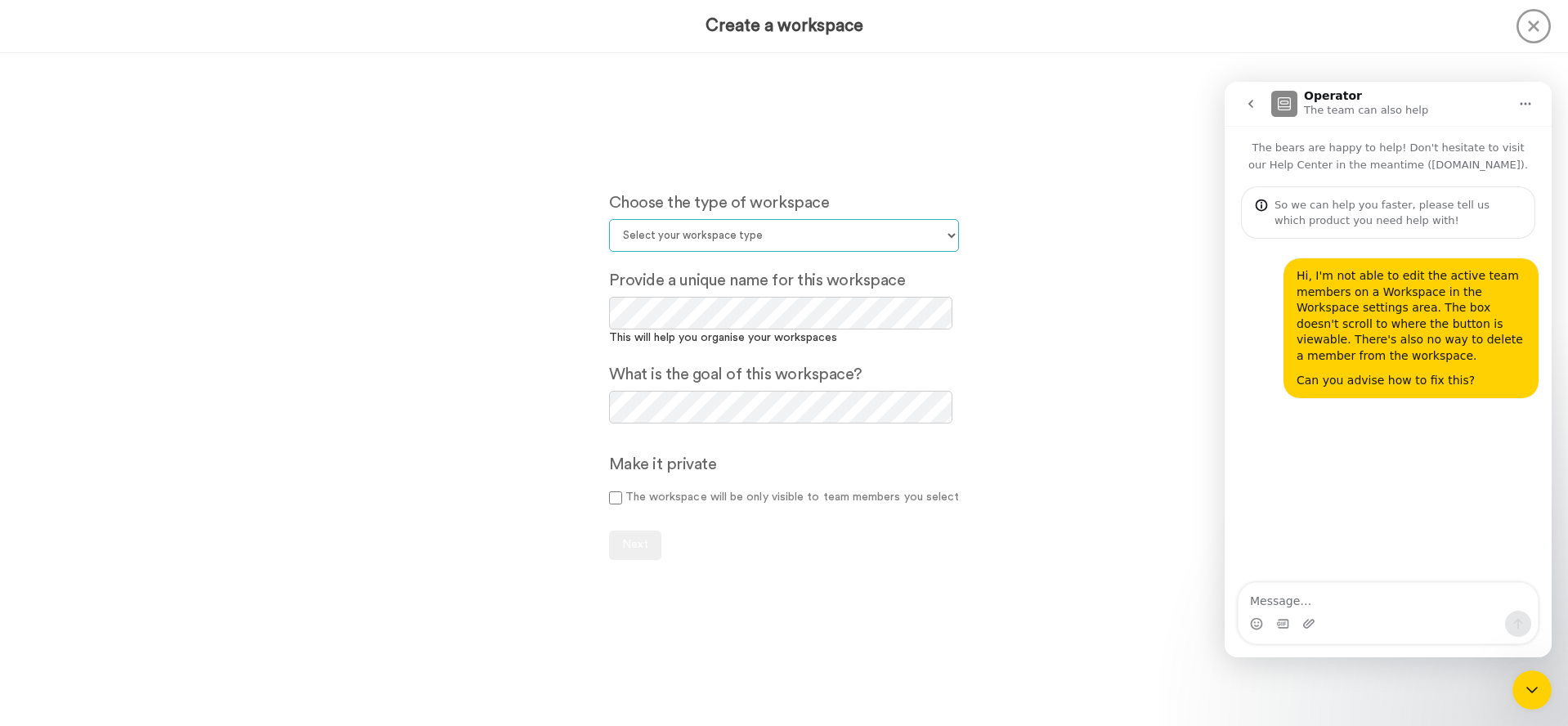
click at [879, 229] on select "Select your workspace type Default Onboarding Activation Retention Team updates…" at bounding box center [784, 235] width 350 height 33
select select "Upselling"
click at [609, 219] on select "Select your workspace type Default Onboarding Activation Retention Team updates…" at bounding box center [784, 235] width 350 height 33
click at [654, 541] on button "Next" at bounding box center [635, 546] width 52 height 30
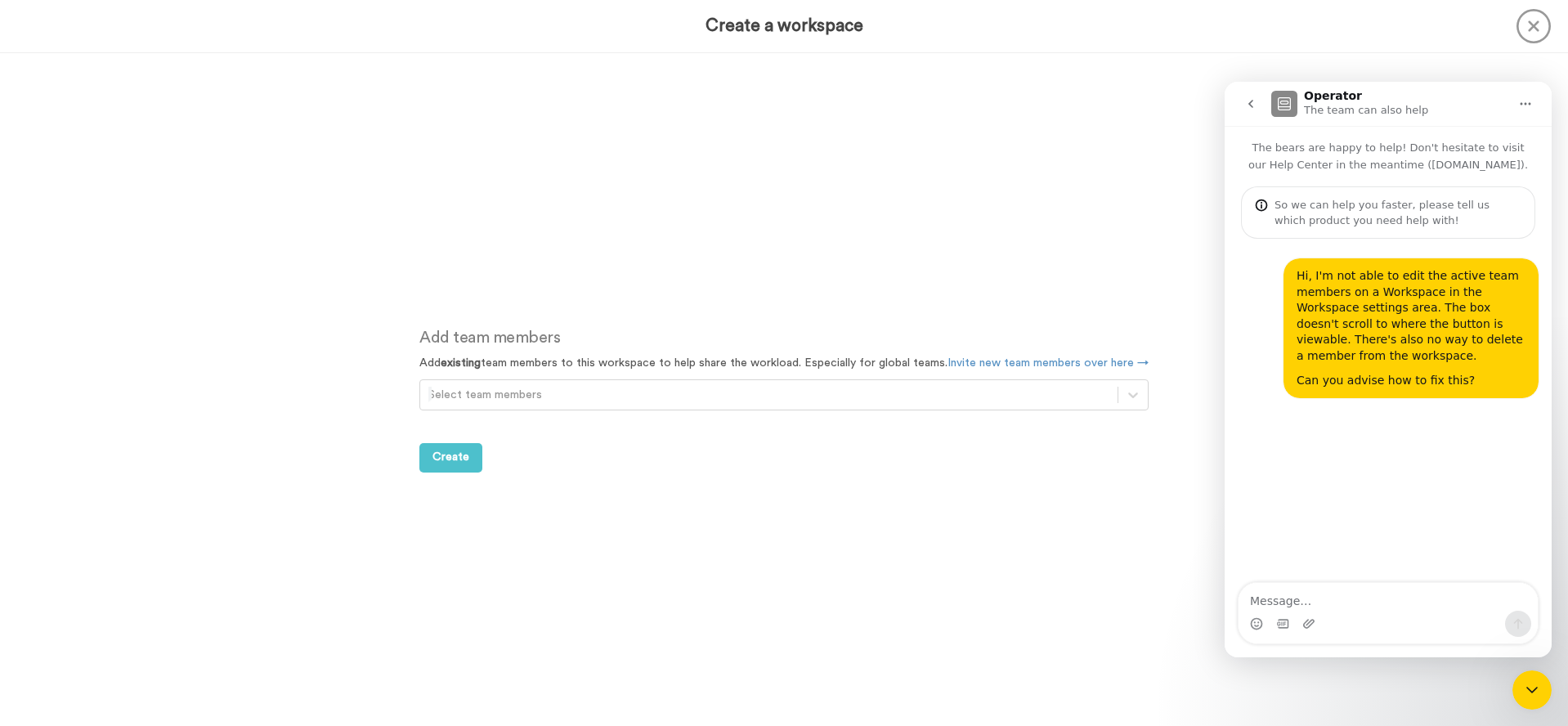
scroll to position [673, 0]
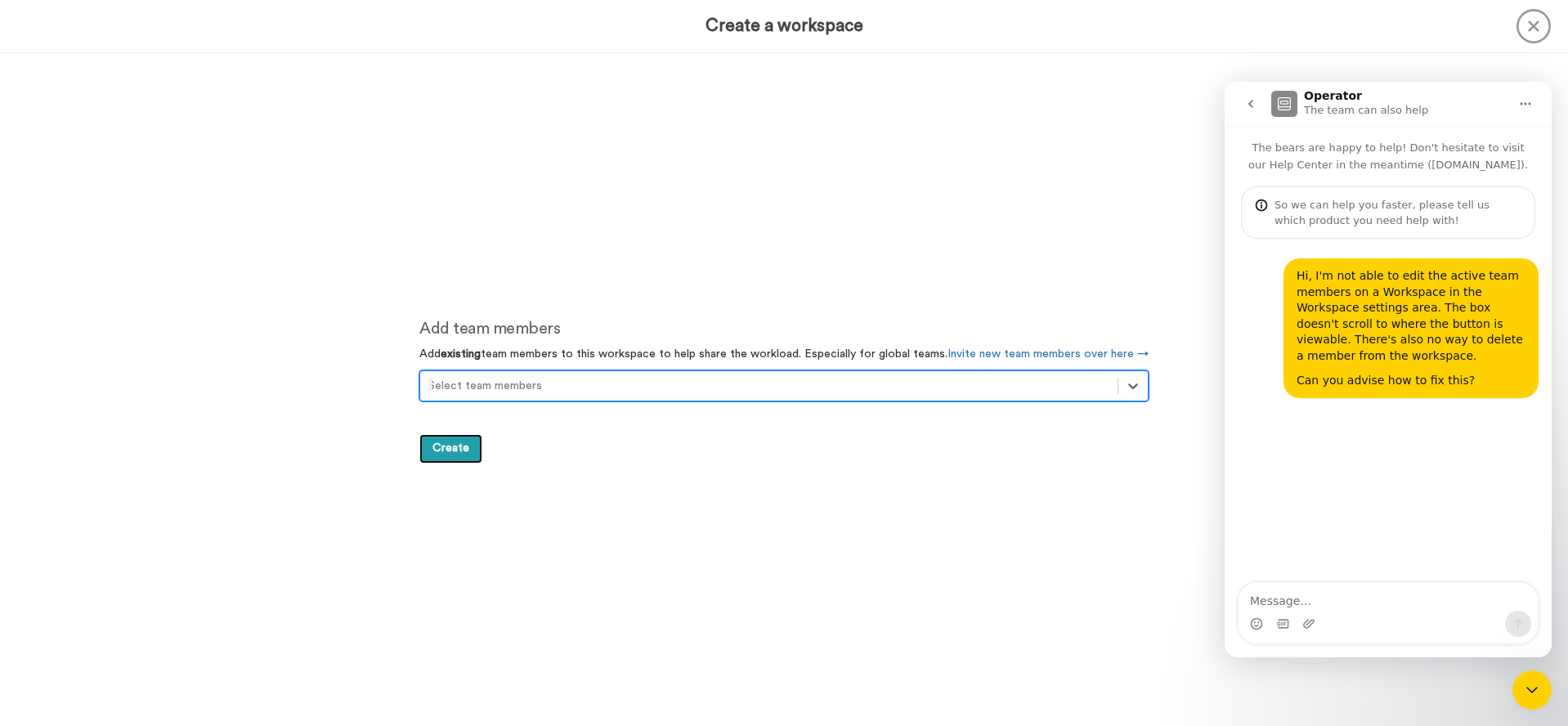
click at [451, 450] on span "Create" at bounding box center [451, 448] width 37 height 11
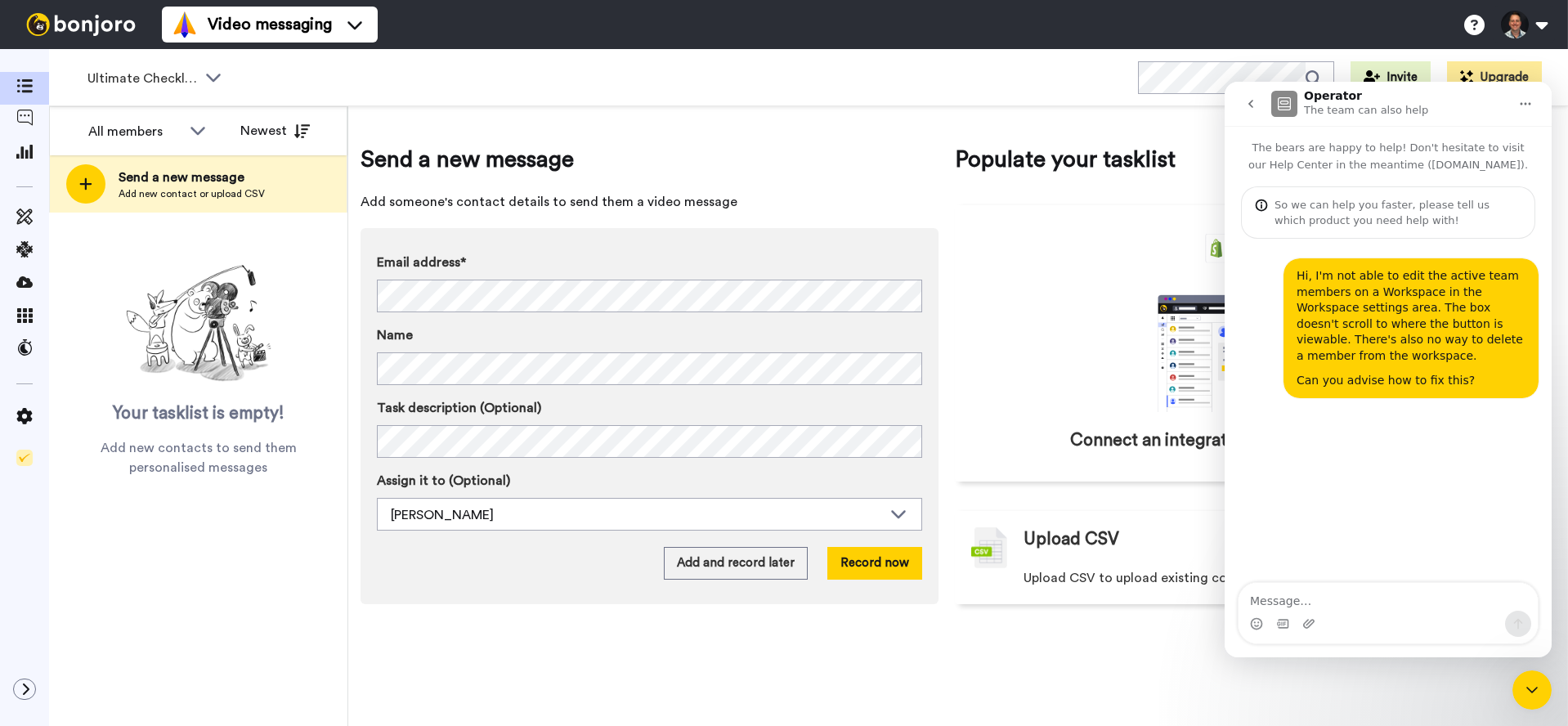
click at [1528, 103] on icon "Home" at bounding box center [1525, 104] width 13 height 13
click at [1540, 683] on icon "Close Intercom Messenger" at bounding box center [1532, 690] width 20 height 20
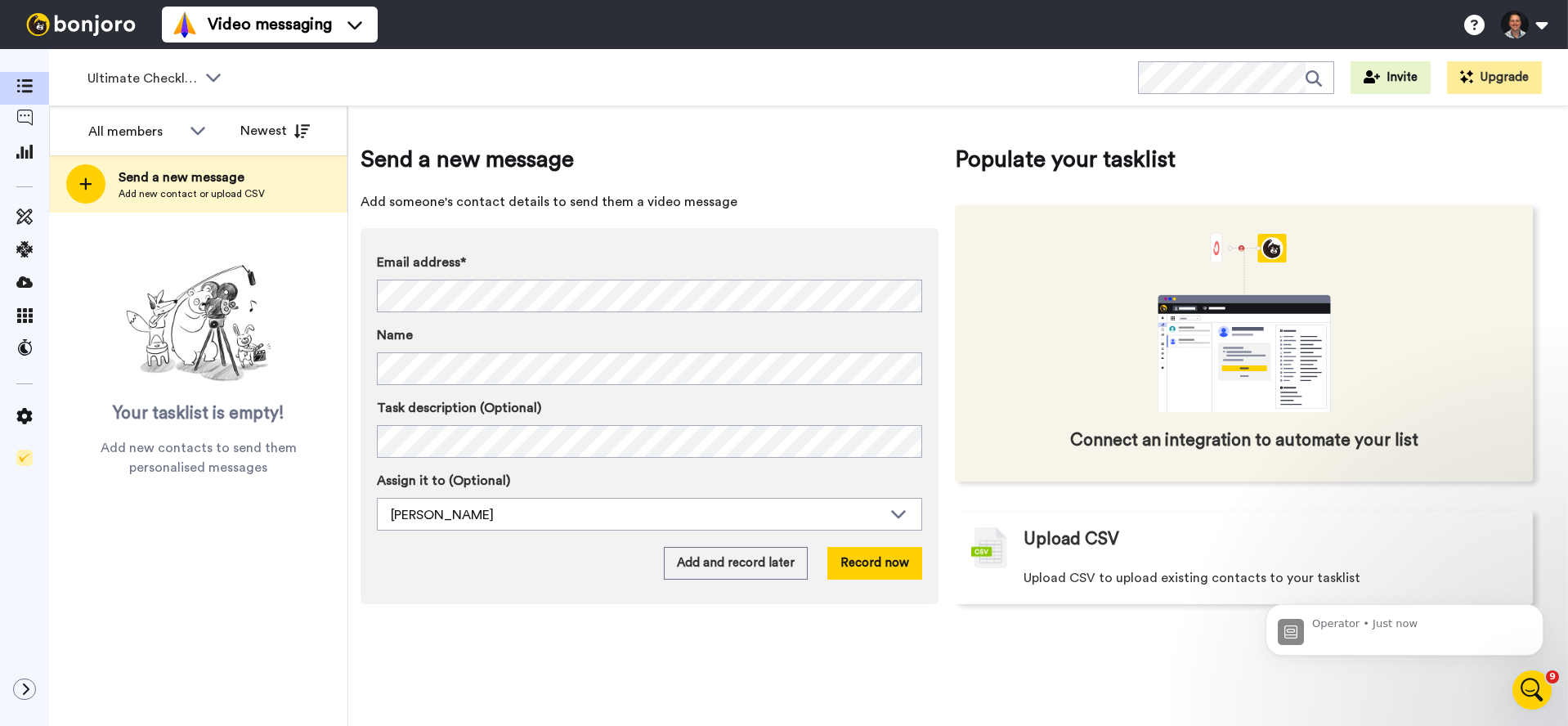
scroll to position [166, 0]
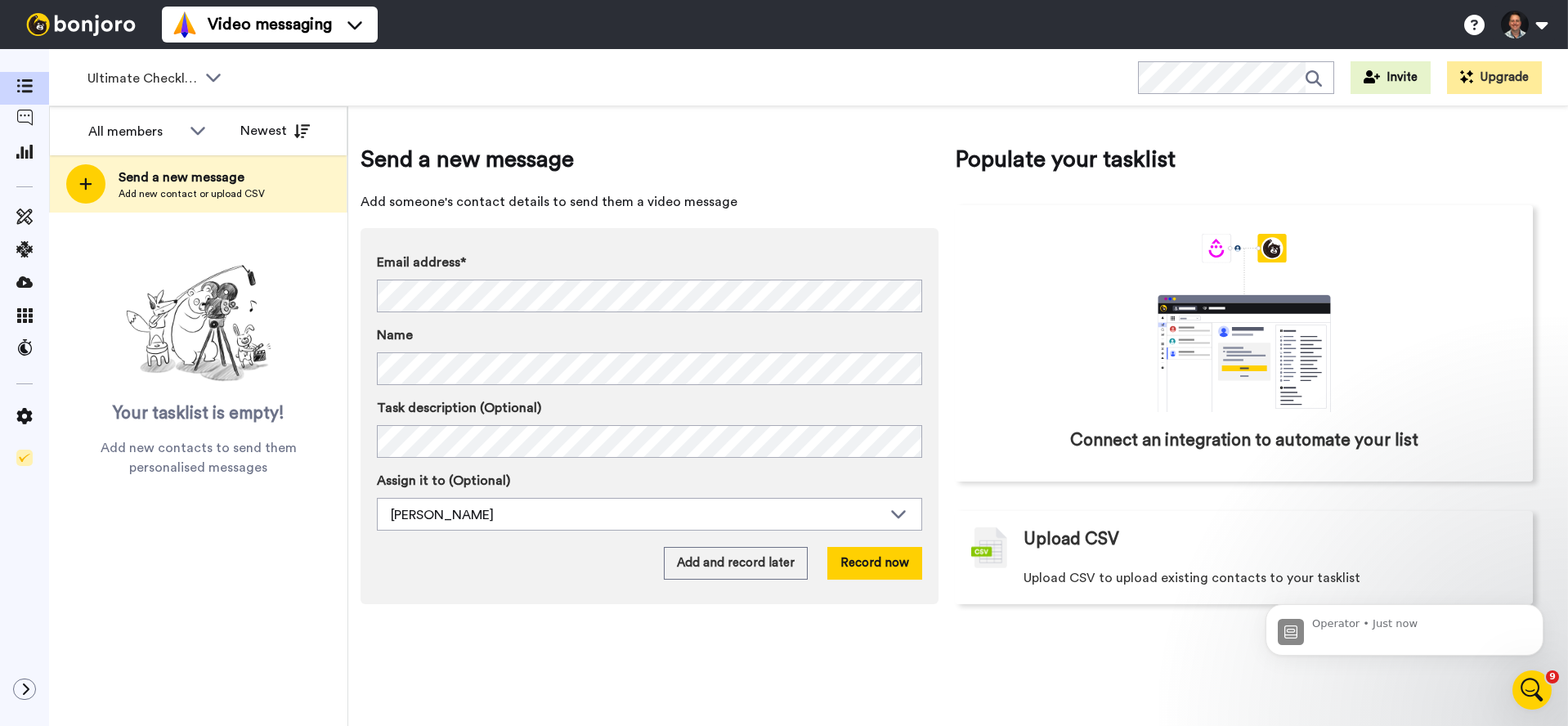
click at [1522, 682] on div "Open Intercom Messenger" at bounding box center [1532, 690] width 54 height 54
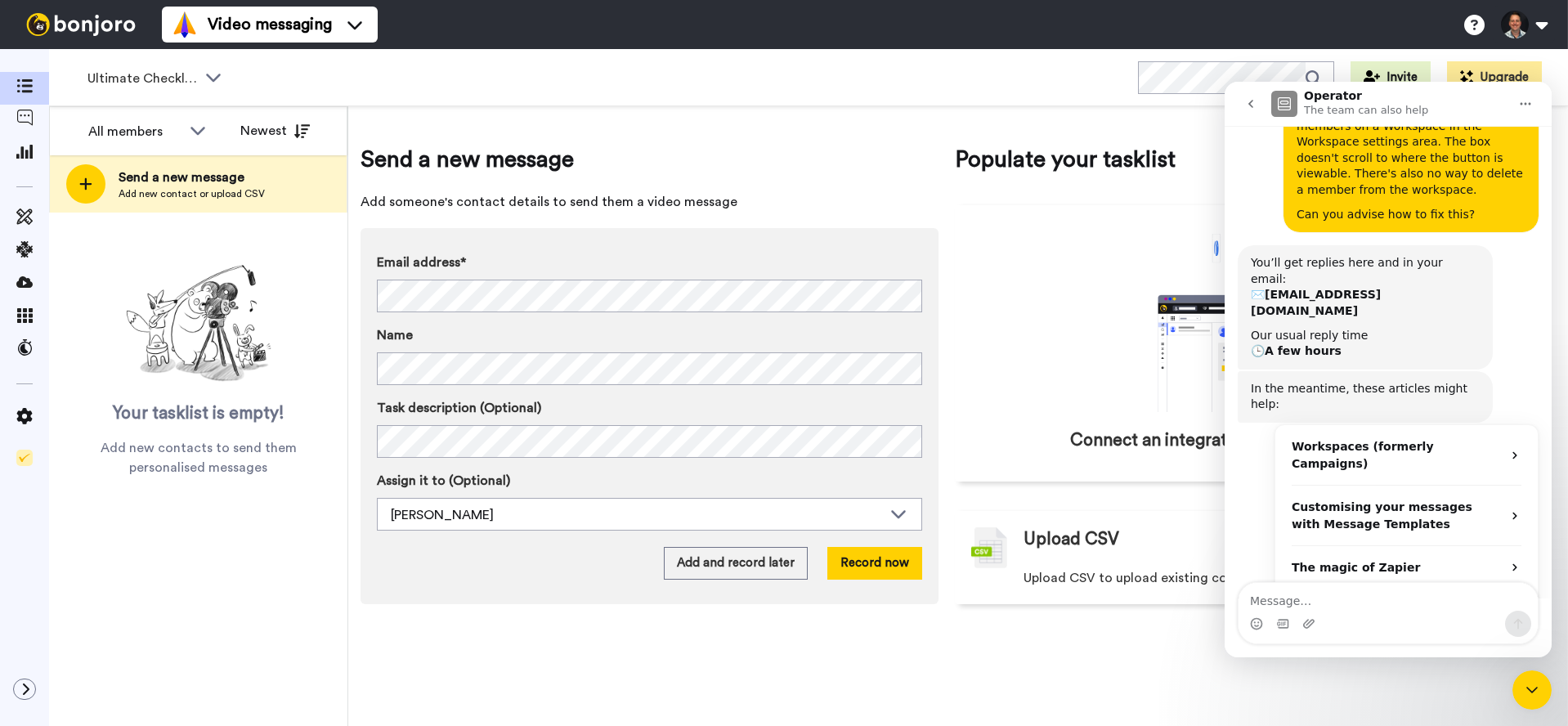
click at [1540, 693] on icon "Close Intercom Messenger" at bounding box center [1532, 690] width 20 height 20
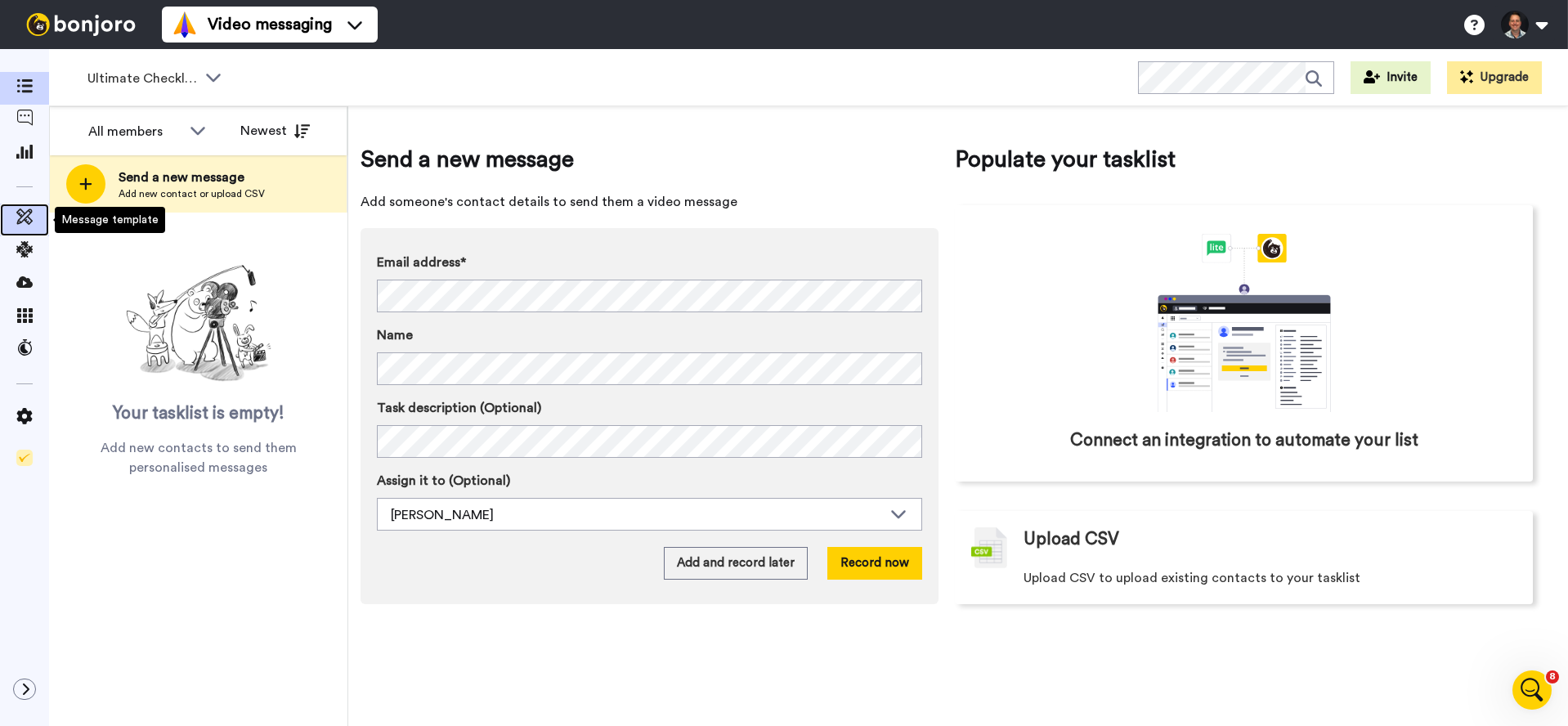
click at [29, 210] on icon at bounding box center [24, 216] width 17 height 17
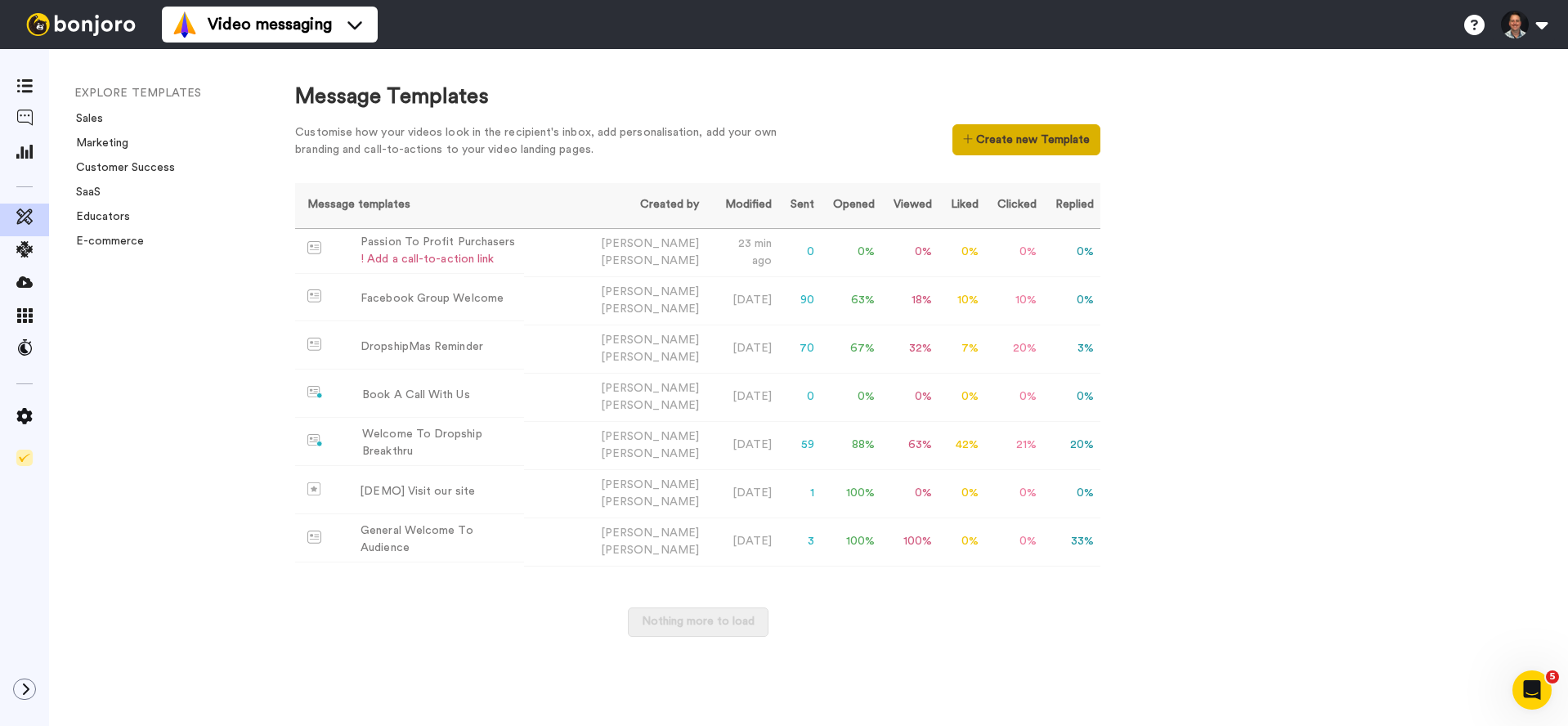
click at [986, 139] on button "Create new Template" at bounding box center [1027, 140] width 148 height 31
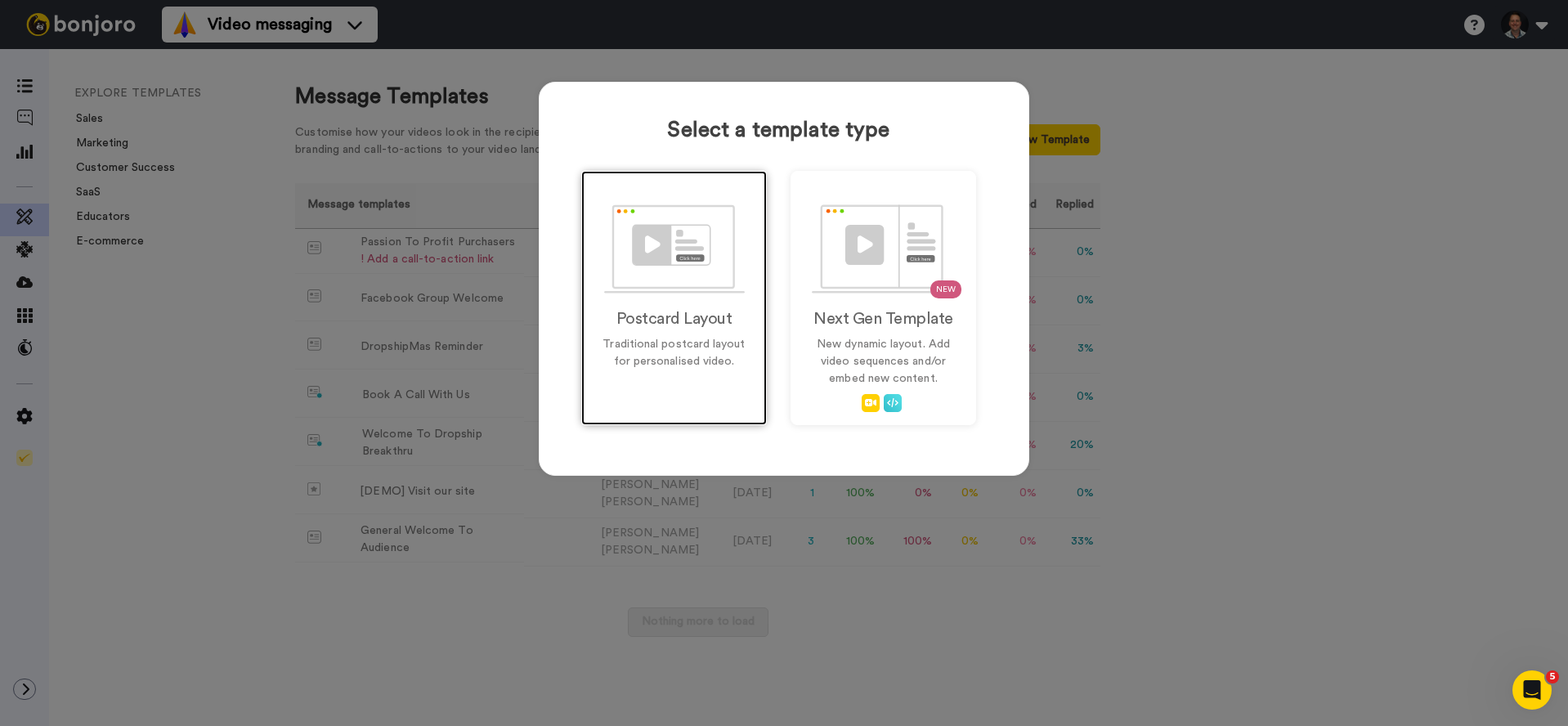
click at [670, 311] on h2 "Postcard Layout" at bounding box center [675, 319] width 152 height 18
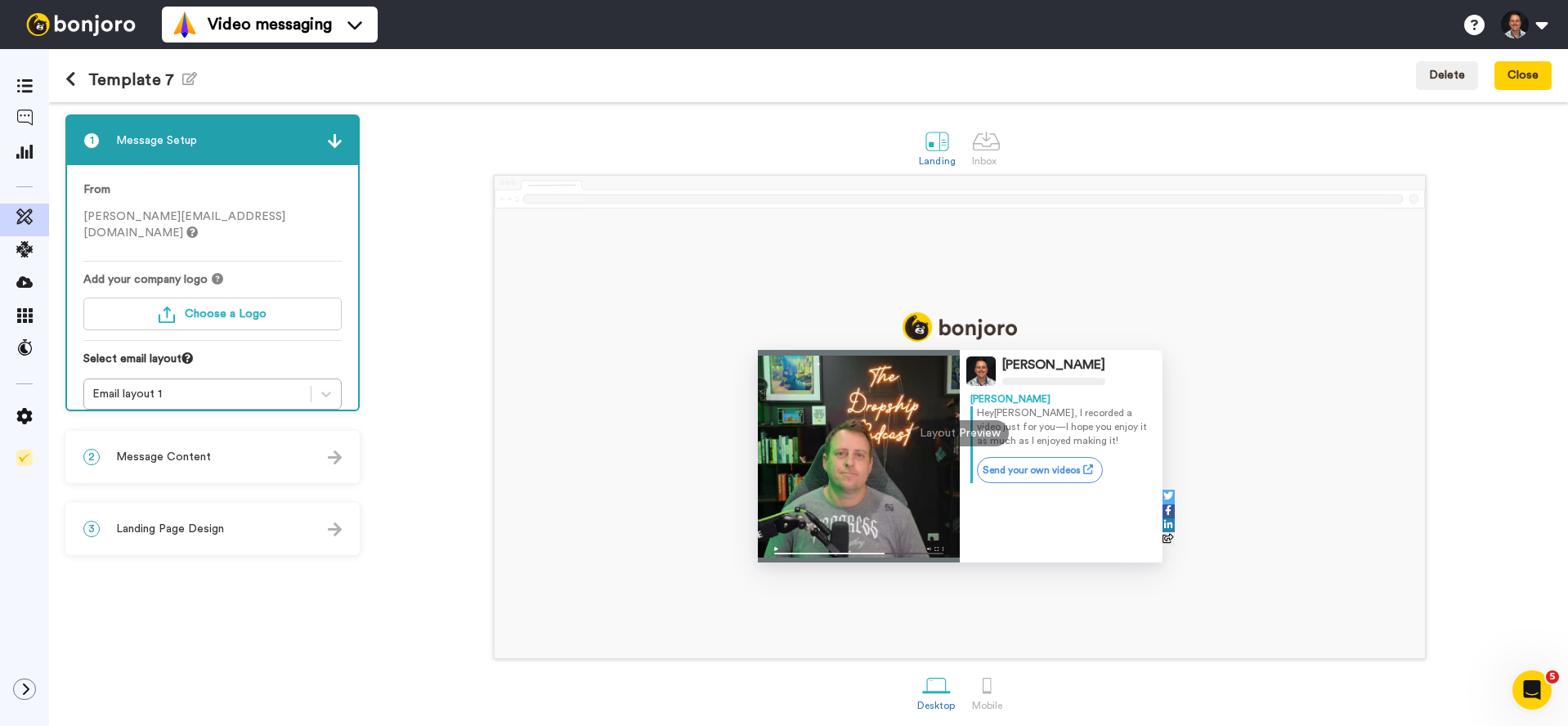
click at [156, 86] on h1 "Template 7 Edit name" at bounding box center [131, 80] width 132 height 19
click at [184, 78] on icon "button" at bounding box center [189, 78] width 15 height 13
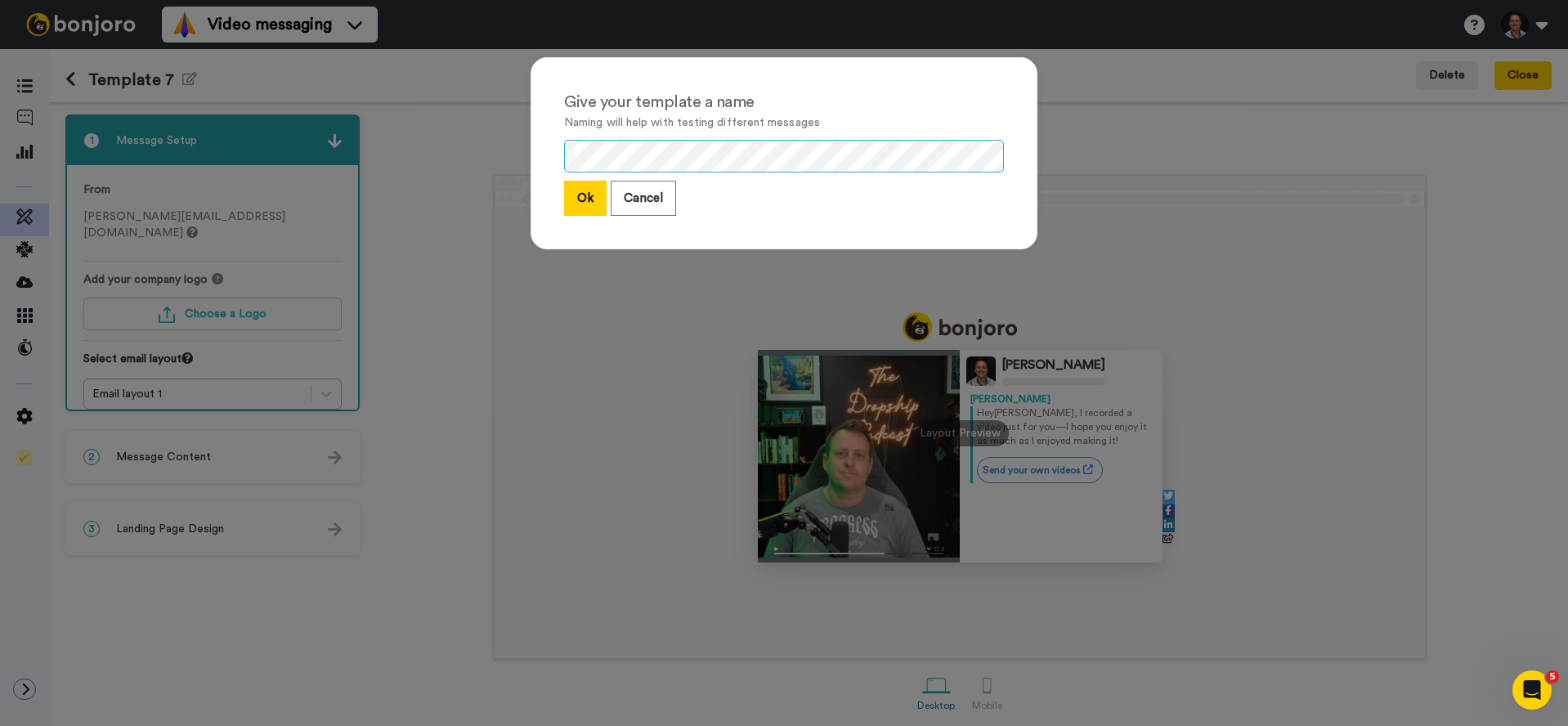
click at [482, 160] on div "Give your template a name Naming will help with testing different messages Ok C…" at bounding box center [784, 363] width 1568 height 726
click at [570, 179] on div "Give your template a name Naming will help with testing different messages Ok C…" at bounding box center [784, 153] width 507 height 192
click at [573, 193] on button "Ok" at bounding box center [585, 198] width 43 height 35
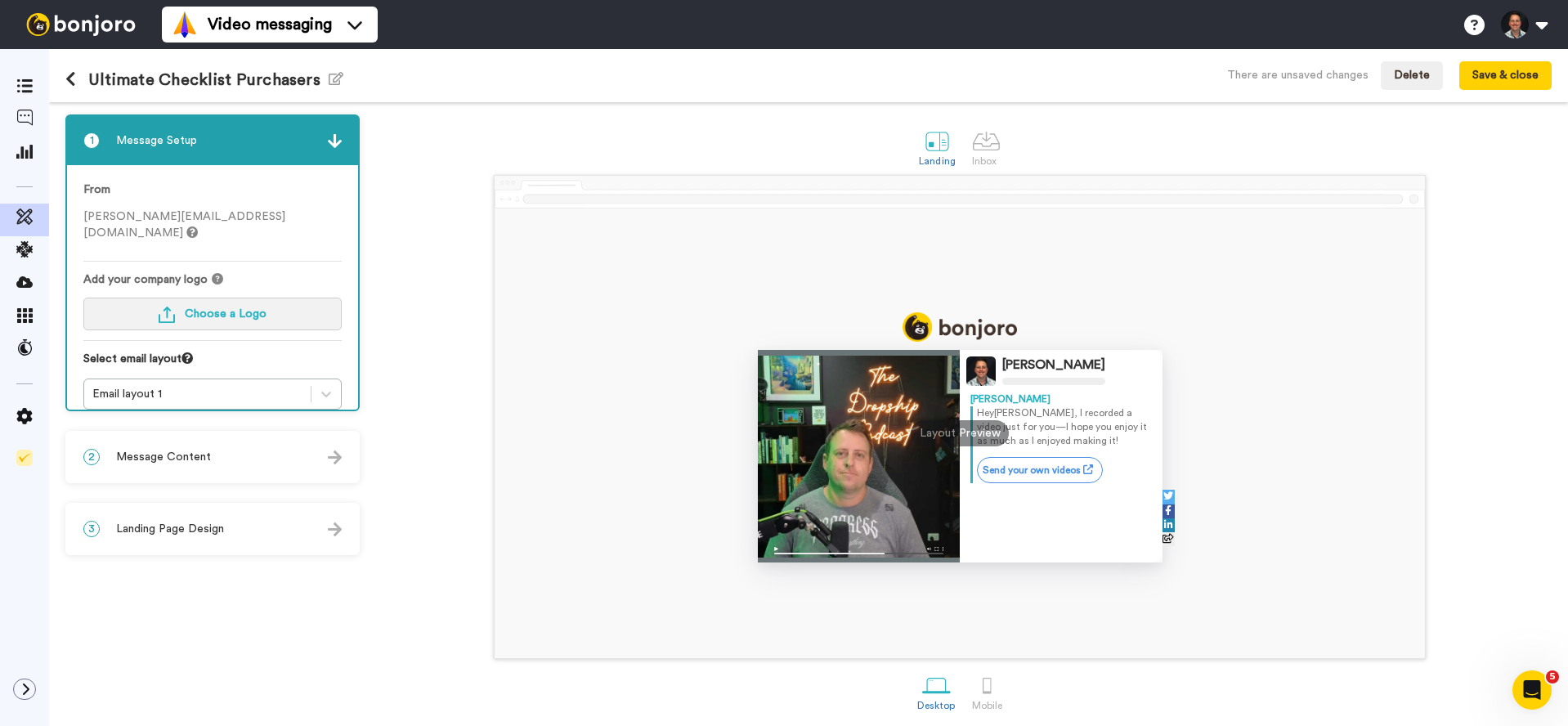
click at [219, 309] on span "Choose a Logo" at bounding box center [226, 314] width 82 height 11
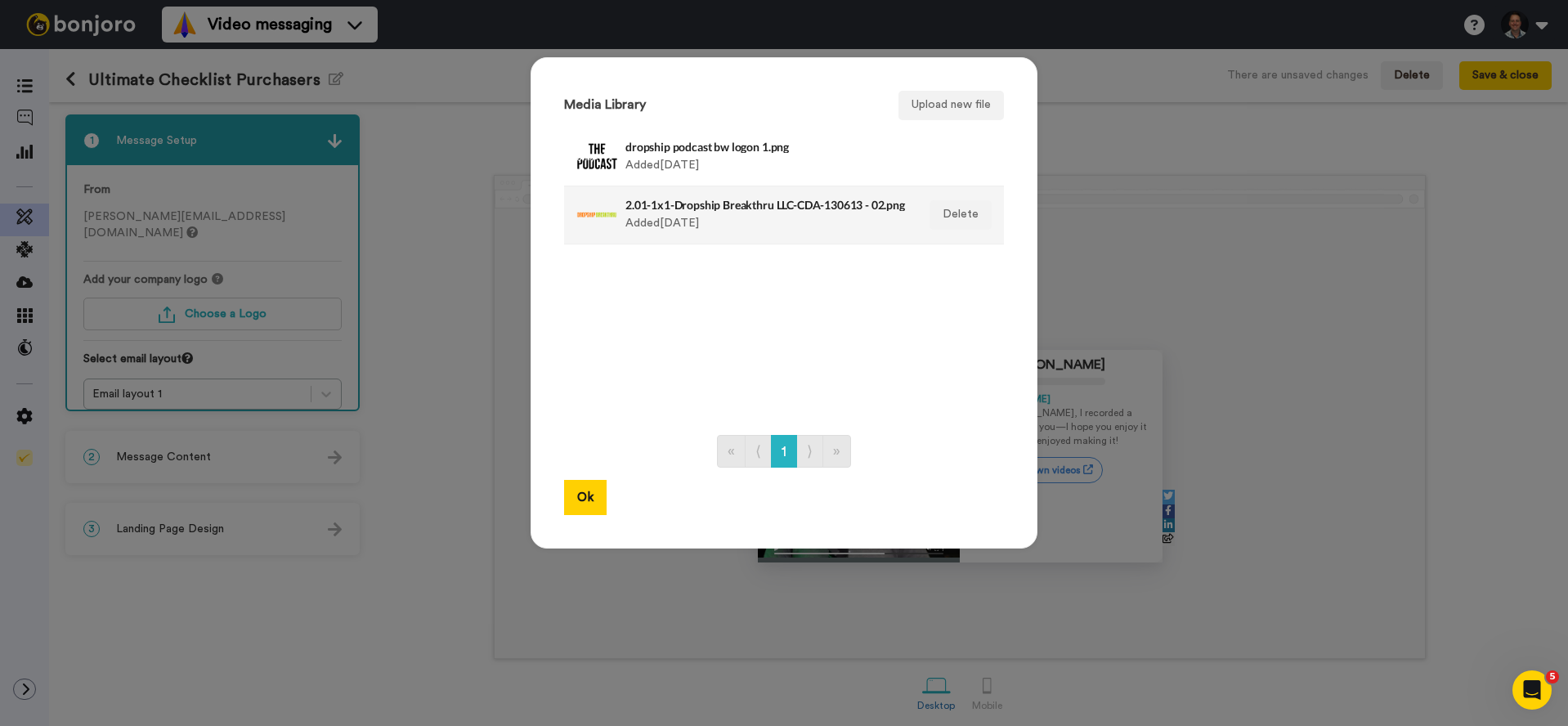
click at [665, 211] on div "2.01-1x1-Dropship Breakthru LLC-CDA-130613 - 02.png Added [DATE]" at bounding box center [767, 214] width 282 height 41
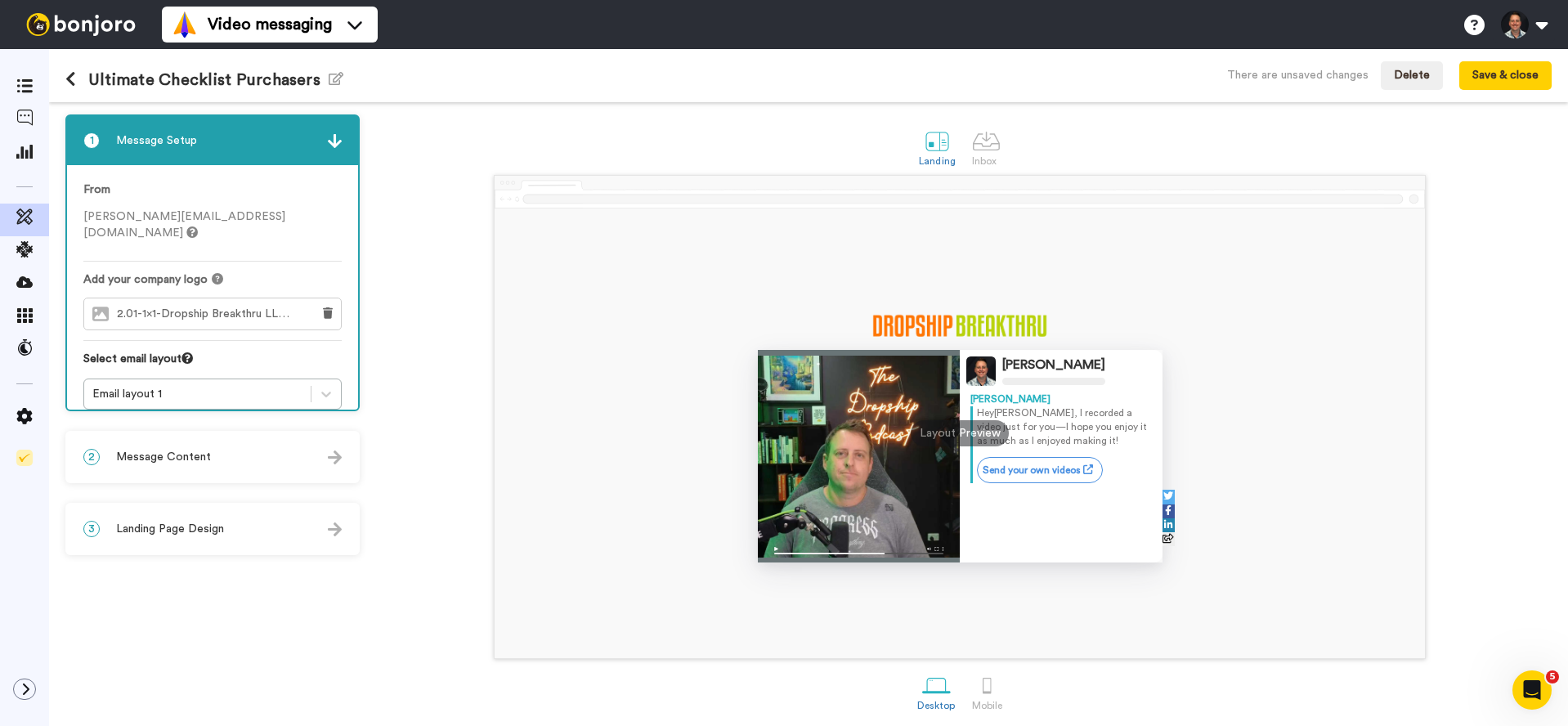
click at [199, 449] on span "Message Content" at bounding box center [163, 457] width 95 height 17
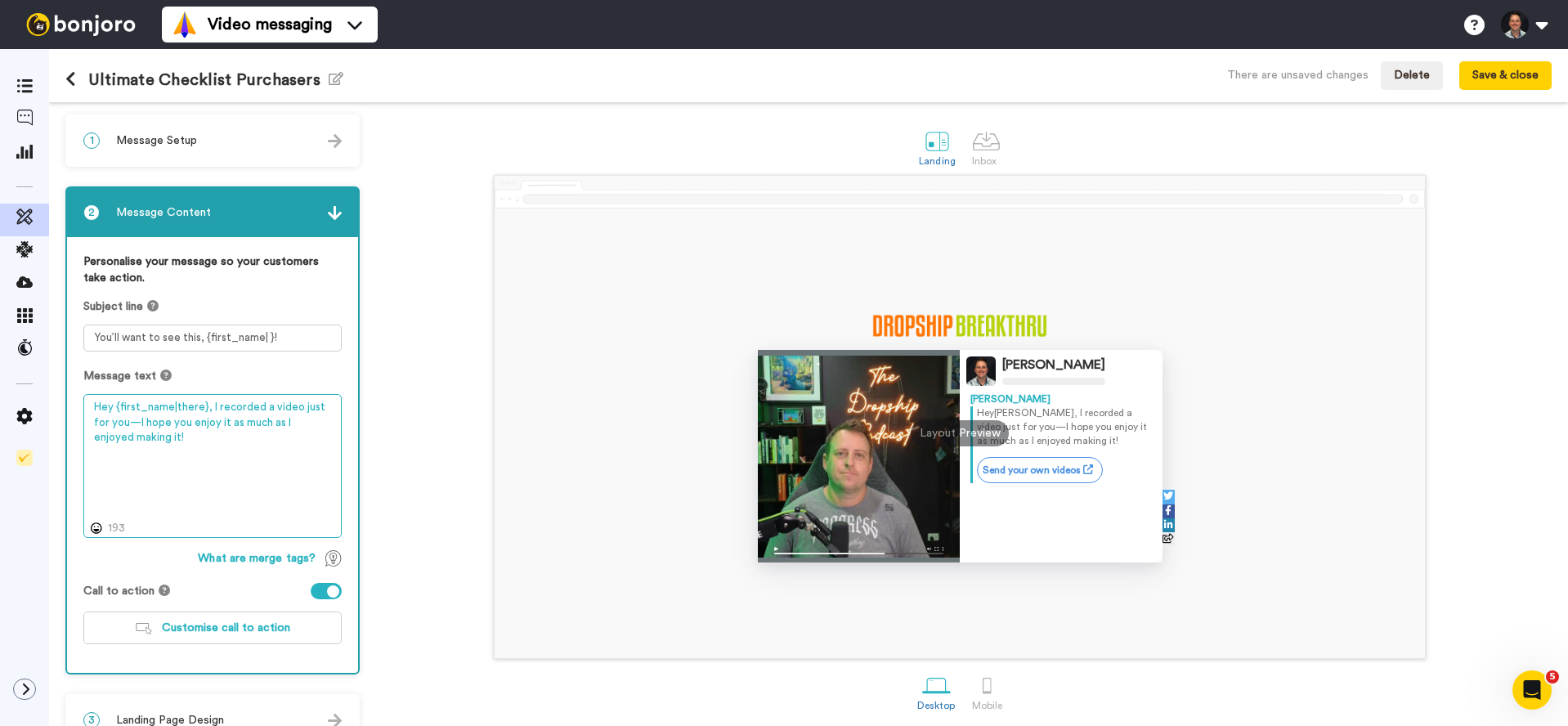
drag, startPoint x: 207, startPoint y: 408, endPoint x: 250, endPoint y: 444, distance: 56.1
click at [250, 444] on textarea "Hey {first_name|there}, I recorded a video just for you—I hope you enjoy it as …" at bounding box center [213, 465] width 258 height 144
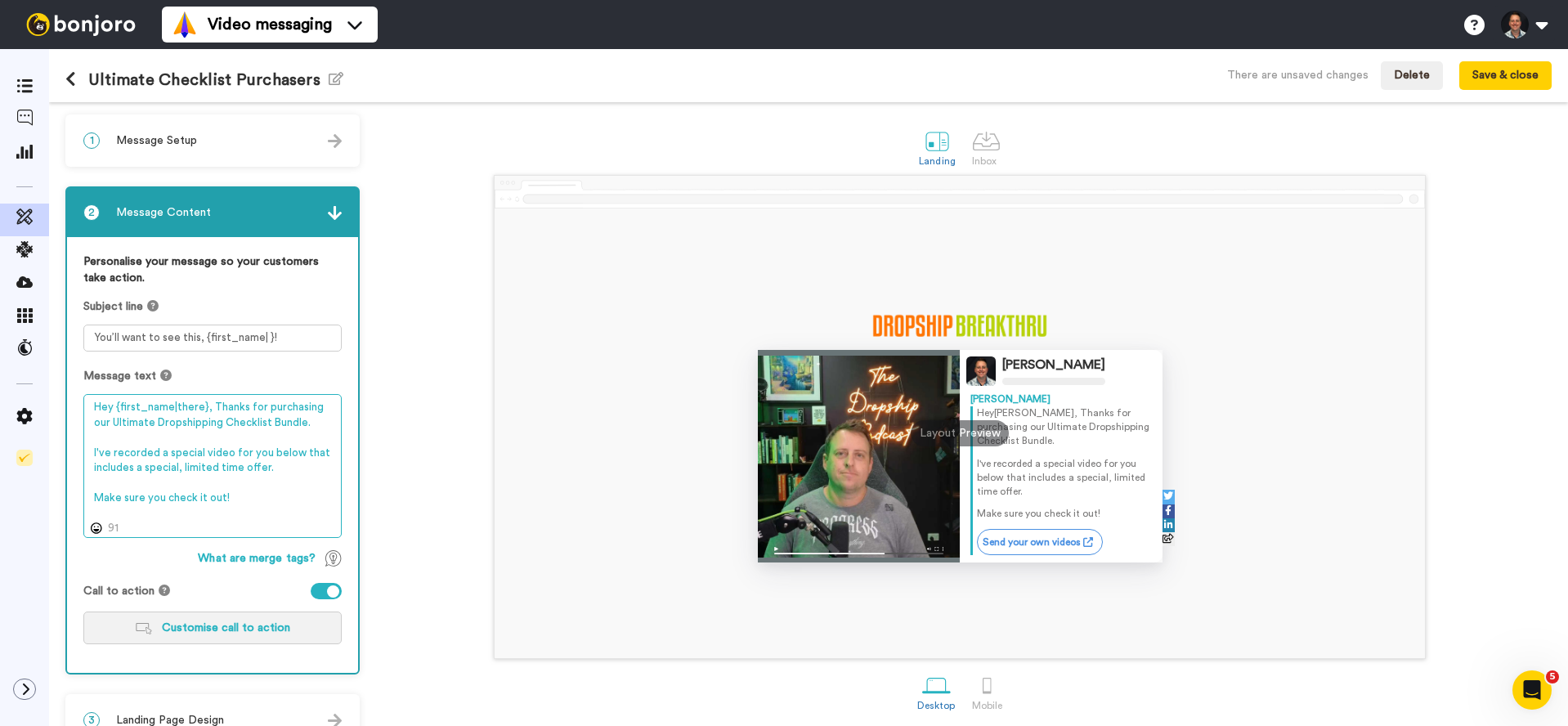
type textarea "Hey {first_name|there}, Thanks for purchasing our Ultimate Dropshipping Checkli…"
click at [244, 634] on span "Customise call to action" at bounding box center [226, 628] width 128 height 11
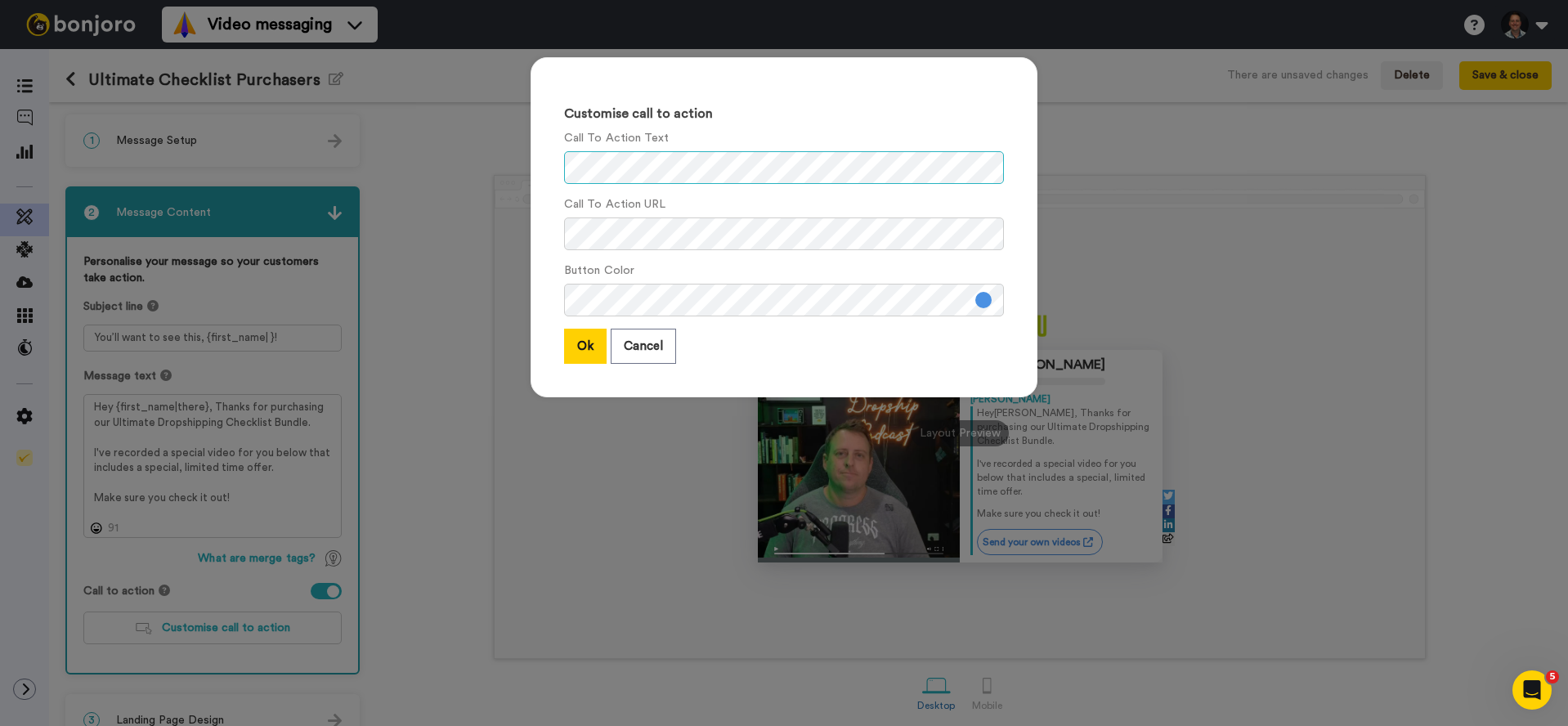
click at [538, 170] on div "Customise call to action Call To Action Text Call To Action URL Button Color Ok…" at bounding box center [784, 227] width 507 height 340
click at [984, 304] on button at bounding box center [983, 300] width 17 height 17
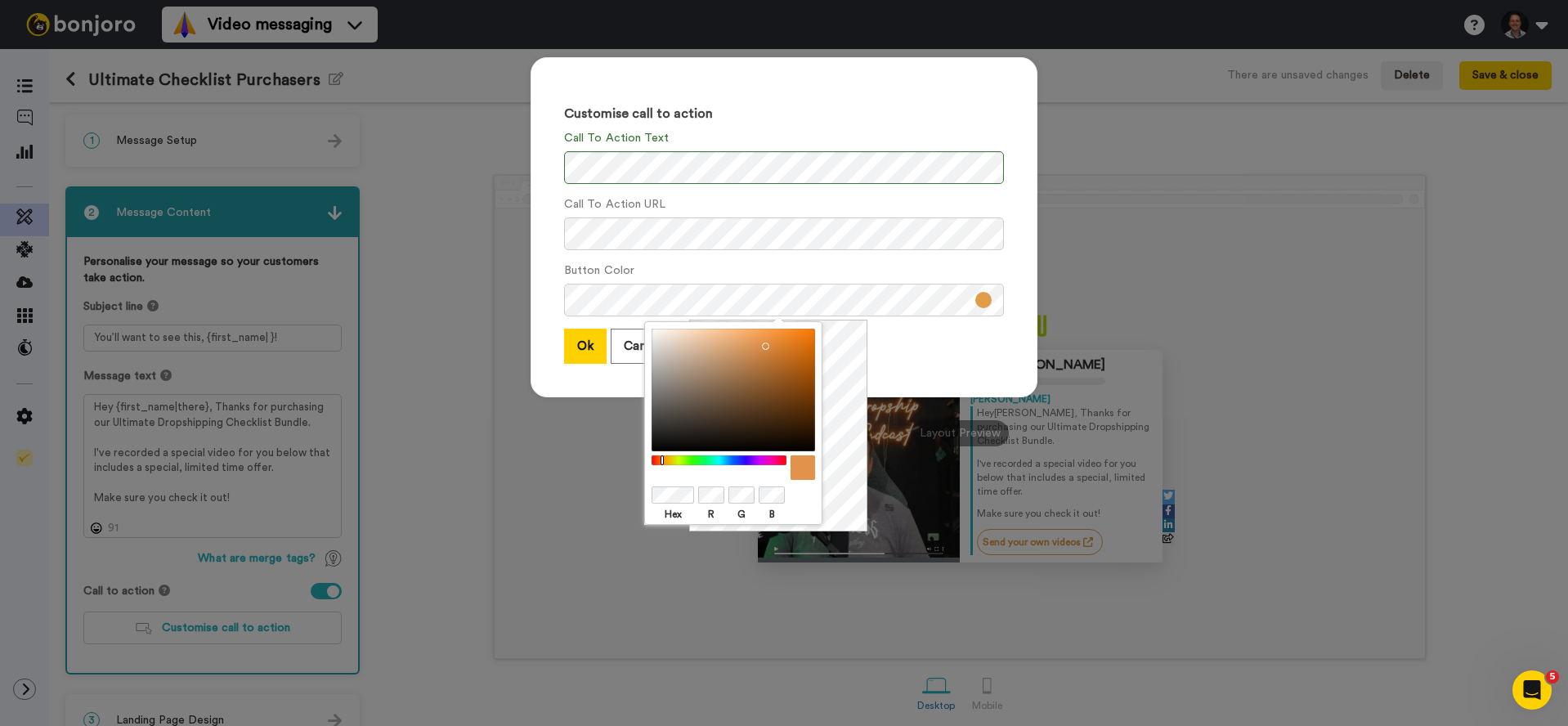
drag, startPoint x: 731, startPoint y: 462, endPoint x: 662, endPoint y: 465, distance: 69.1
click at [662, 465] on div at bounding box center [719, 461] width 140 height 10
click at [665, 459] on div at bounding box center [719, 461] width 140 height 10
click at [812, 330] on div at bounding box center [734, 390] width 164 height 123
click at [588, 361] on button "Ok" at bounding box center [585, 346] width 43 height 35
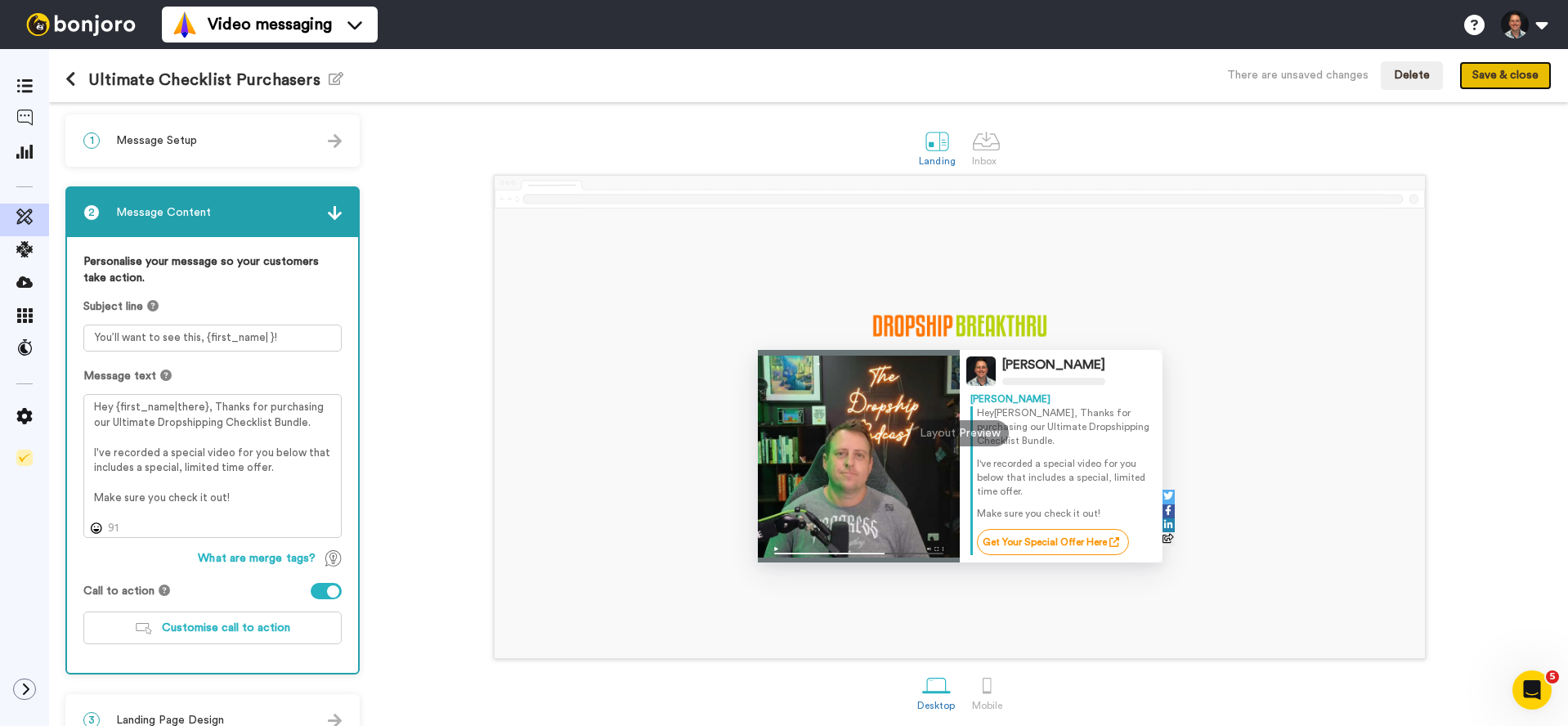
click at [1501, 79] on button "Save & close" at bounding box center [1506, 76] width 92 height 30
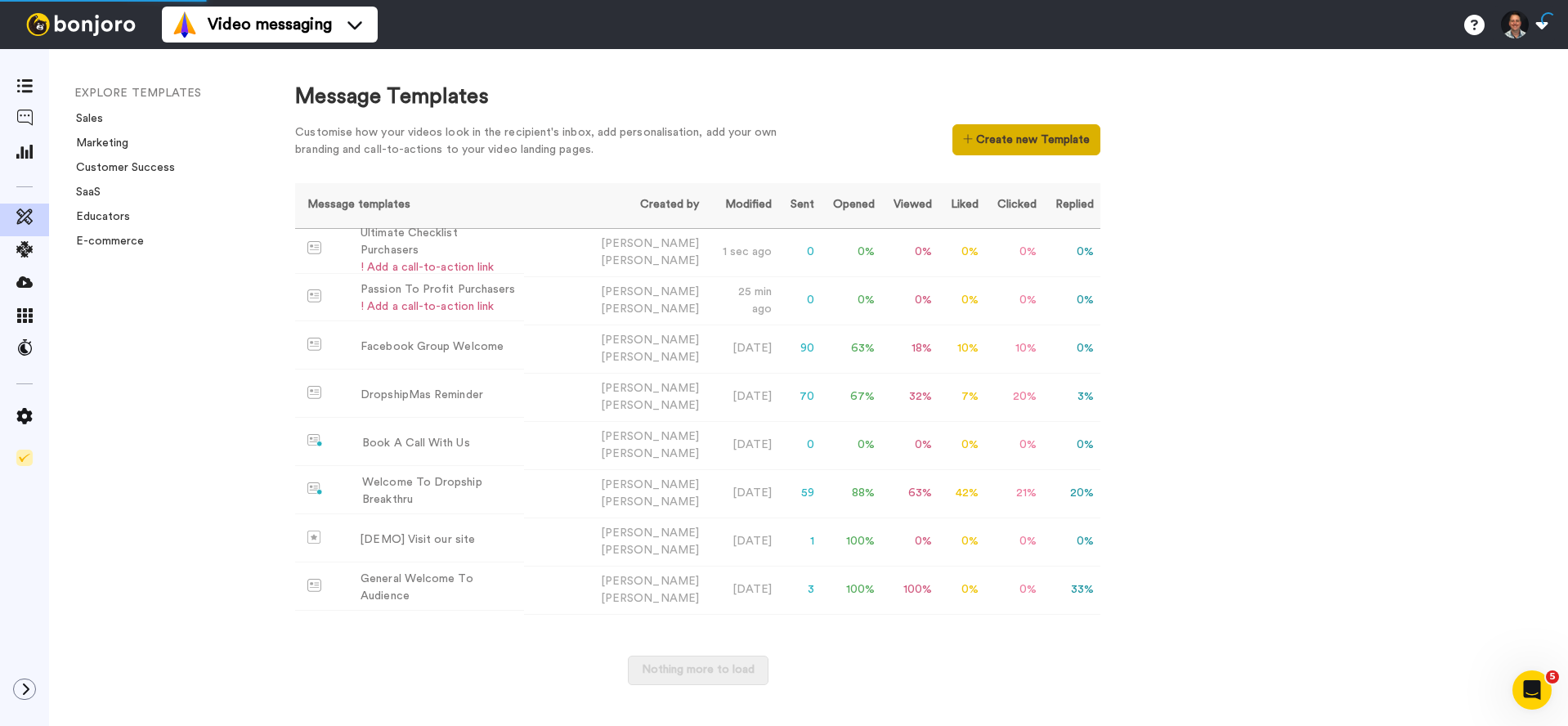
click at [1019, 134] on button "Create new Template" at bounding box center [1027, 140] width 148 height 31
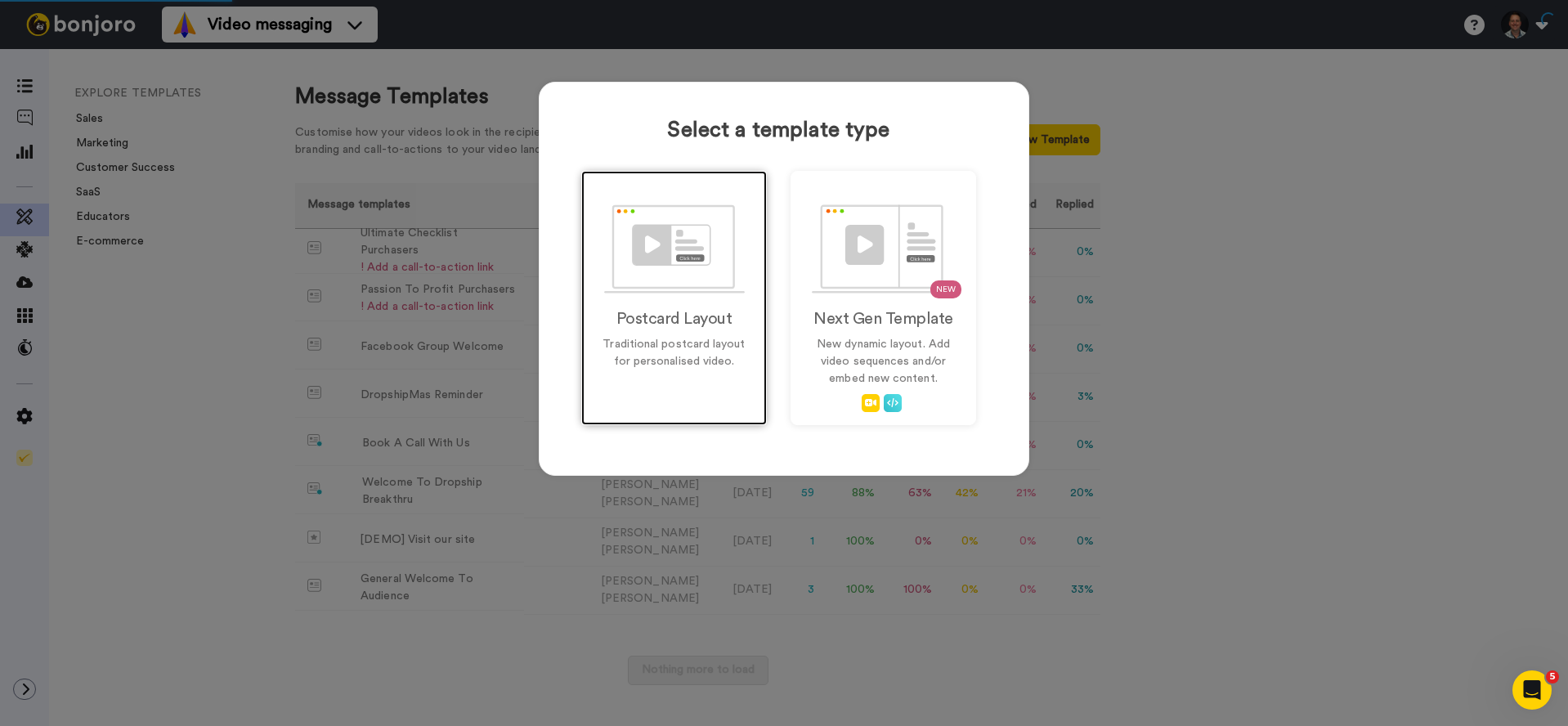
click at [664, 298] on div "Postcard Layout Traditional postcard layout for personalised video." at bounding box center [674, 298] width 186 height 254
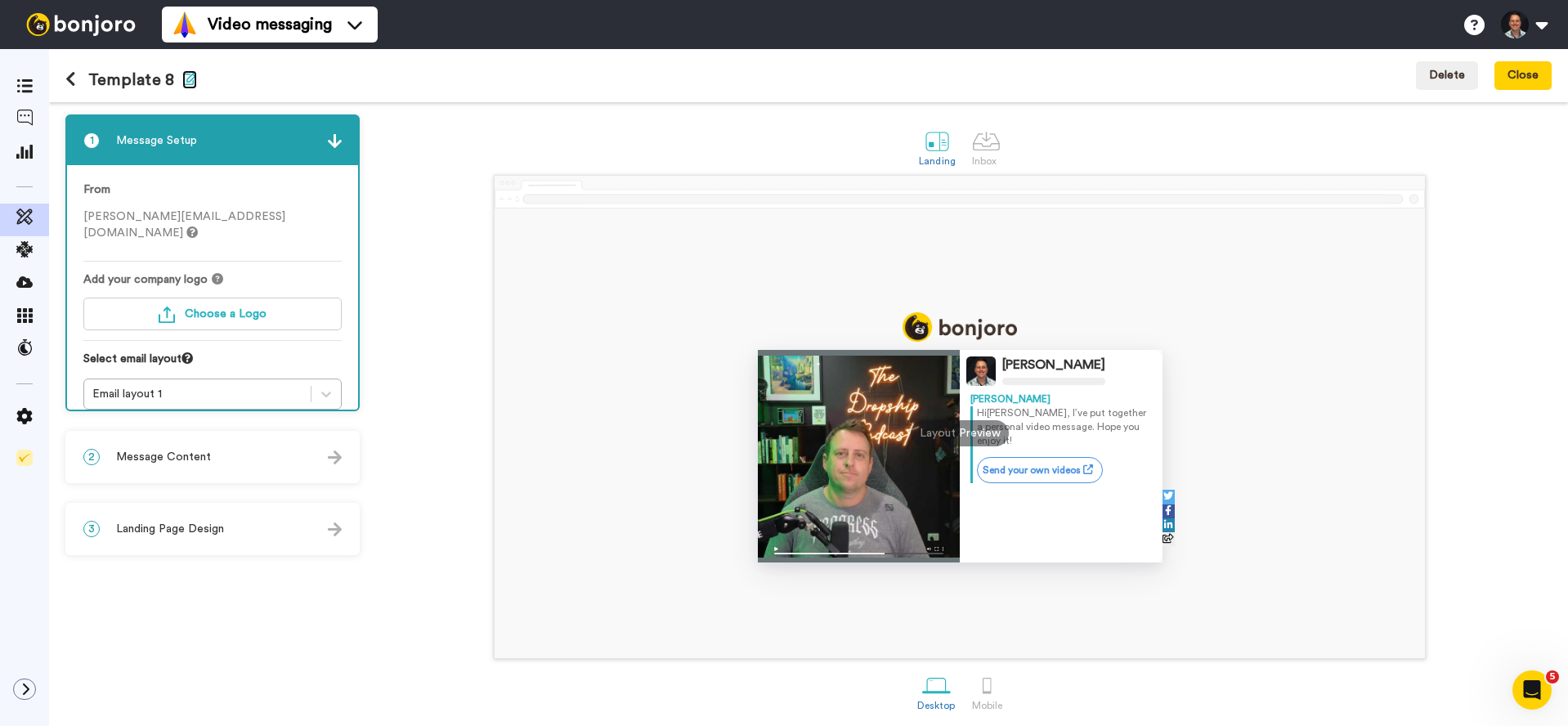
click at [192, 82] on icon "button" at bounding box center [189, 78] width 15 height 13
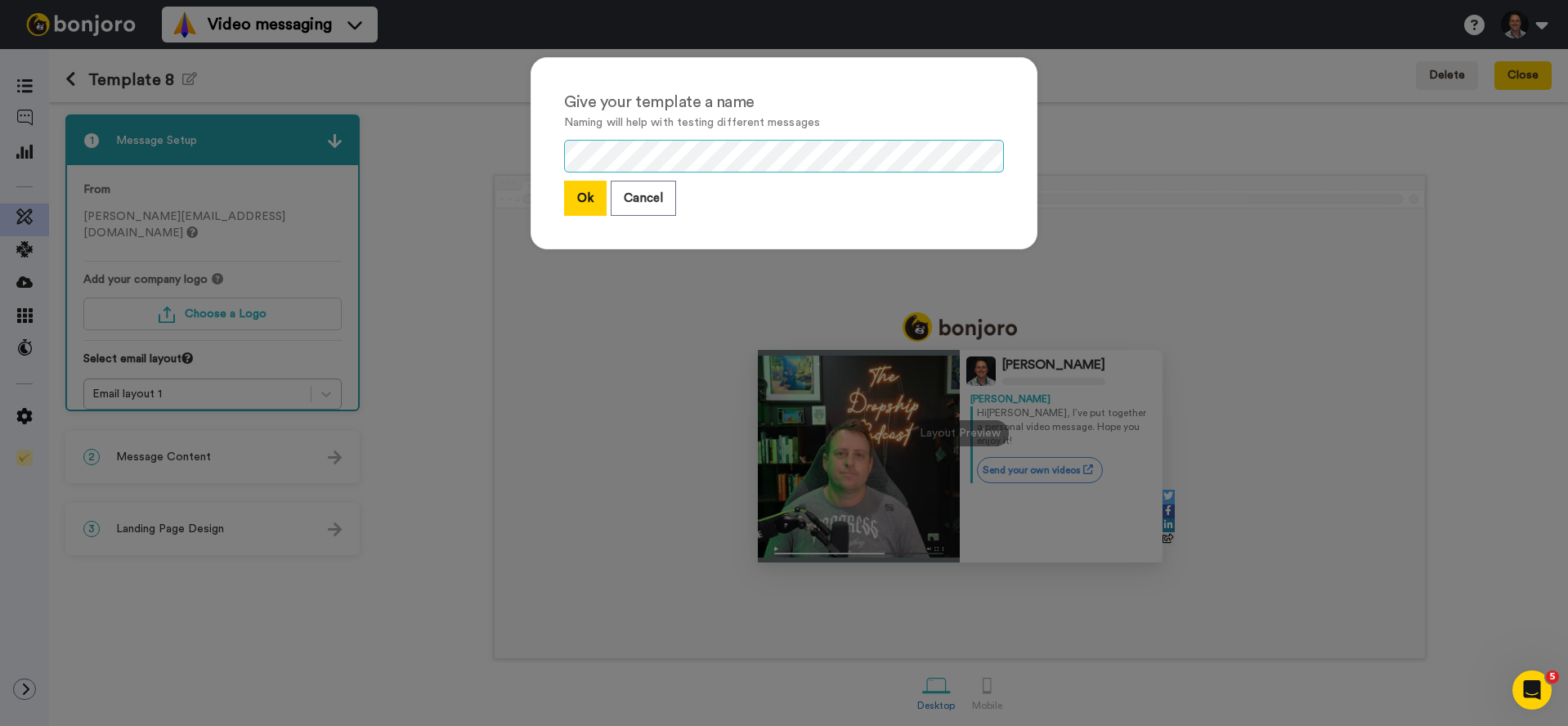
click at [535, 159] on div "Give your template a name Naming will help with testing different messages Ok C…" at bounding box center [784, 153] width 507 height 192
click at [588, 193] on button "Ok" at bounding box center [585, 198] width 43 height 35
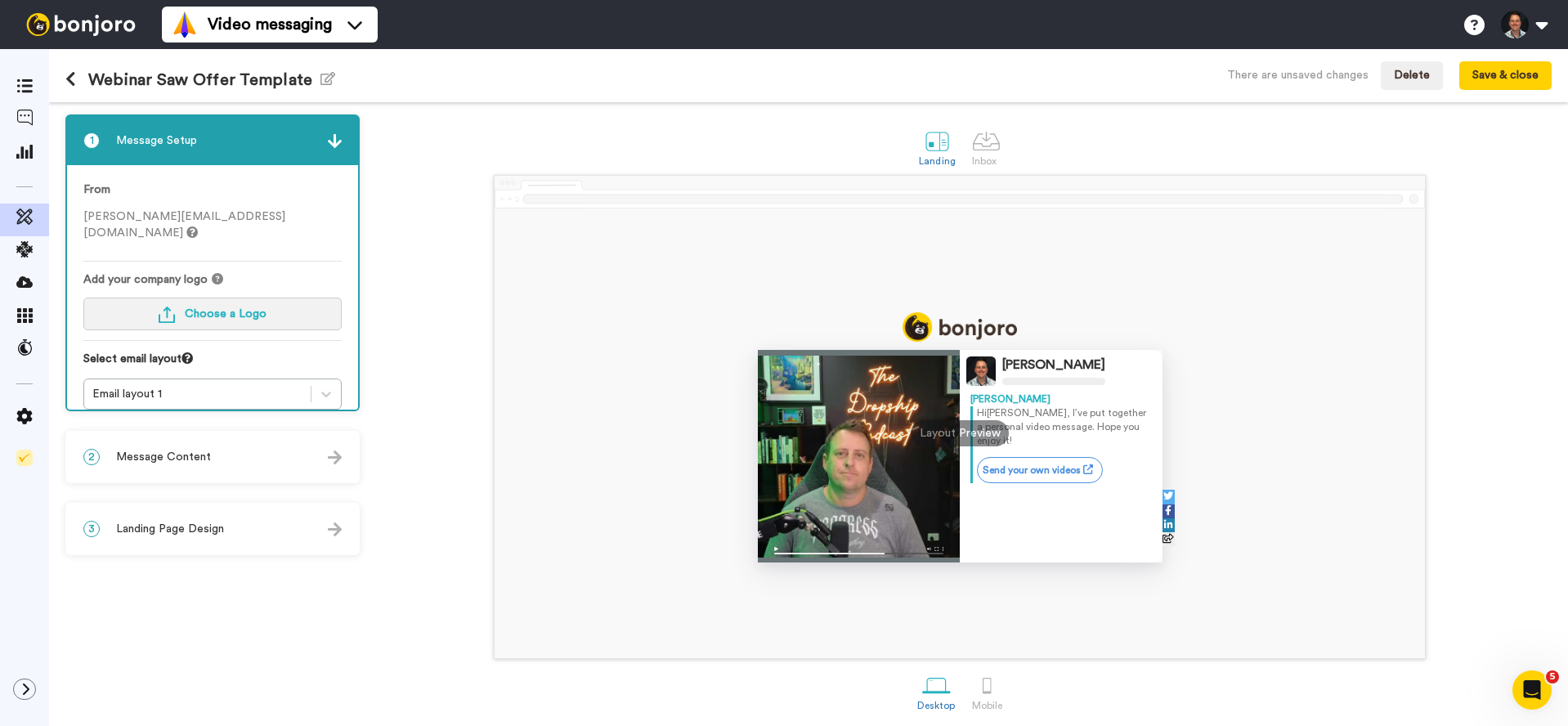
click at [243, 309] on span "Choose a Logo" at bounding box center [226, 314] width 82 height 11
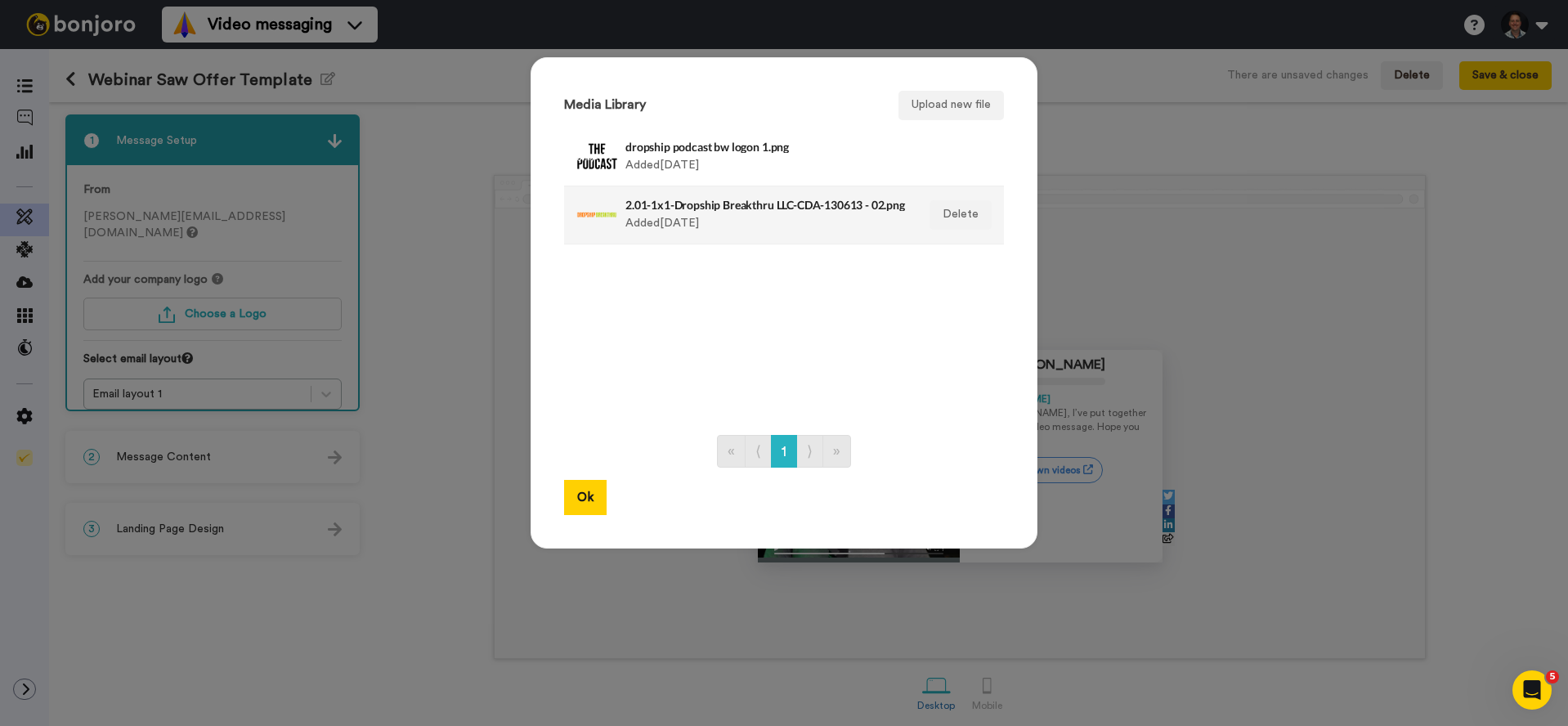
click at [664, 213] on div "2.01-1x1-Dropship Breakthru LLC-CDA-130613 - 02.png Added [DATE]" at bounding box center [767, 214] width 282 height 41
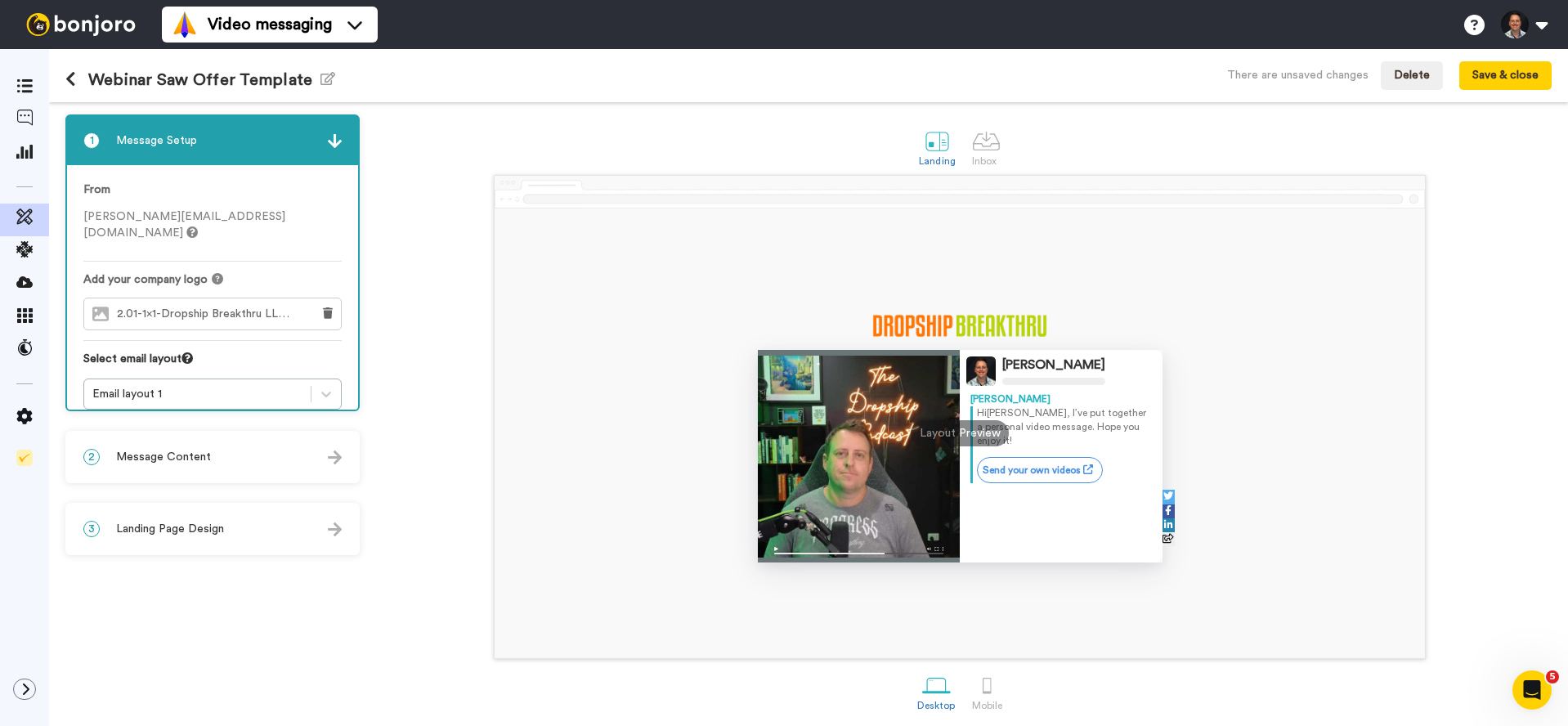
click at [210, 450] on div "2 Message Content" at bounding box center [213, 457] width 291 height 49
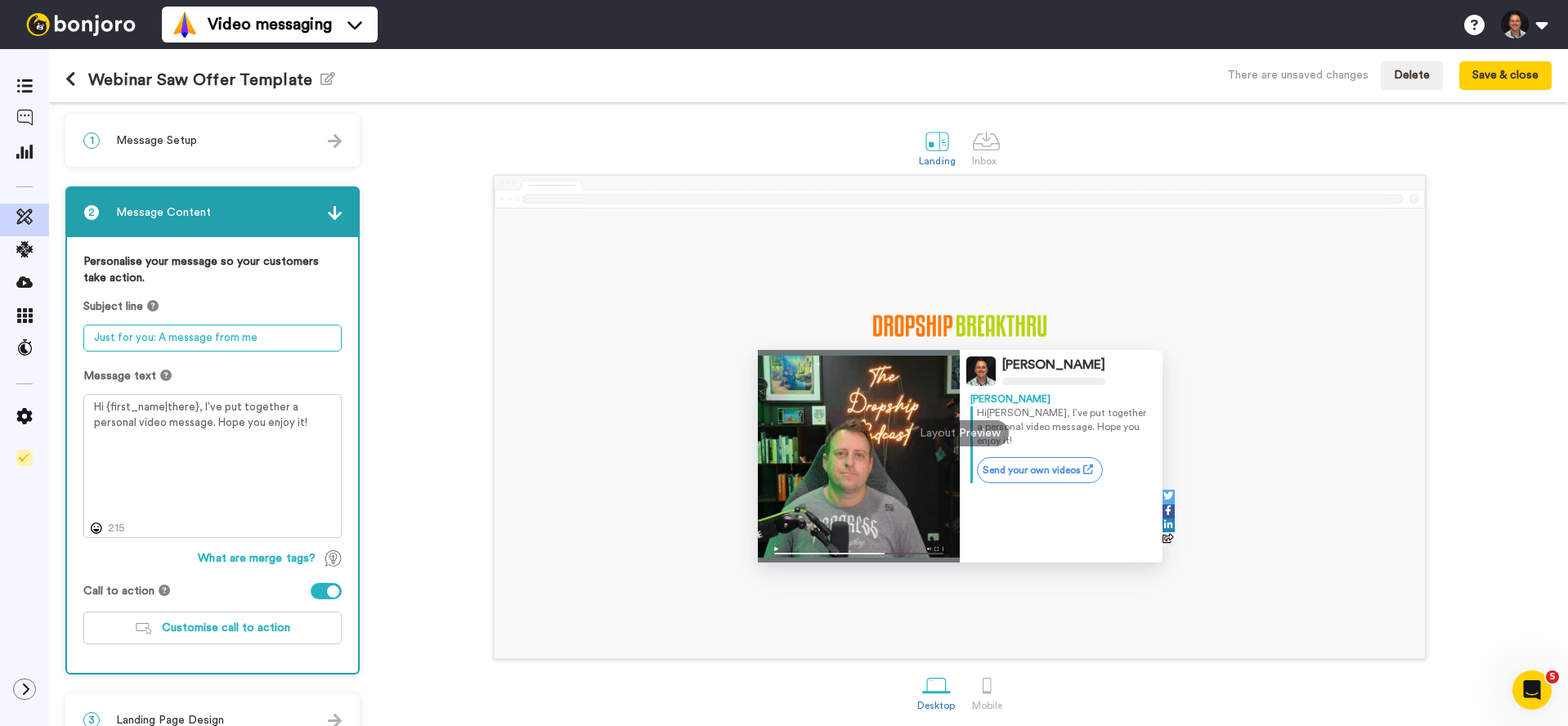
drag, startPoint x: 260, startPoint y: 337, endPoint x: 238, endPoint y: 337, distance: 22.0
click at [238, 337] on textarea "Just for you: A message from me" at bounding box center [213, 337] width 258 height 27
type textarea "Just for you: A message from Jon"
click at [261, 404] on textarea "Hi {first_name|there}, I’ve put together a personal video message. Hope you enj…" at bounding box center [213, 465] width 258 height 144
drag, startPoint x: 198, startPoint y: 410, endPoint x: 258, endPoint y: 435, distance: 65.0
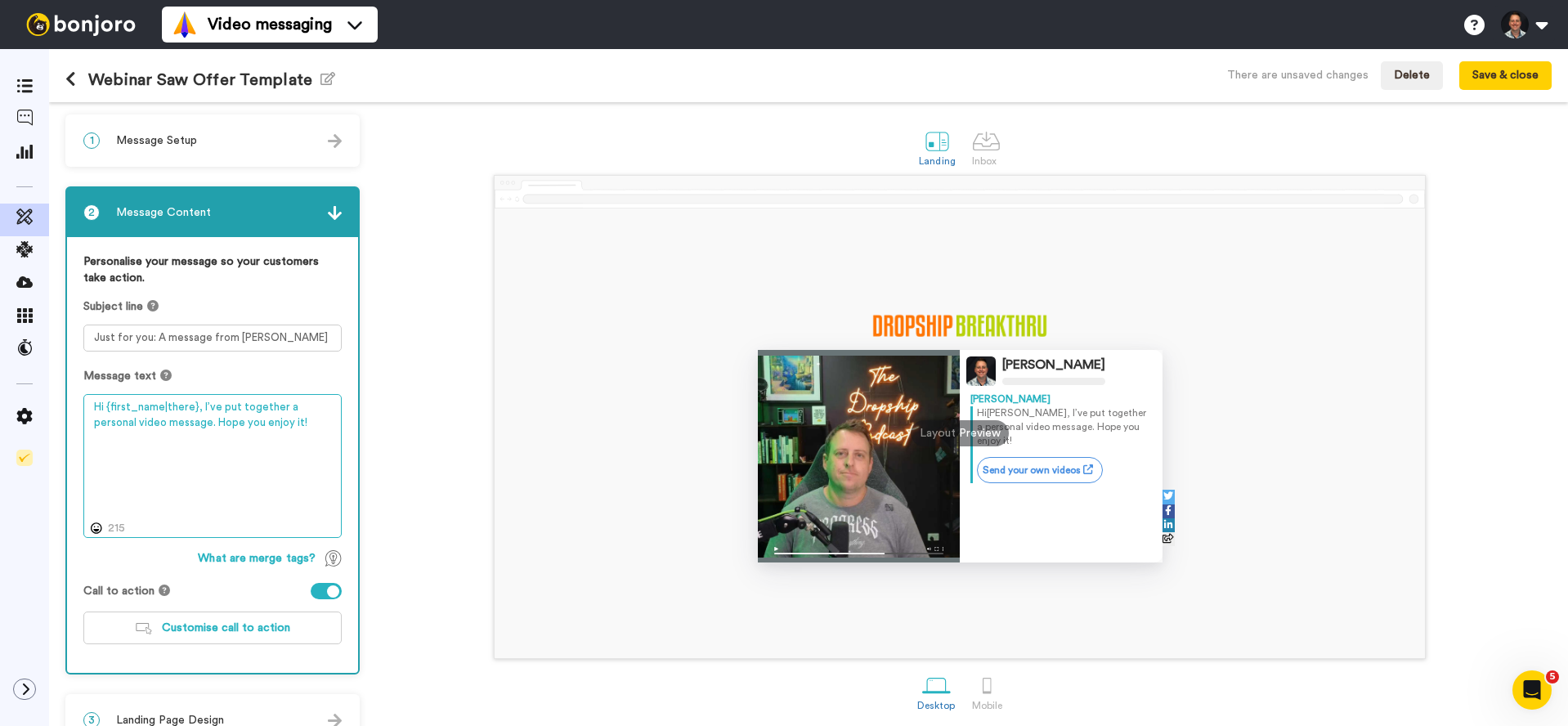
click at [258, 435] on textarea "Hi {first_name|there}, I’ve put together a personal video message. Hope you enj…" at bounding box center [213, 465] width 258 height 144
drag, startPoint x: 257, startPoint y: 424, endPoint x: 199, endPoint y: 405, distance: 61.0
click at [199, 405] on textarea "Hi {first_name|there}, I’ve put together a personal video message. Hope you enj…" at bounding box center [213, 465] width 258 height 144
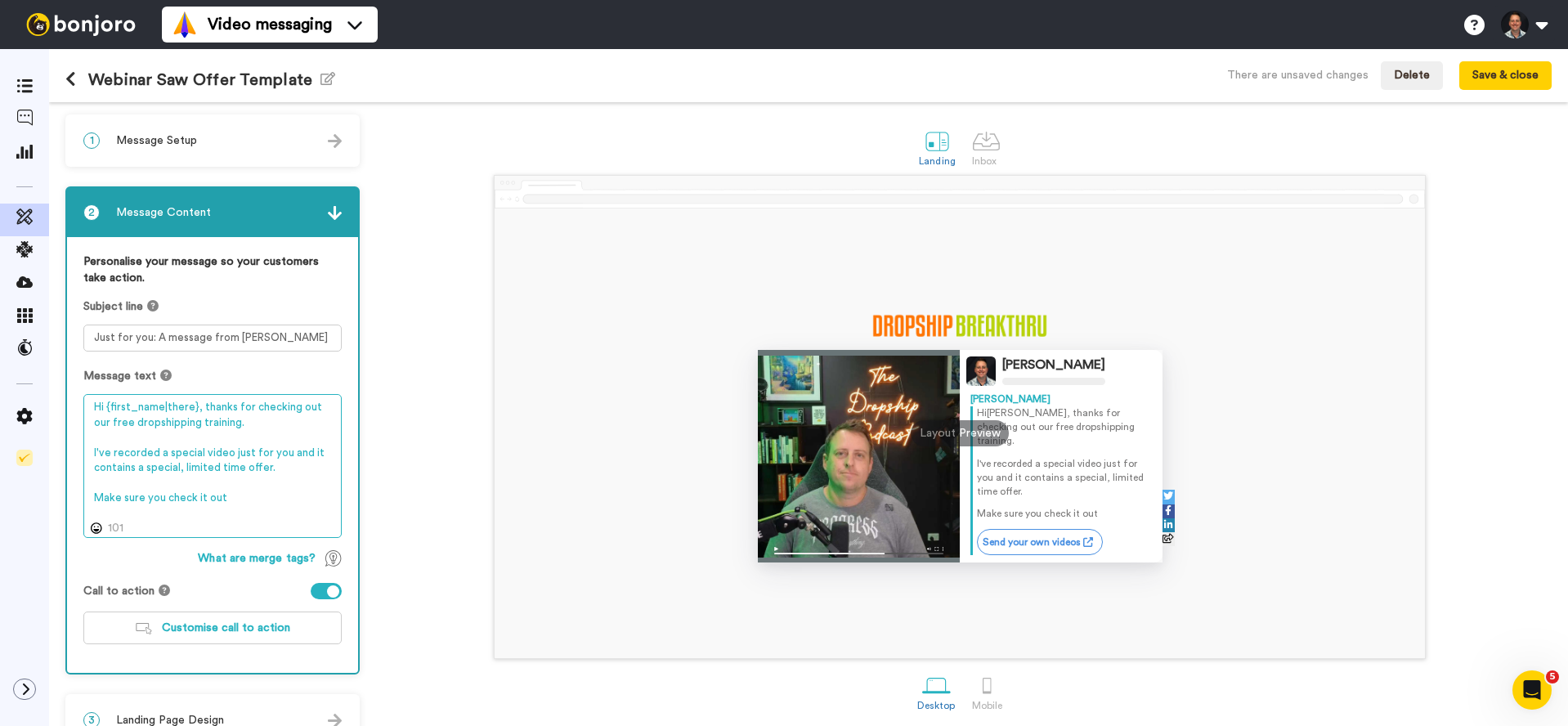
click at [203, 456] on textarea "Hi {first_name|there}, thanks for checking out our free dropshipping training. …" at bounding box center [213, 465] width 258 height 144
click at [227, 497] on textarea "Hi {first_name|there}, thanks for checking out our free dropshipping training. …" at bounding box center [213, 465] width 258 height 144
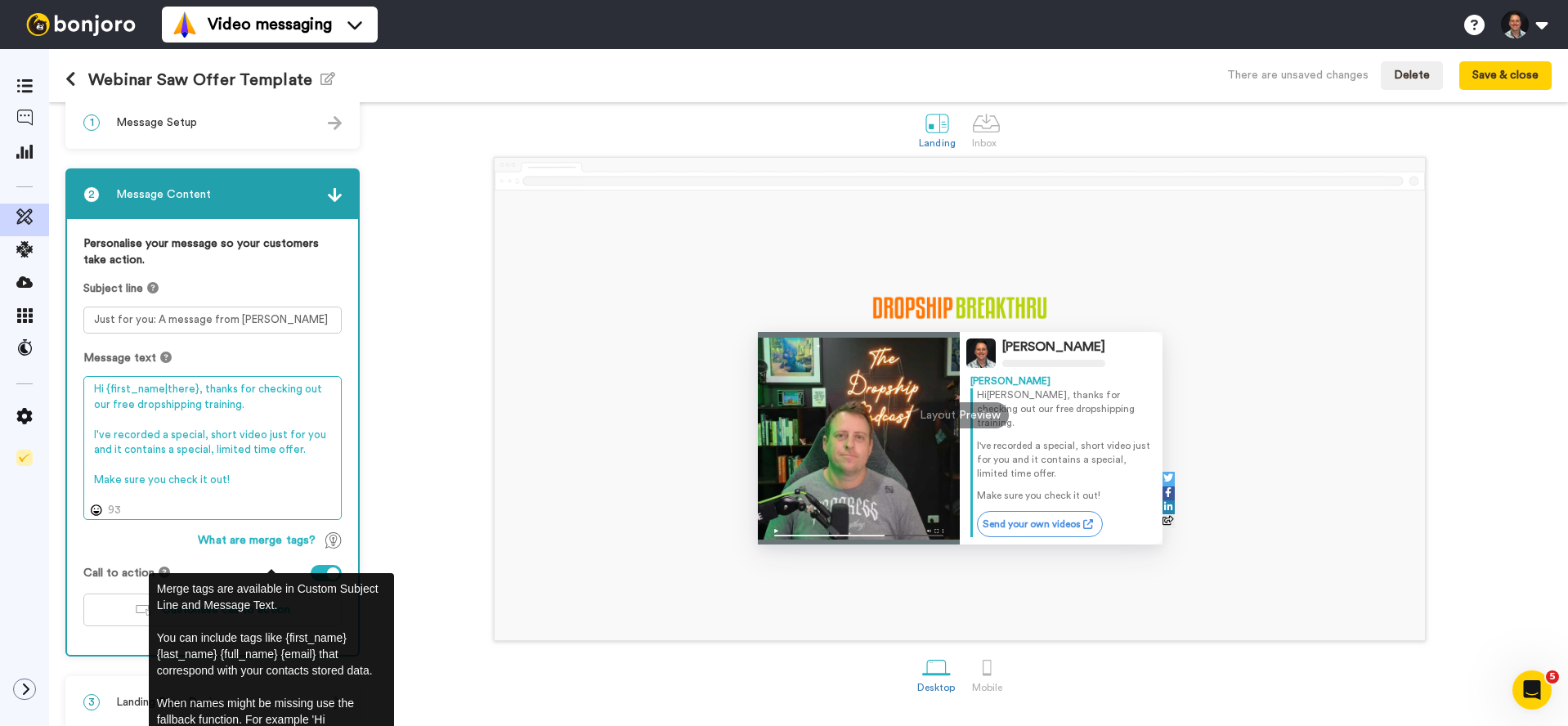
scroll to position [33, 0]
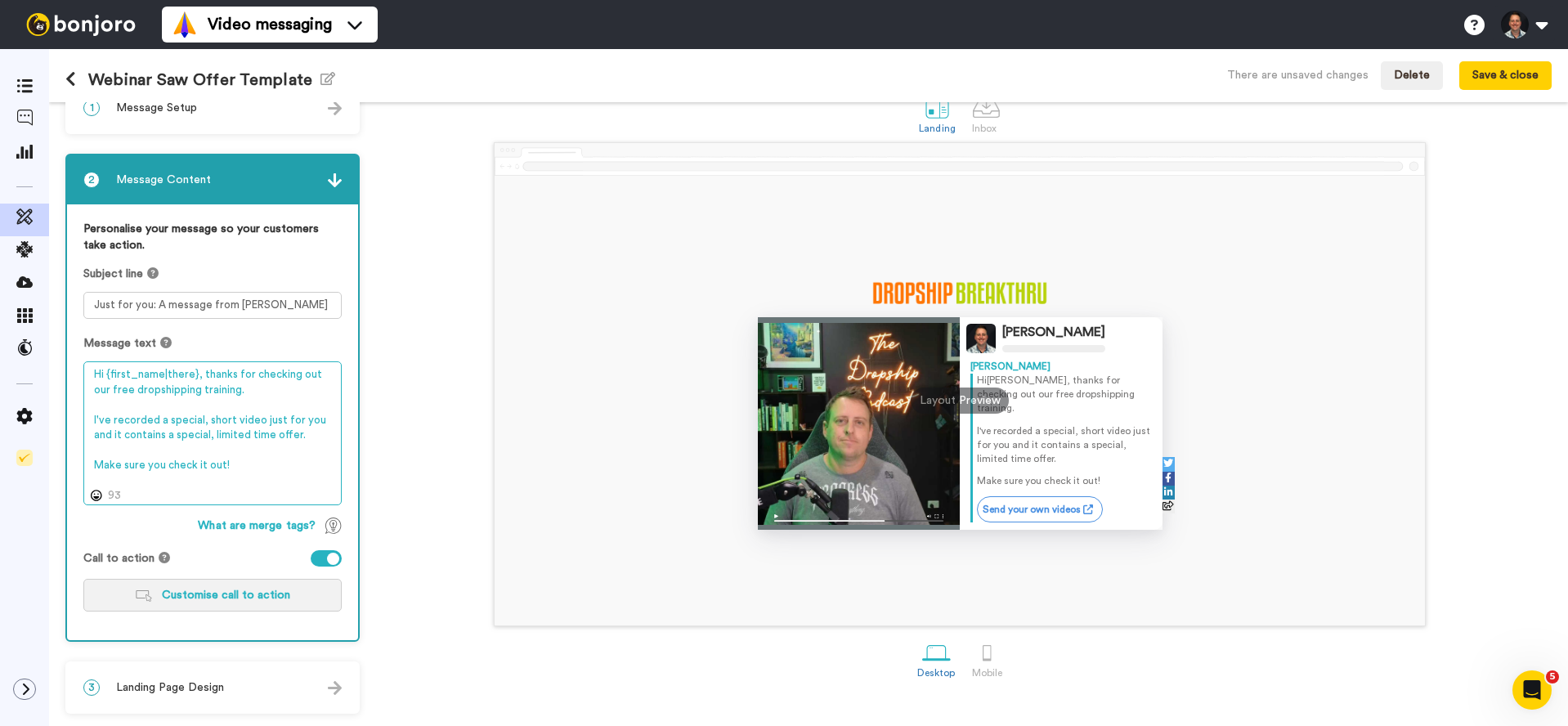
type textarea "Hi {first_name|there}, thanks for checking out our free dropshipping training. …"
click at [118, 601] on button "Customise call to action" at bounding box center [213, 595] width 258 height 33
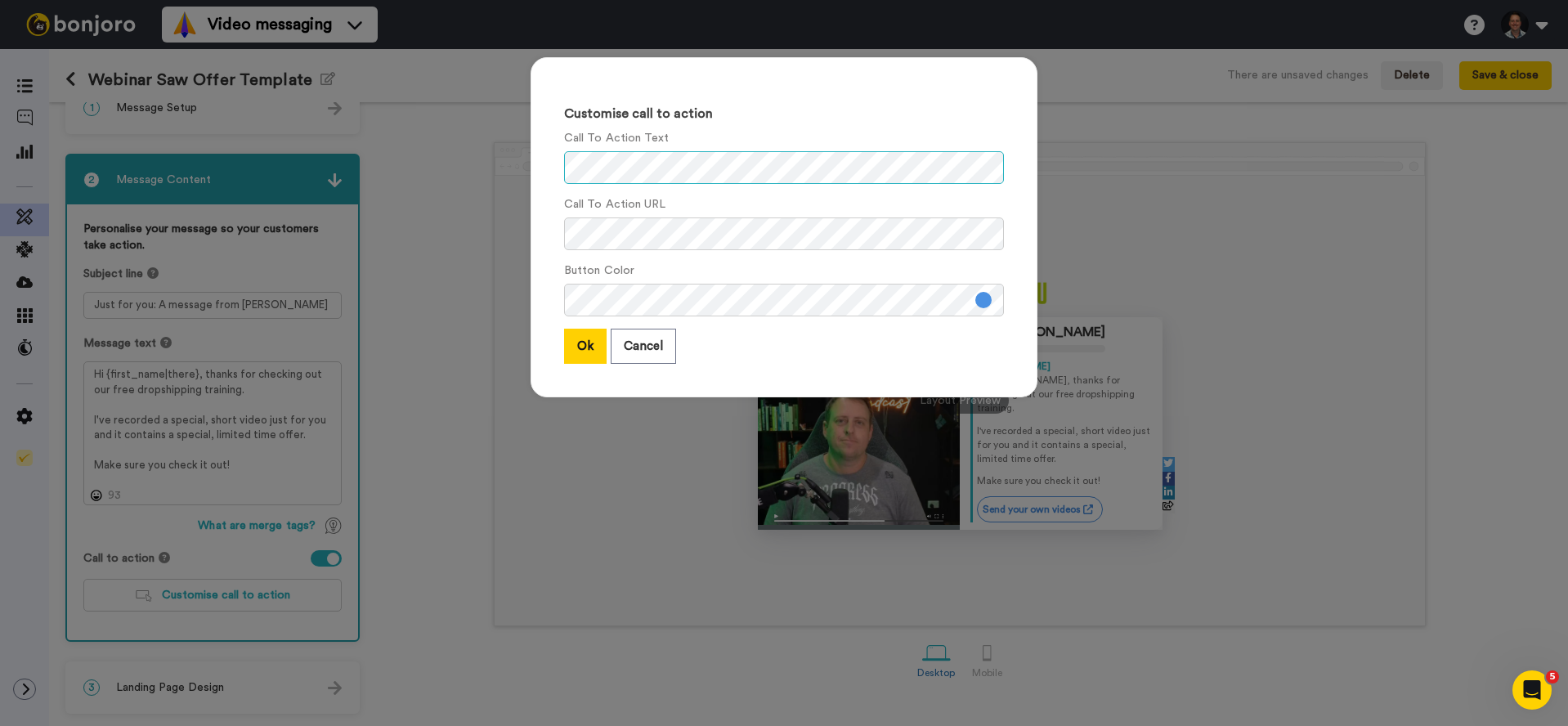
click at [539, 173] on div "Customise call to action Call To Action Text Call To Action URL Button Color Ok…" at bounding box center [784, 227] width 507 height 340
click at [975, 307] on button at bounding box center [983, 300] width 17 height 17
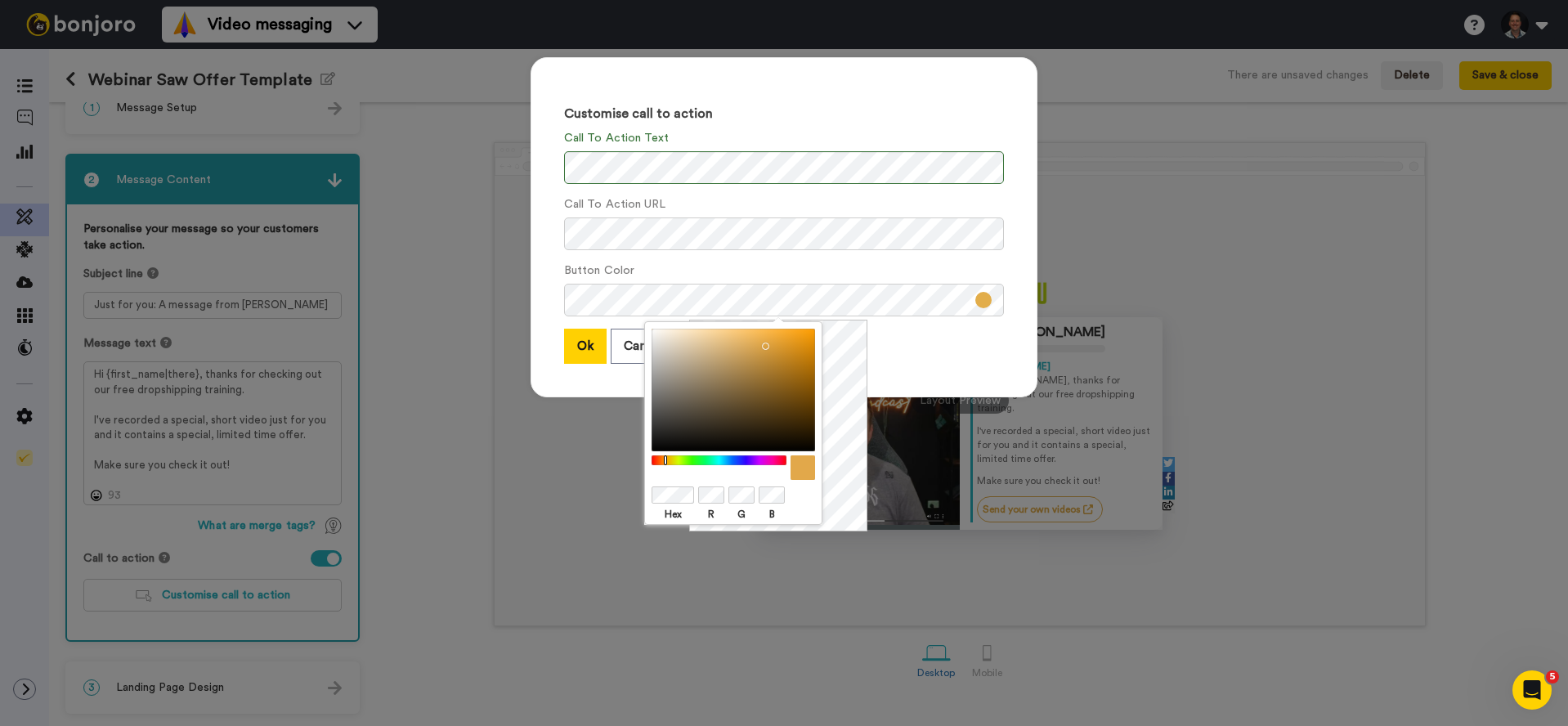
drag, startPoint x: 733, startPoint y: 458, endPoint x: 666, endPoint y: 465, distance: 67.4
click at [666, 465] on div at bounding box center [719, 461] width 140 height 10
click at [812, 333] on div at bounding box center [734, 390] width 164 height 123
click at [812, 330] on div at bounding box center [734, 390] width 164 height 123
click at [583, 353] on button "Ok" at bounding box center [585, 346] width 43 height 35
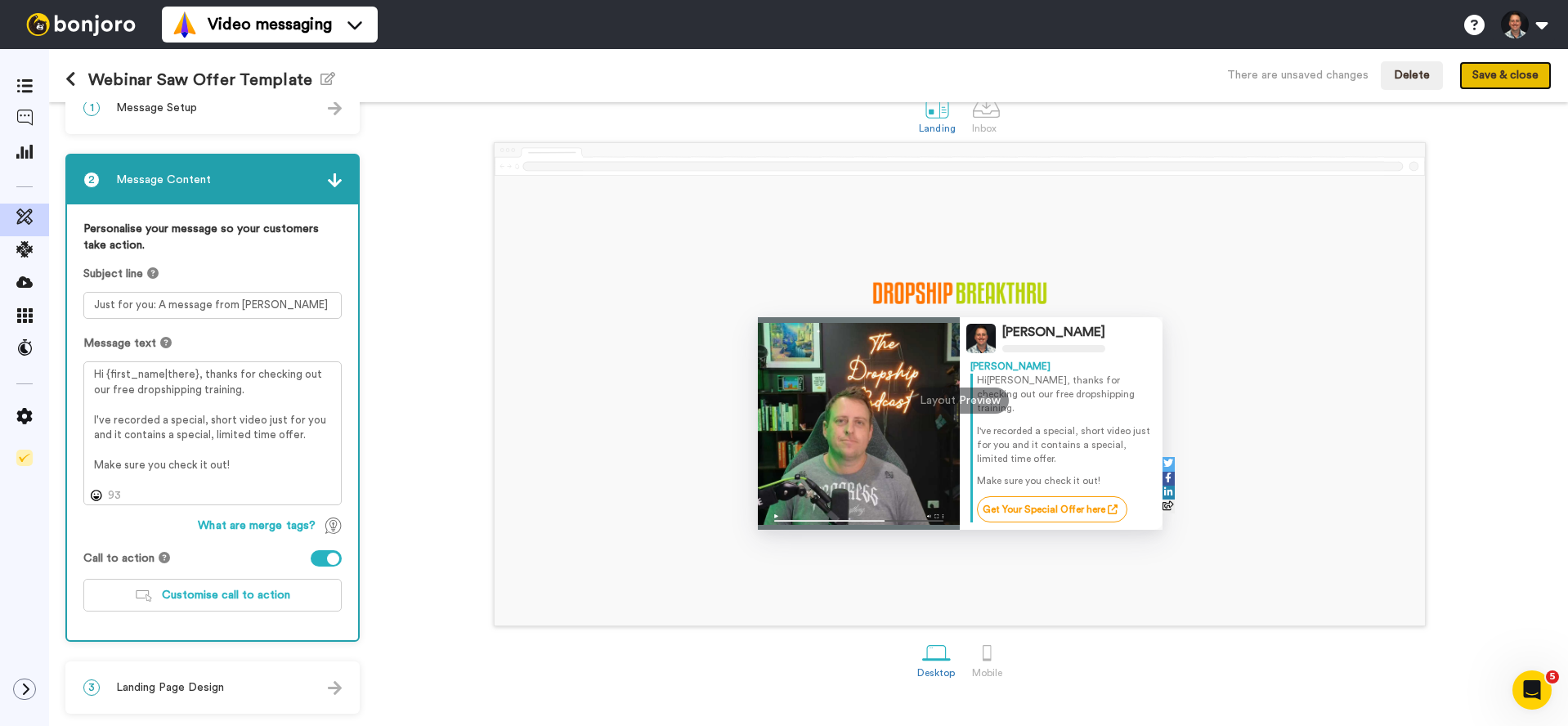
click at [1486, 78] on button "Save & close" at bounding box center [1506, 76] width 92 height 30
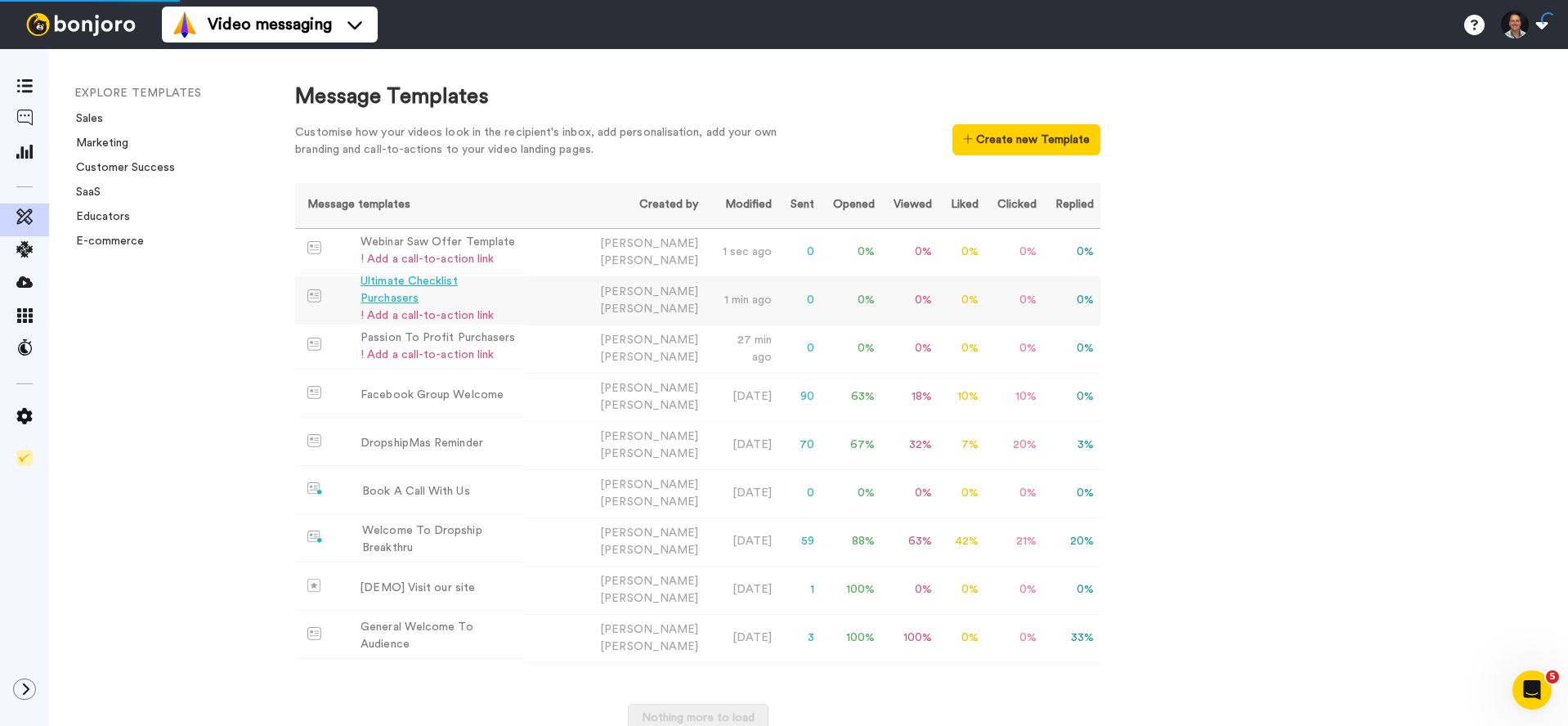
click at [422, 290] on div "Ultimate Checklist Purchasers" at bounding box center [439, 289] width 157 height 34
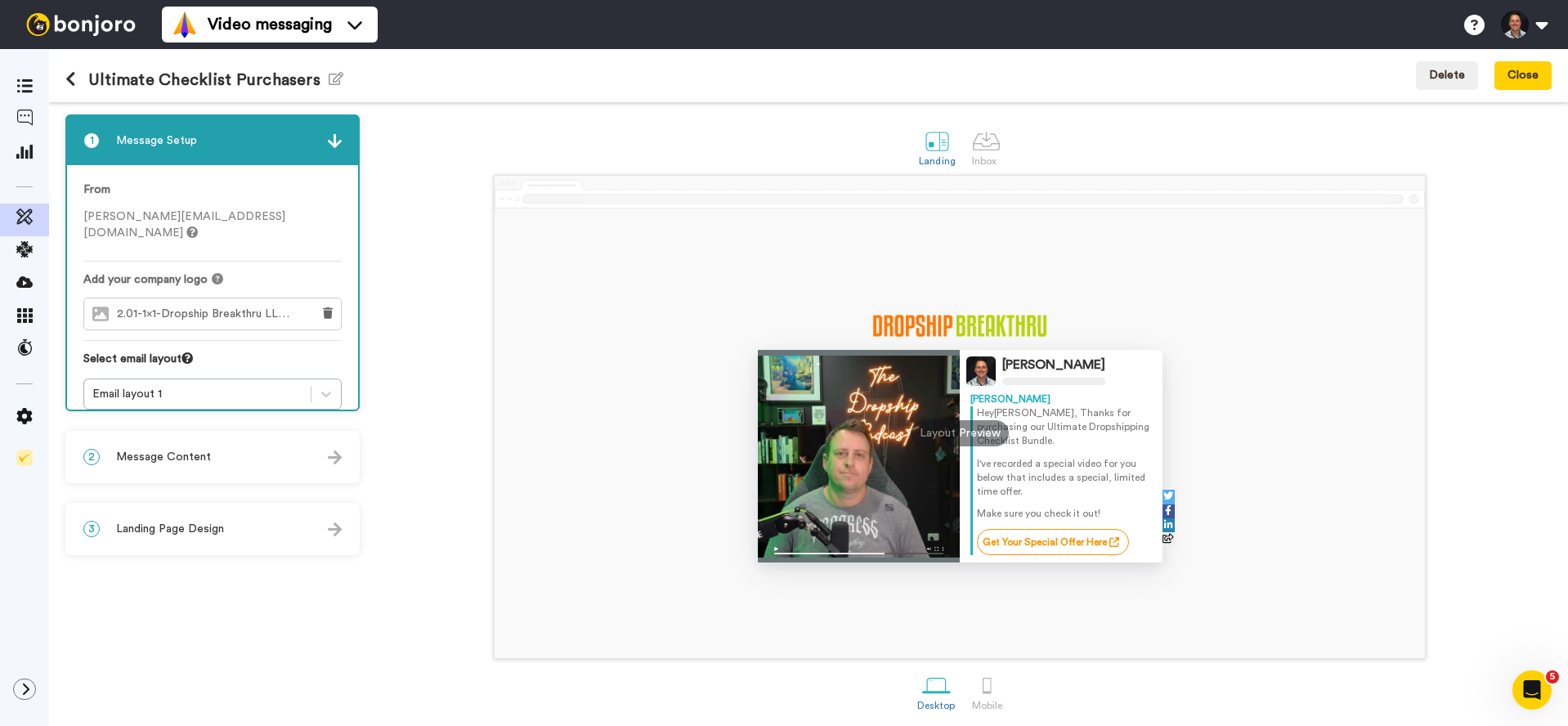
click at [147, 445] on div "2 Message Content" at bounding box center [213, 457] width 291 height 49
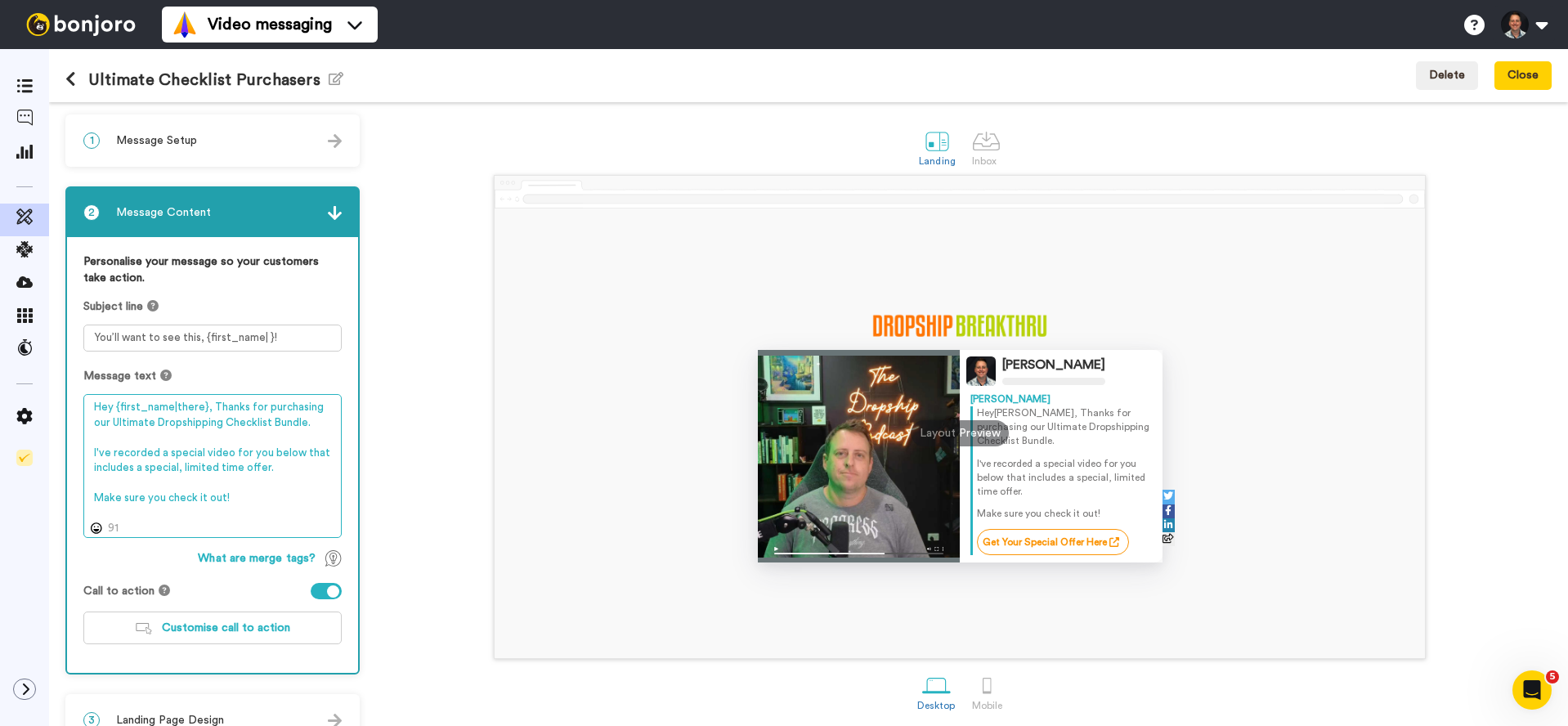
click at [200, 455] on textarea "Hey {first_name|there}, Thanks for purchasing our Ultimate Dropshipping Checkli…" at bounding box center [213, 465] width 258 height 144
type textarea "Hey {first_name|there}, Thanks for purchasing our Ultimate Dropshipping Checkli…"
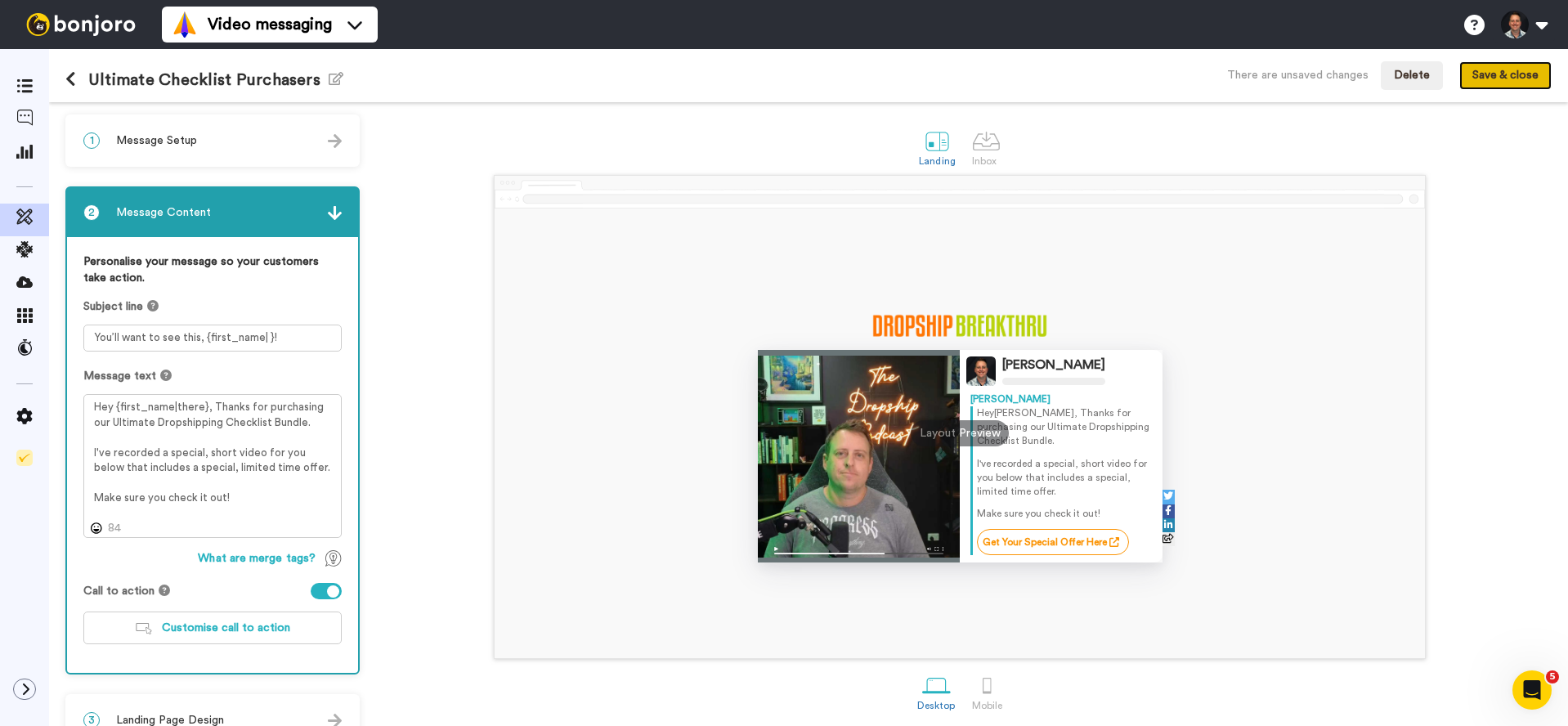
click at [1479, 82] on button "Save & close" at bounding box center [1506, 76] width 92 height 30
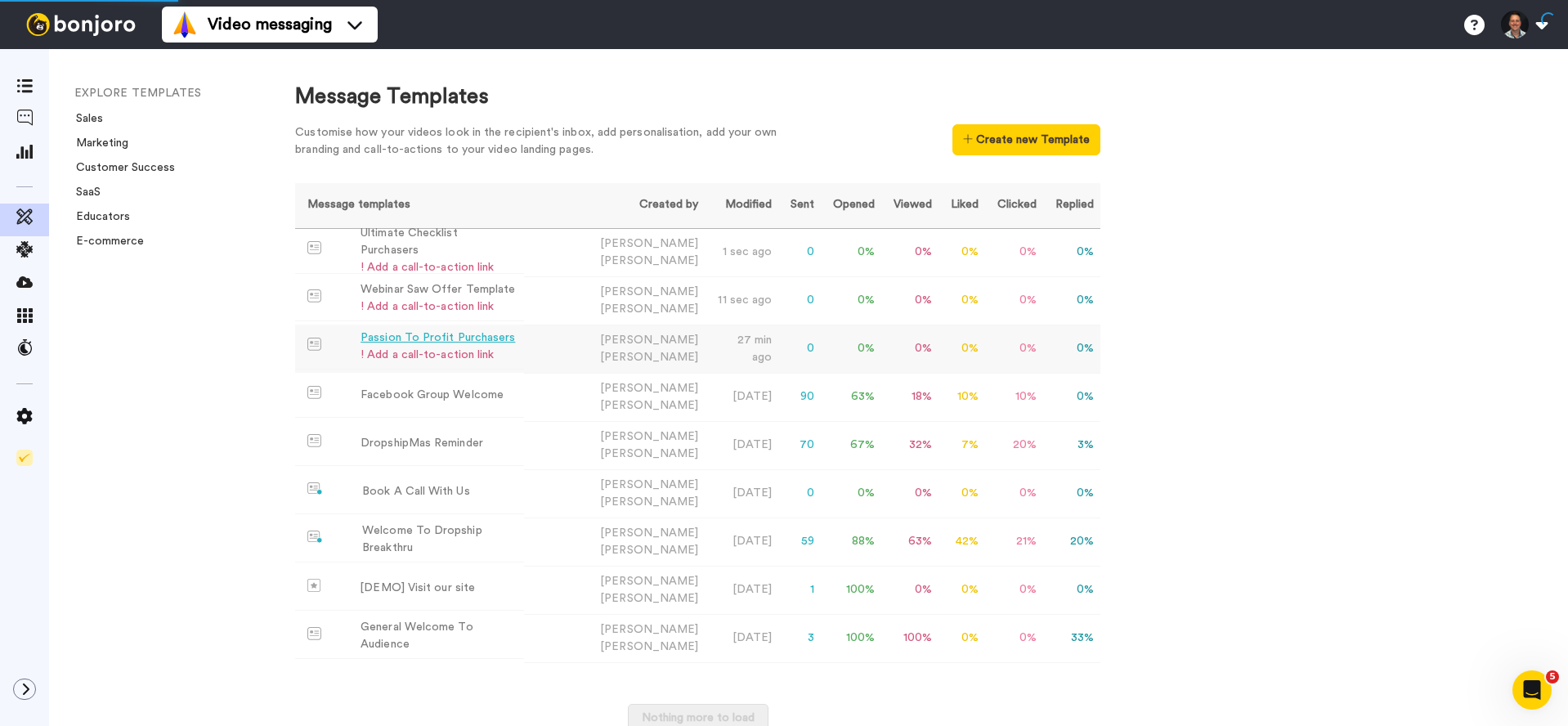
click at [430, 329] on div "Passion To Profit Purchasers" at bounding box center [438, 338] width 154 height 17
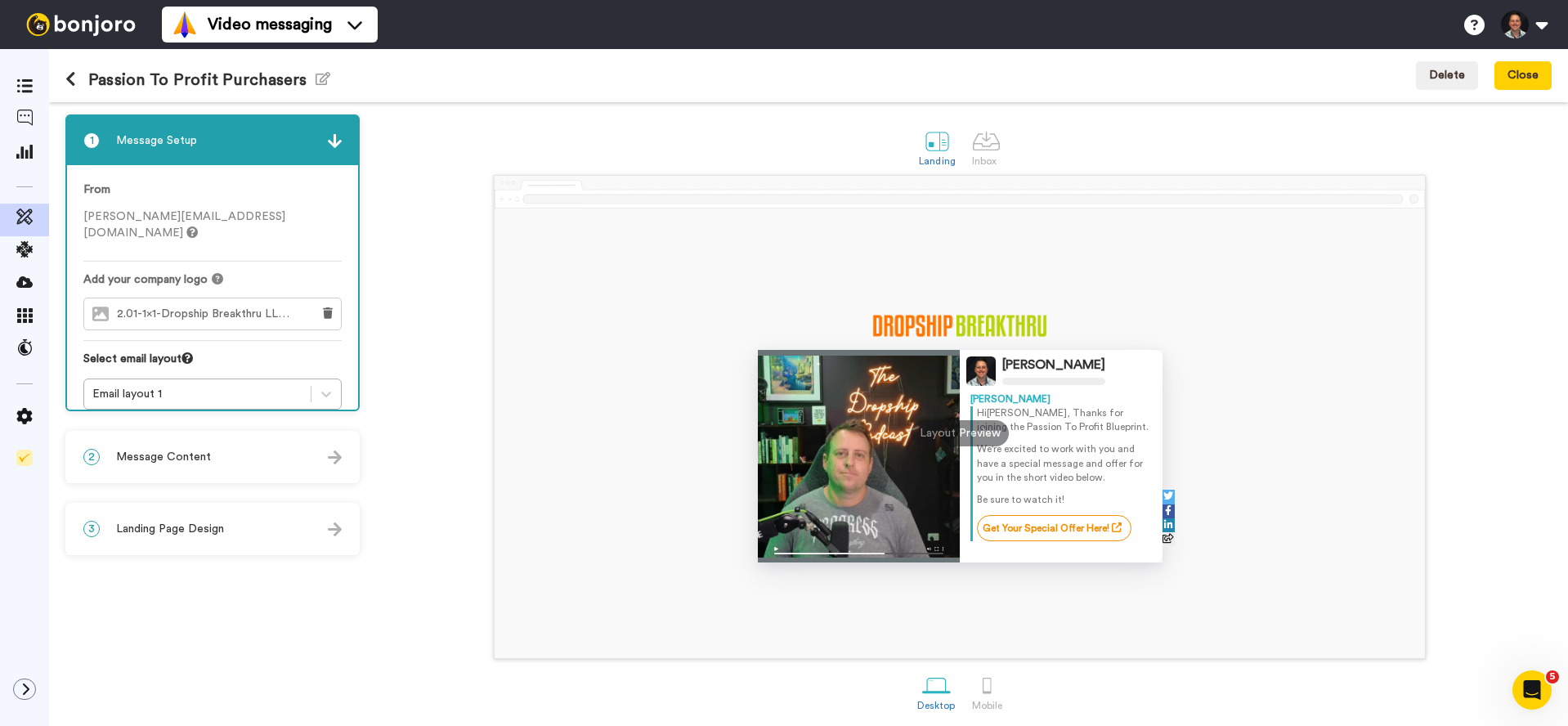
click at [179, 465] on div "2 Message Content" at bounding box center [213, 457] width 291 height 49
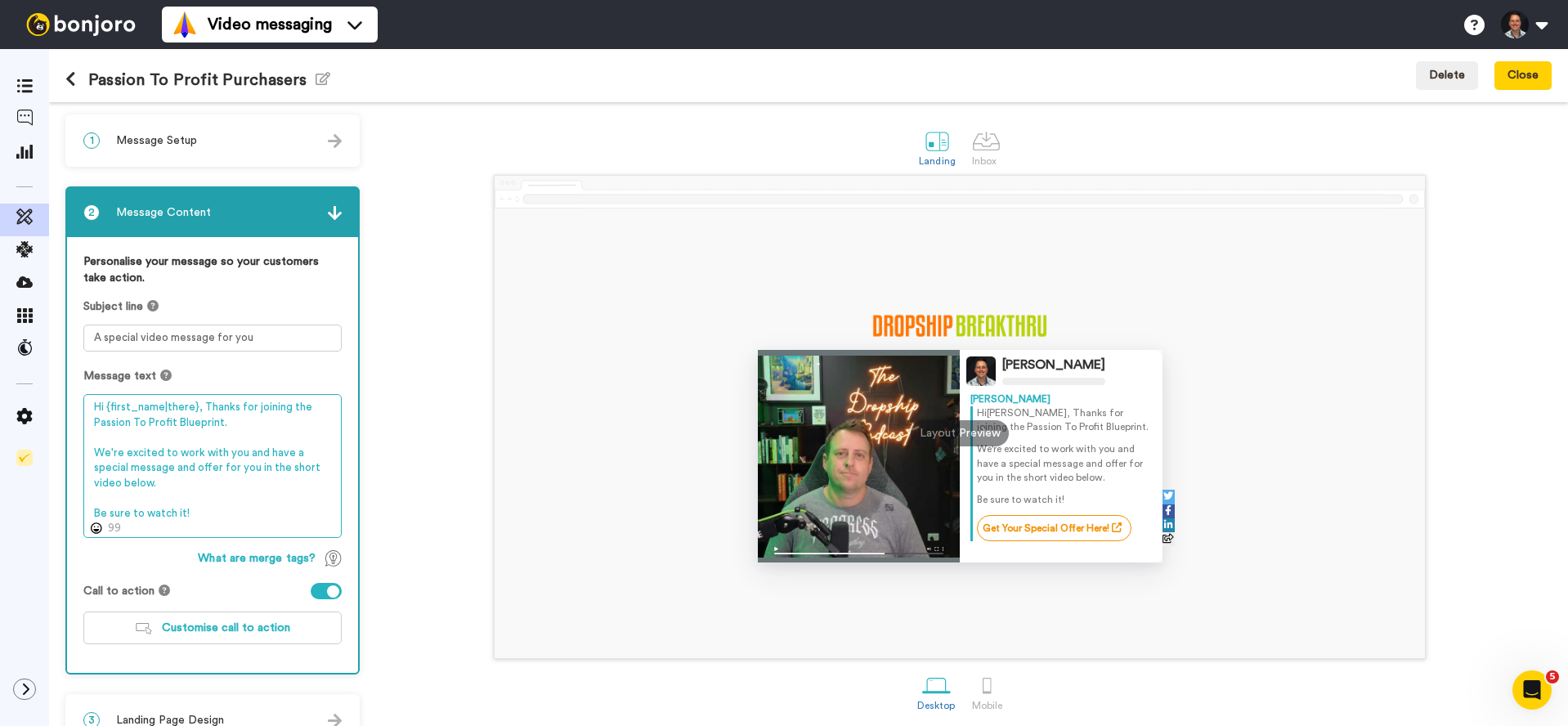
click at [126, 472] on textarea "Hi {first_name|there}, Thanks for joining the Passion To Profit Blueprint. We'r…" at bounding box center [213, 465] width 258 height 144
type textarea "Hi {first_name|there}, Thanks for joining the Passion To Profit Blueprint. We'r…"
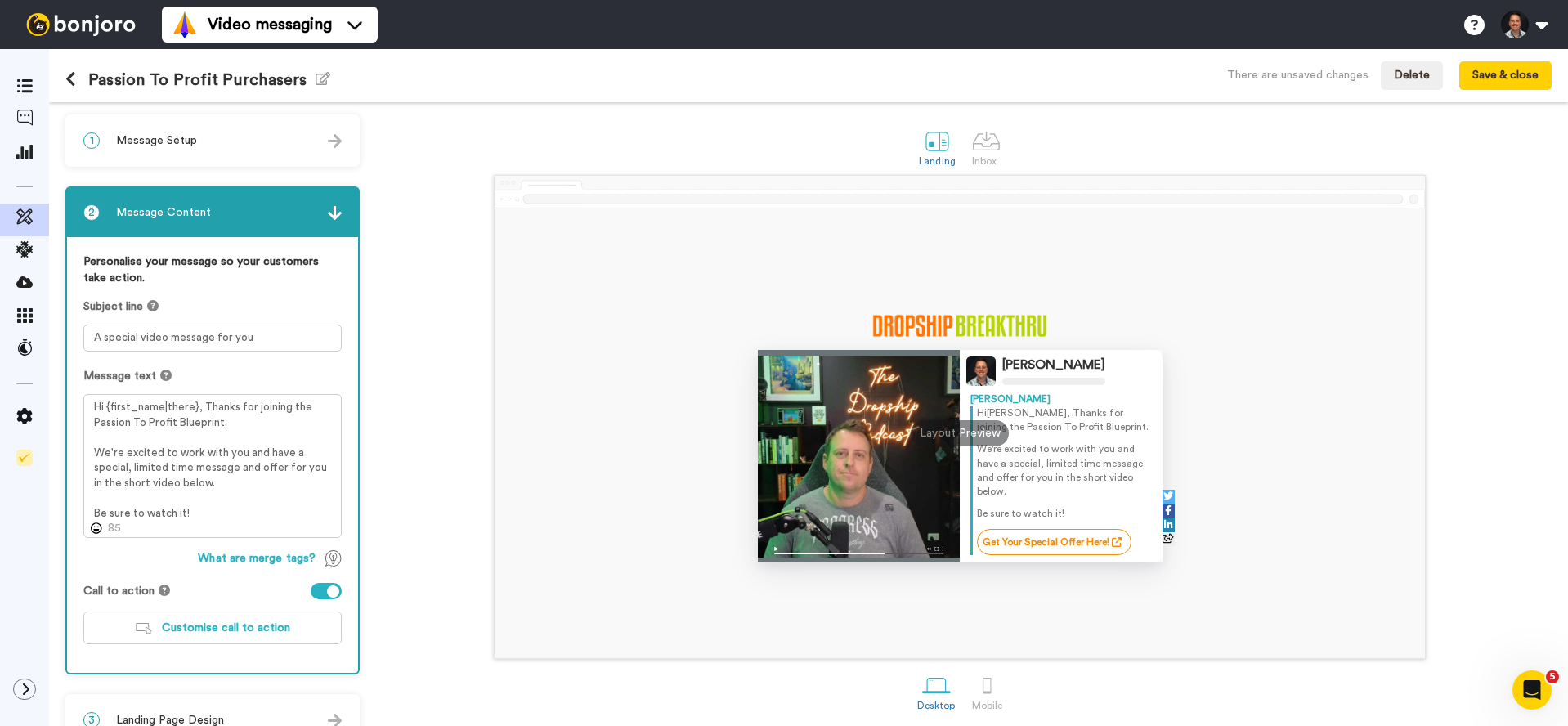
click at [449, 488] on div "Jon Warren Jon Hi Tom , Thanks for joining the Passion To Profit Blueprint. We'…" at bounding box center [960, 417] width 1184 height 484
click at [1517, 63] on button "Save & close" at bounding box center [1506, 76] width 92 height 30
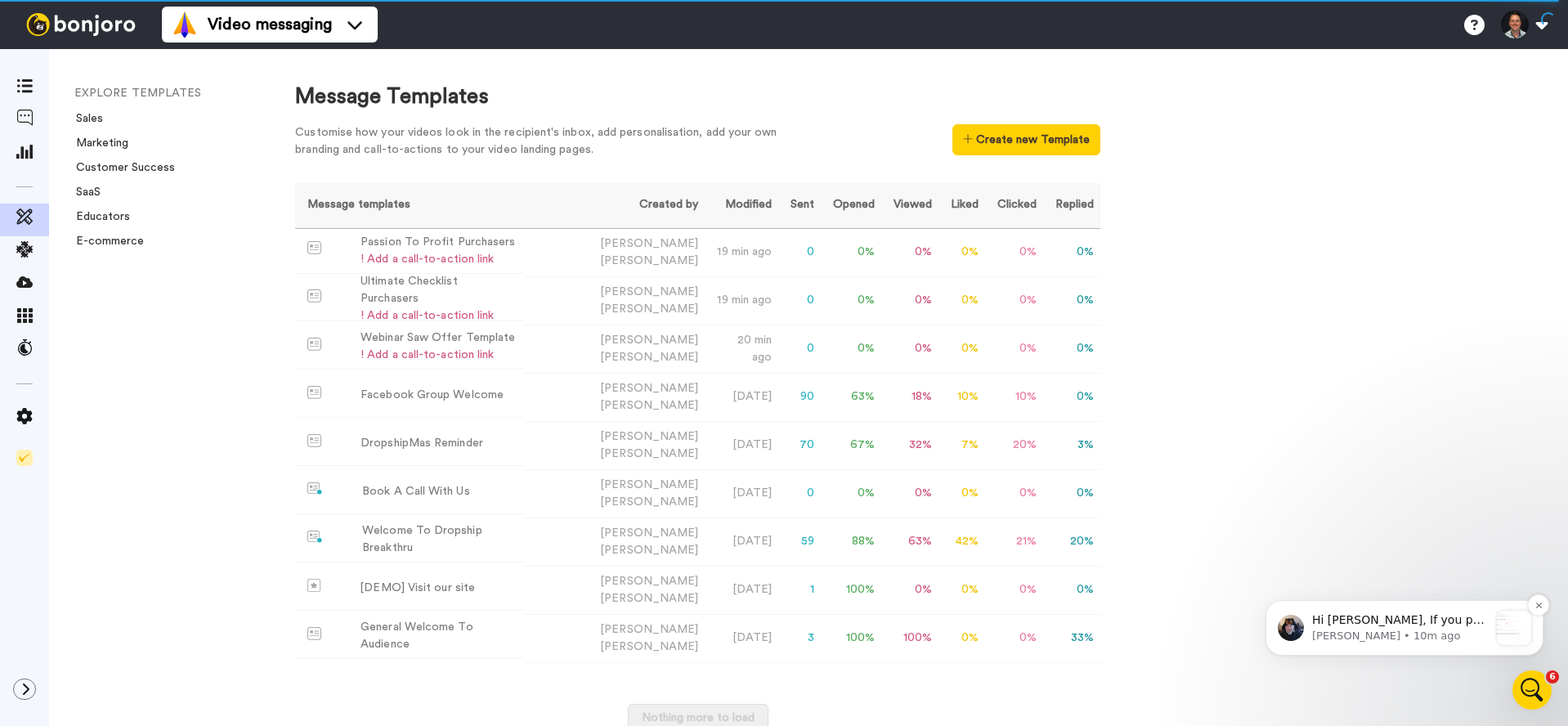
click at [1399, 613] on p "Hi Jon, If you put your mouse in the workspace page, there is a scroller that w…" at bounding box center [1401, 621] width 177 height 17
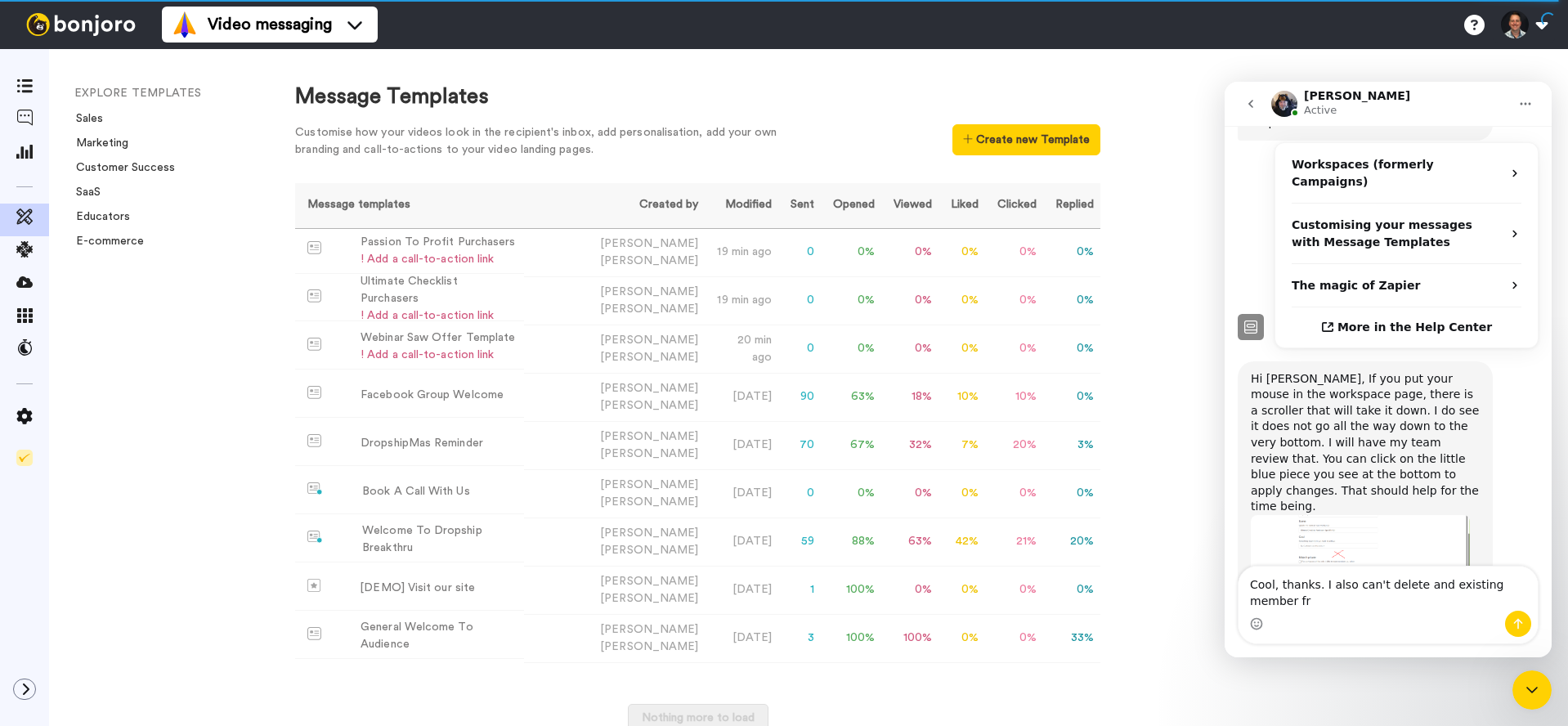
scroll to position [465, 0]
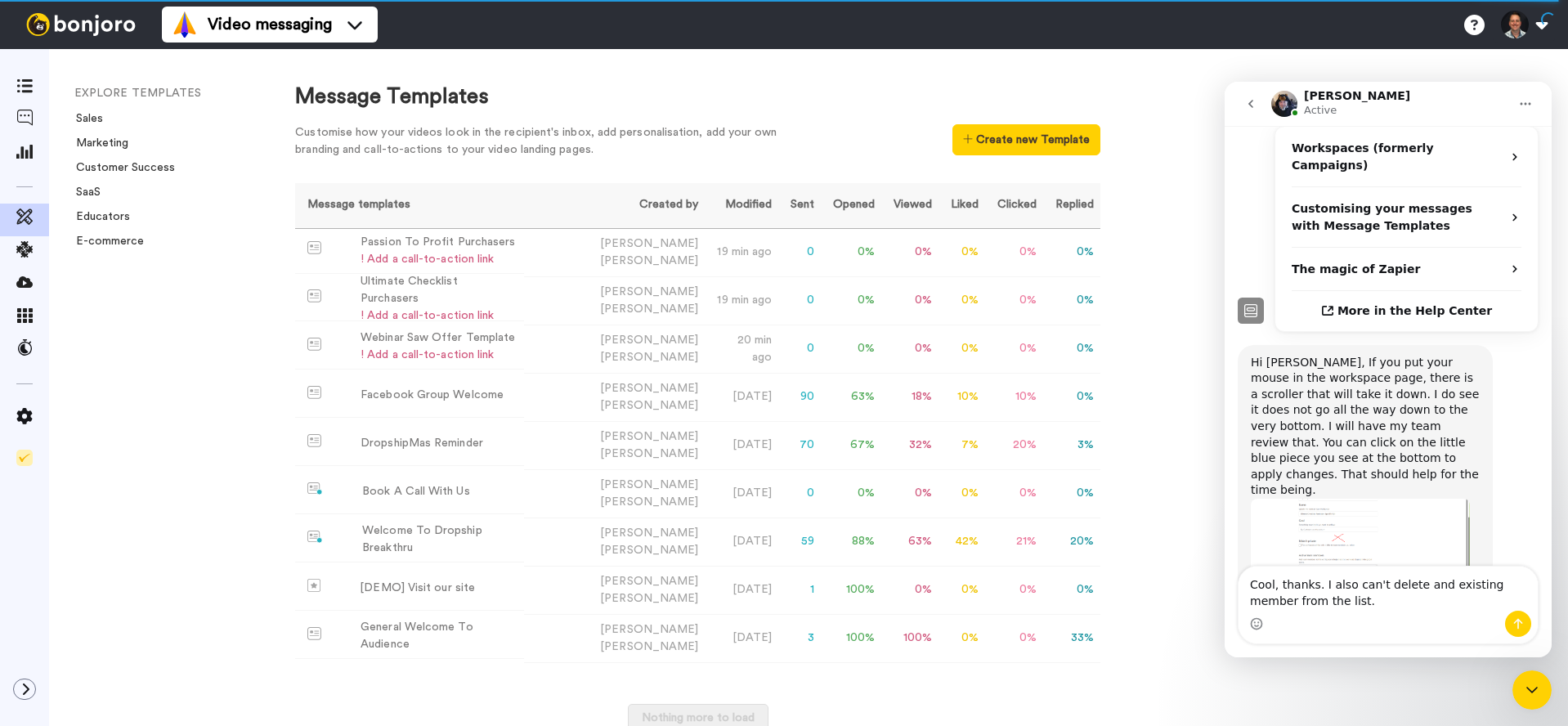
click at [1436, 586] on textarea "Cool, thanks. I also can't delete and existing member from the list." at bounding box center [1388, 588] width 299 height 44
click at [1333, 603] on textarea "Cool, thanks. I also can't delete an existing member from the list." at bounding box center [1388, 588] width 299 height 44
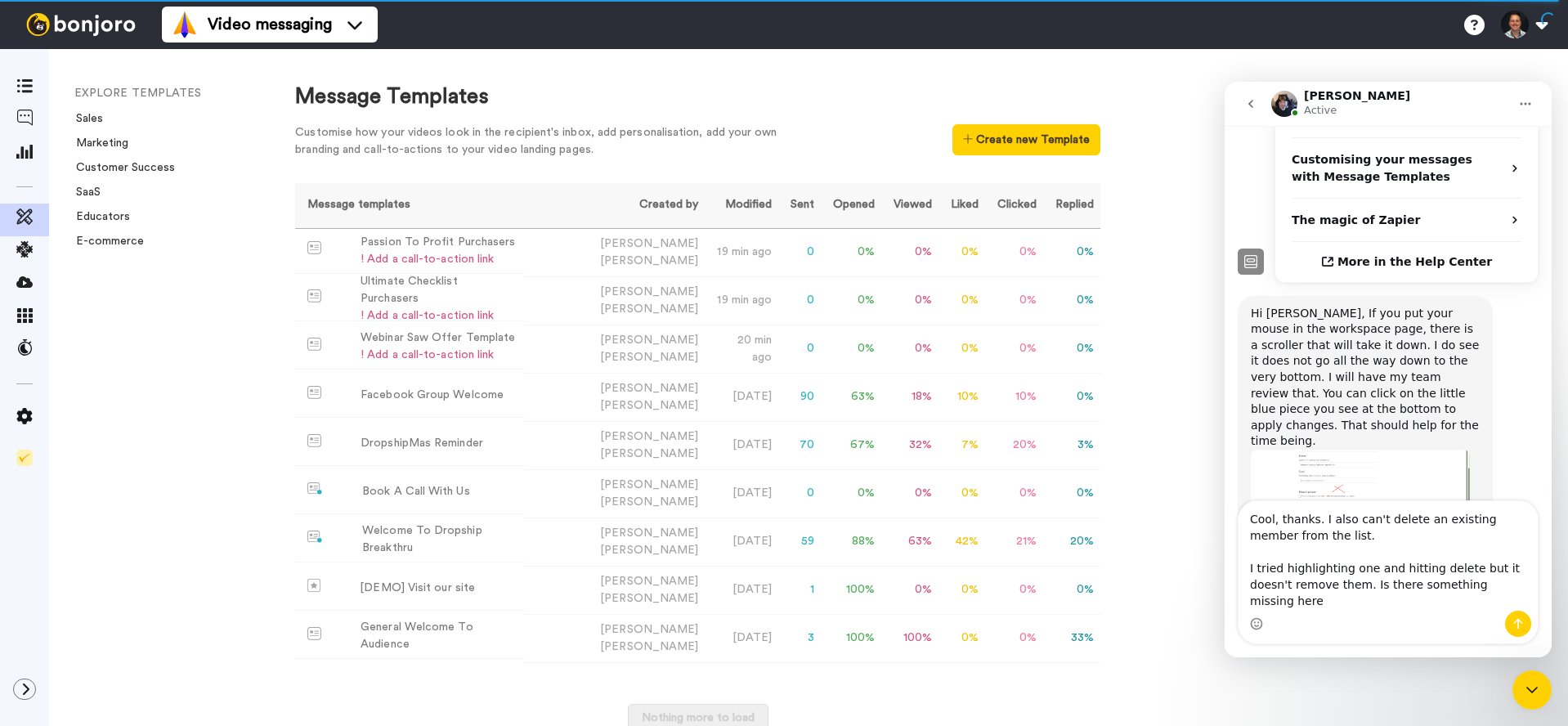
scroll to position [530, 0]
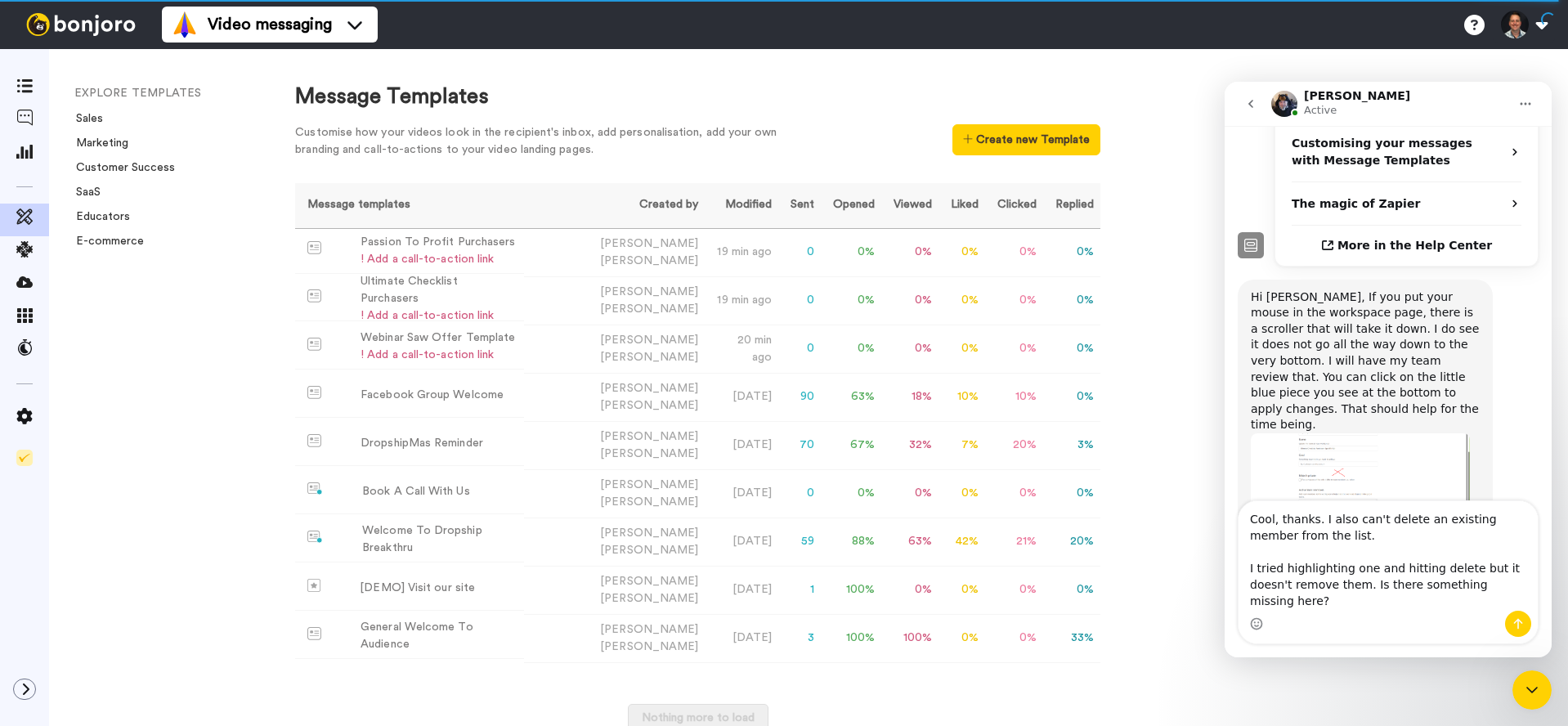
type textarea "Cool, thanks. I also can't delete an existing member from the list. I tried hig…"
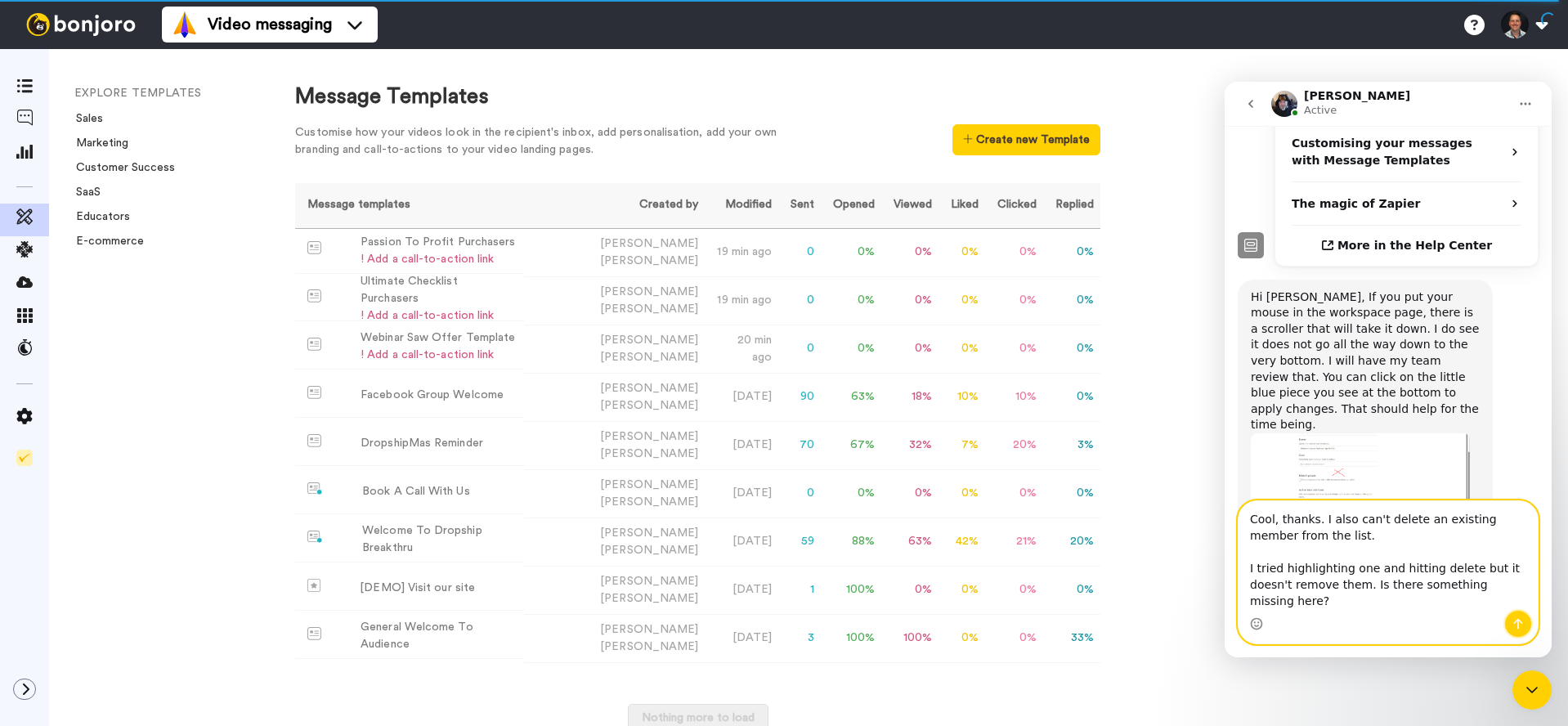
click at [1513, 622] on icon "Send a message…" at bounding box center [1518, 623] width 13 height 13
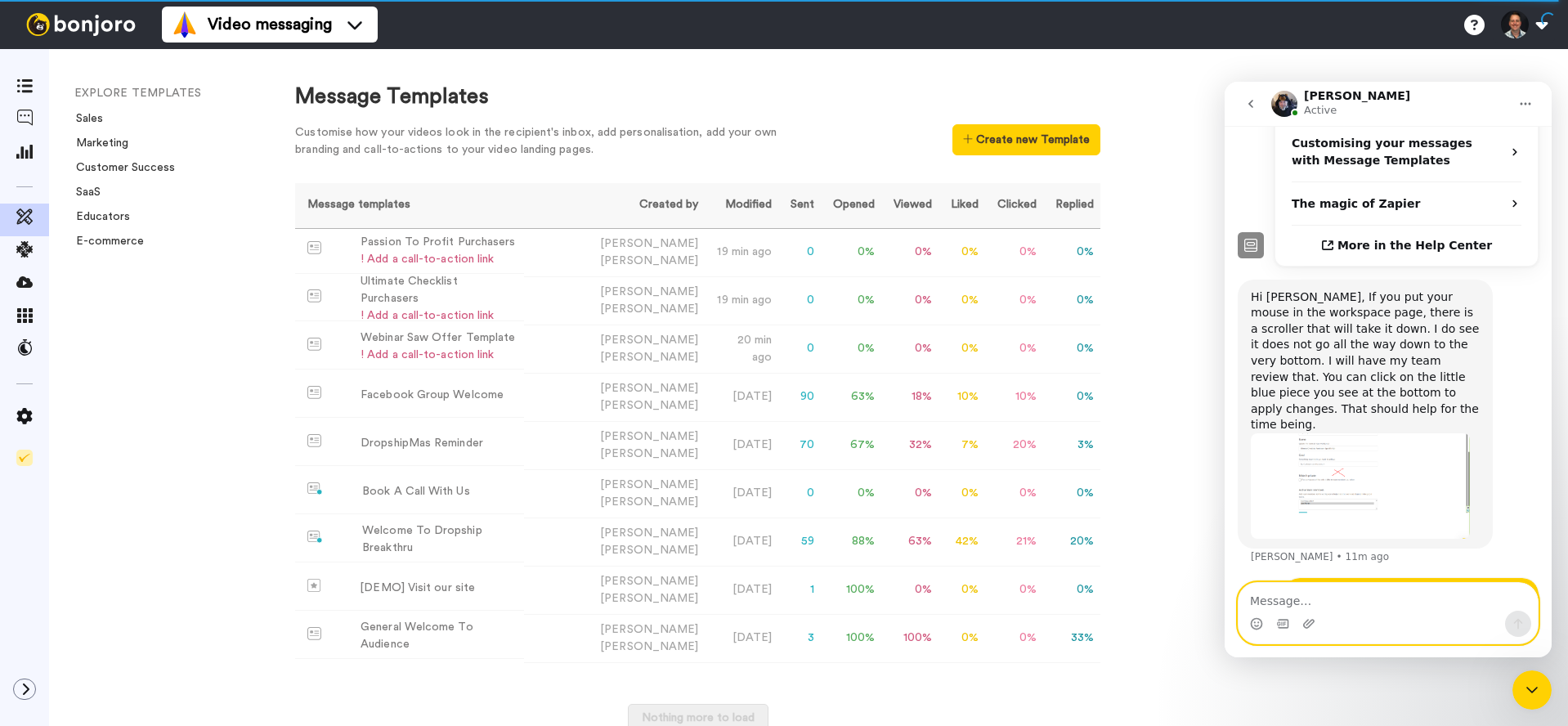
scroll to position [569, 0]
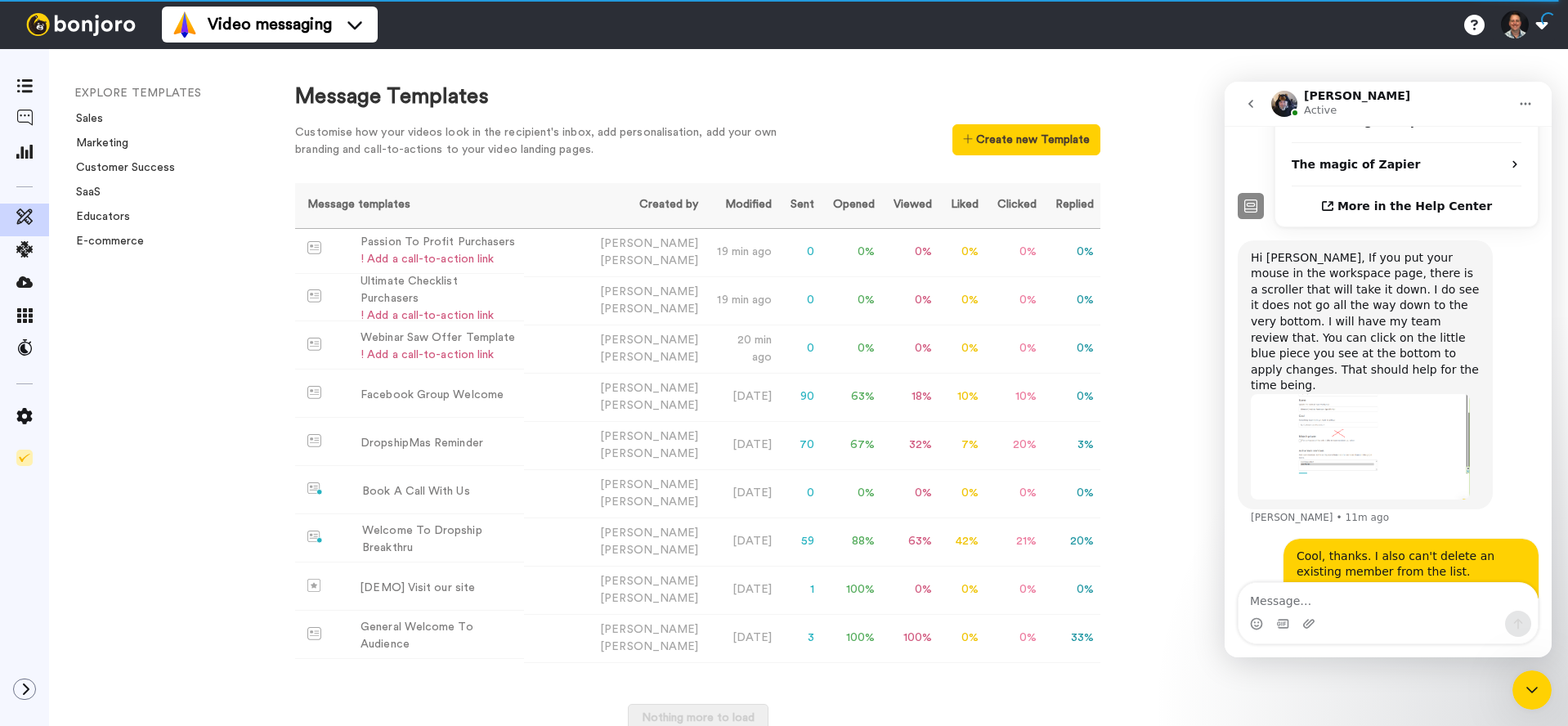
click at [1523, 693] on icon "Close Intercom Messenger" at bounding box center [1532, 690] width 20 height 20
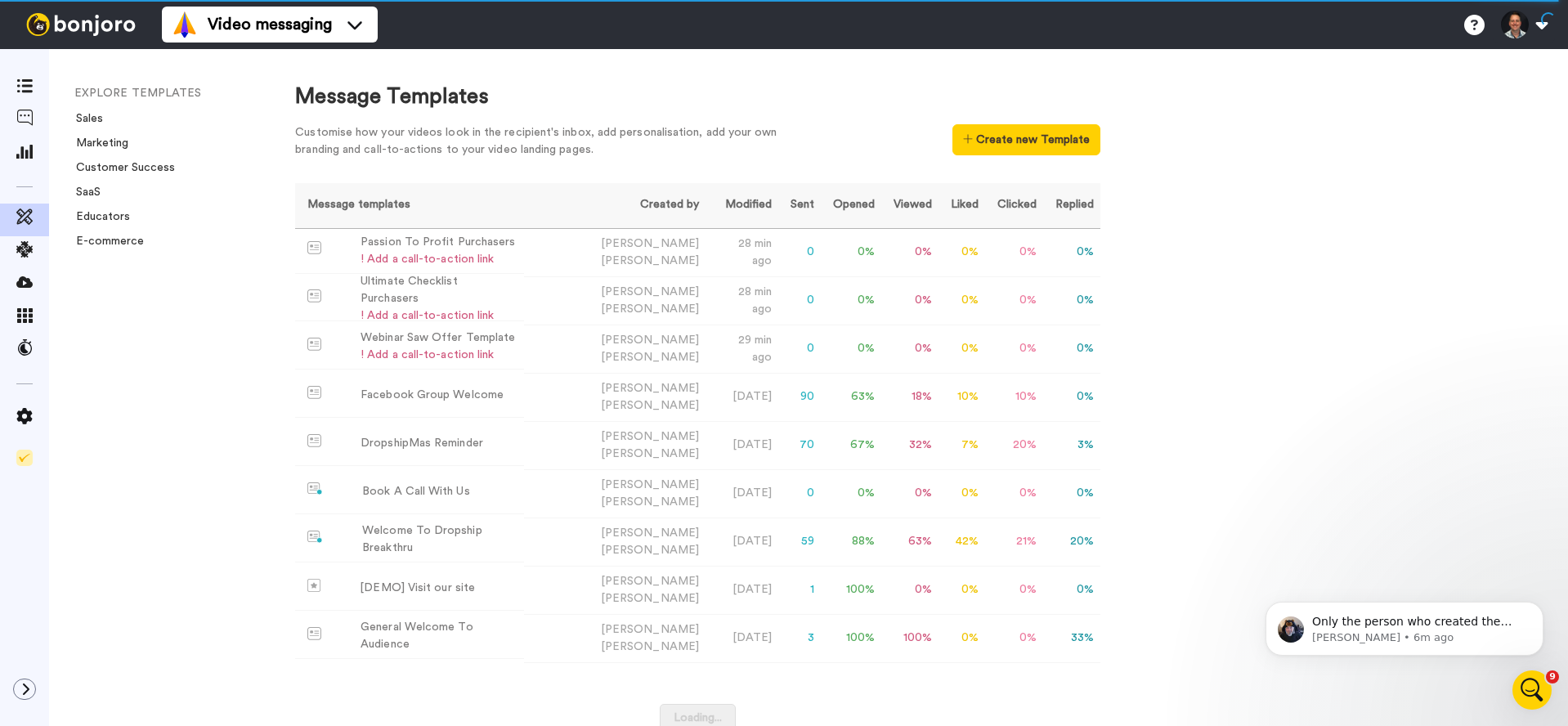
scroll to position [650, 0]
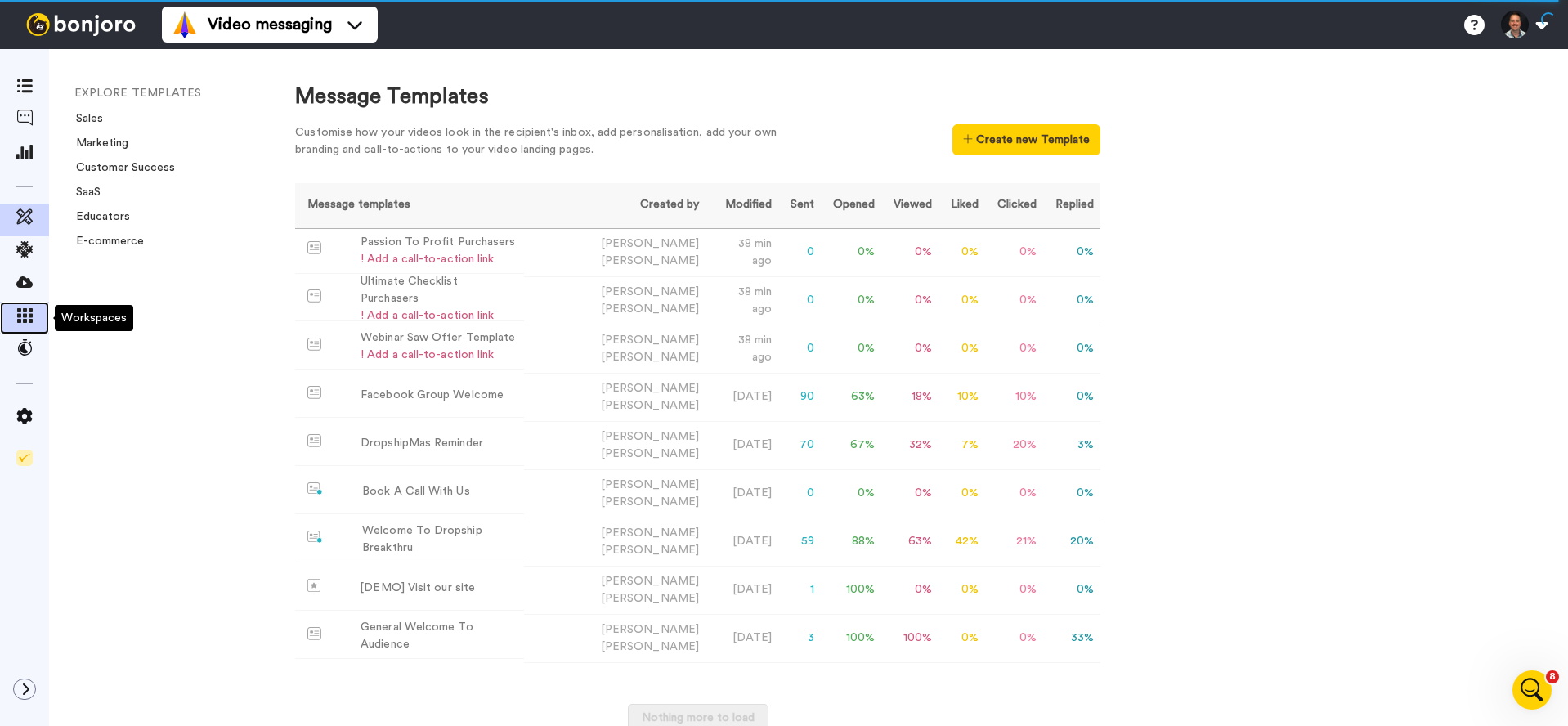
click at [28, 309] on icon at bounding box center [24, 316] width 17 height 15
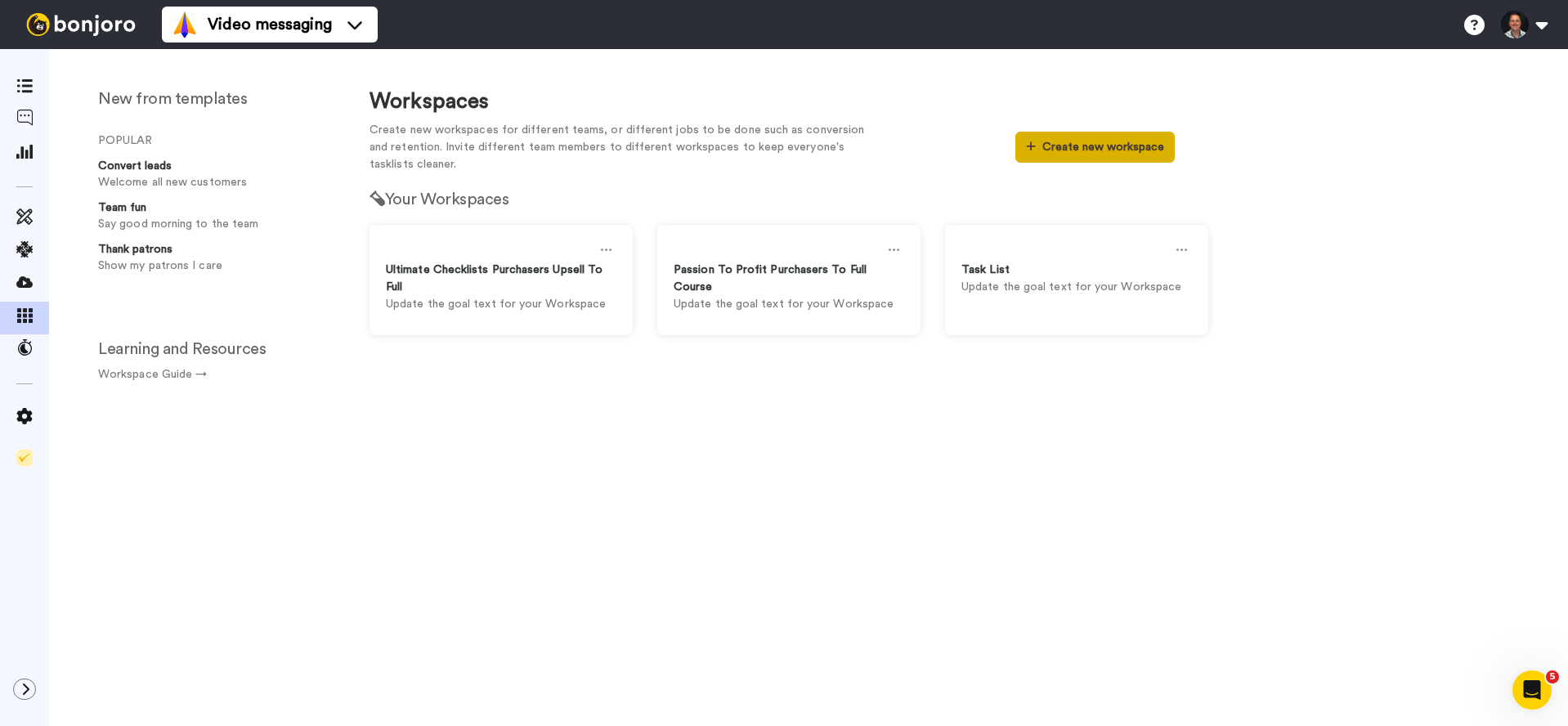
click at [1089, 139] on button "Create new workspace" at bounding box center [1095, 147] width 160 height 31
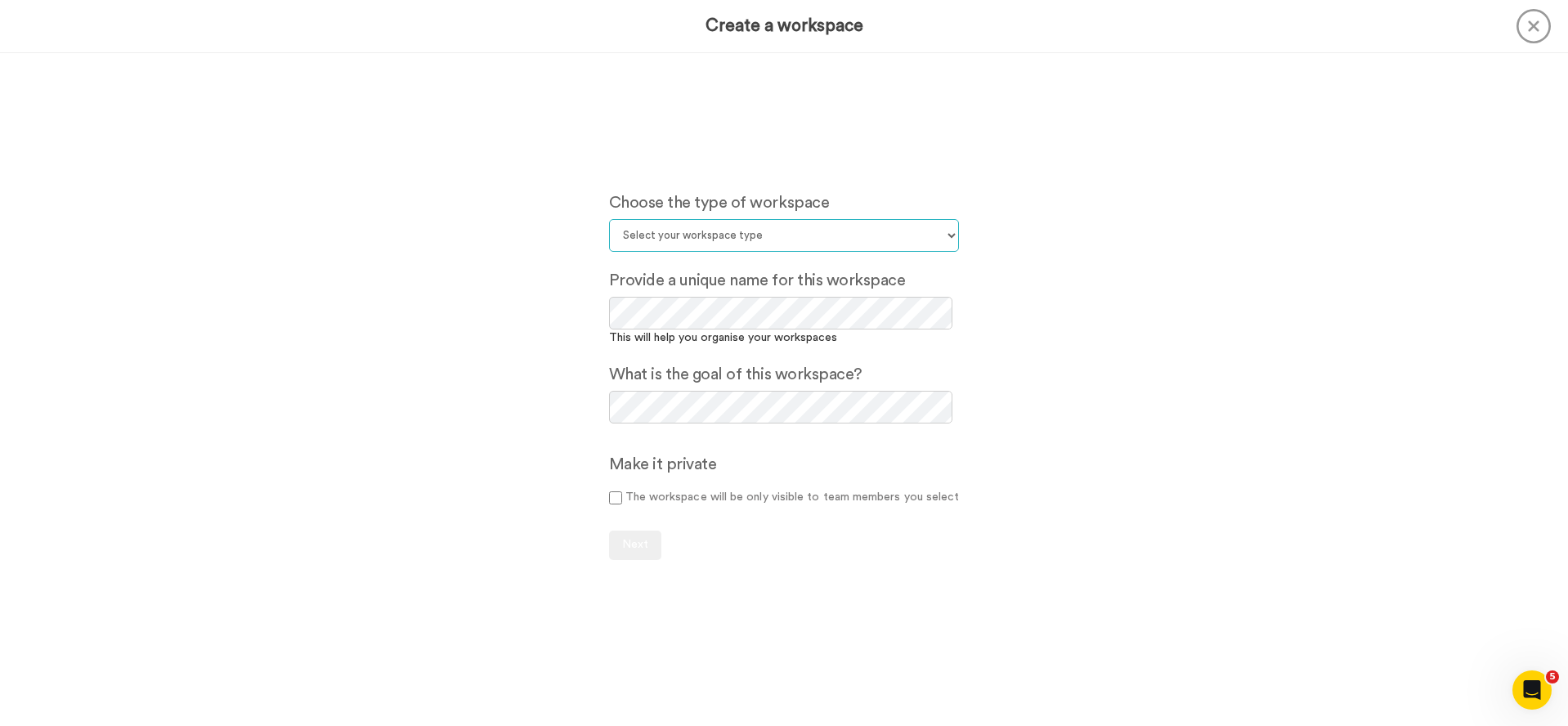
click at [732, 235] on select "Select your workspace type Default Onboarding Activation Retention Team updates…" at bounding box center [784, 235] width 350 height 33
select select "Lead Conversion"
click at [609, 219] on select "Select your workspace type Default Onboarding Activation Retention Team updates…" at bounding box center [784, 235] width 350 height 33
click at [648, 551] on button "Next" at bounding box center [635, 546] width 52 height 30
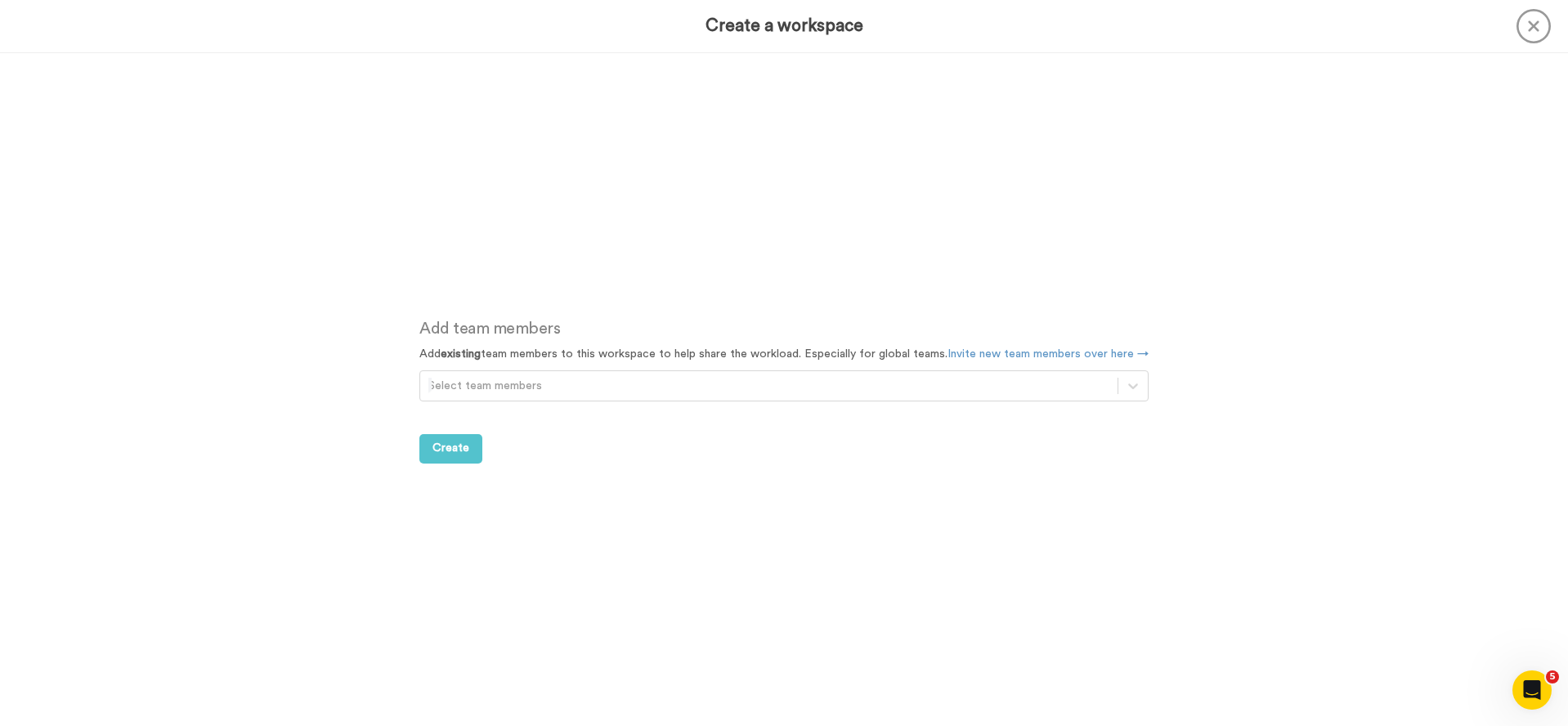
scroll to position [673, 0]
click at [451, 456] on button "Create" at bounding box center [451, 449] width 63 height 30
